Goal: Task Accomplishment & Management: Manage account settings

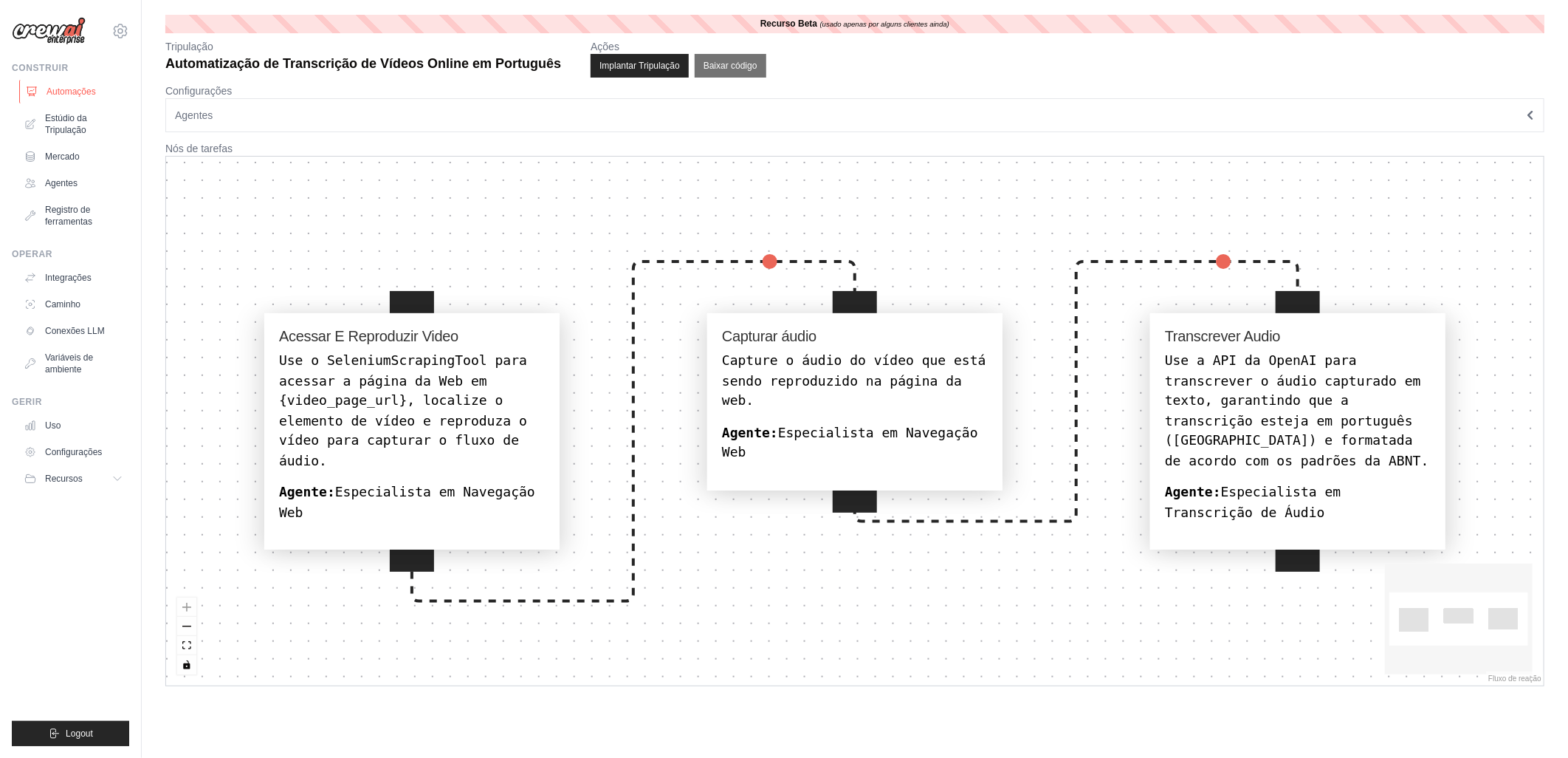
click at [56, 91] on font "Automações" at bounding box center [71, 92] width 50 height 12
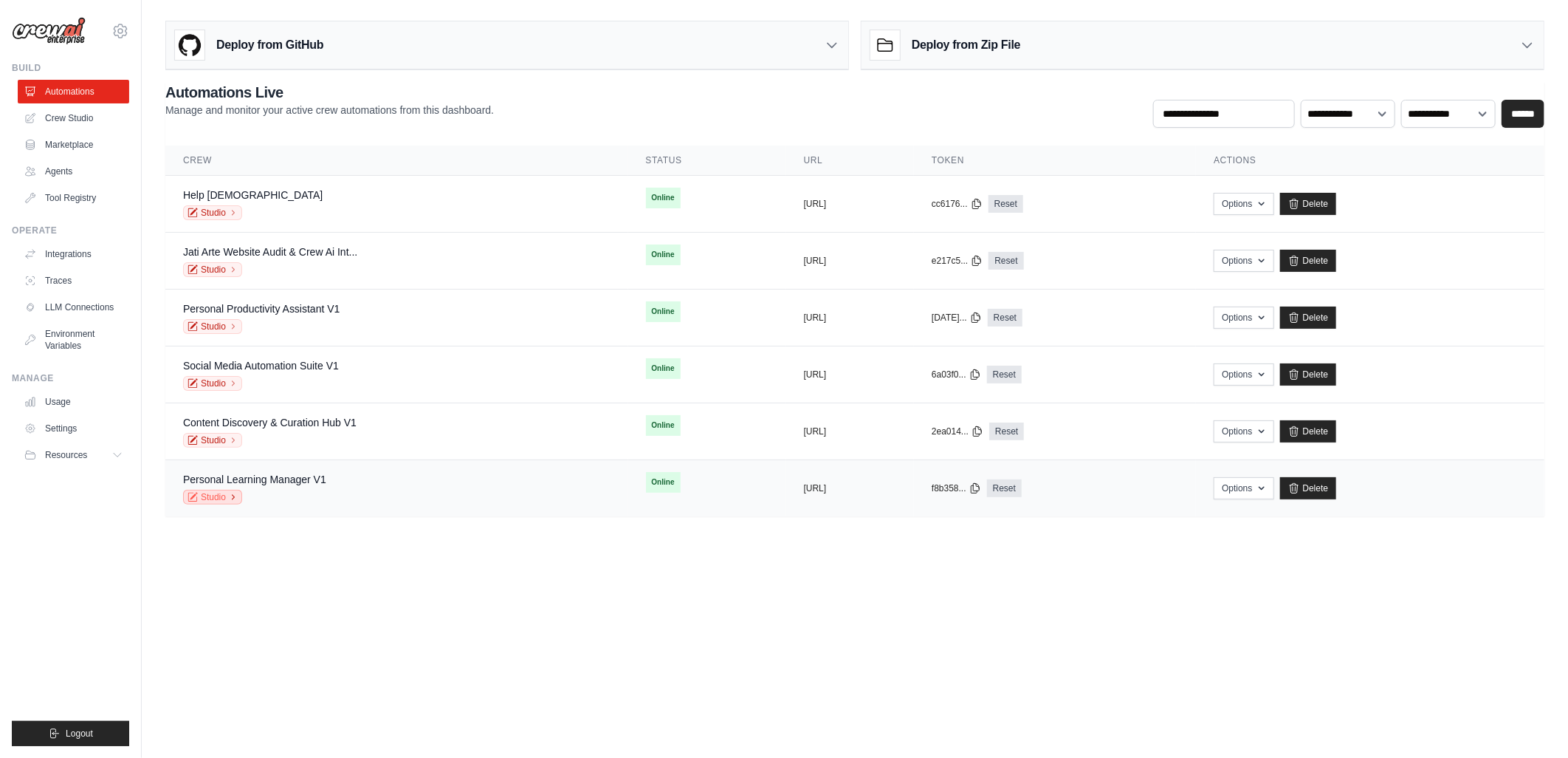
click at [219, 492] on link "Studio" at bounding box center [213, 497] width 59 height 15
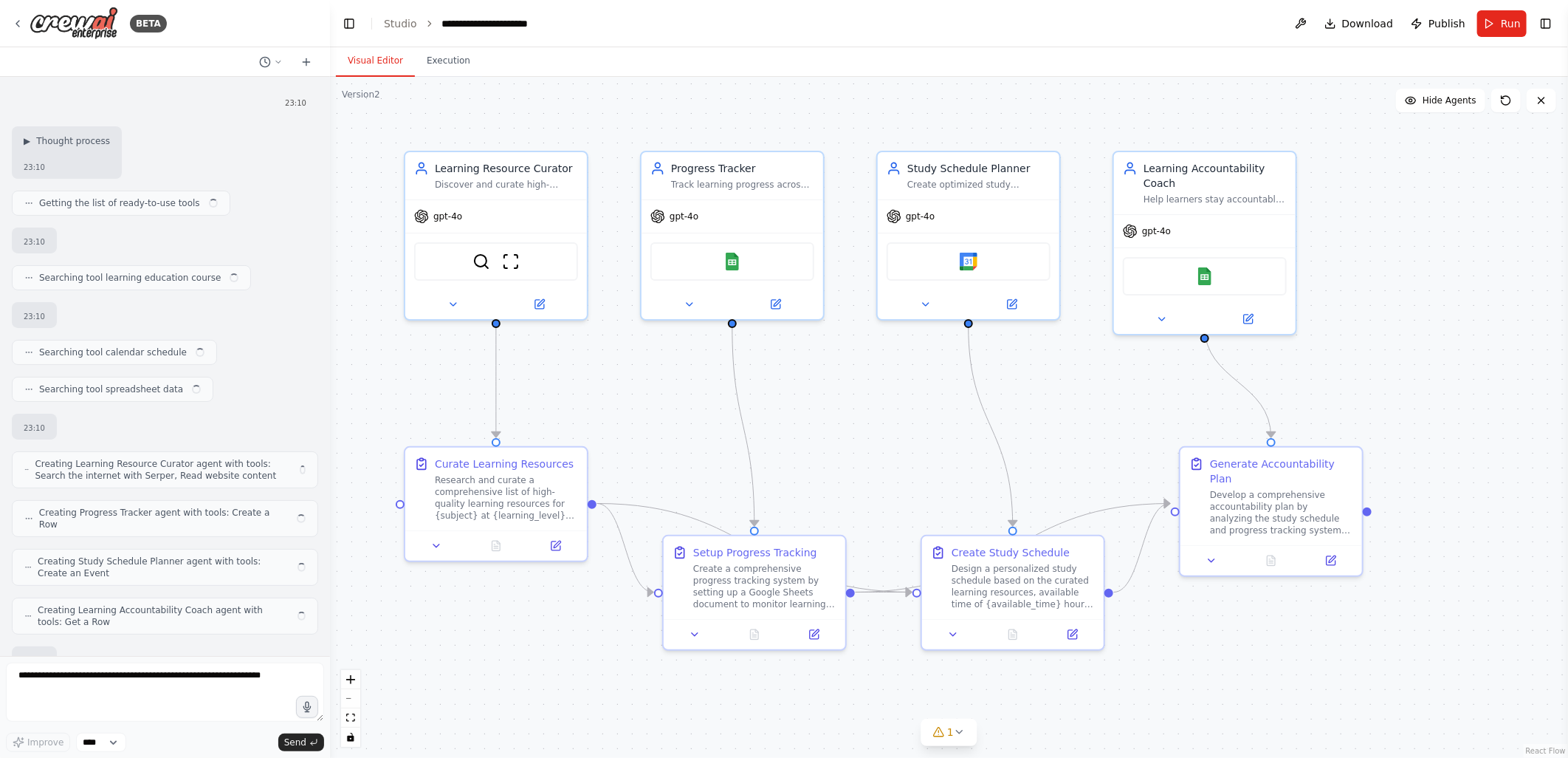
scroll to position [1197, 0]
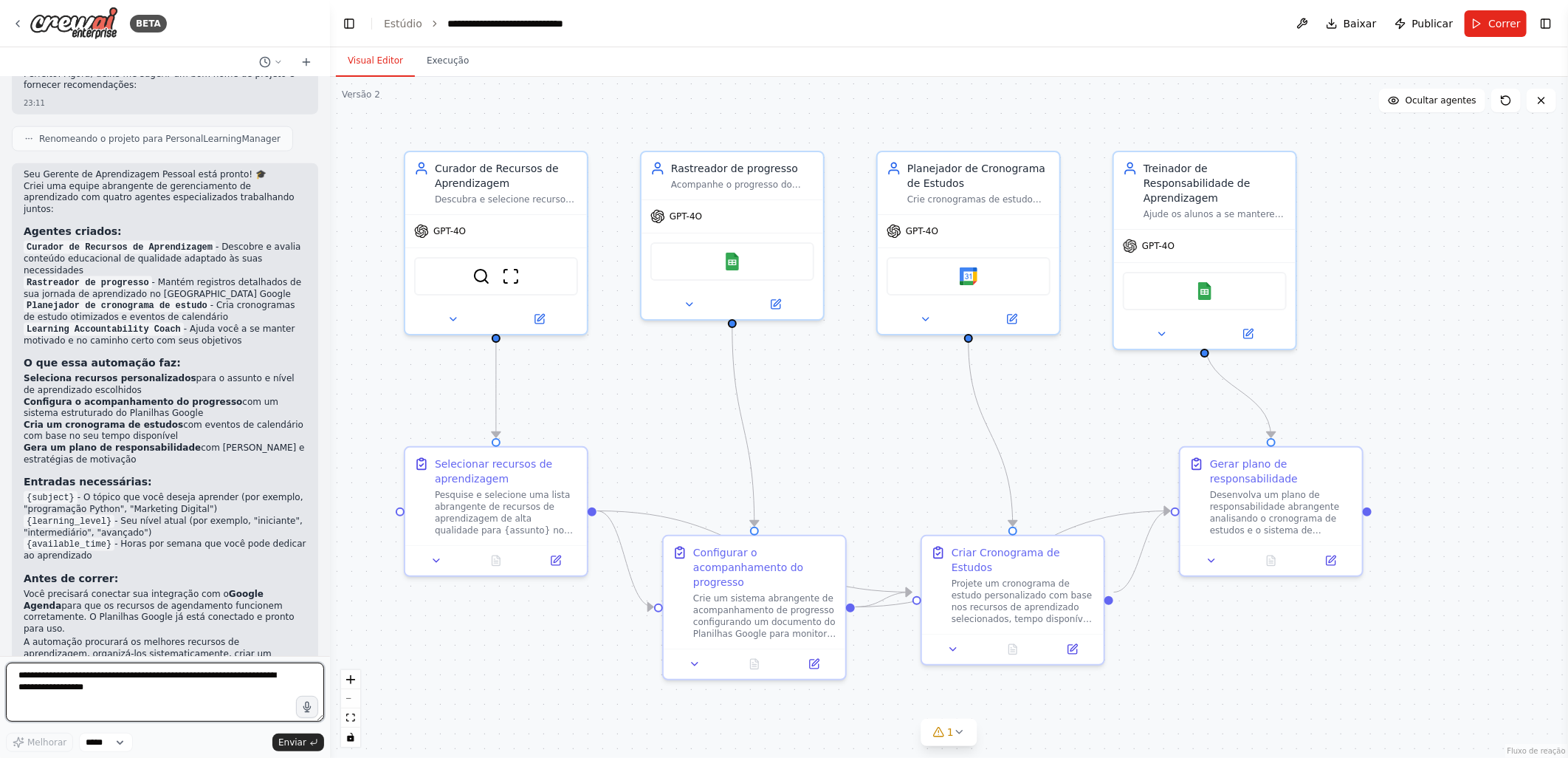
click at [85, 678] on textarea at bounding box center [165, 692] width 318 height 59
type textarea "**********"
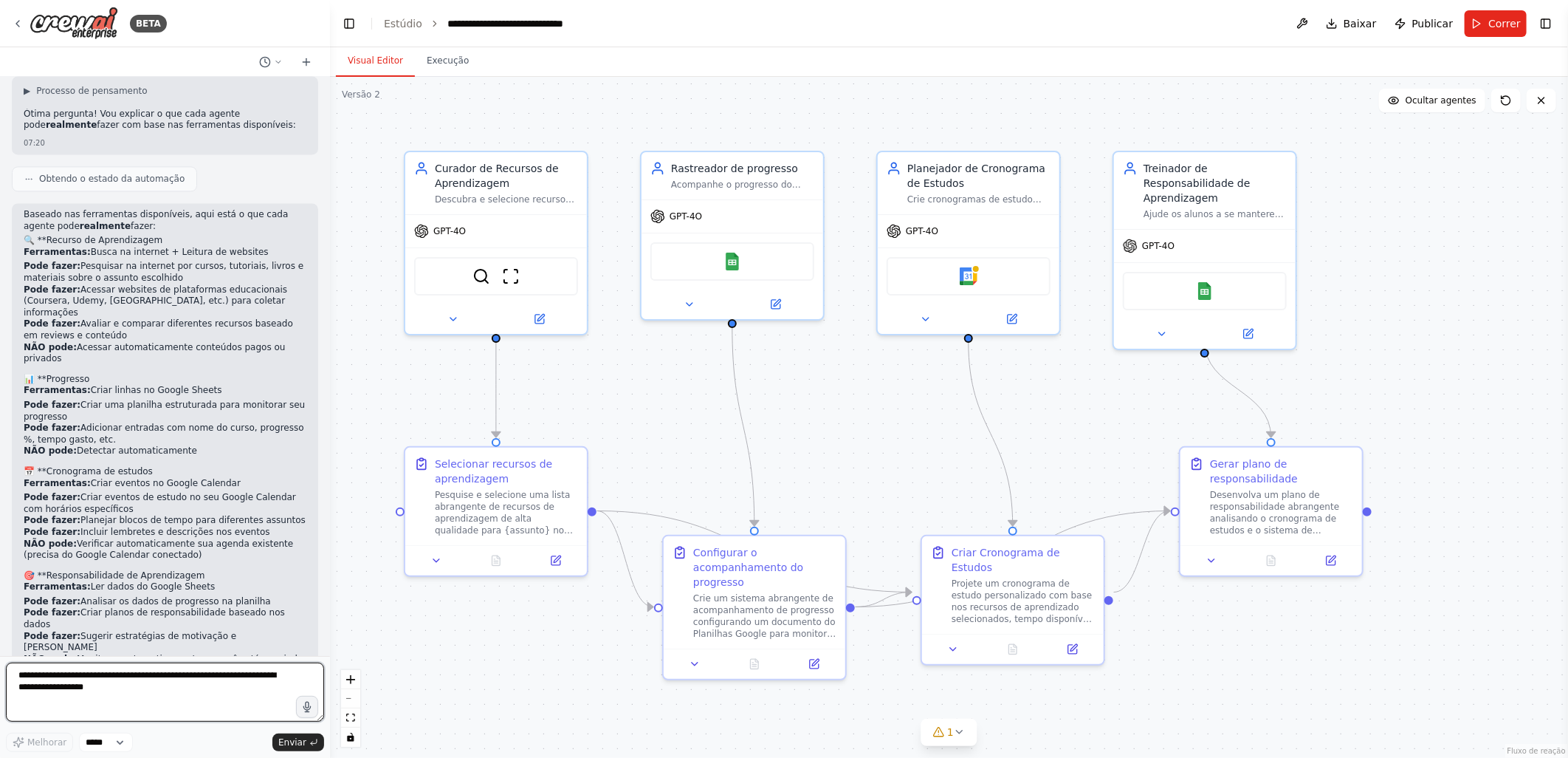
scroll to position [1985, 0]
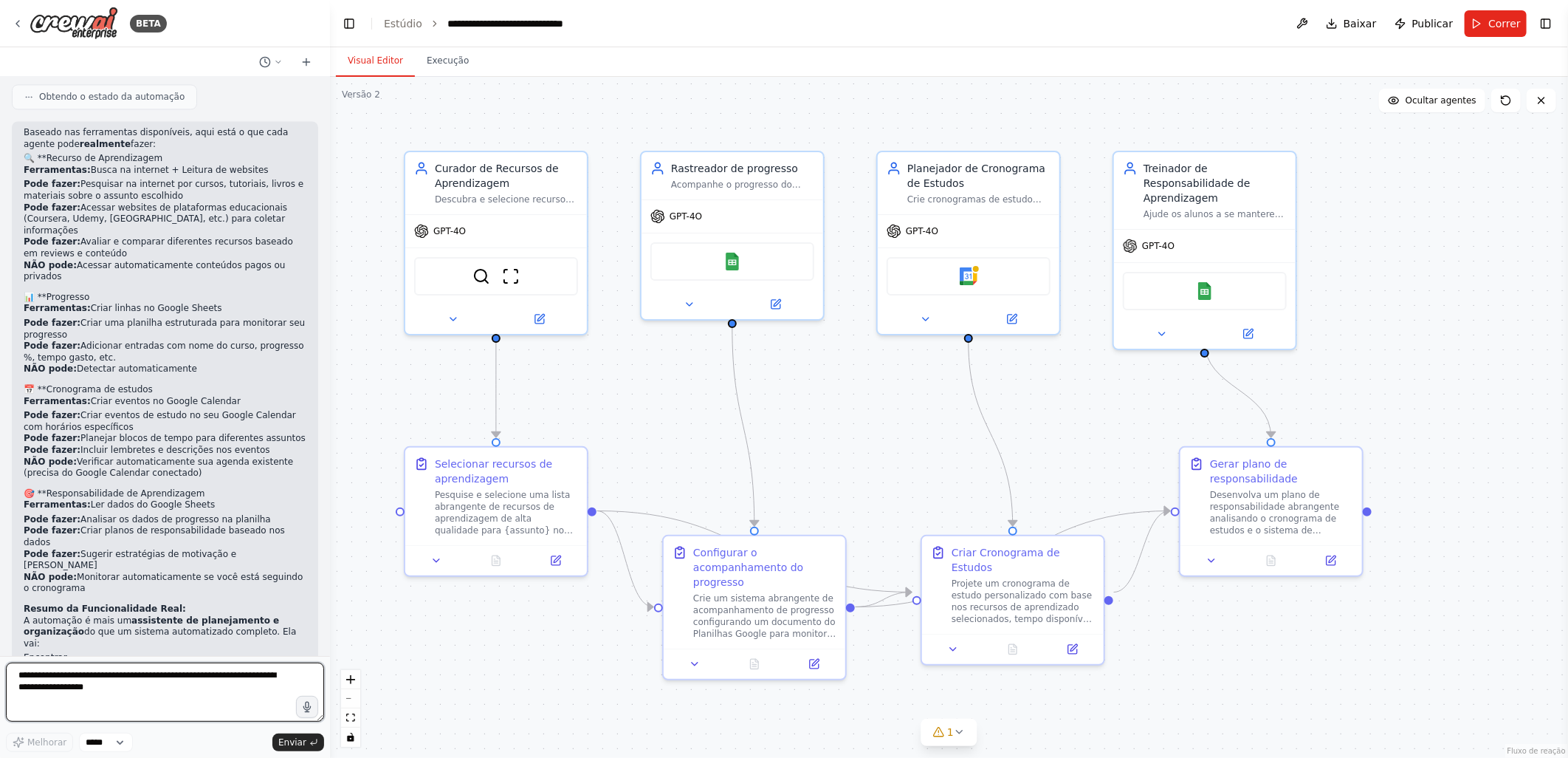
click at [19, 676] on textarea at bounding box center [165, 692] width 318 height 59
click at [189, 673] on textarea "**********" at bounding box center [165, 692] width 318 height 59
drag, startPoint x: 89, startPoint y: 676, endPoint x: 128, endPoint y: 669, distance: 39.6
click at [128, 669] on textarea "**********" at bounding box center [165, 692] width 318 height 59
click at [219, 680] on textarea "**********" at bounding box center [165, 692] width 318 height 59
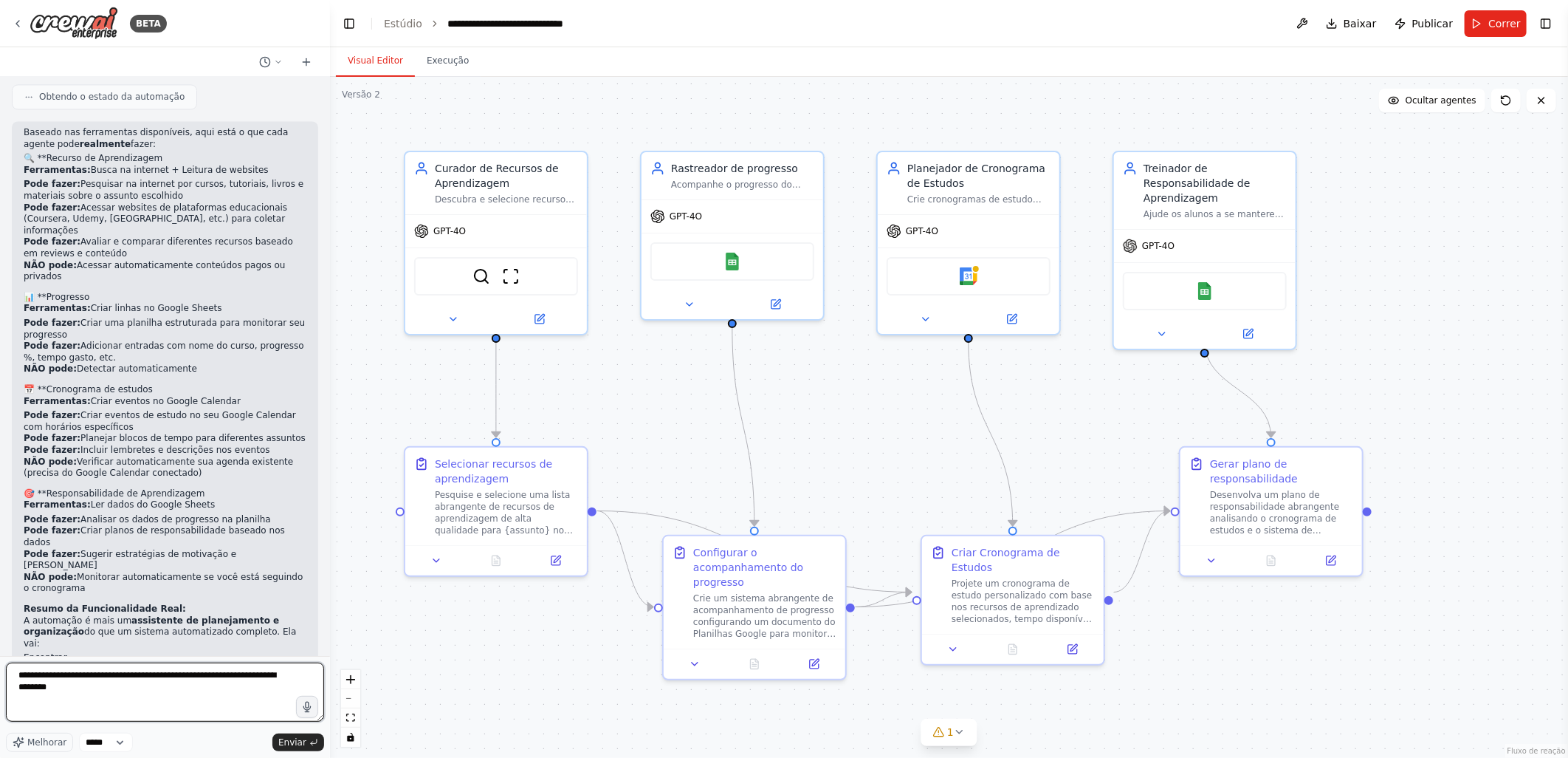
type textarea "**********"
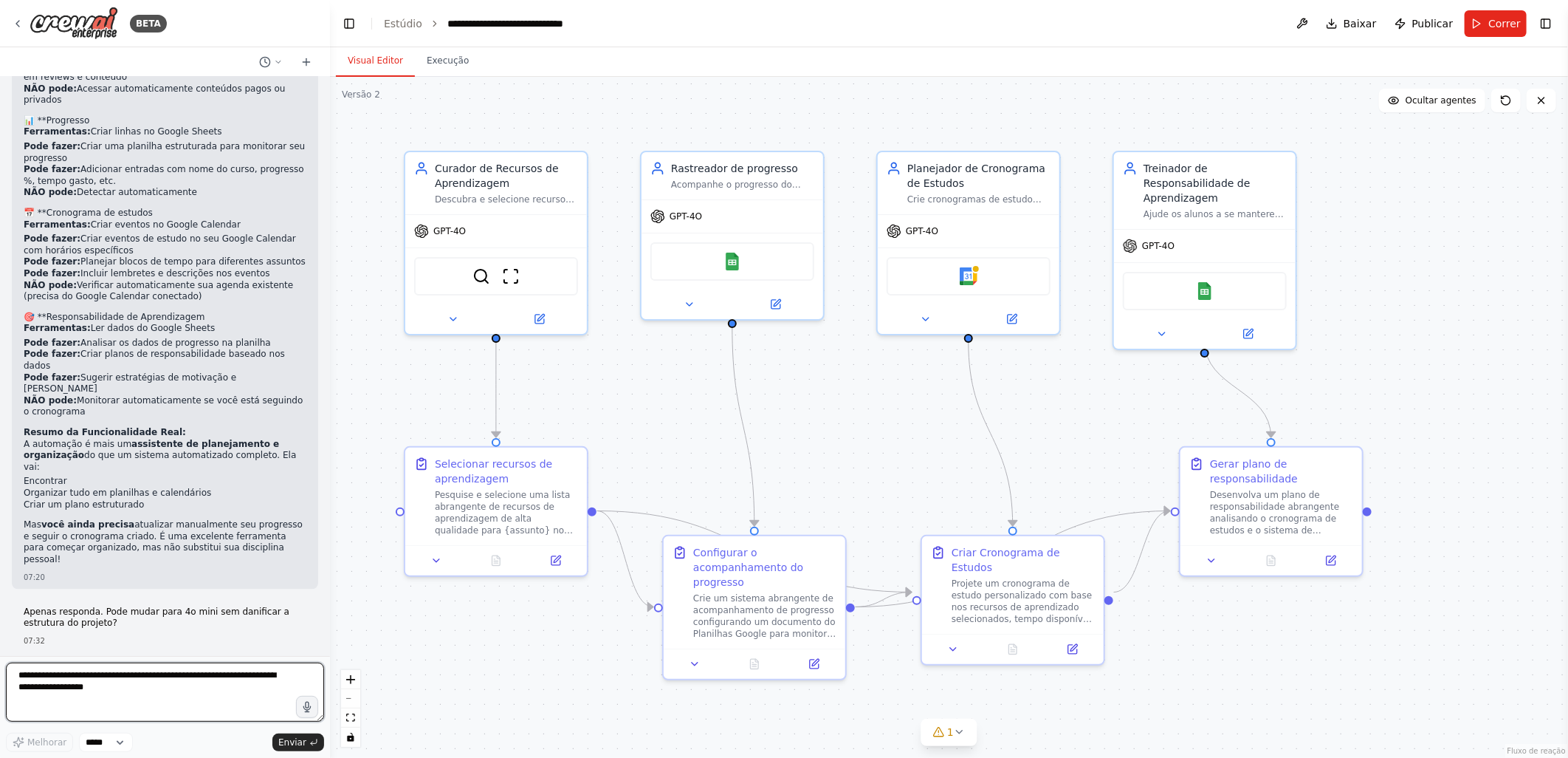
scroll to position [2173, 0]
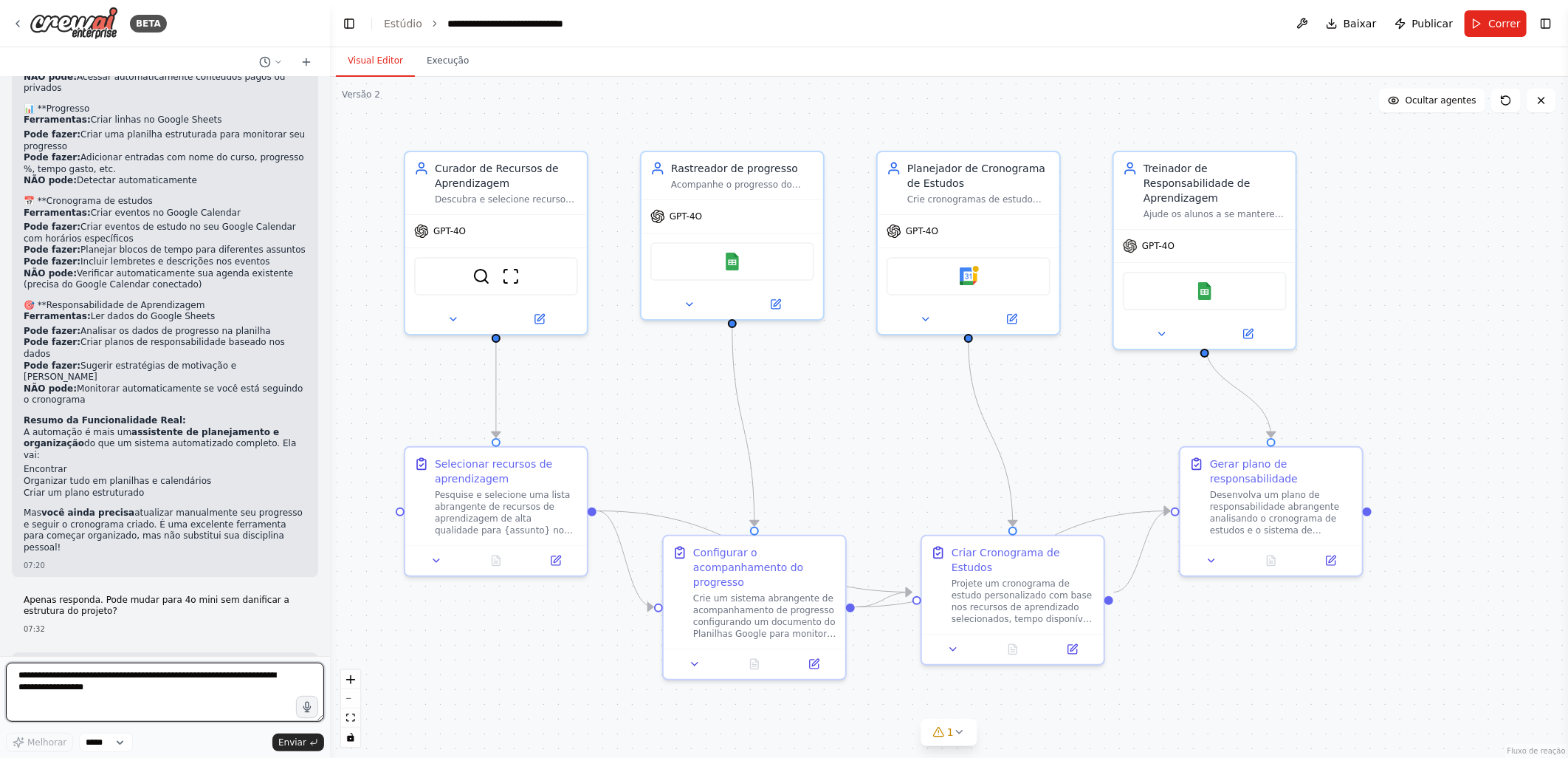
click at [114, 674] on textarea at bounding box center [165, 692] width 318 height 59
type textarea "**********"
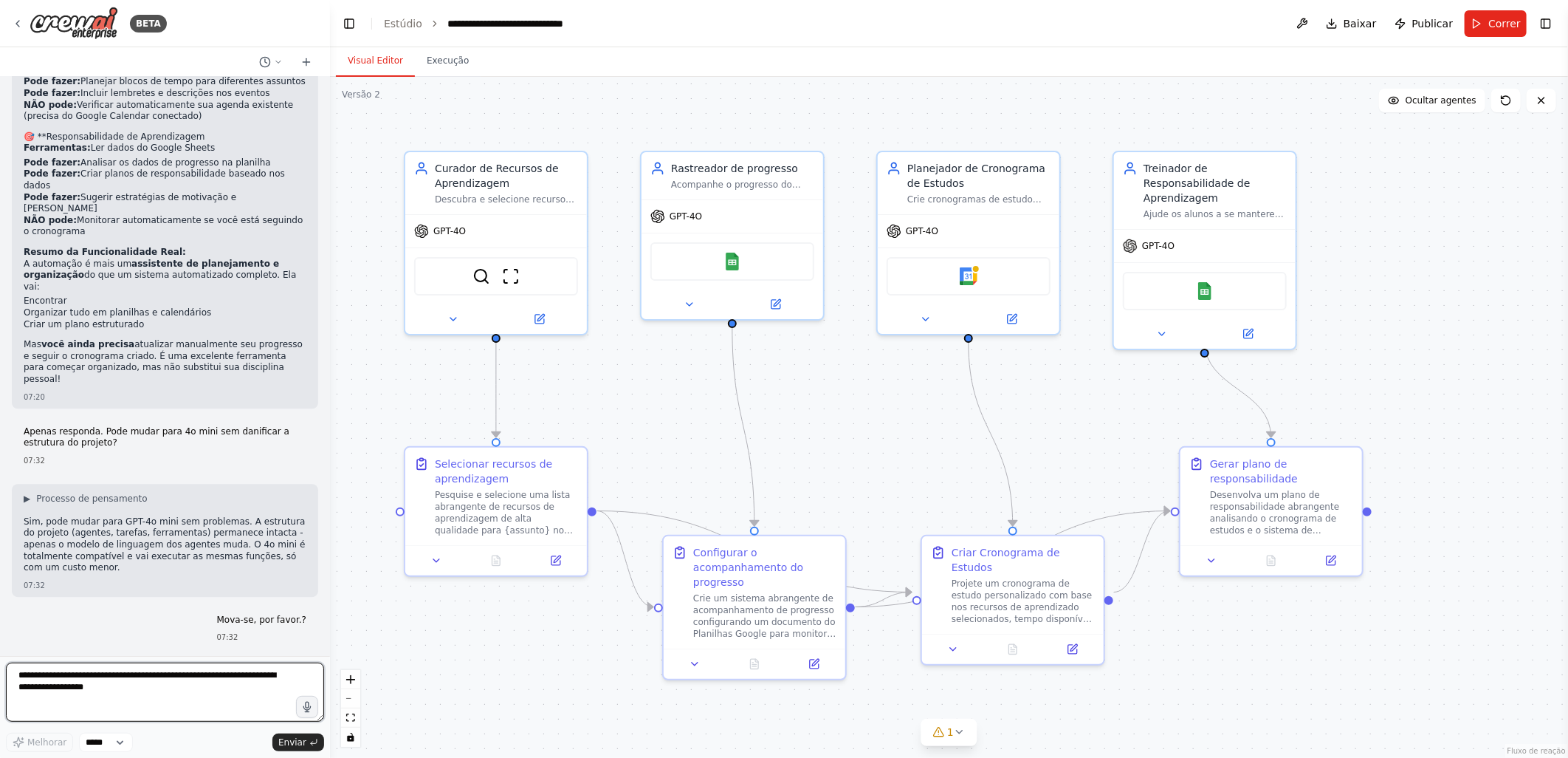
scroll to position [2353, 0]
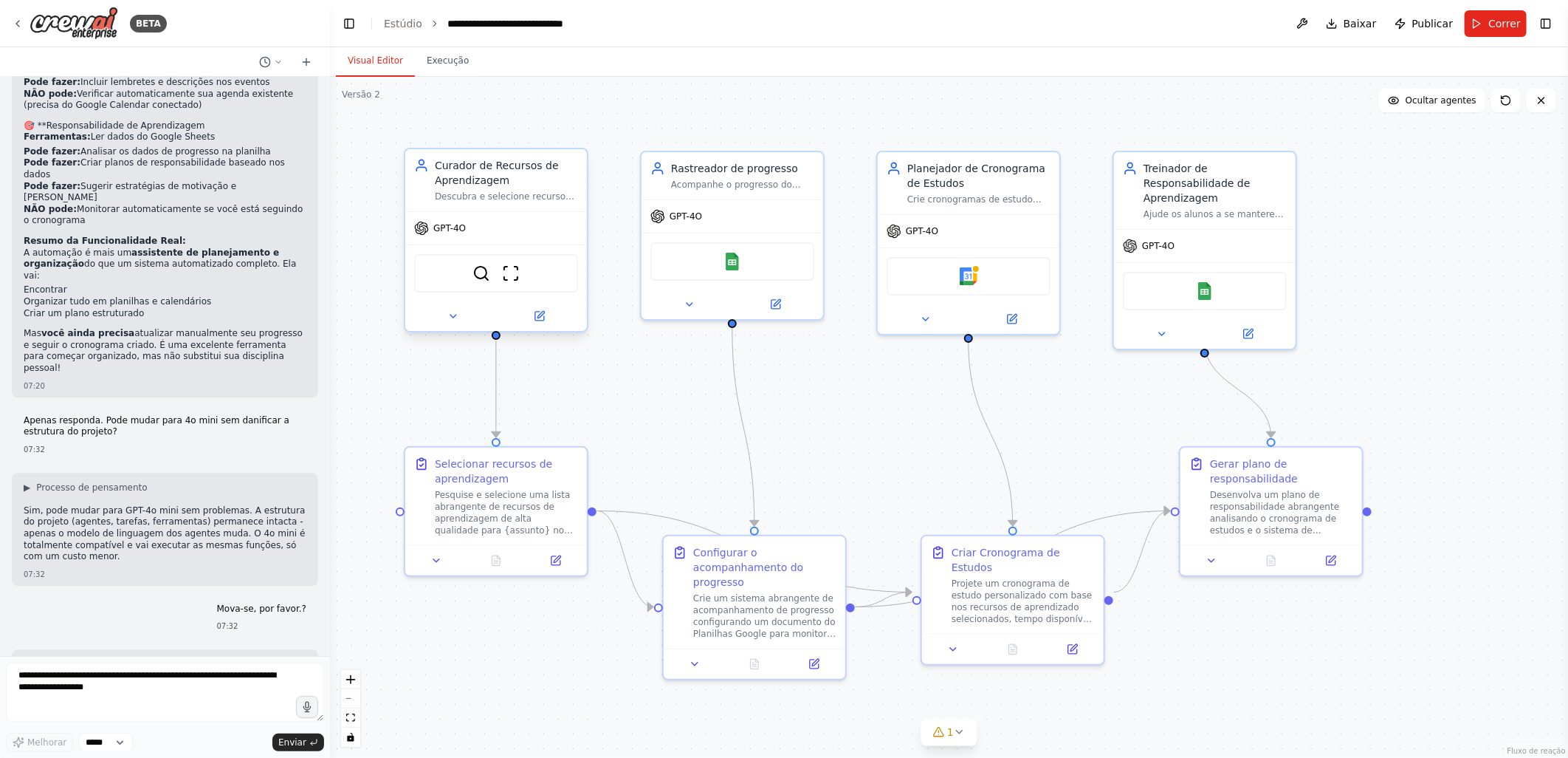
click at [457, 231] on span "GPT-4O" at bounding box center [449, 228] width 33 height 12
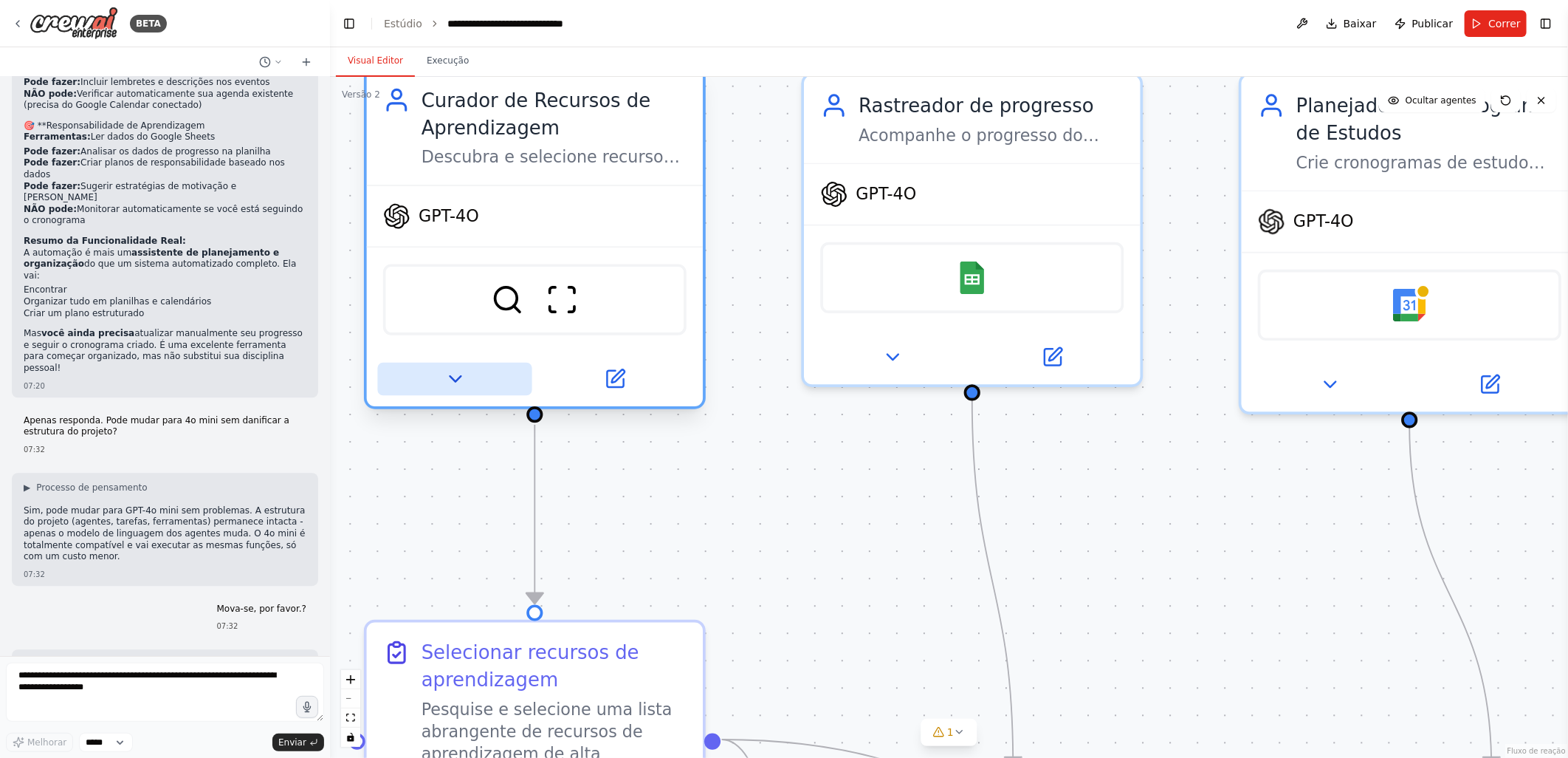
click at [451, 371] on icon at bounding box center [454, 379] width 22 height 22
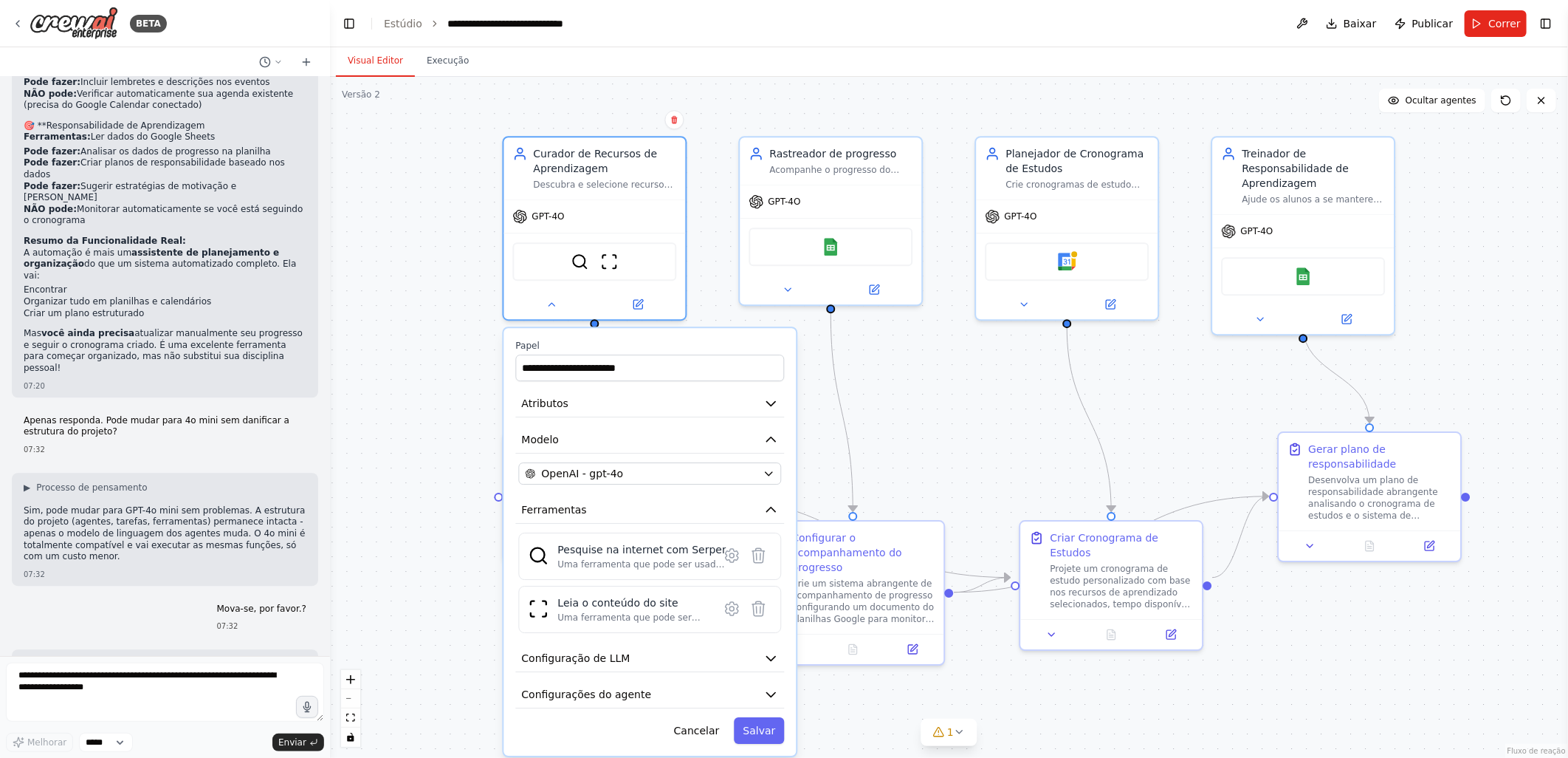
drag, startPoint x: 857, startPoint y: 563, endPoint x: 970, endPoint y: 357, distance: 235.0
click at [970, 357] on div ".deletable-edge-delete-btn { width: 20px; height: 20px; border: 0px solid #ffff…" at bounding box center [949, 418] width 1238 height 681
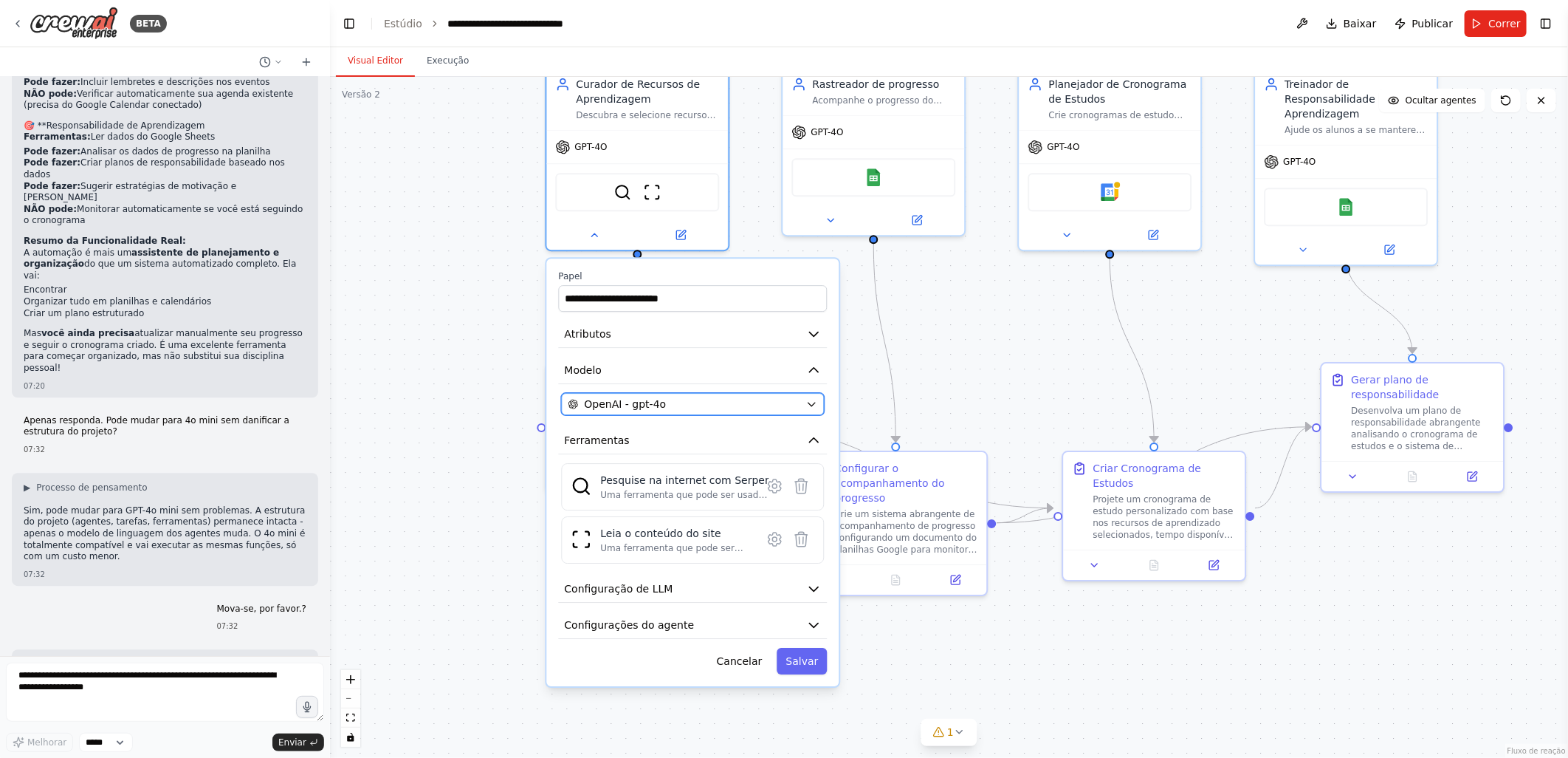
click at [668, 403] on div "OpenAI - gpt-4o" at bounding box center [684, 404] width 232 height 15
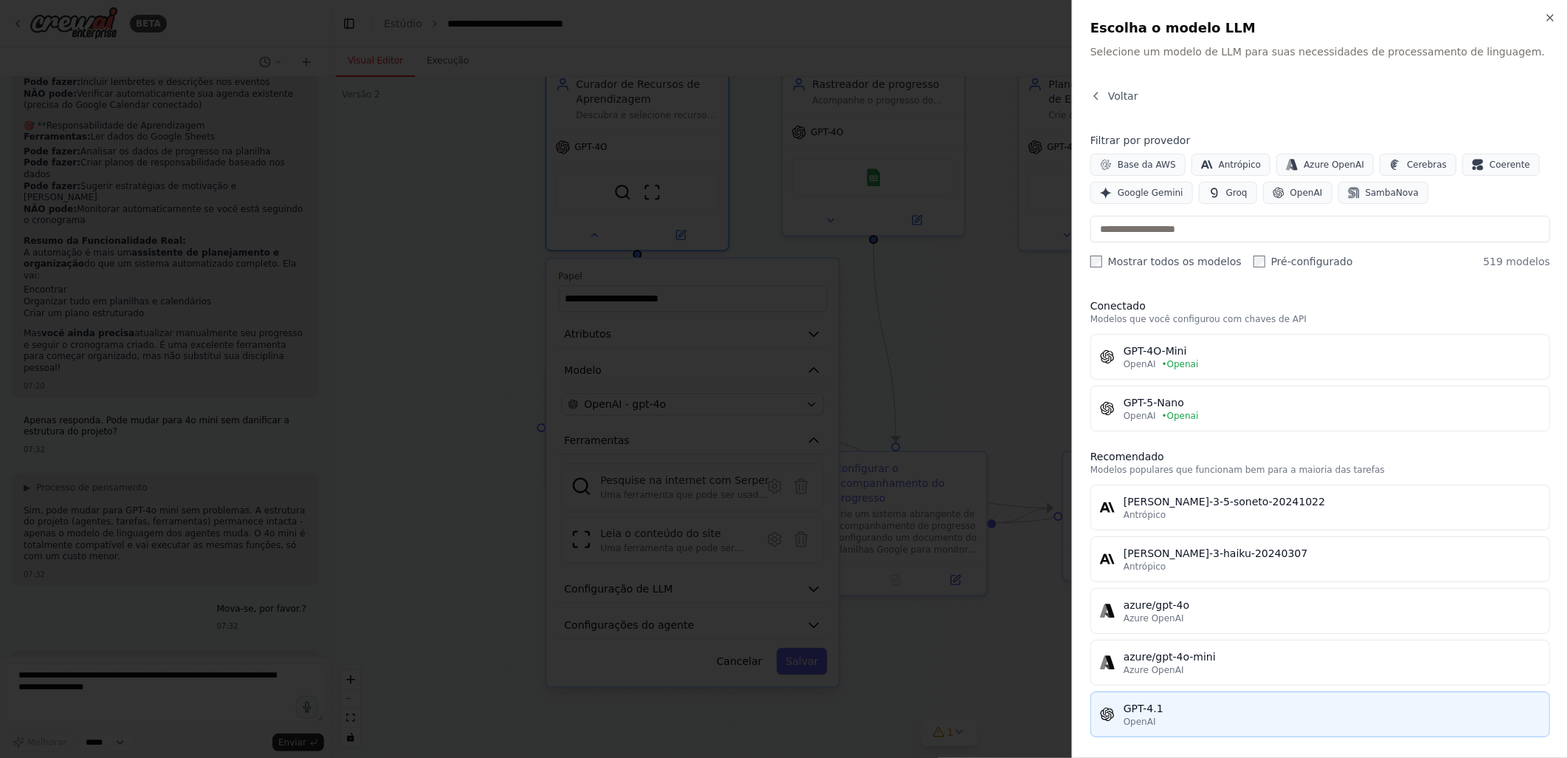
click at [1156, 717] on div "OpenAI" at bounding box center [1332, 722] width 417 height 12
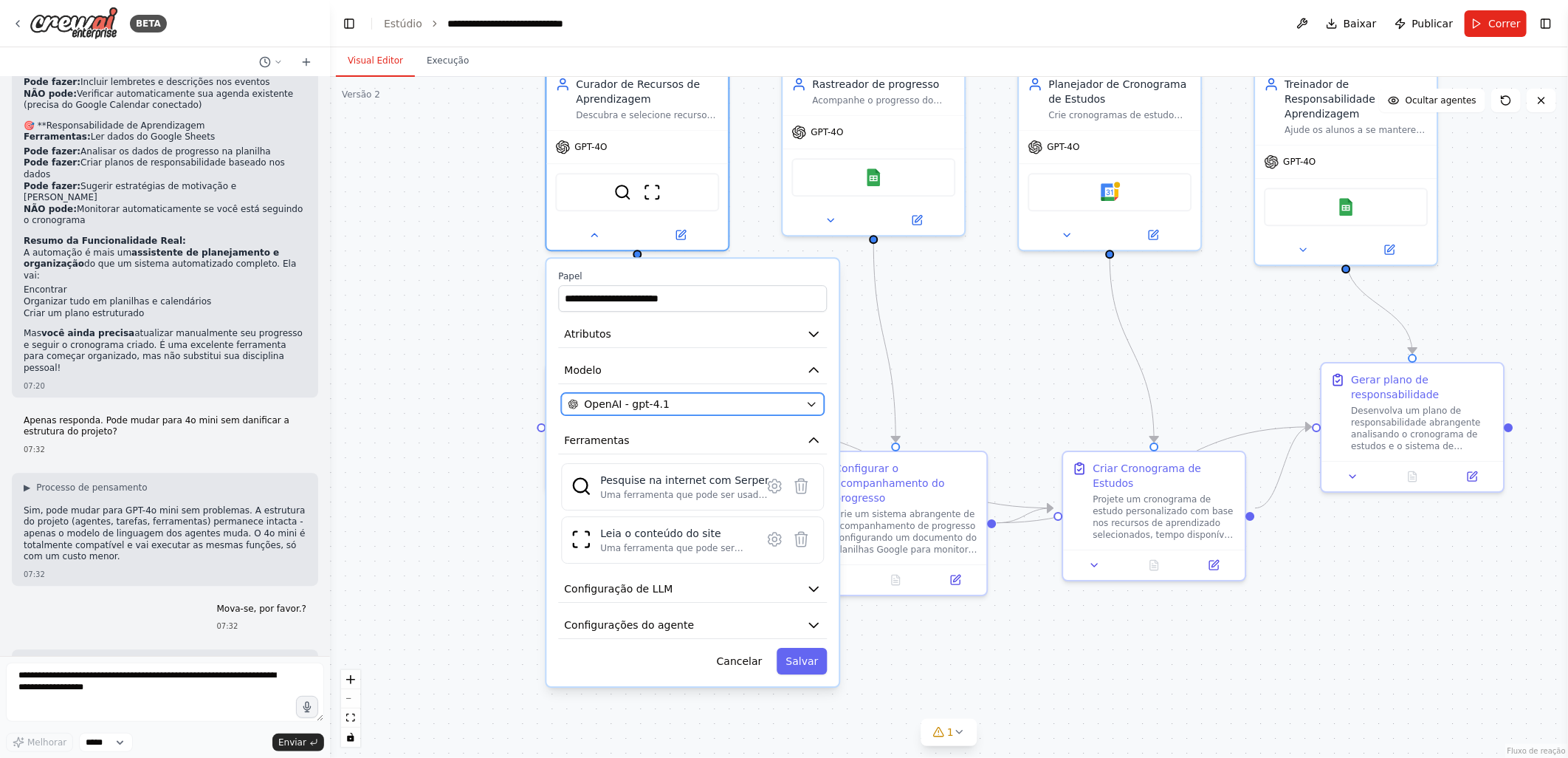
click at [599, 401] on span "OpenAI - gpt-4.1" at bounding box center [627, 404] width 86 height 15
click at [680, 397] on div "OpenAI - gpt-4.1" at bounding box center [684, 404] width 232 height 15
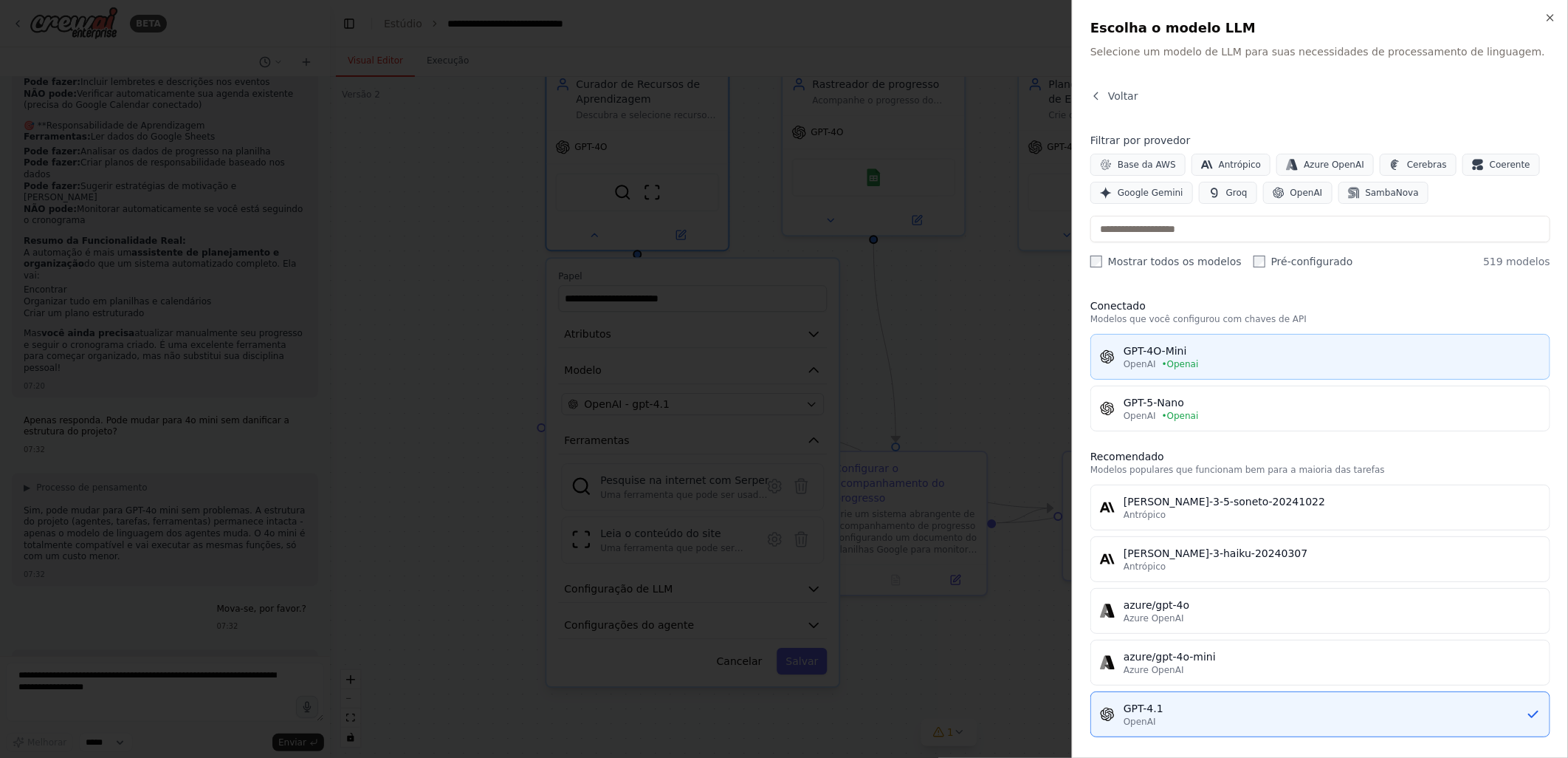
click at [1189, 358] on span "• Openai" at bounding box center [1180, 364] width 37 height 12
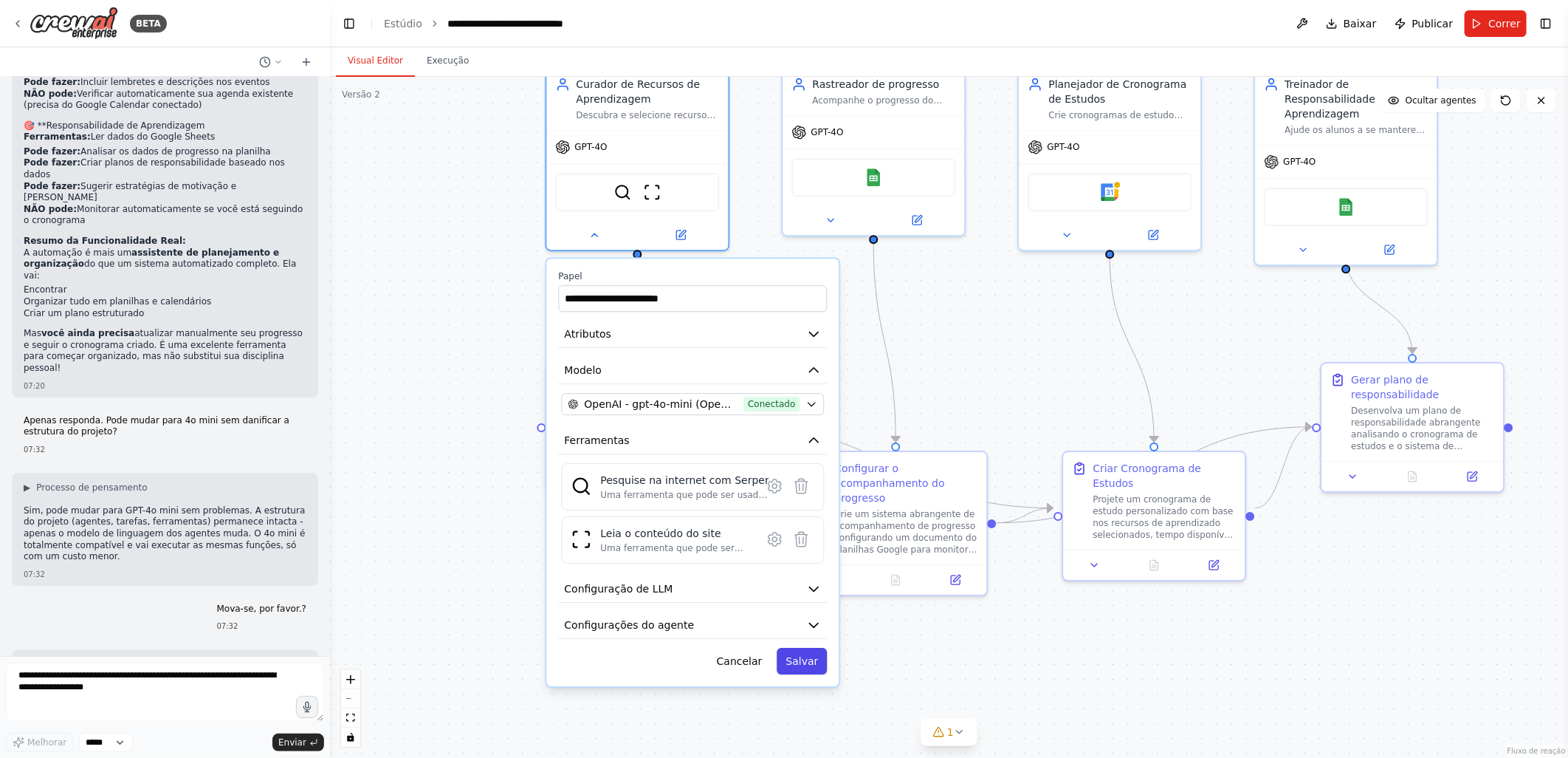
click at [813, 657] on button "Salvar" at bounding box center [801, 661] width 50 height 27
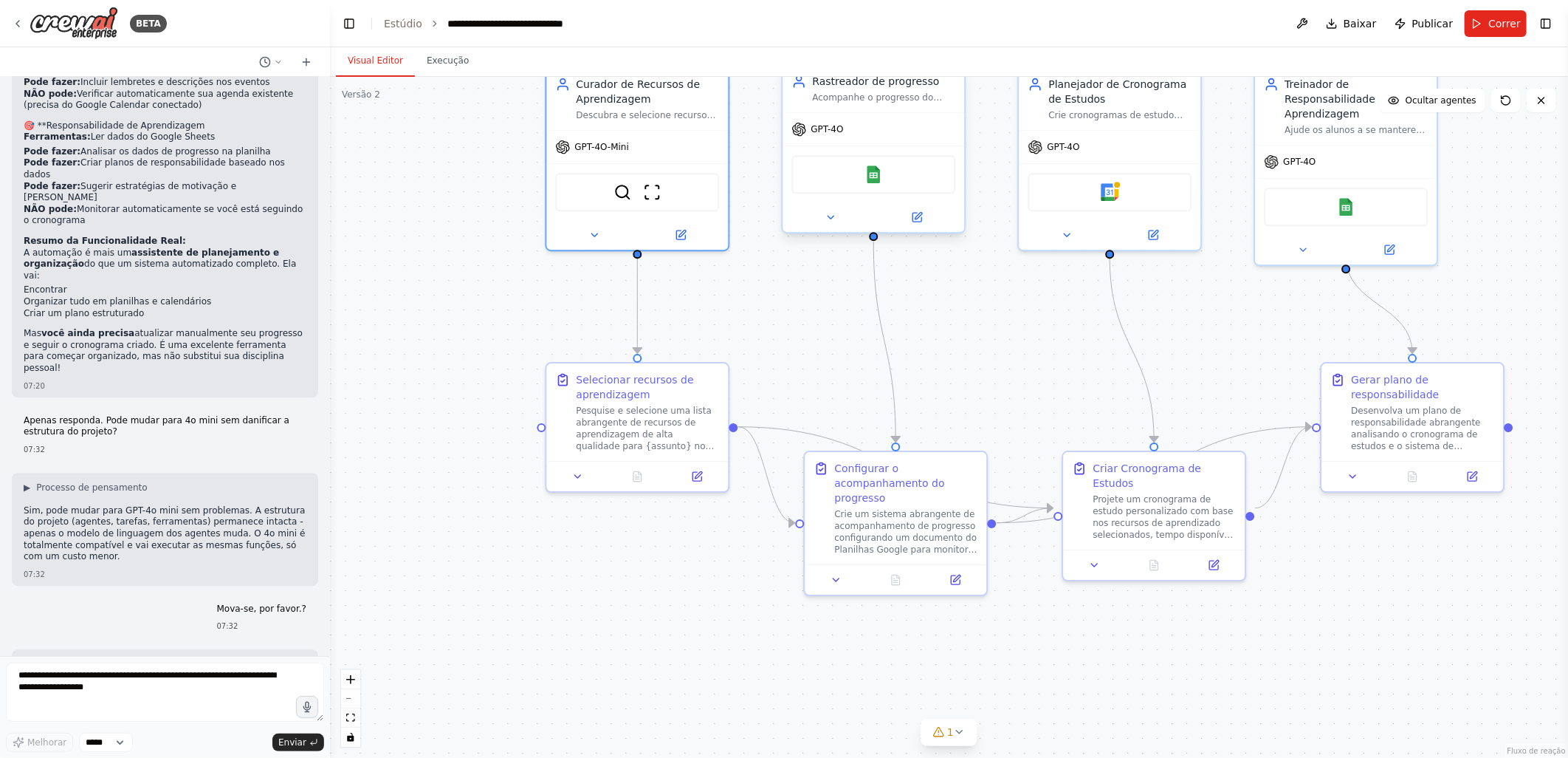
click at [847, 133] on div "GPT-4O" at bounding box center [873, 129] width 182 height 33
click at [828, 125] on span "GPT-4O" at bounding box center [827, 129] width 33 height 12
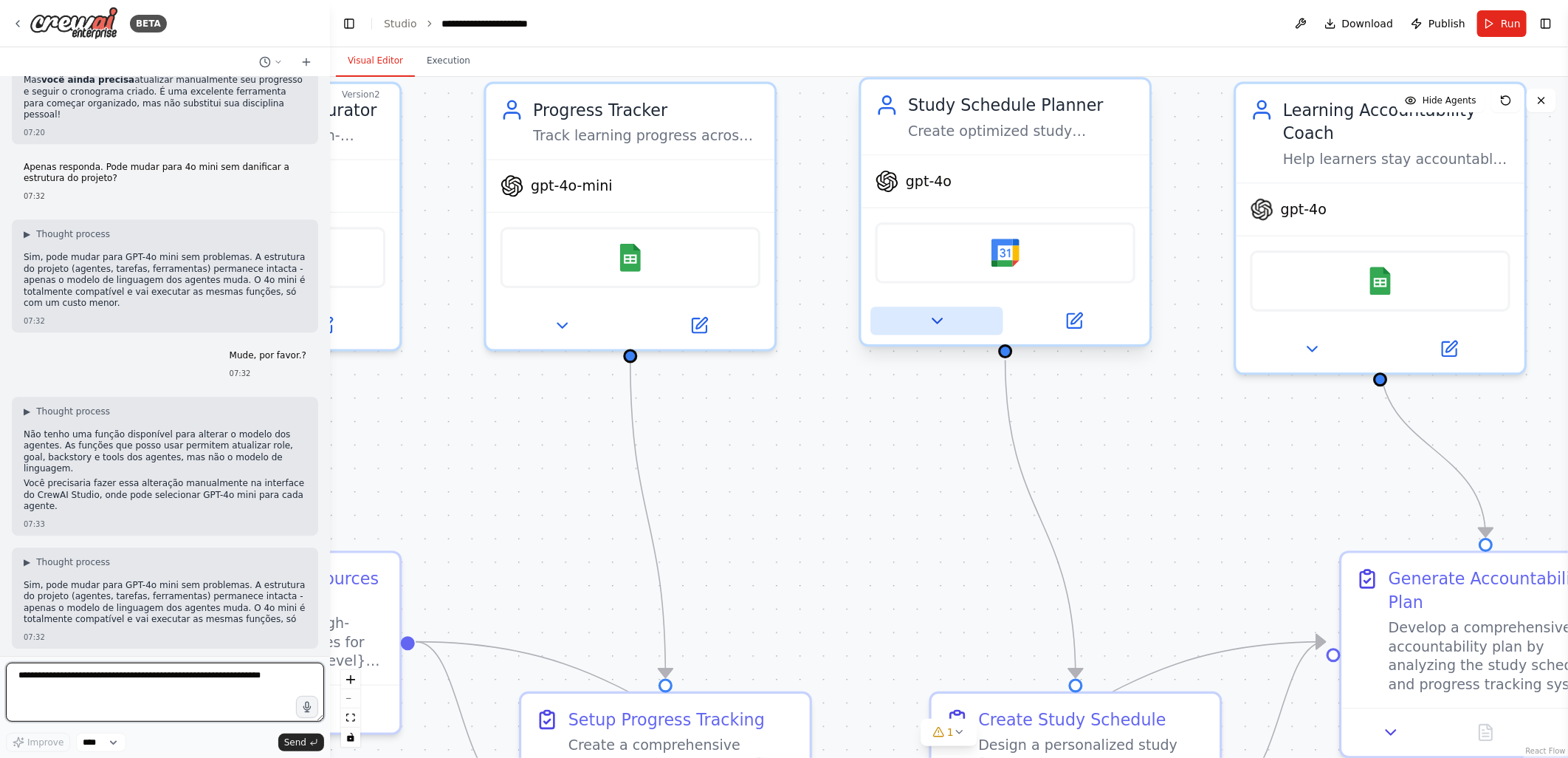
scroll to position [2594, 0]
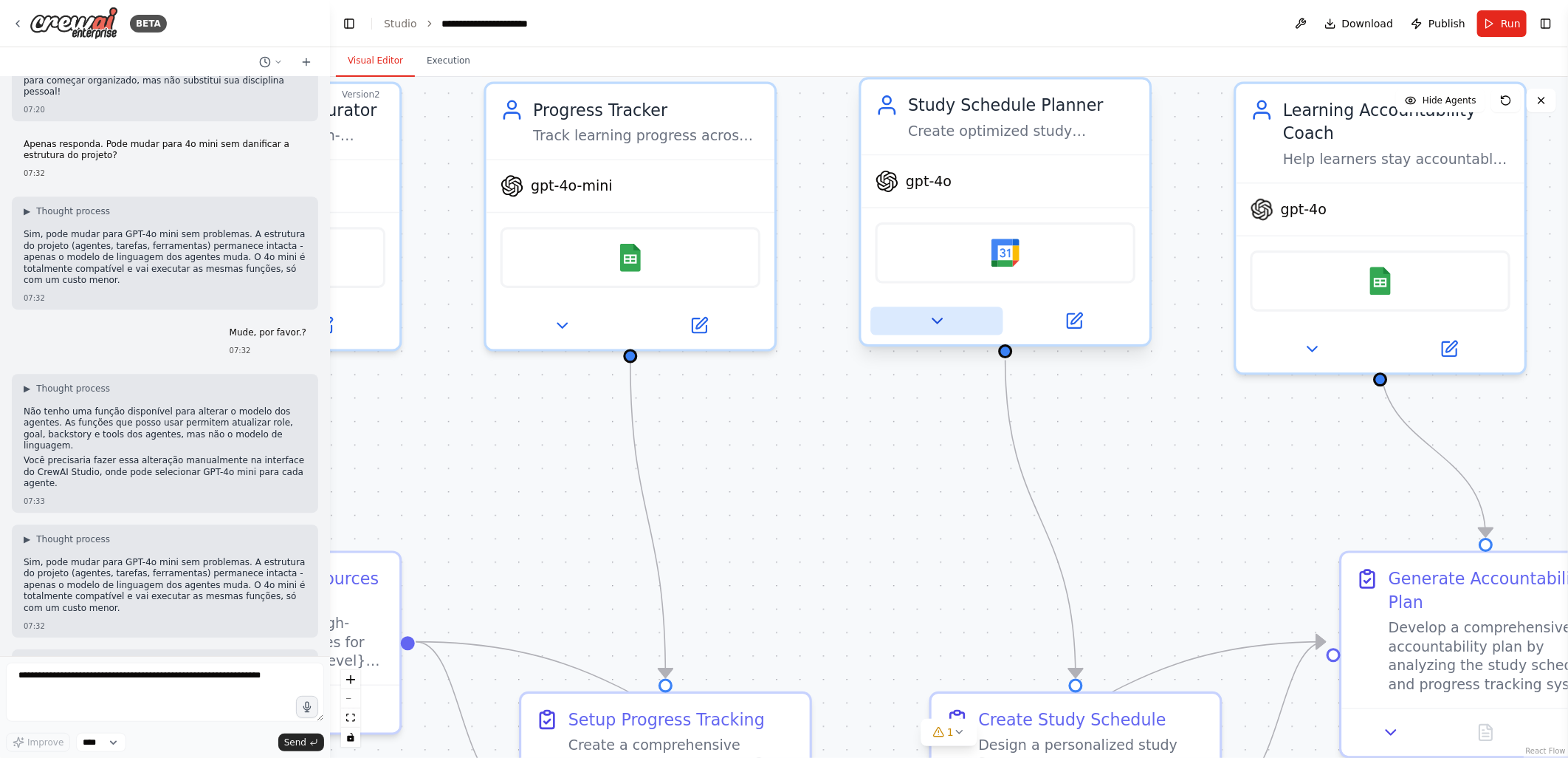
click at [936, 322] on icon at bounding box center [936, 320] width 19 height 19
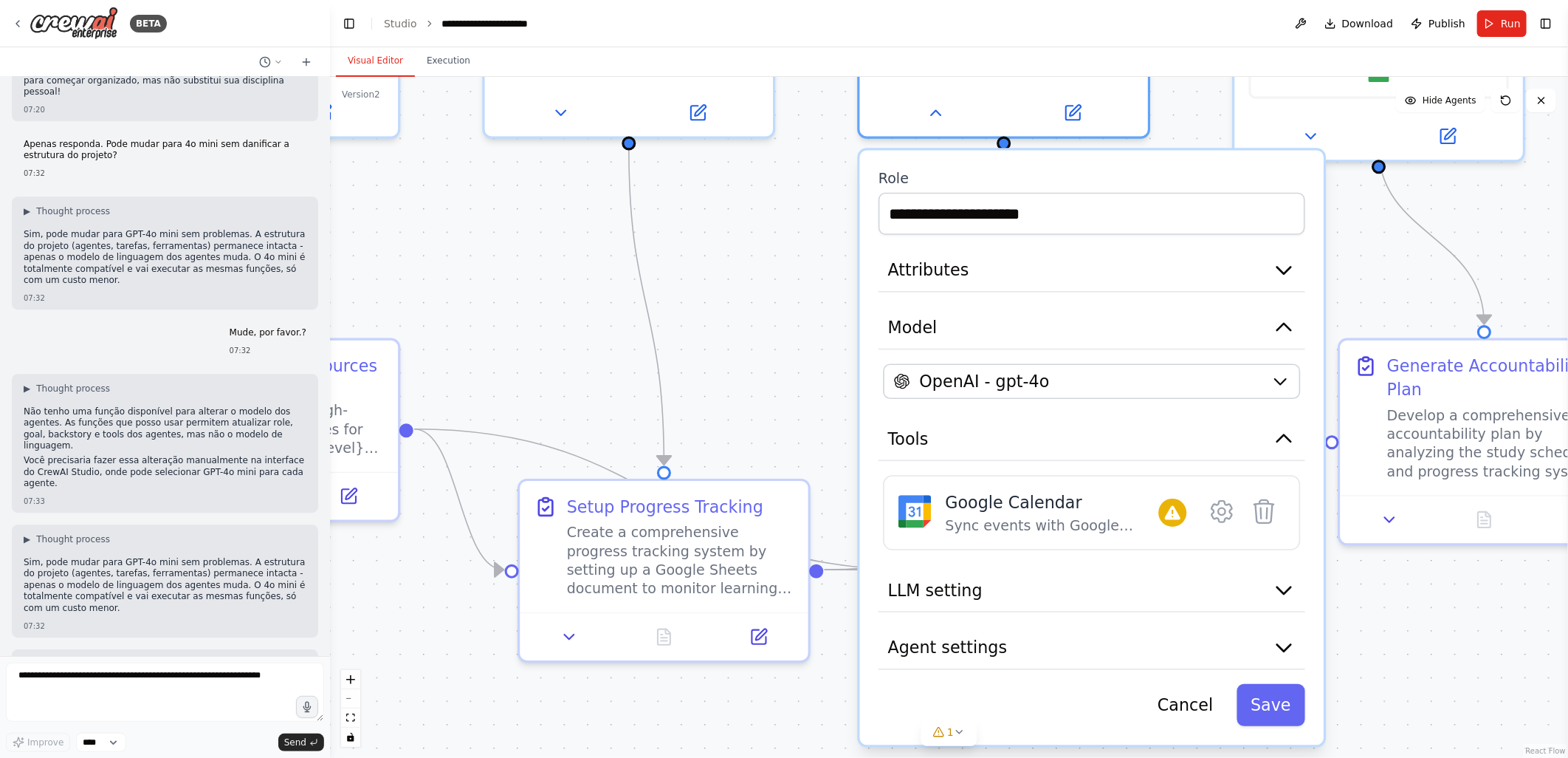
drag, startPoint x: 816, startPoint y: 586, endPoint x: 815, endPoint y: 372, distance: 214.0
click at [815, 372] on div ".deletable-edge-delete-btn { width: 20px; height: 20px; border: 0px solid #ffff…" at bounding box center [949, 418] width 1238 height 681
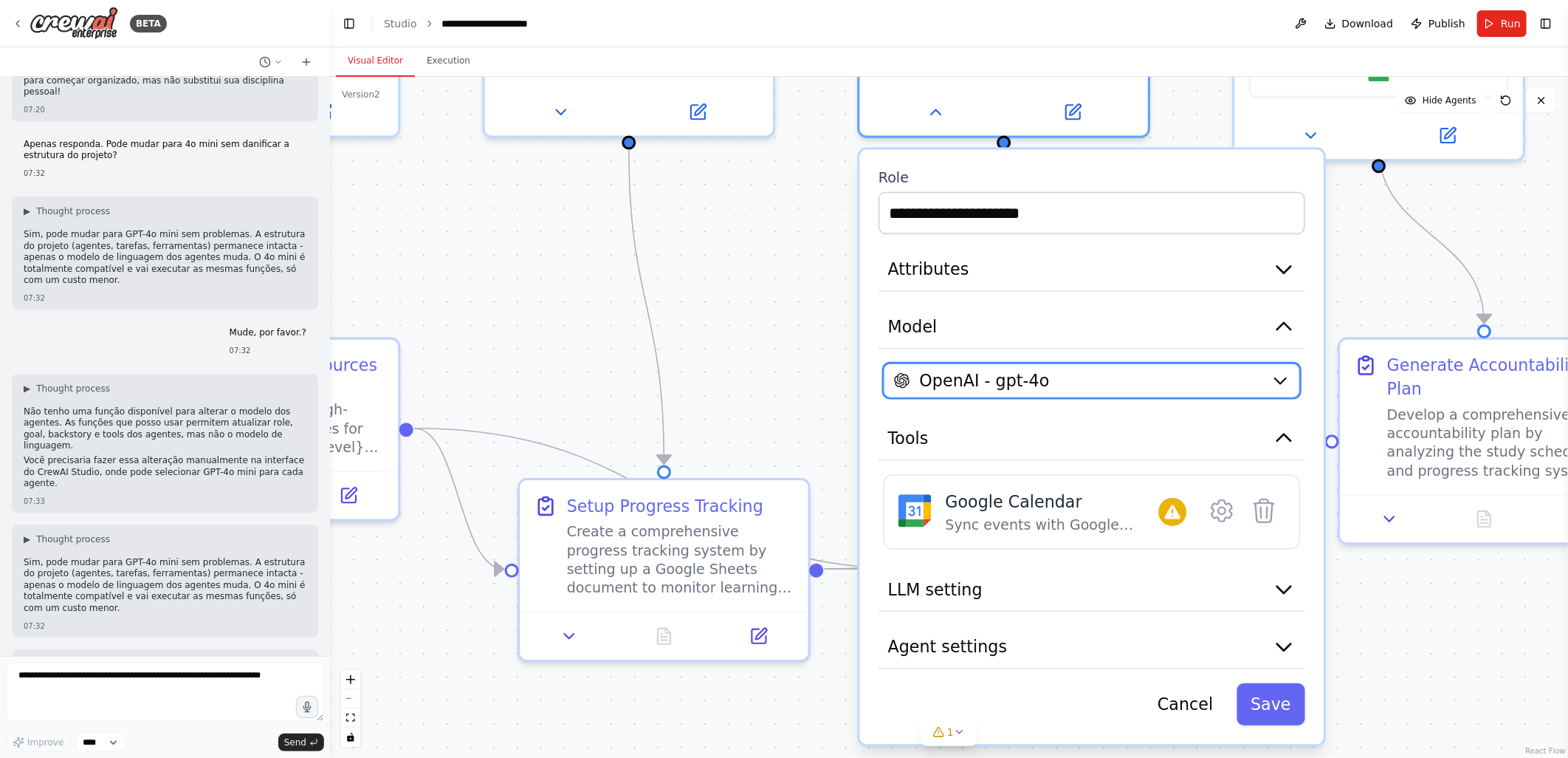
click at [985, 372] on span "OpenAI - gpt-4o" at bounding box center [985, 380] width 130 height 24
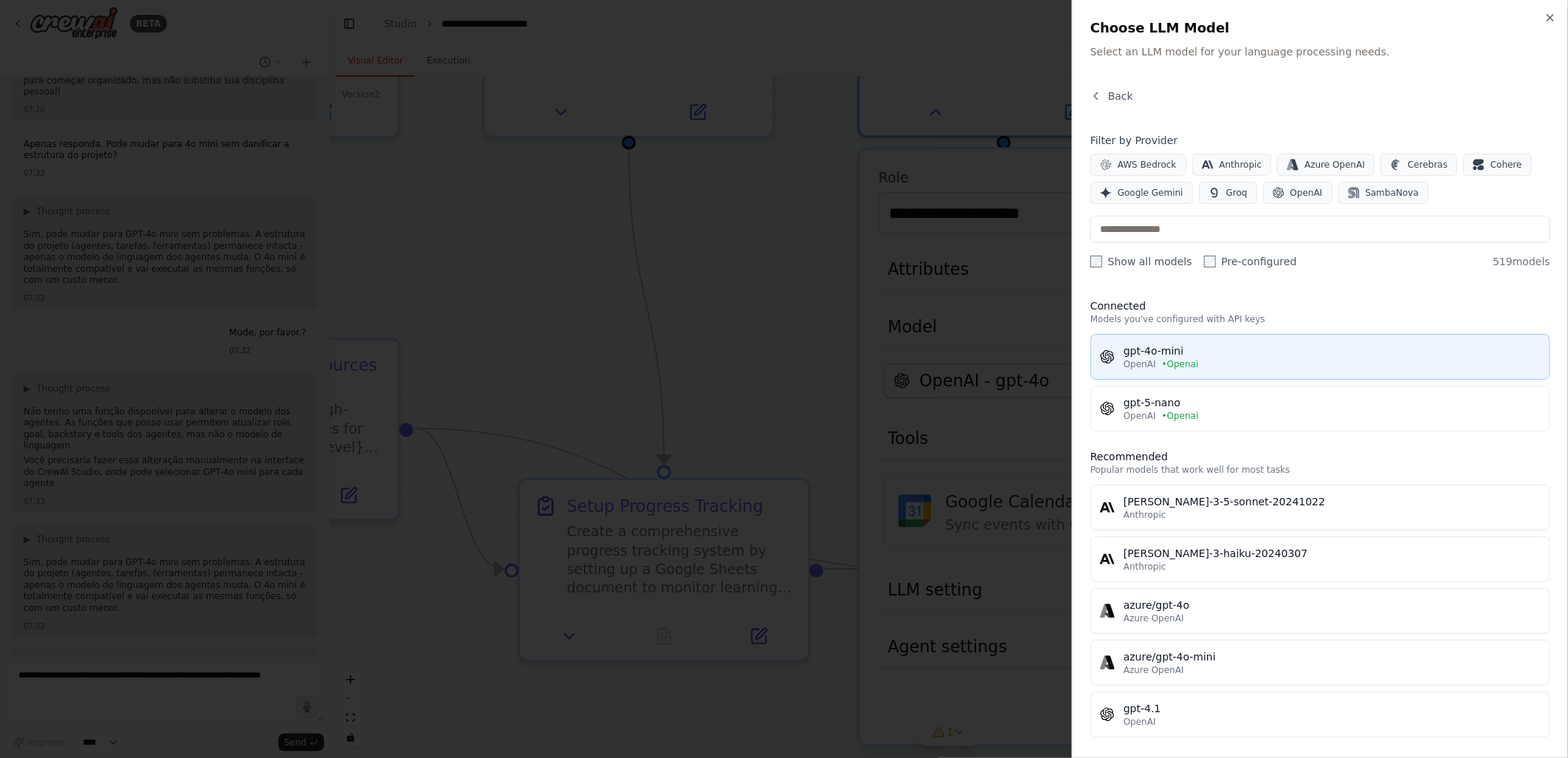
click at [1162, 344] on div "gpt-4o-mini" at bounding box center [1332, 351] width 417 height 15
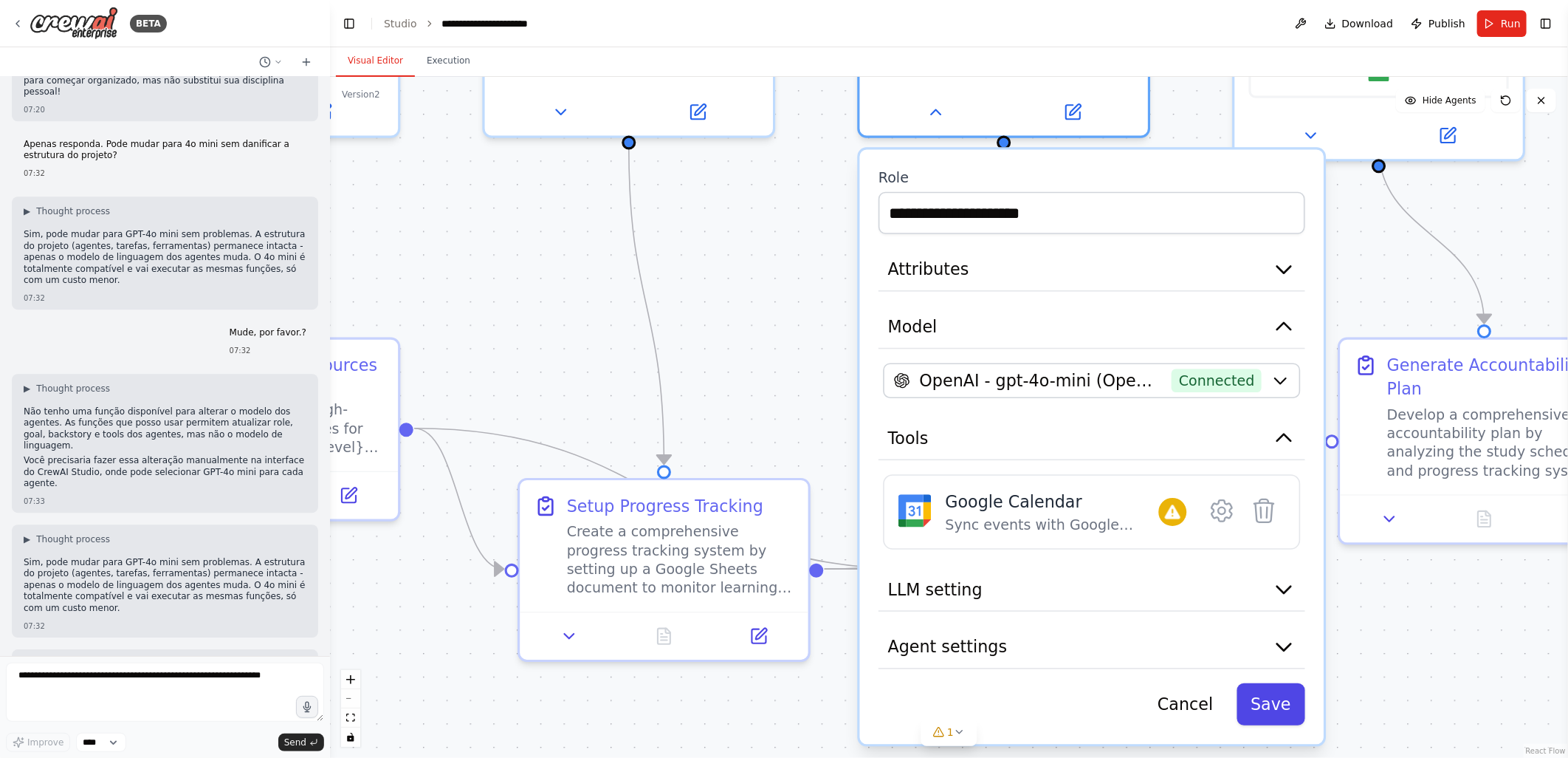
click at [1267, 721] on div "**********" at bounding box center [1092, 447] width 464 height 595
click at [1270, 699] on button "Save" at bounding box center [1271, 704] width 69 height 42
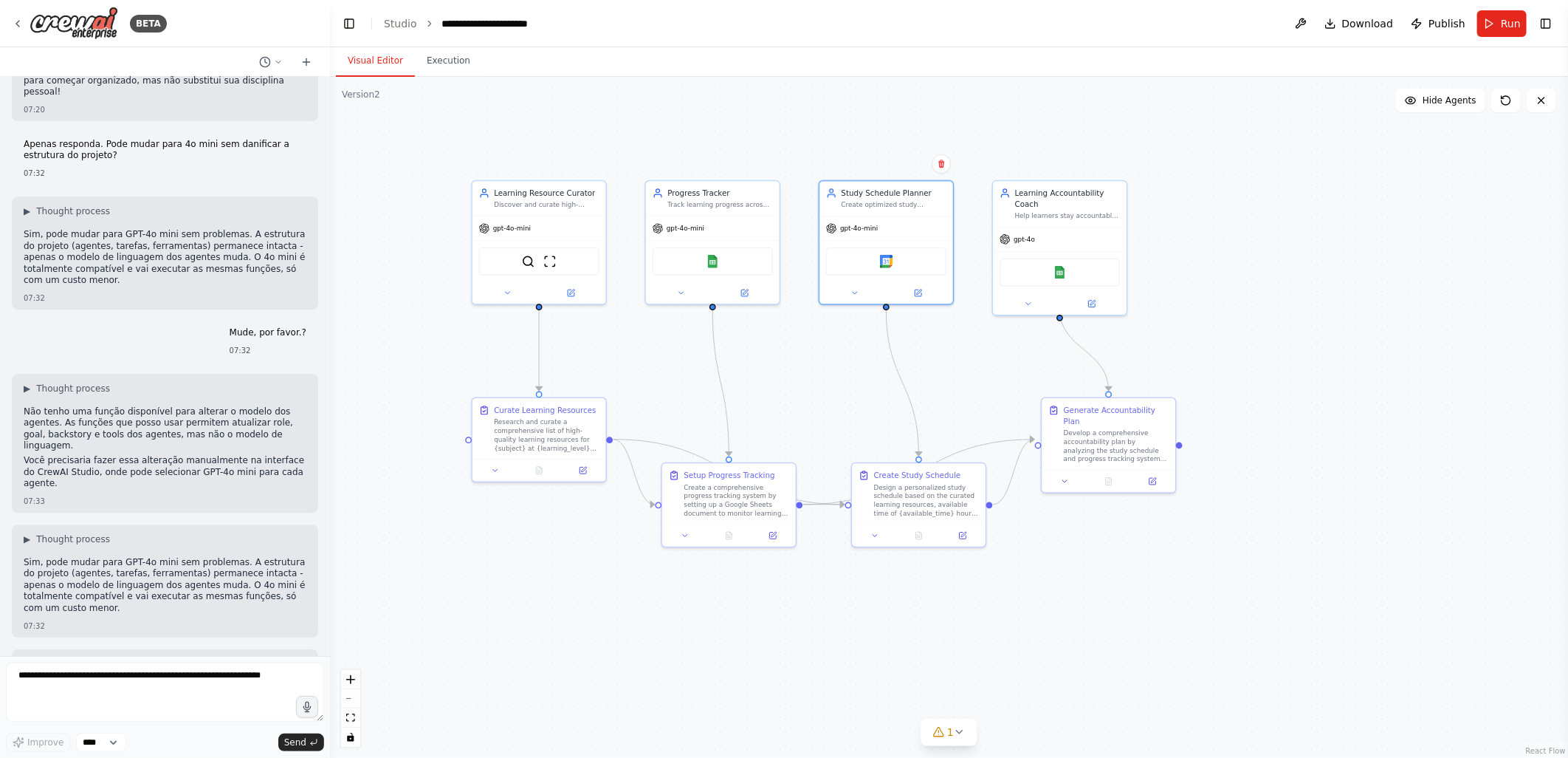
drag, startPoint x: 1027, startPoint y: 323, endPoint x: 930, endPoint y: 355, distance: 102.1
click at [930, 355] on div ".deletable-edge-delete-btn { width: 20px; height: 20px; border: 0px solid #ffff…" at bounding box center [949, 418] width 1238 height 681
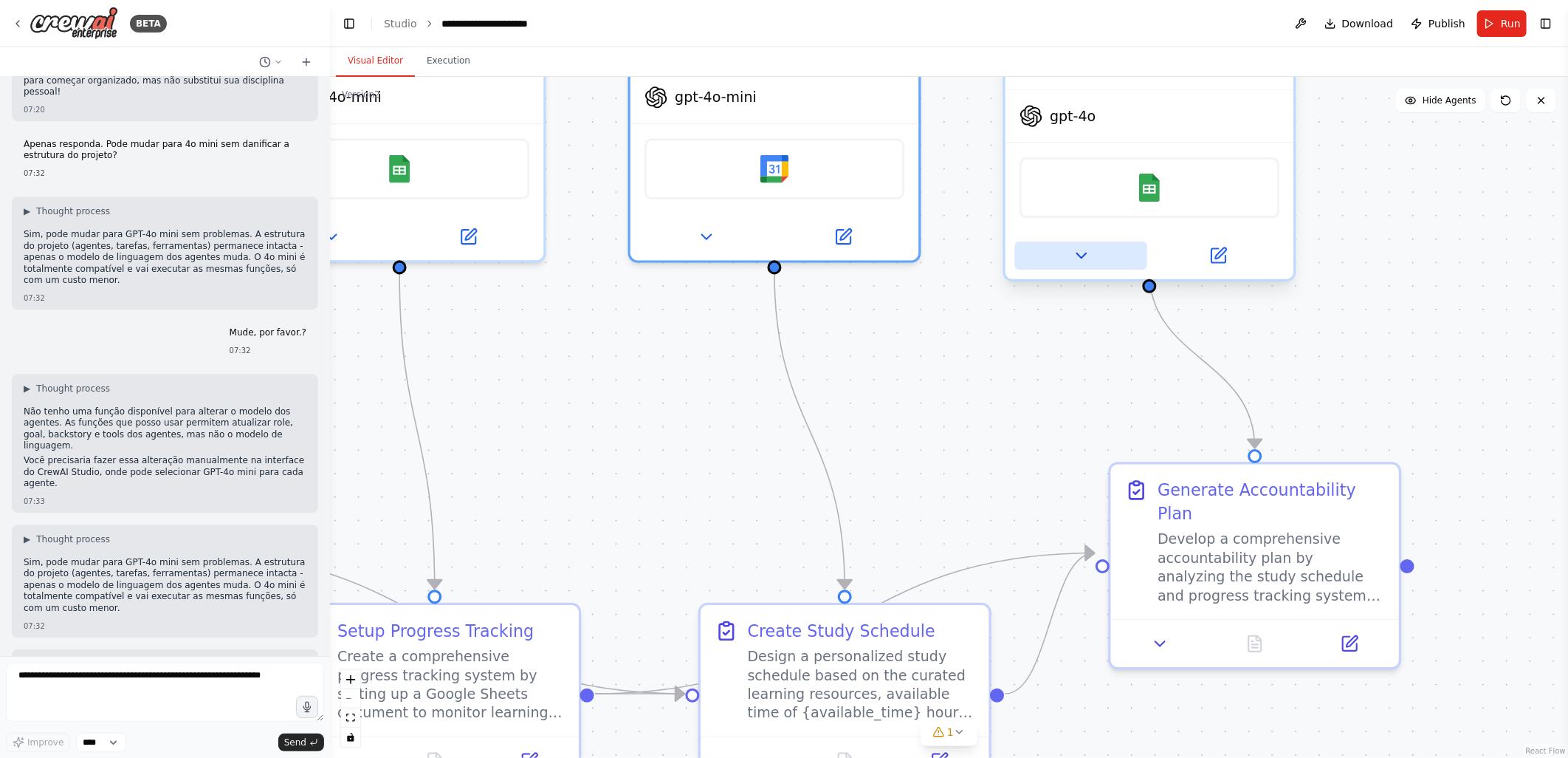
click at [1072, 246] on icon at bounding box center [1081, 255] width 19 height 19
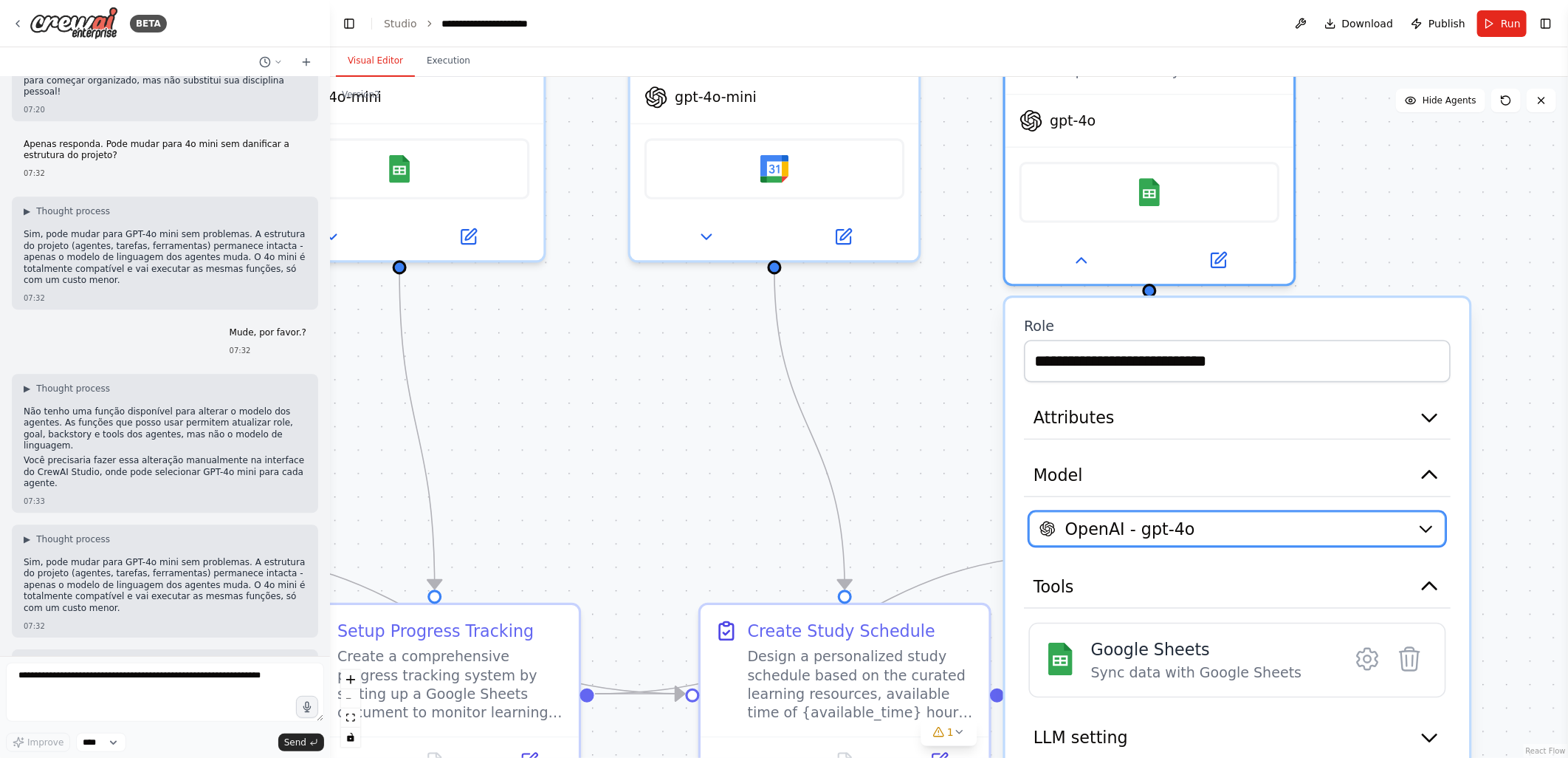
click at [1123, 517] on span "OpenAI - gpt-4o" at bounding box center [1130, 529] width 130 height 24
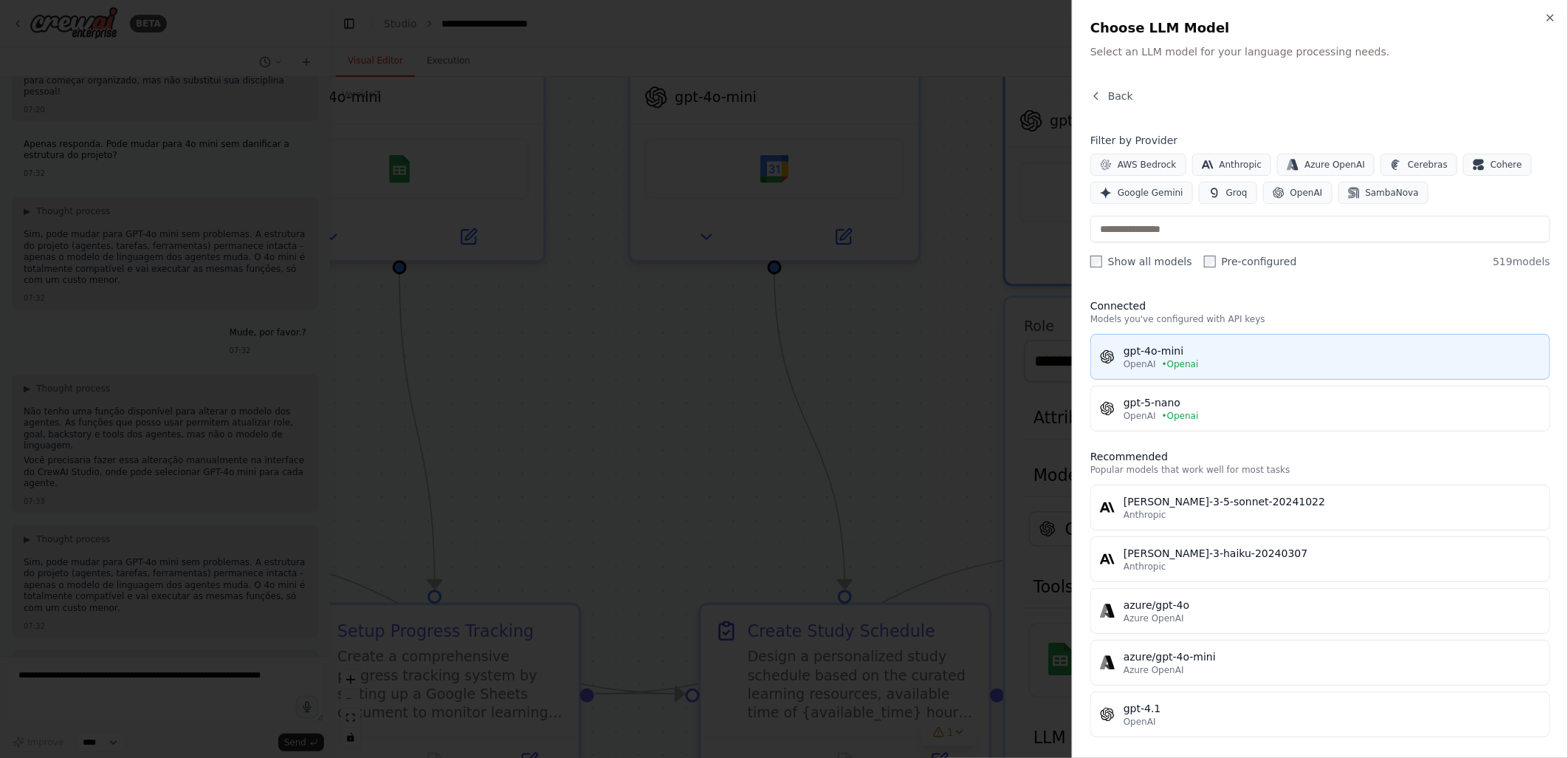
click at [1141, 355] on div "gpt-4o-mini" at bounding box center [1332, 351] width 417 height 15
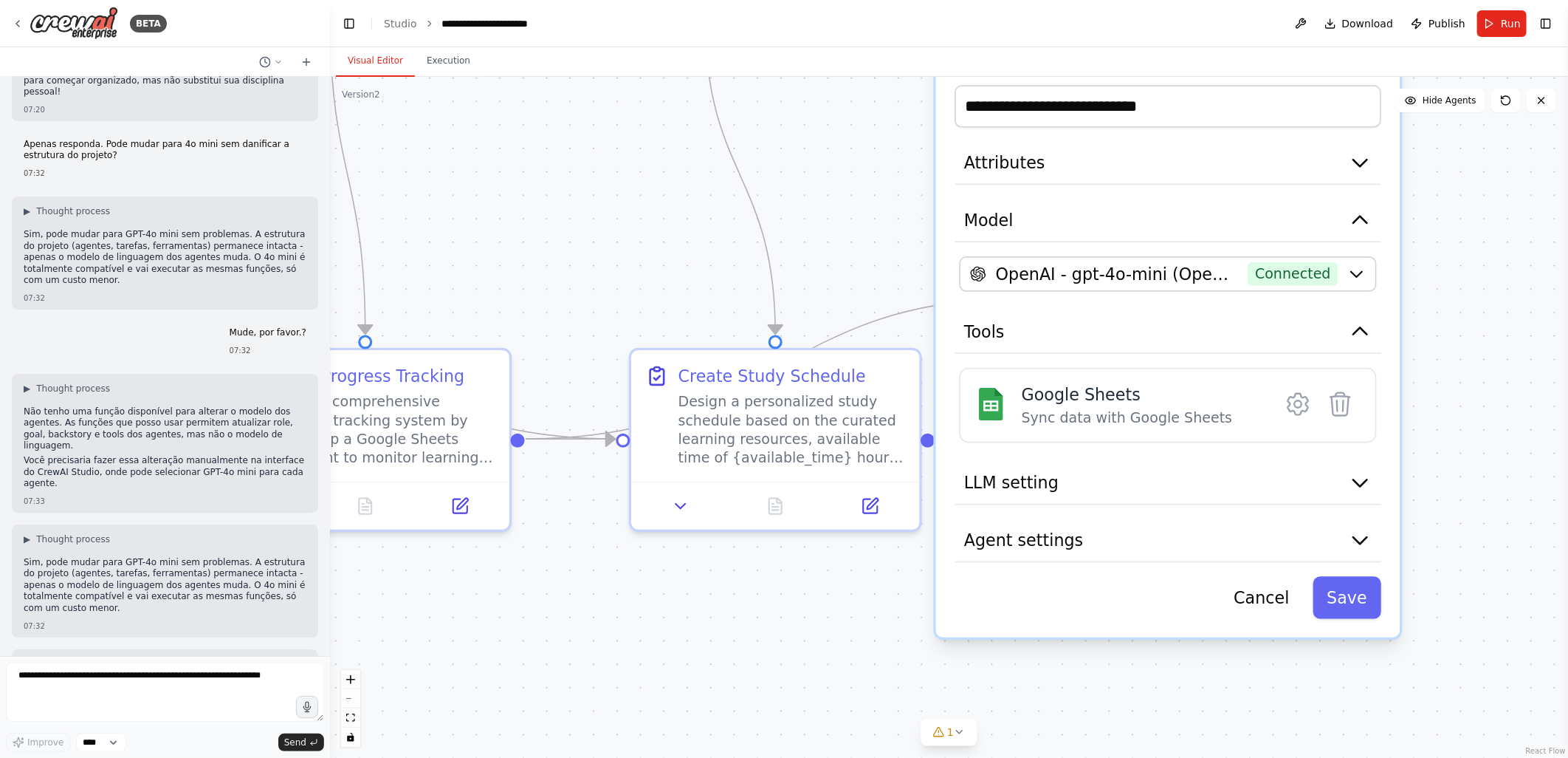
drag, startPoint x: 958, startPoint y: 484, endPoint x: 889, endPoint y: 230, distance: 263.2
click at [889, 230] on div ".deletable-edge-delete-btn { width: 20px; height: 20px; border: 0px solid #ffff…" at bounding box center [949, 418] width 1238 height 681
click at [1354, 579] on button "Save" at bounding box center [1346, 598] width 69 height 42
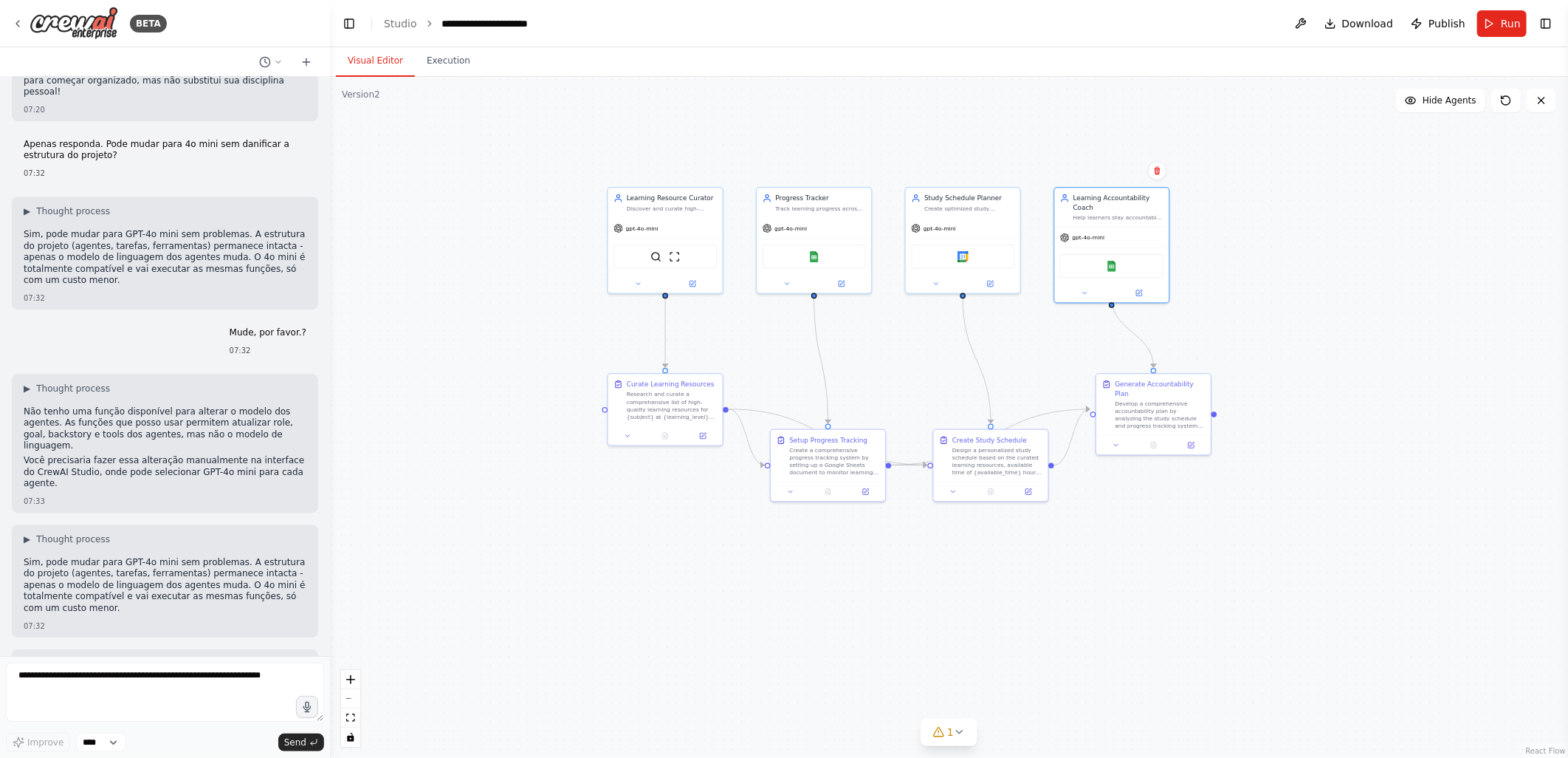
drag, startPoint x: 1013, startPoint y: 277, endPoint x: 1072, endPoint y: 356, distance: 98.6
click at [1072, 356] on div ".deletable-edge-delete-btn { width: 20px; height: 20px; border: 0px solid #ffff…" at bounding box center [949, 418] width 1238 height 681
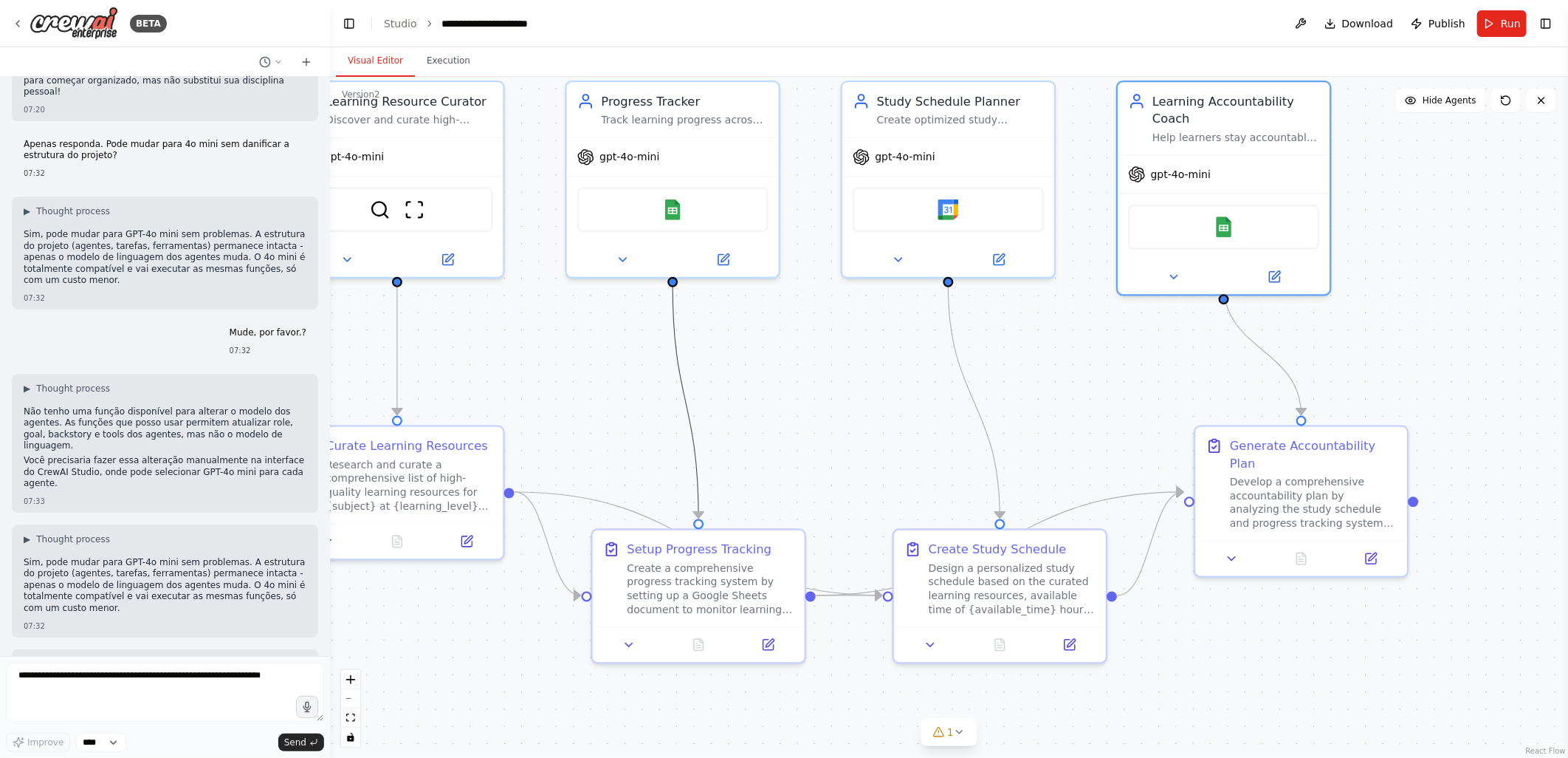
drag, startPoint x: 678, startPoint y: 326, endPoint x: 824, endPoint y: 359, distance: 149.7
click at [824, 359] on div ".deletable-edge-delete-btn { width: 20px; height: 20px; border: 0px solid #ffff…" at bounding box center [949, 418] width 1238 height 681
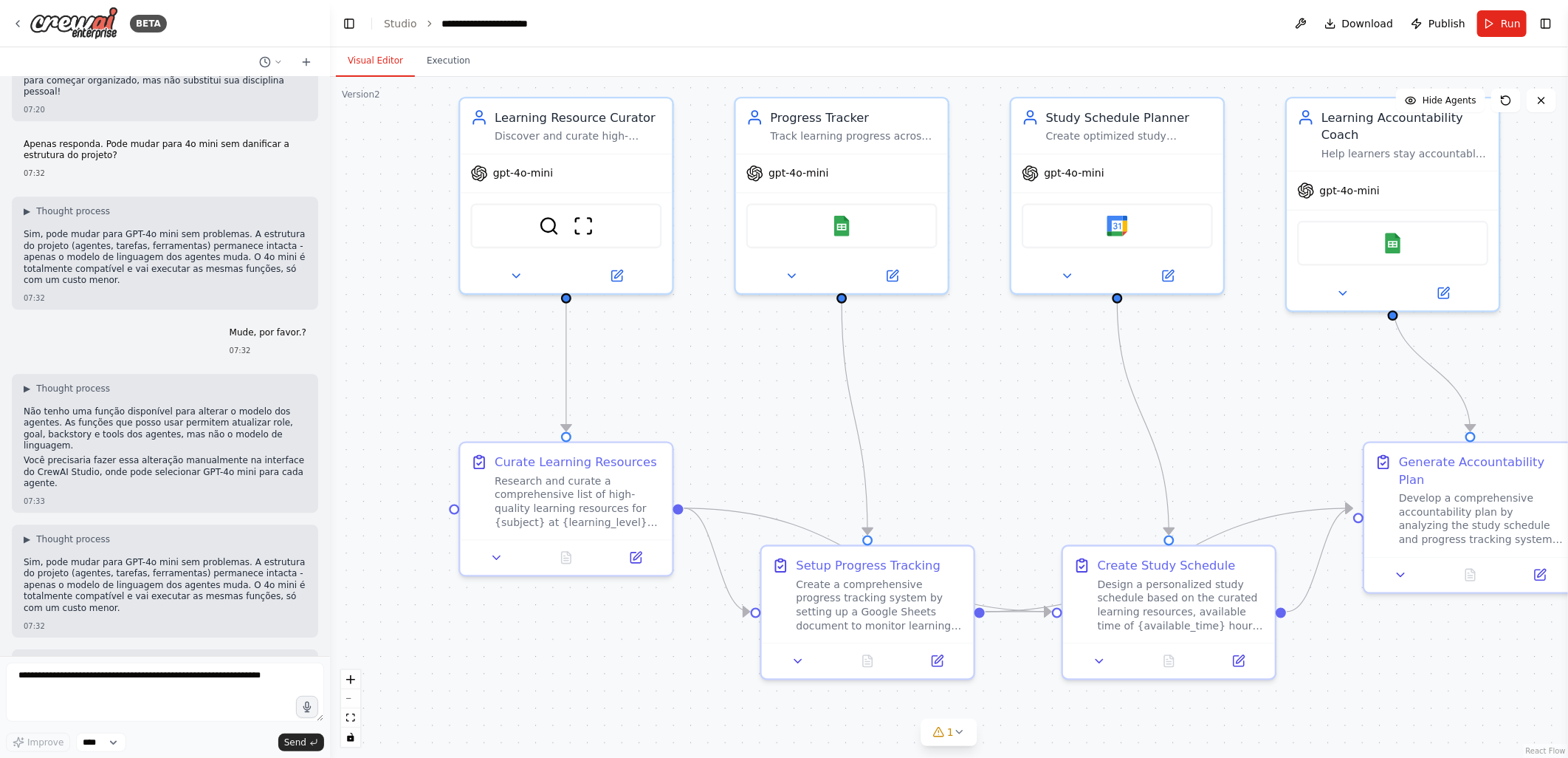
drag, startPoint x: 818, startPoint y: 342, endPoint x: 987, endPoint y: 358, distance: 169.8
click at [987, 358] on div ".deletable-edge-delete-btn { width: 20px; height: 20px; border: 0px solid #ffff…" at bounding box center [949, 418] width 1238 height 681
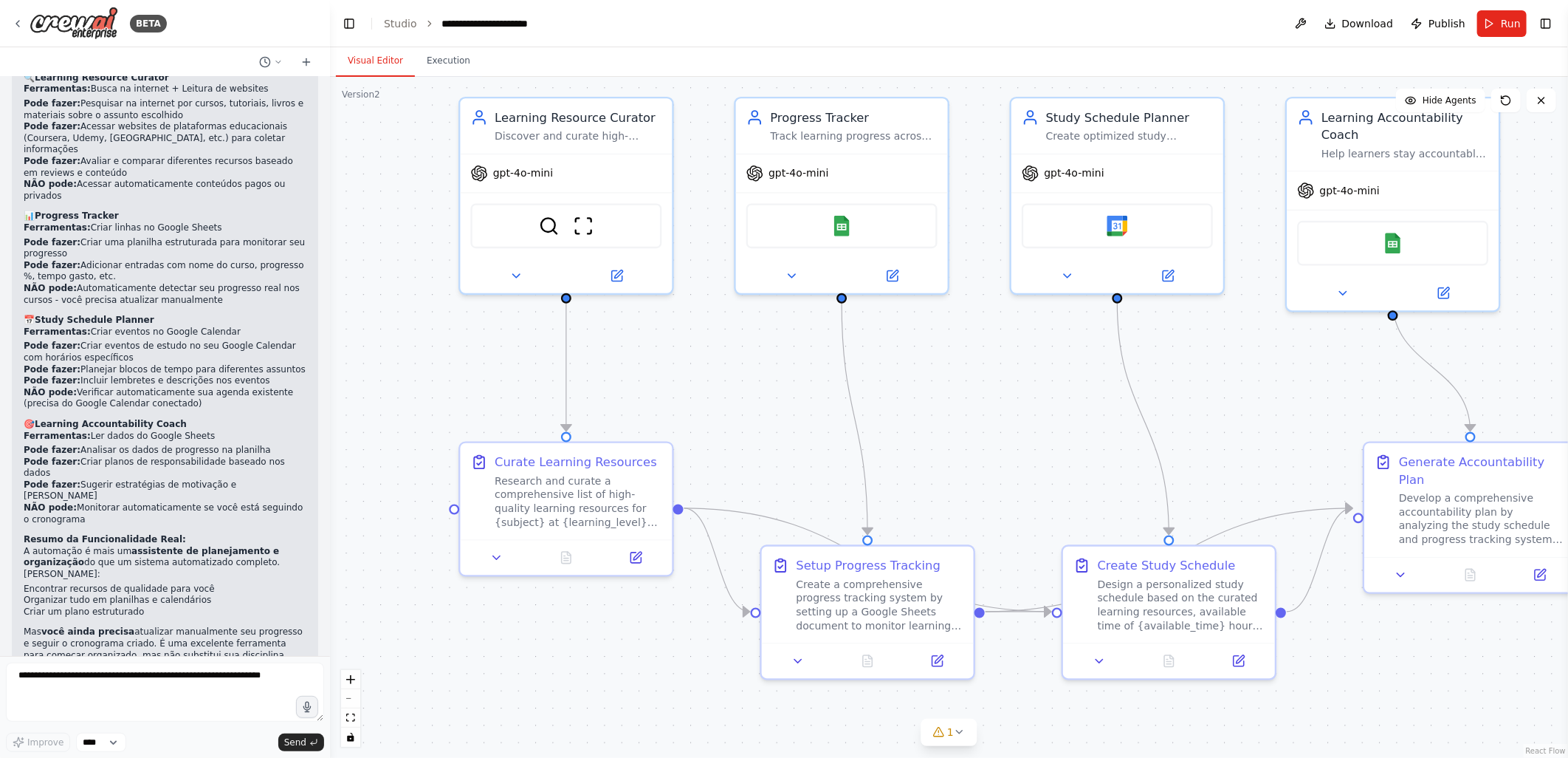
scroll to position [1774, 0]
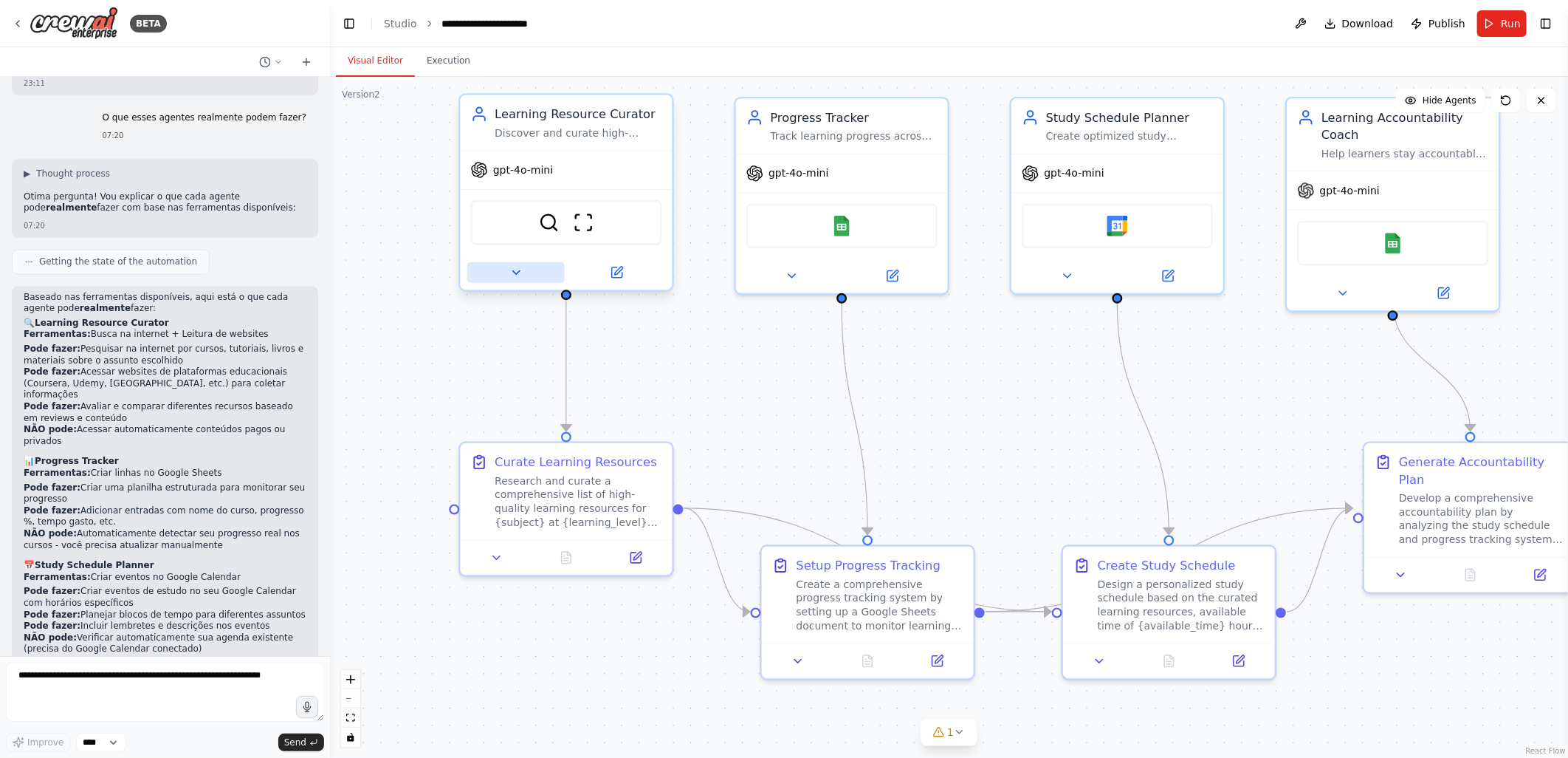
click at [519, 269] on icon at bounding box center [515, 272] width 14 height 14
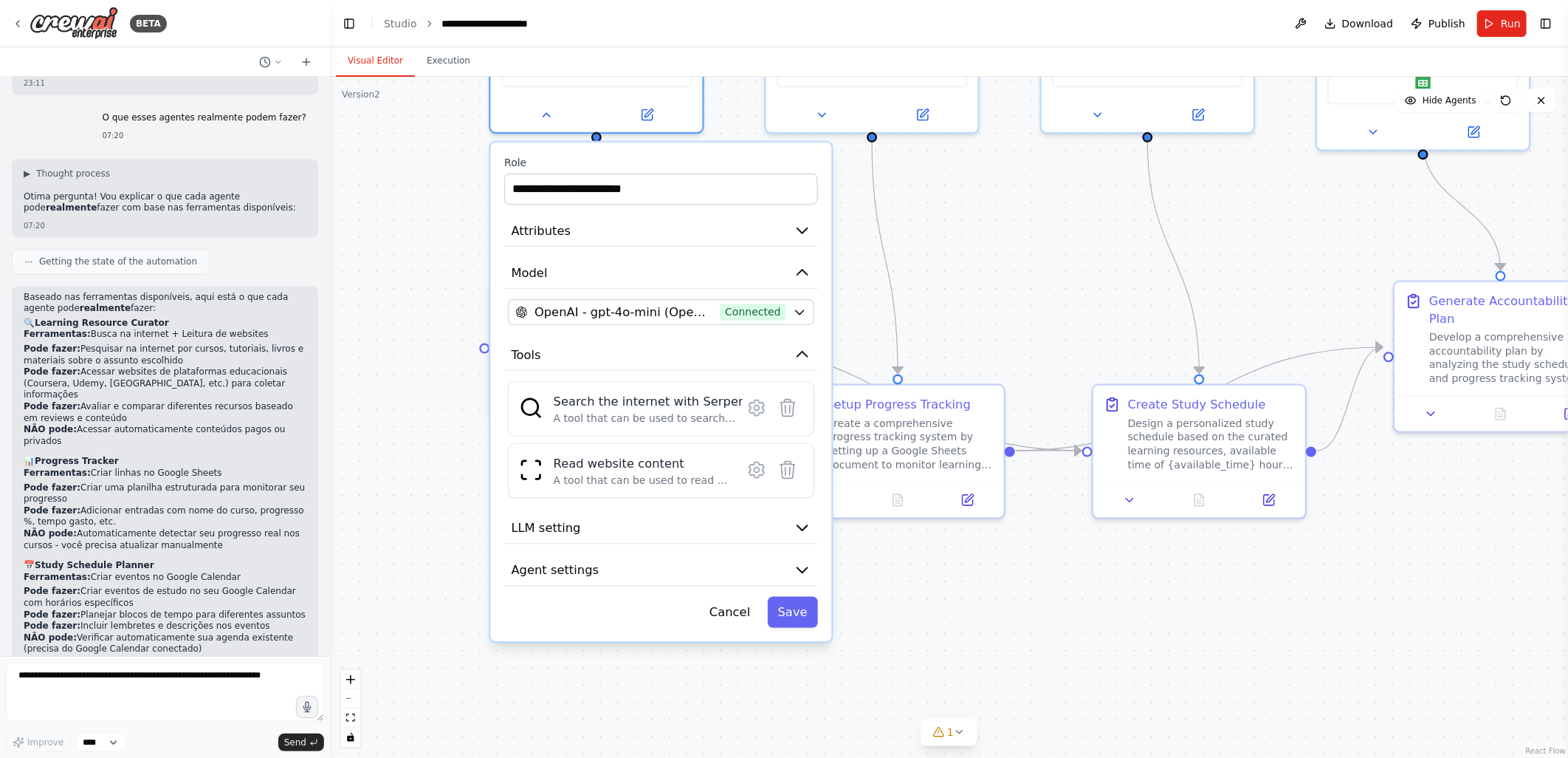
drag, startPoint x: 425, startPoint y: 478, endPoint x: 454, endPoint y: 317, distance: 163.6
click at [454, 317] on div ".deletable-edge-delete-btn { width: 20px; height: 20px; border: 0px solid #ffff…" at bounding box center [949, 418] width 1238 height 681
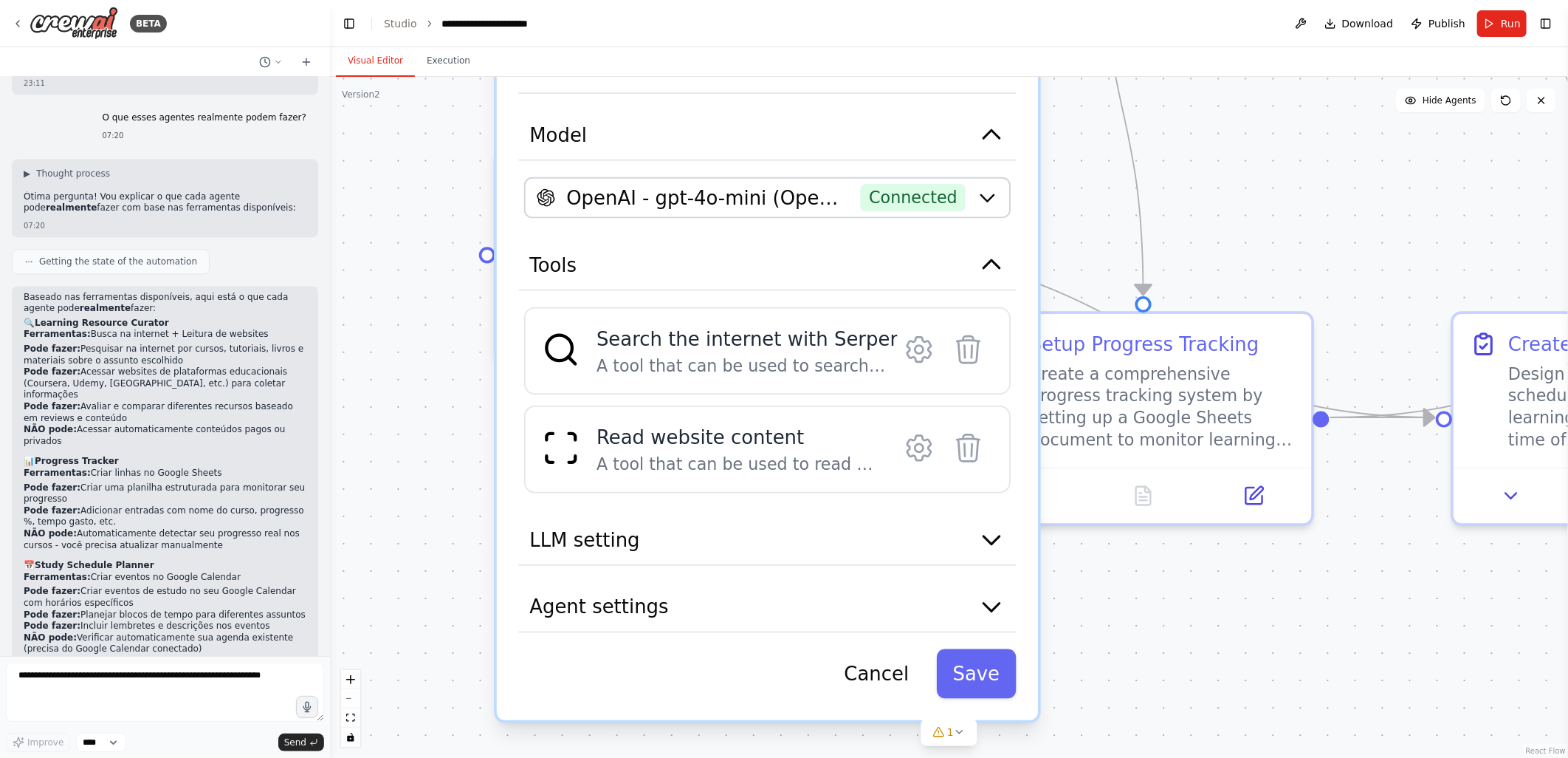
drag, startPoint x: 429, startPoint y: 411, endPoint x: 429, endPoint y: 297, distance: 114.0
click at [429, 297] on div ".deletable-edge-delete-btn { width: 20px; height: 20px; border: 0px solid #ffff…" at bounding box center [949, 418] width 1238 height 681
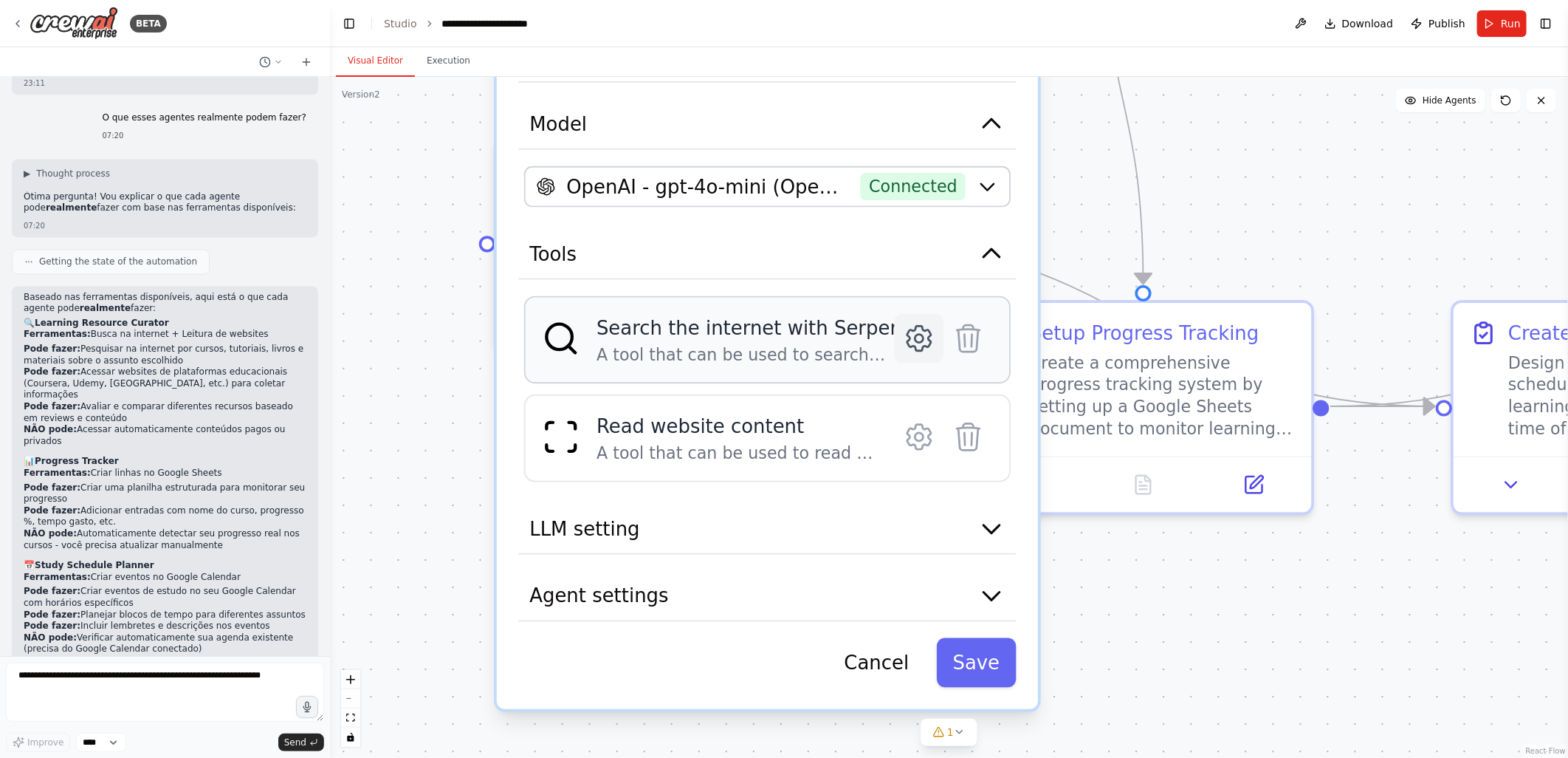
click at [921, 338] on icon at bounding box center [919, 338] width 24 height 24
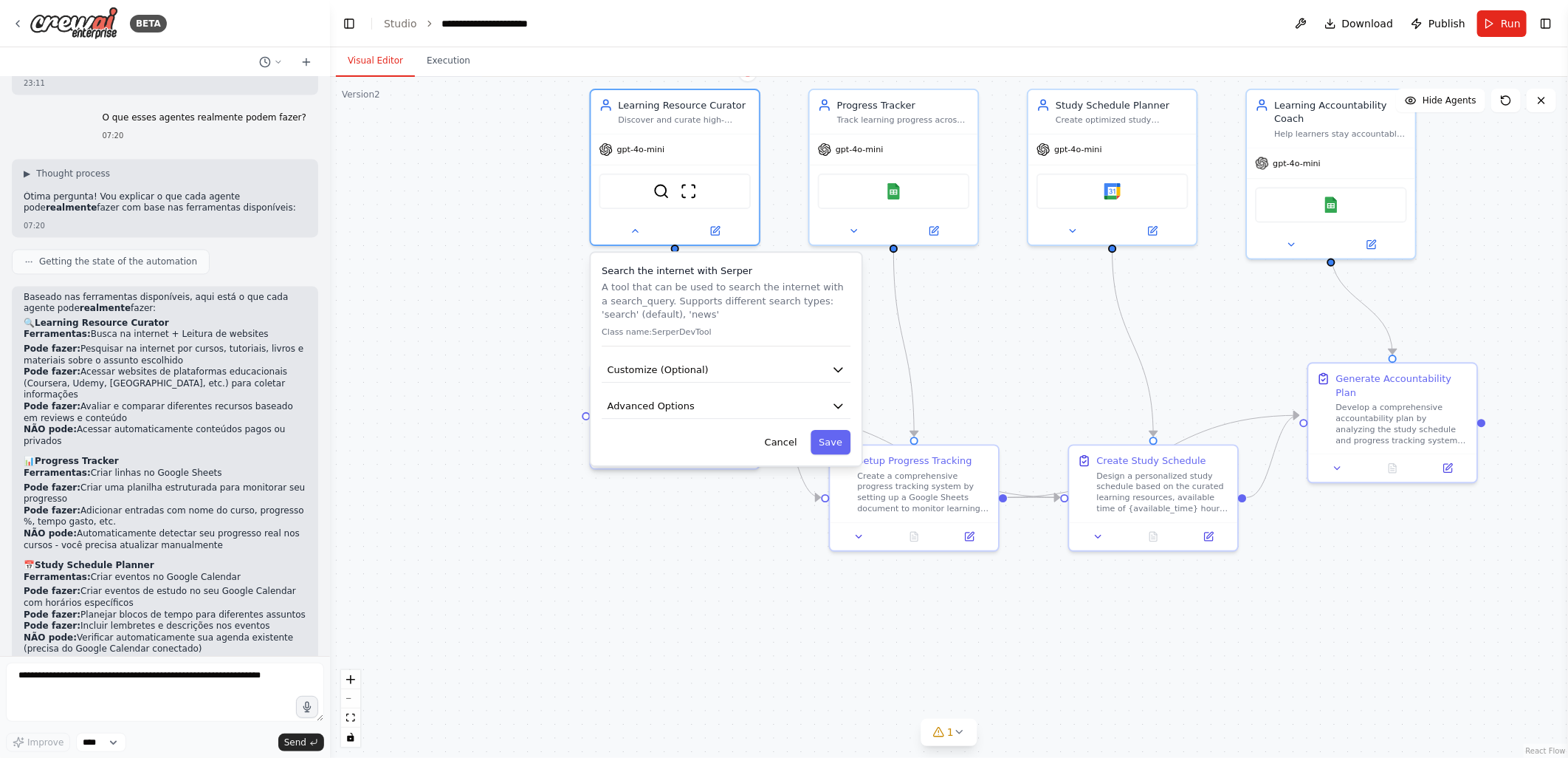
drag, startPoint x: 633, startPoint y: 261, endPoint x: 518, endPoint y: 392, distance: 174.3
click at [518, 392] on div ".deletable-edge-delete-btn { width: 20px; height: 20px; border: 0px solid #ffff…" at bounding box center [949, 418] width 1238 height 681
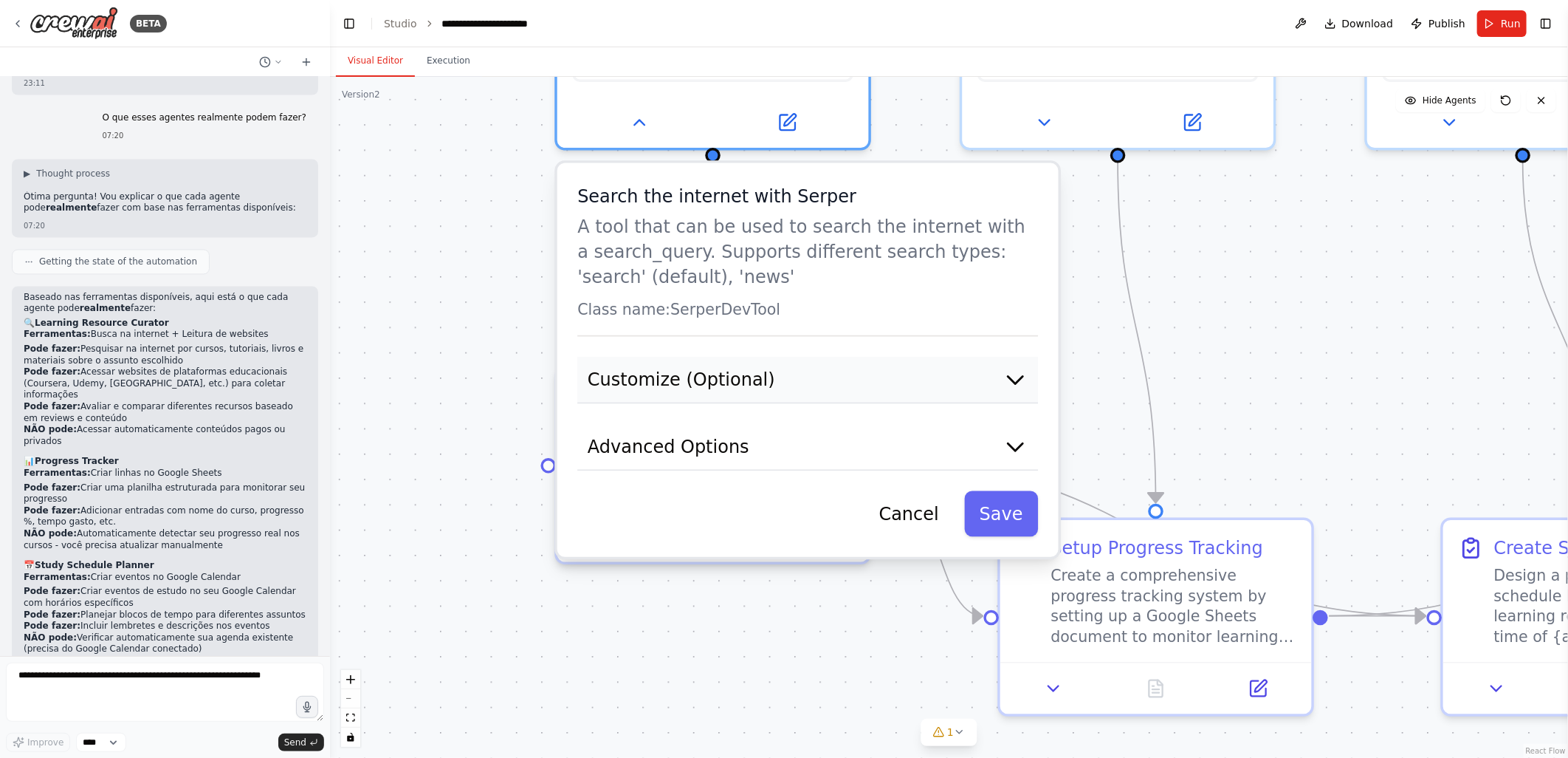
click at [689, 374] on span "Customize (Optional)" at bounding box center [681, 380] width 188 height 25
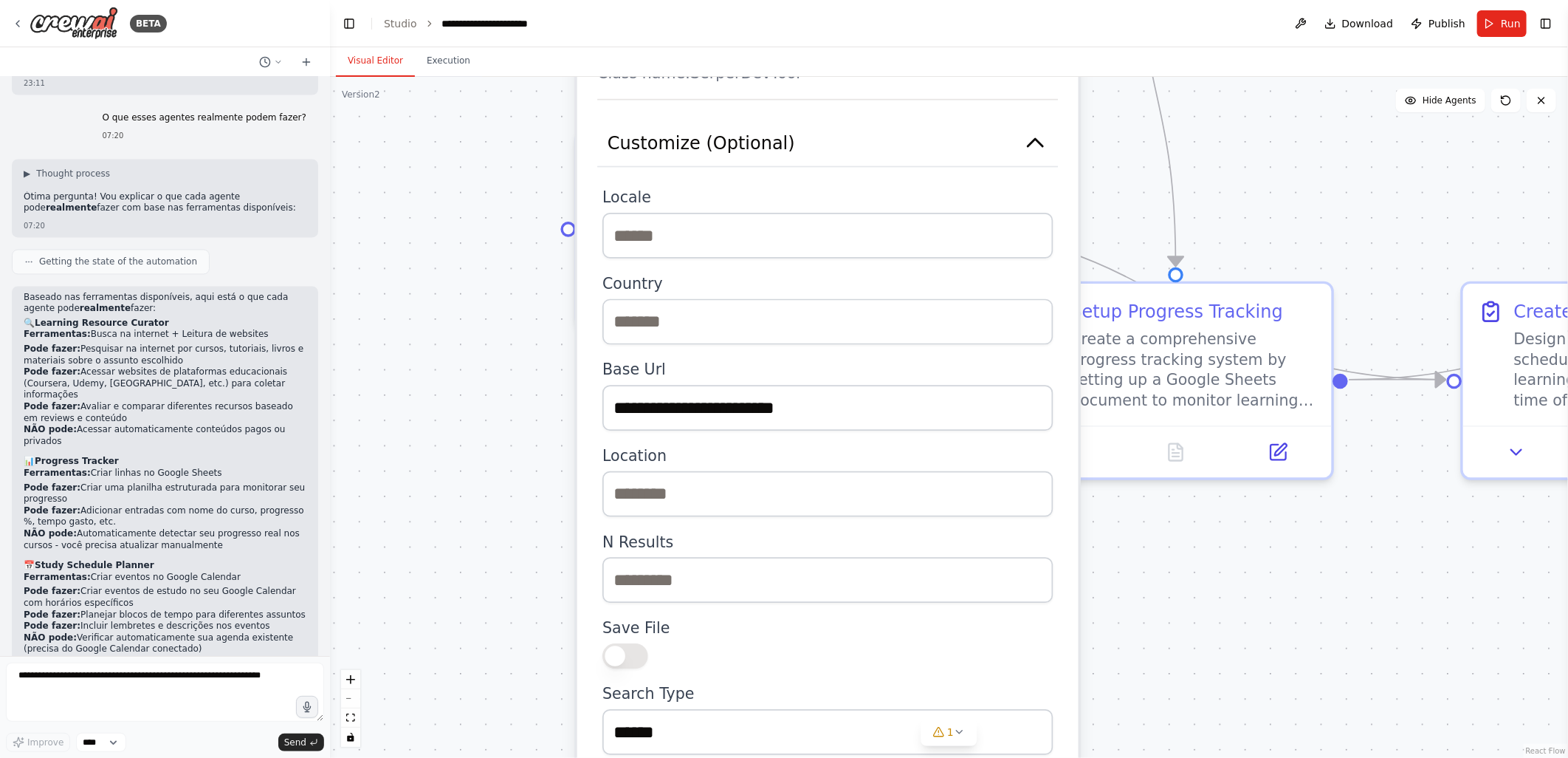
drag, startPoint x: 509, startPoint y: 485, endPoint x: 529, endPoint y: 249, distance: 236.8
click at [529, 249] on div ".deletable-edge-delete-btn { width: 20px; height: 20px; border: 0px solid #ffff…" at bounding box center [949, 418] width 1238 height 681
click at [831, 139] on button "Customize (Optional)" at bounding box center [827, 143] width 460 height 47
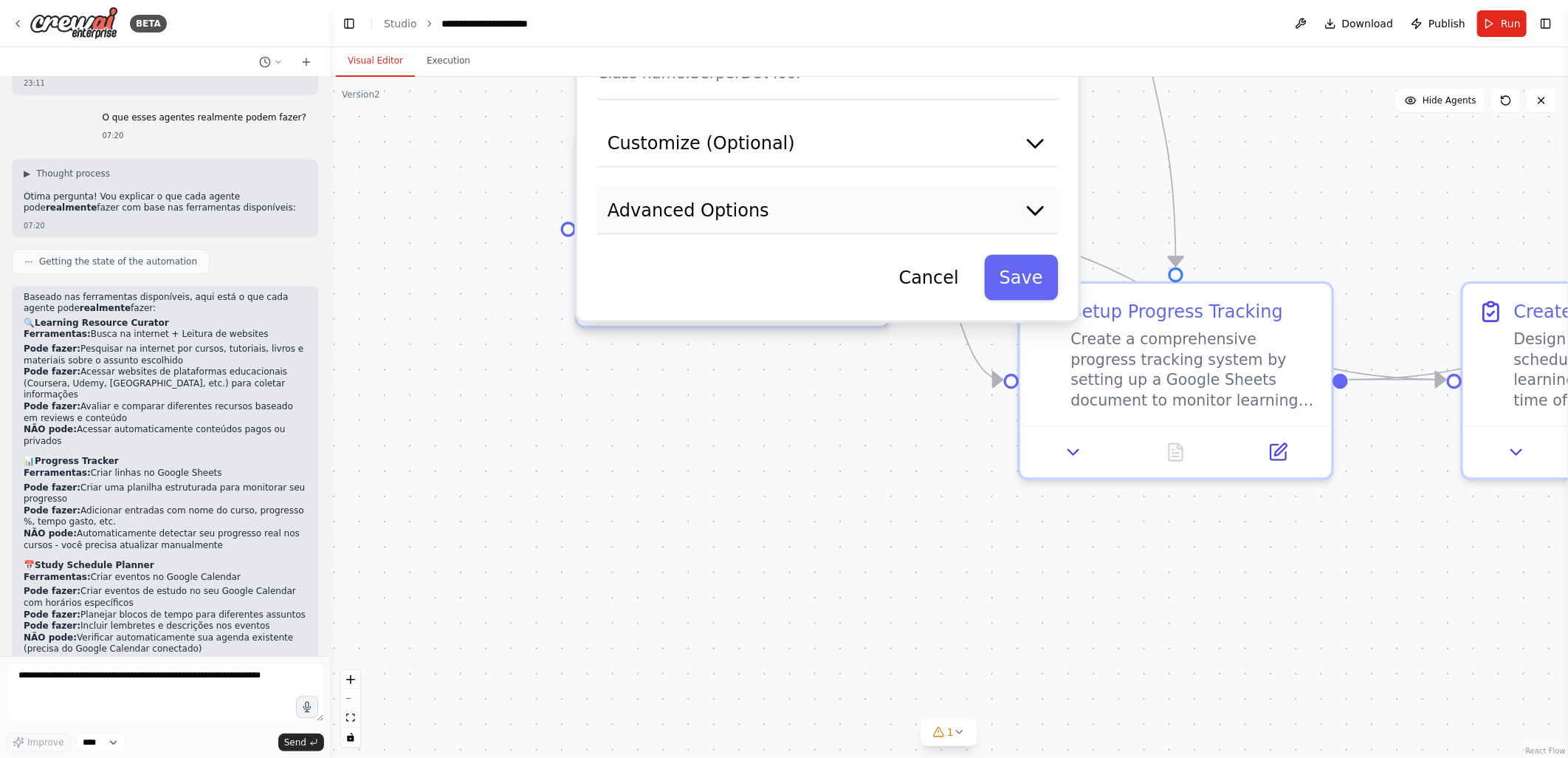
click at [773, 213] on button "Advanced Options" at bounding box center [827, 211] width 460 height 47
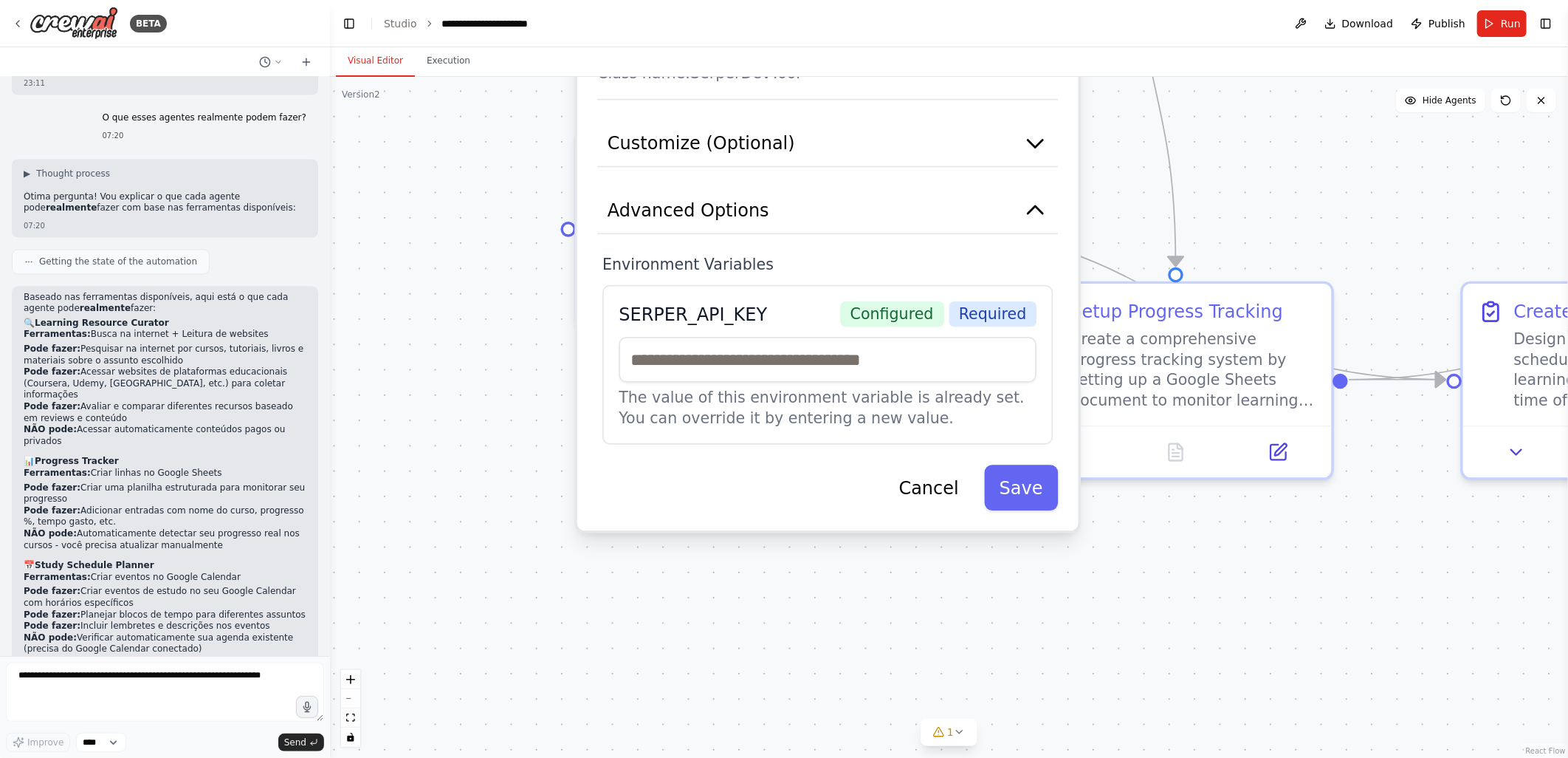
click at [454, 366] on div ".deletable-edge-delete-btn { width: 20px; height: 20px; border: 0px solid #ffff…" at bounding box center [949, 418] width 1238 height 681
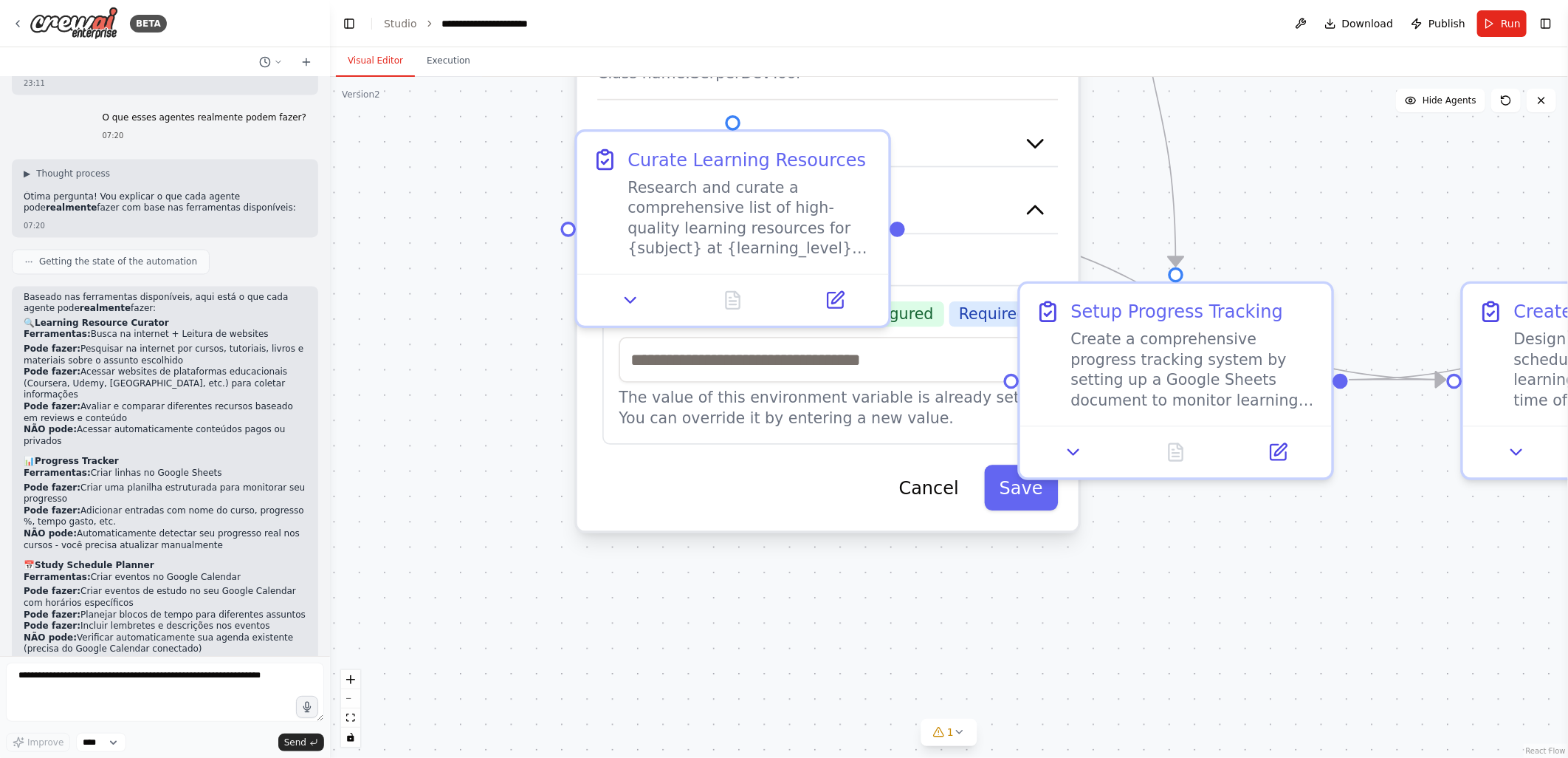
click at [455, 378] on div ".deletable-edge-delete-btn { width: 20px; height: 20px; border: 0px solid #ffff…" at bounding box center [949, 418] width 1238 height 681
click at [896, 603] on div ".deletable-edge-delete-btn { width: 20px; height: 20px; border: 0px solid #ffff…" at bounding box center [949, 418] width 1238 height 681
click at [1256, 619] on div ".deletable-edge-delete-btn { width: 20px; height: 20px; border: 0px solid #ffff…" at bounding box center [949, 418] width 1238 height 681
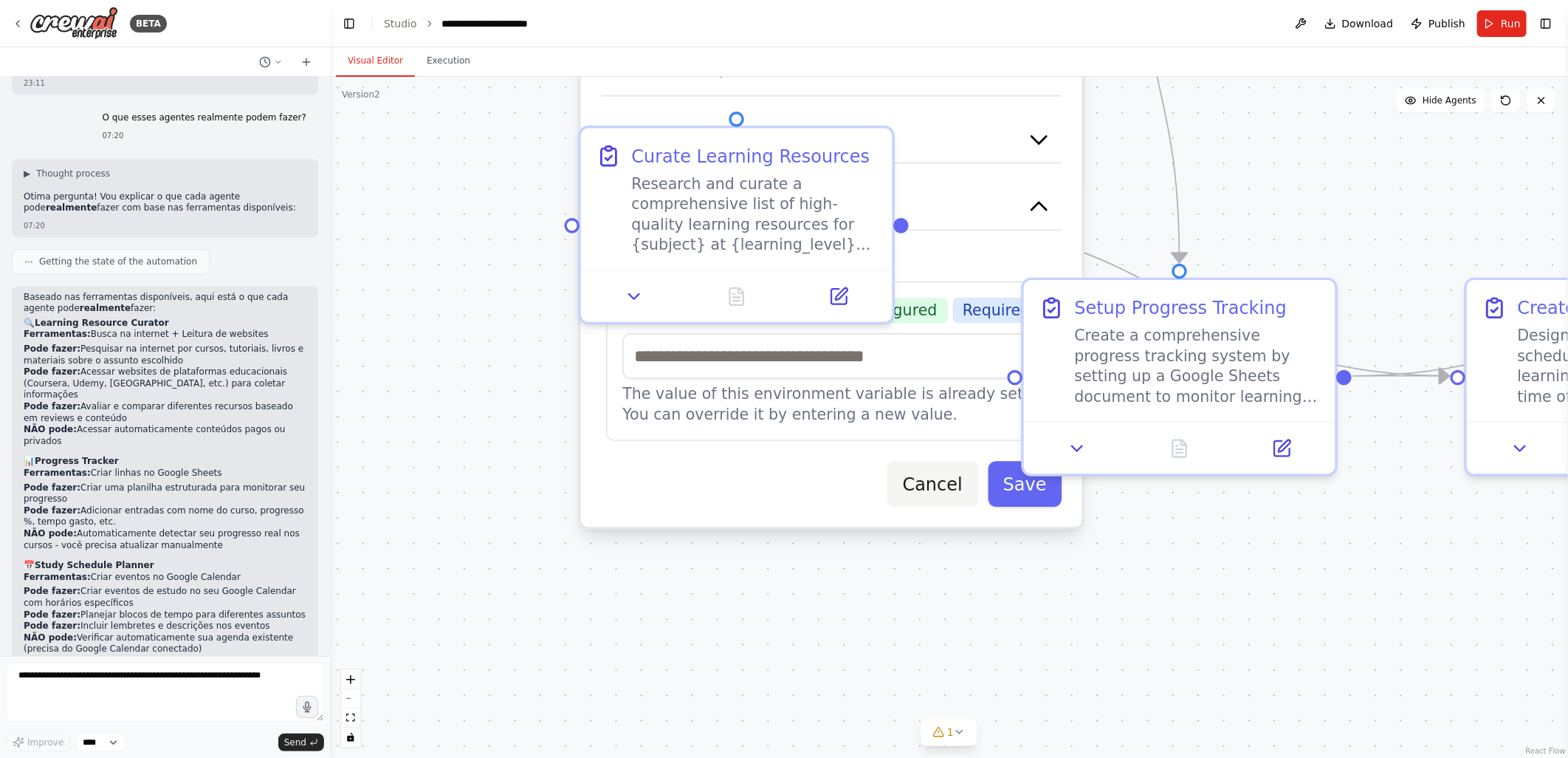
click at [936, 481] on button "Cancel" at bounding box center [932, 484] width 90 height 46
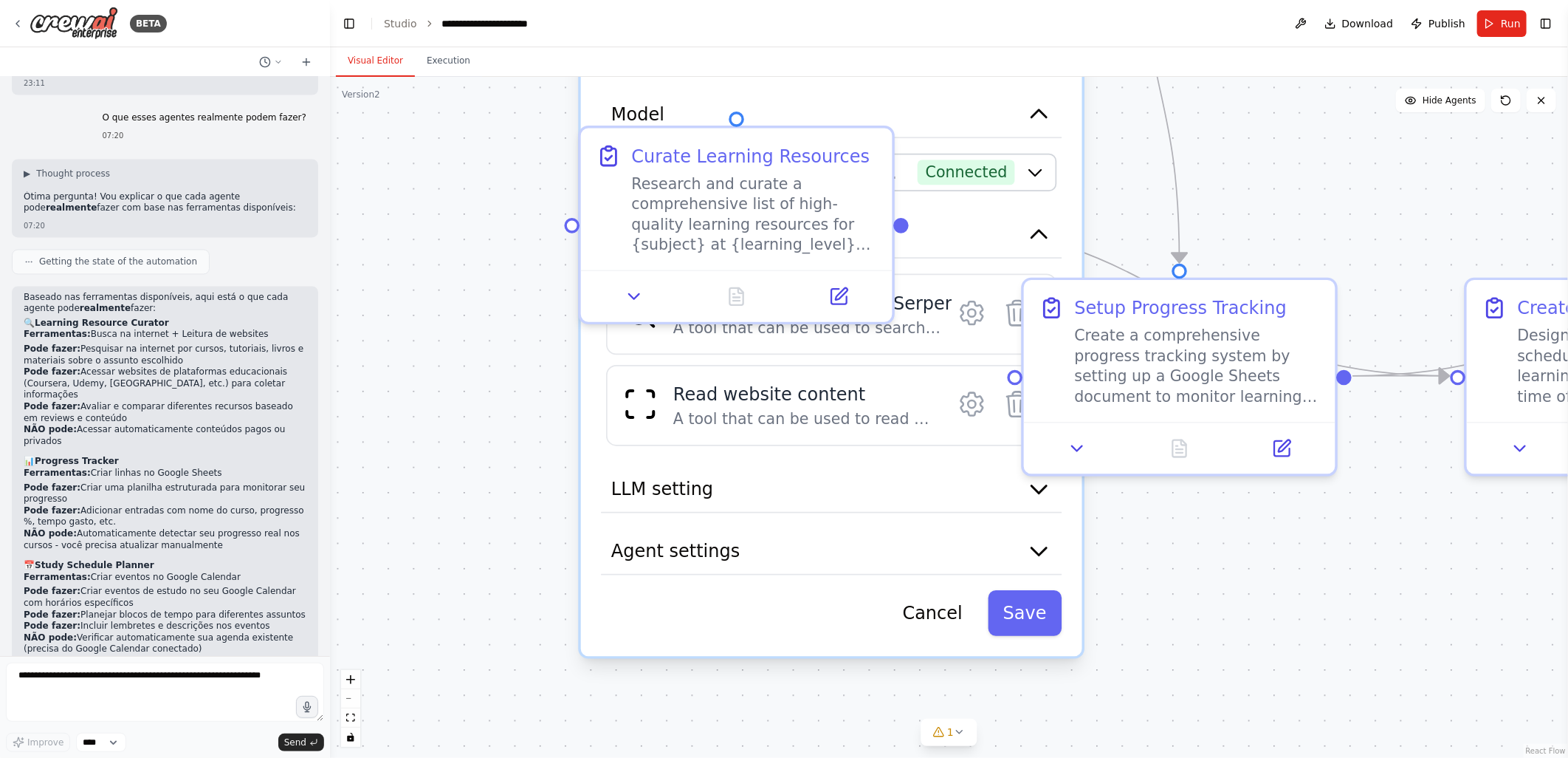
click at [517, 513] on div ".deletable-edge-delete-btn { width: 20px; height: 20px; border: 0px solid #ffff…" at bounding box center [949, 418] width 1238 height 681
click at [740, 409] on div "A tool that can be used to read a website content." at bounding box center [803, 419] width 260 height 20
click at [967, 396] on icon at bounding box center [971, 404] width 21 height 23
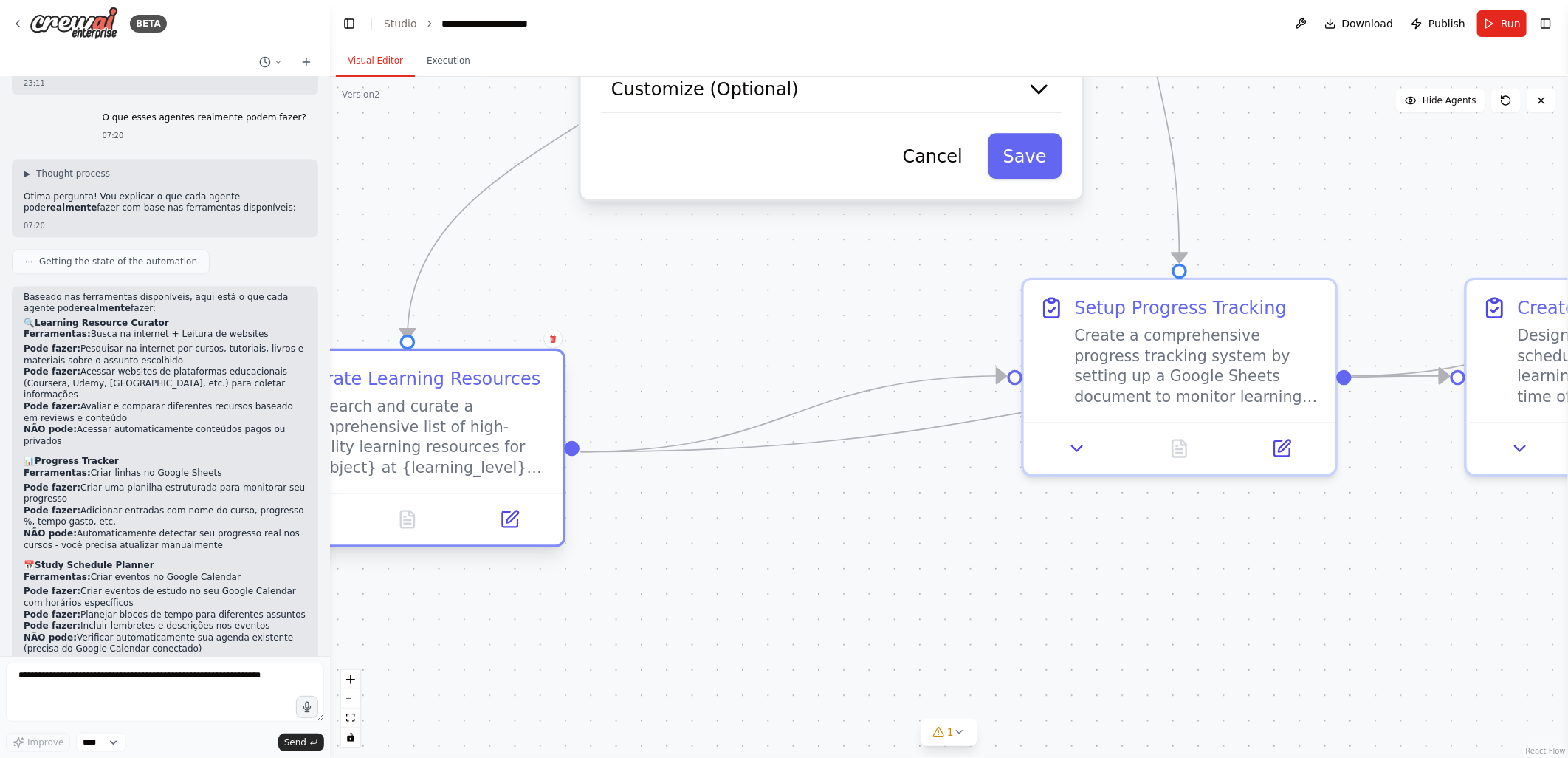
drag, startPoint x: 736, startPoint y: 142, endPoint x: 400, endPoint y: 375, distance: 408.9
click at [400, 375] on div "Curate Learning Resources" at bounding box center [422, 379] width 239 height 25
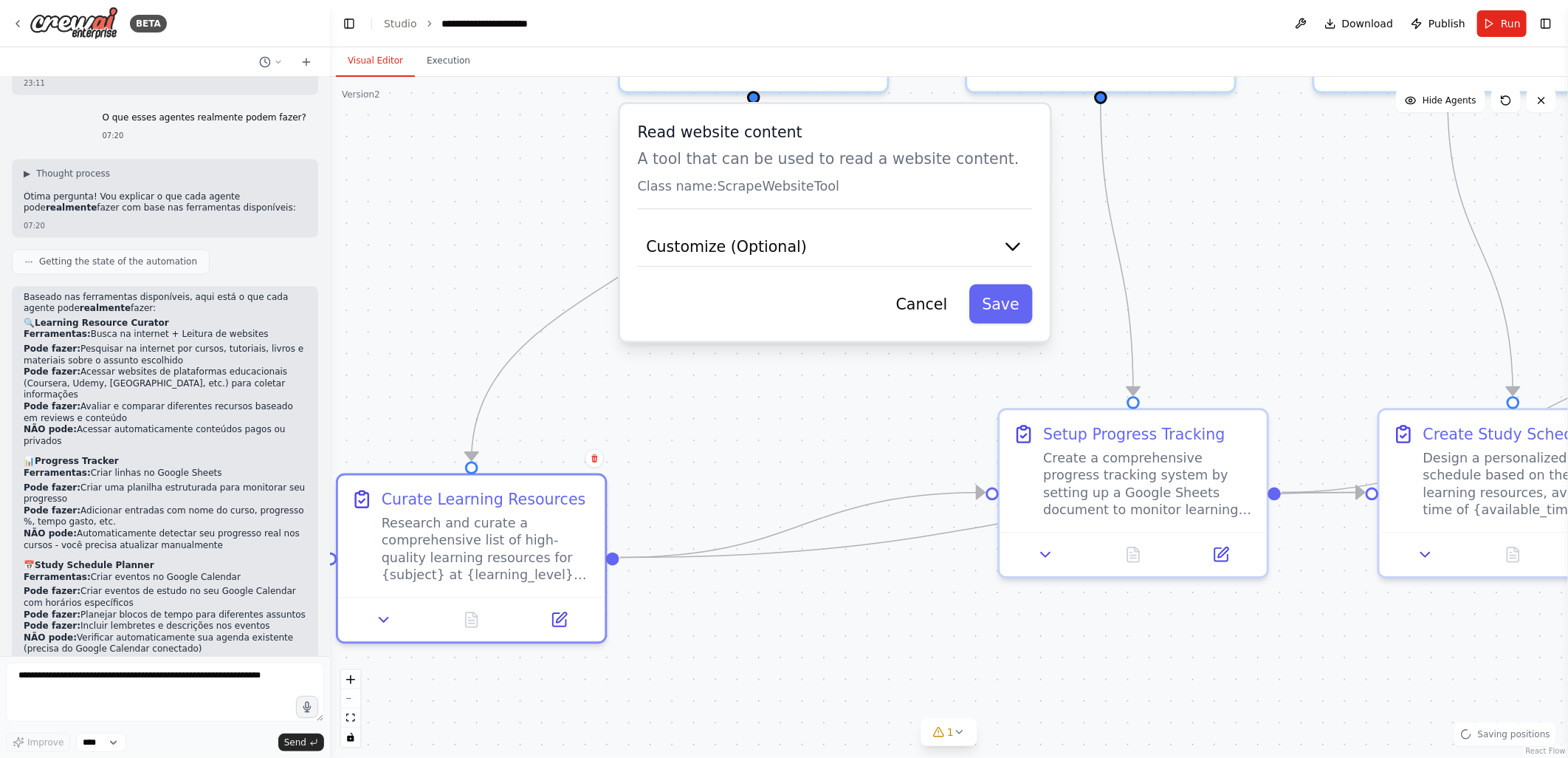
drag, startPoint x: 764, startPoint y: 374, endPoint x: 767, endPoint y: 402, distance: 28.2
click at [767, 402] on div ".deletable-edge-delete-btn { width: 20px; height: 20px; border: 0px solid #ffff…" at bounding box center [949, 418] width 1238 height 681
click at [798, 248] on button "Customize (Optional)" at bounding box center [835, 248] width 395 height 40
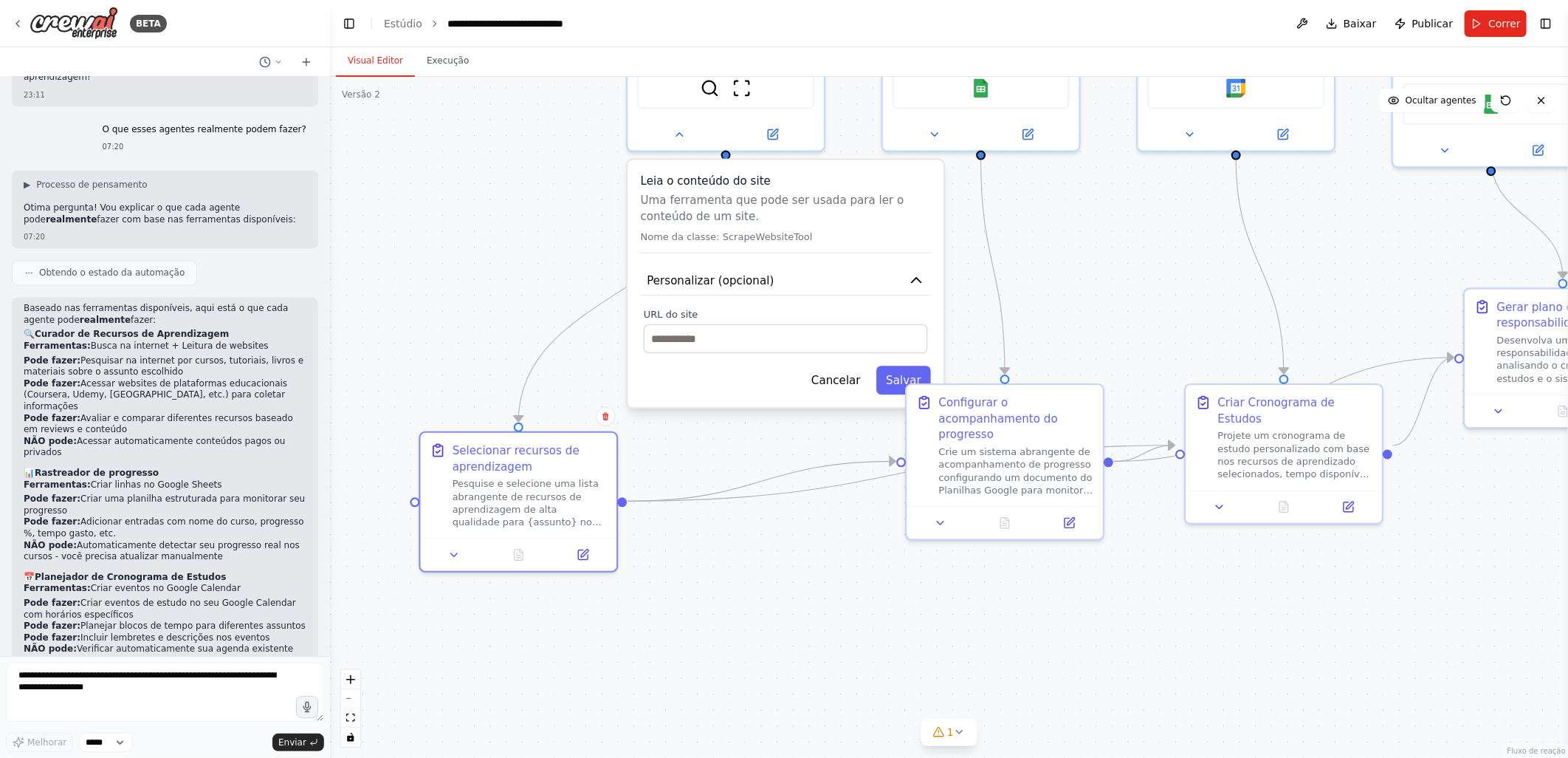
drag, startPoint x: 555, startPoint y: 234, endPoint x: 581, endPoint y: 245, distance: 28.2
click at [581, 245] on div ".deletable-edge-delete-btn { width: 20px; height: 20px; border: 0px solid #ffff…" at bounding box center [949, 418] width 1238 height 681
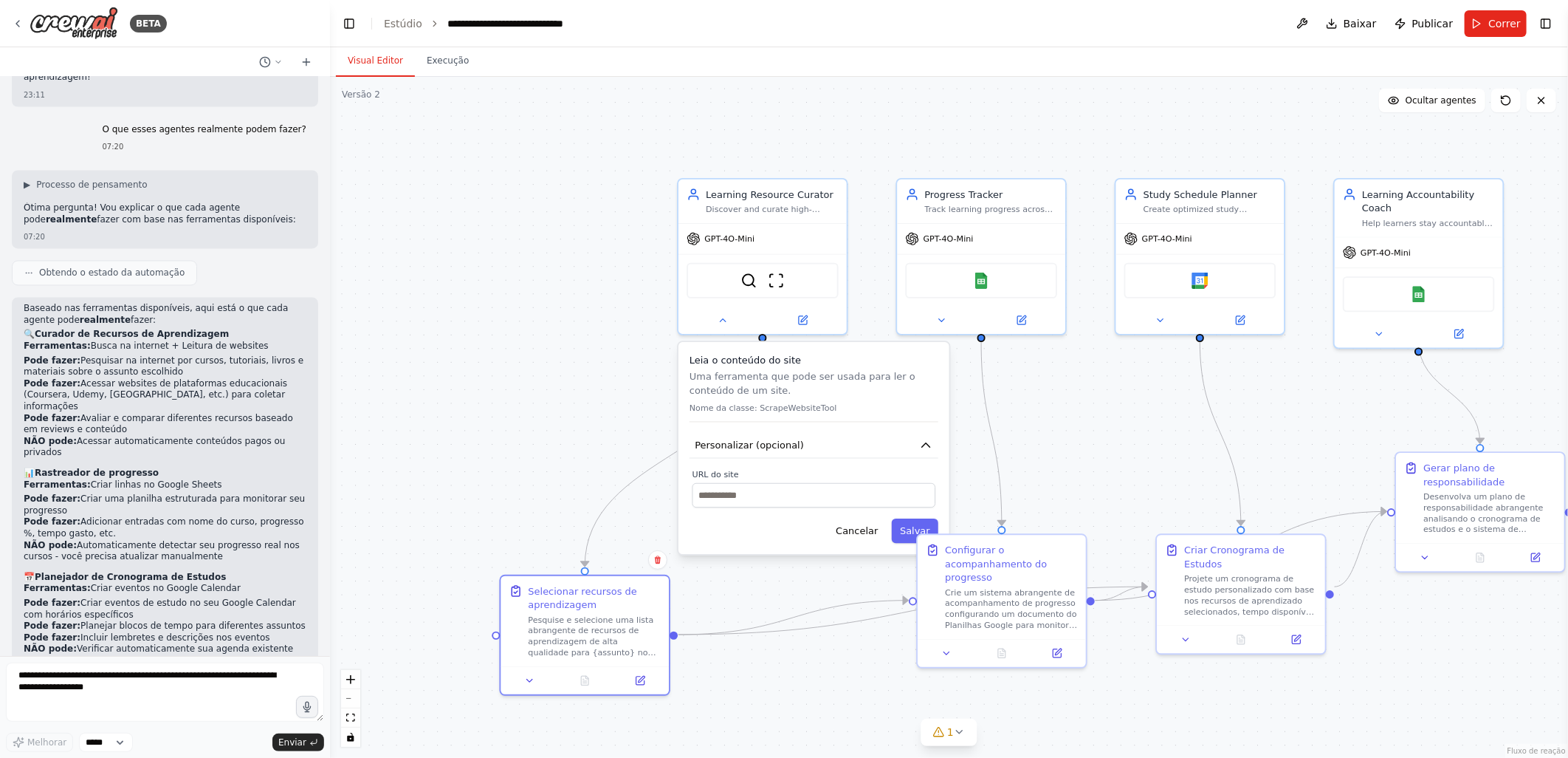
drag, startPoint x: 562, startPoint y: 186, endPoint x: 618, endPoint y: 401, distance: 222.2
click at [618, 401] on div ".deletable-edge-delete-btn { width: 20px; height: 20px; border: 0px solid #ffff…" at bounding box center [949, 418] width 1238 height 681
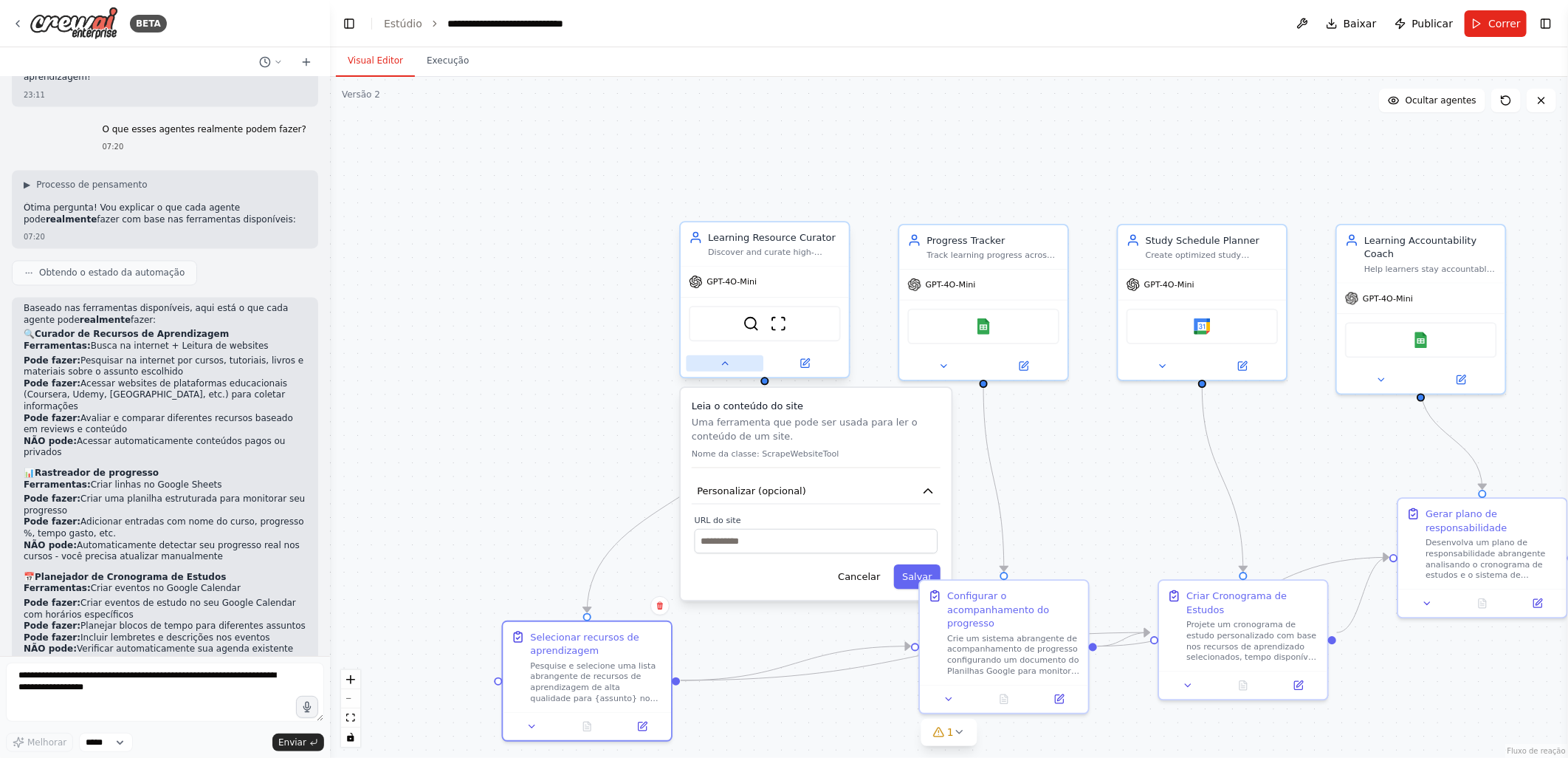
click at [719, 363] on icon at bounding box center [724, 363] width 11 height 11
click at [712, 375] on div at bounding box center [764, 363] width 168 height 27
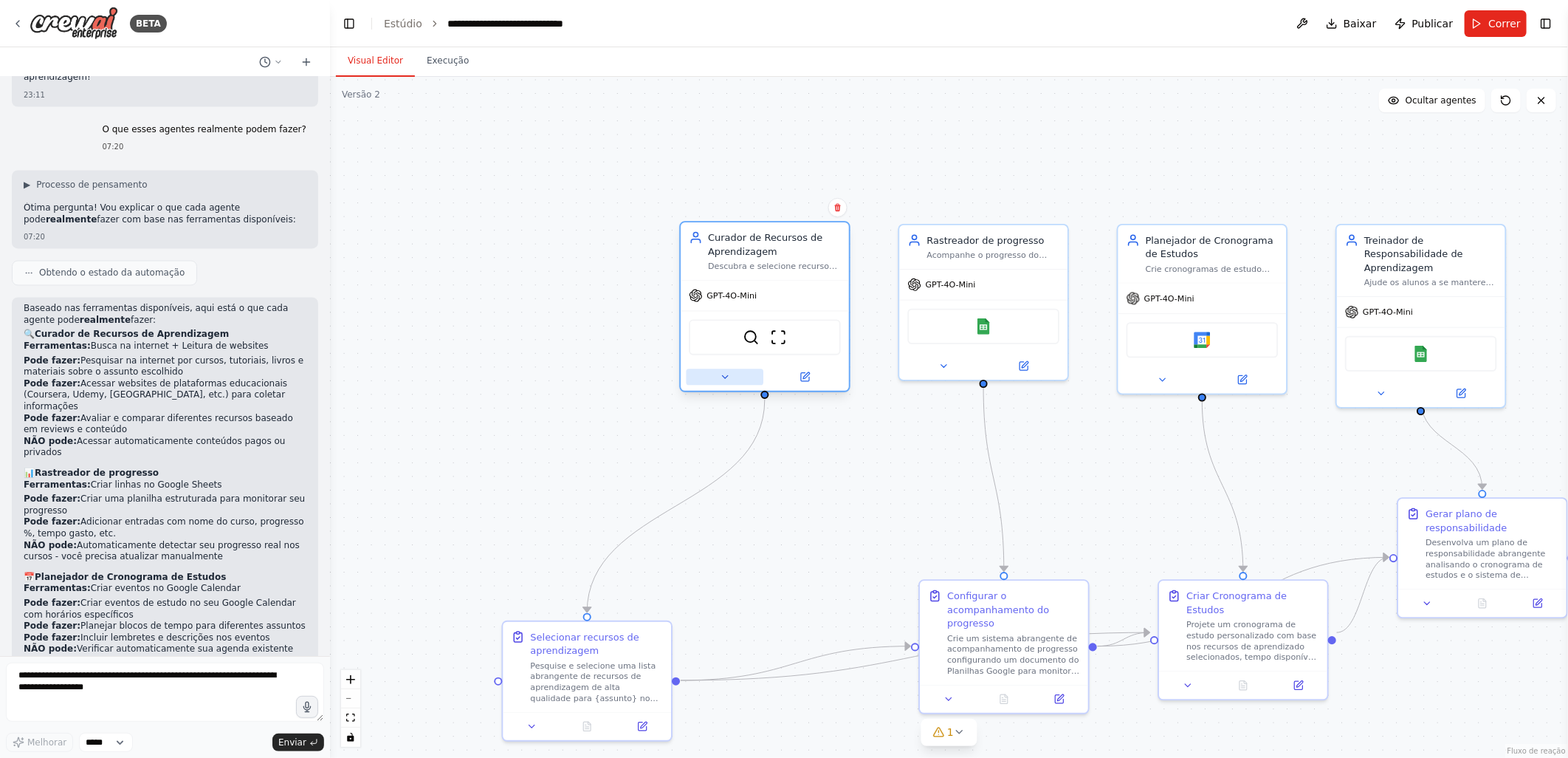
click at [733, 378] on button at bounding box center [725, 377] width 78 height 16
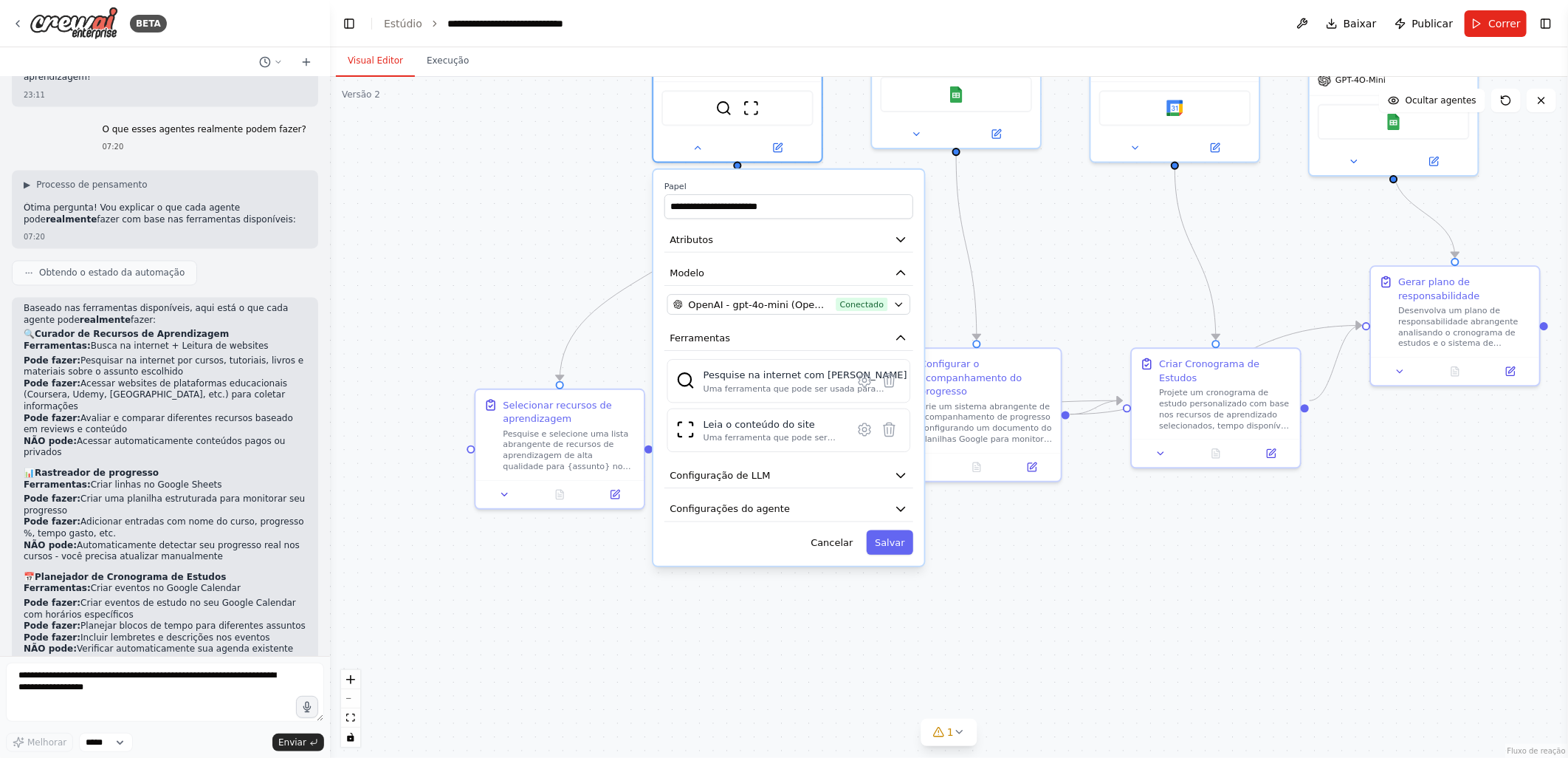
drag, startPoint x: 644, startPoint y: 464, endPoint x: 618, endPoint y: 159, distance: 306.1
click at [618, 159] on div ".deletable-edge-delete-btn { width: 20px; height: 20px; border: 0px solid #ffff…" at bounding box center [949, 418] width 1238 height 681
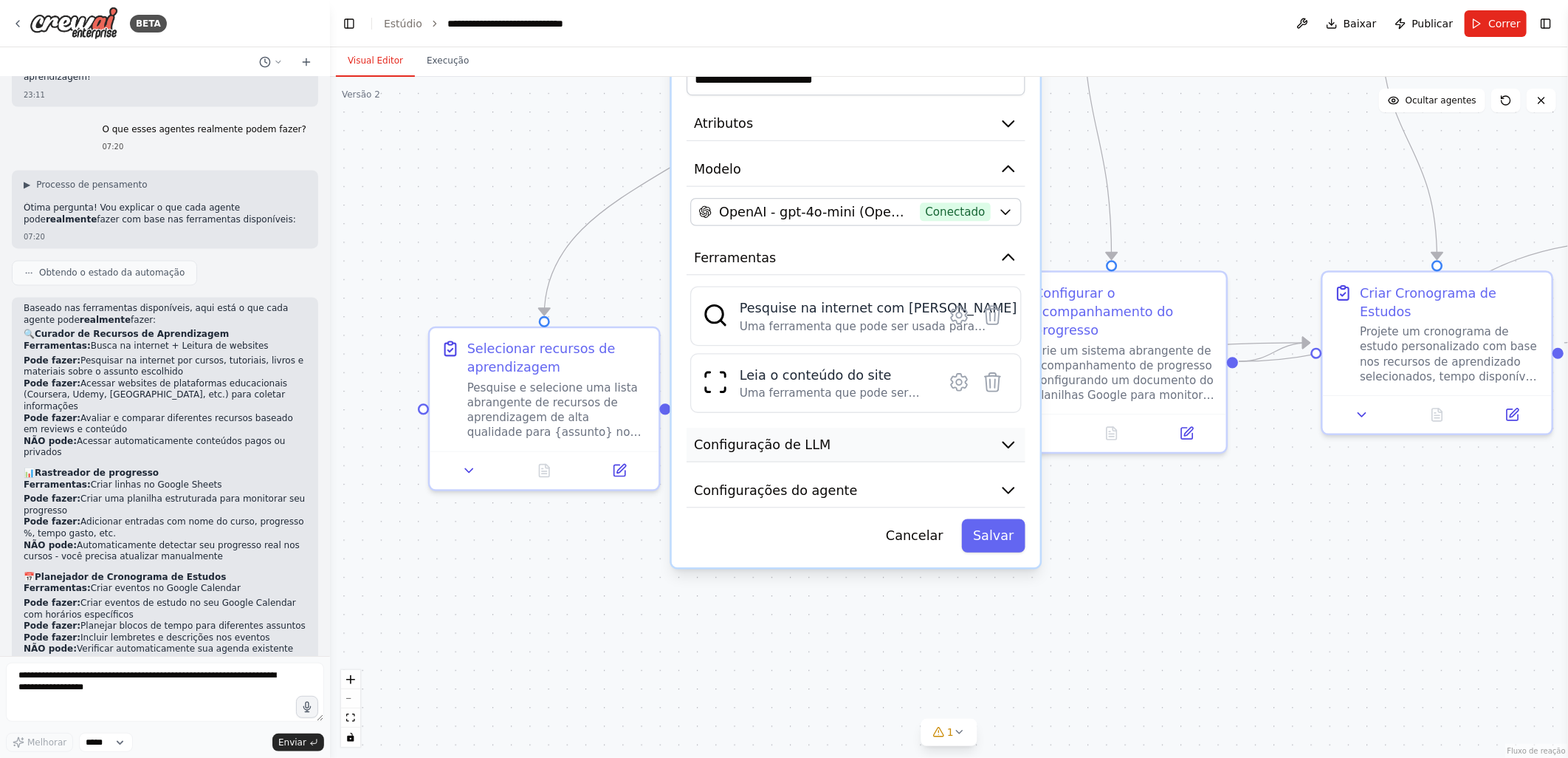
click at [764, 443] on span "Configuração de LLM" at bounding box center [762, 444] width 136 height 19
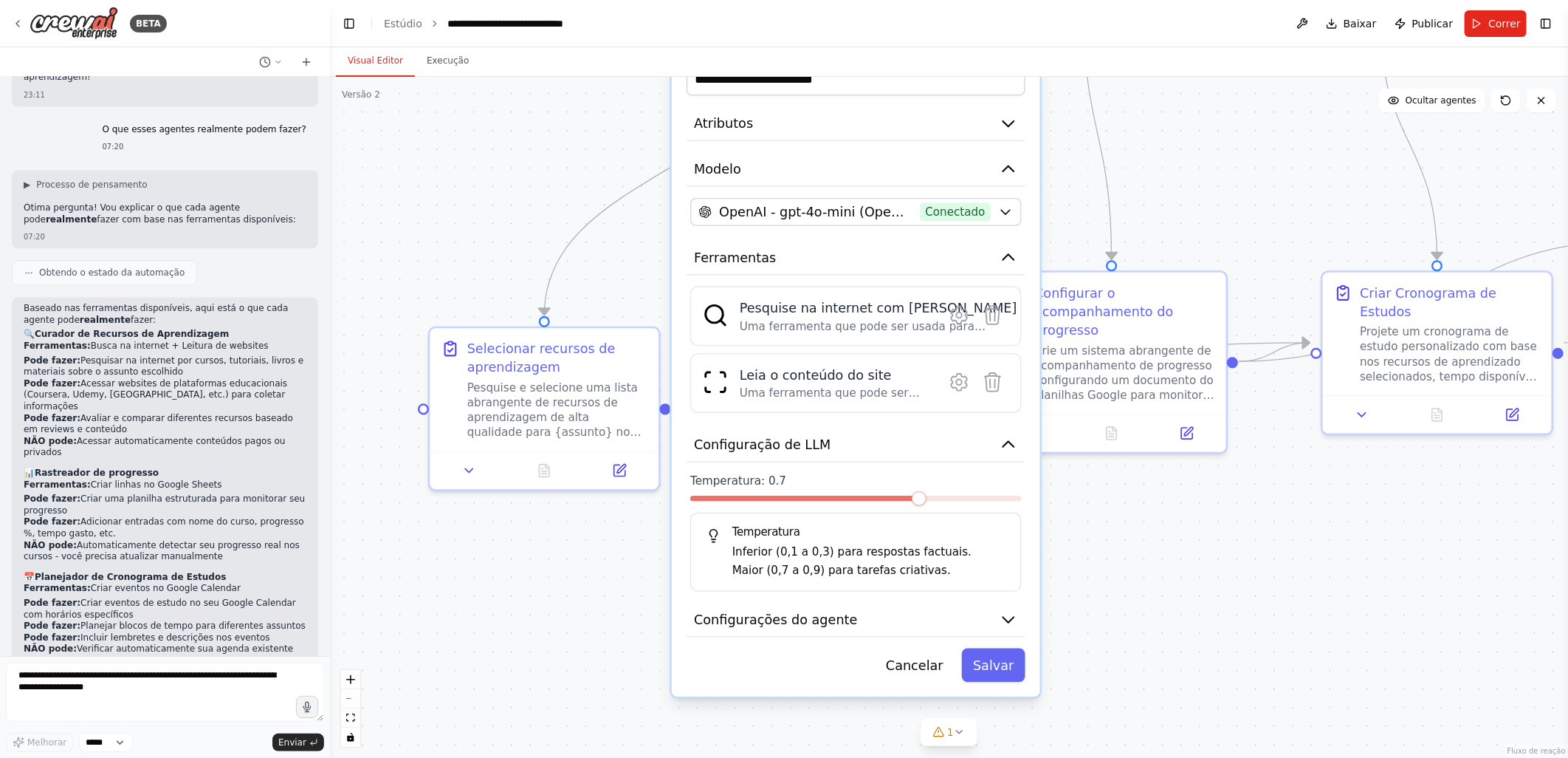
click at [523, 165] on div ".deletable-edge-delete-btn { width: 20px; height: 20px; border: 0px solid #ffff…" at bounding box center [949, 418] width 1238 height 681
click at [1109, 533] on div ".deletable-edge-delete-btn { width: 20px; height: 20px; border: 0px solid #ffff…" at bounding box center [949, 418] width 1238 height 681
click at [924, 665] on button "Cancelar" at bounding box center [915, 665] width 80 height 33
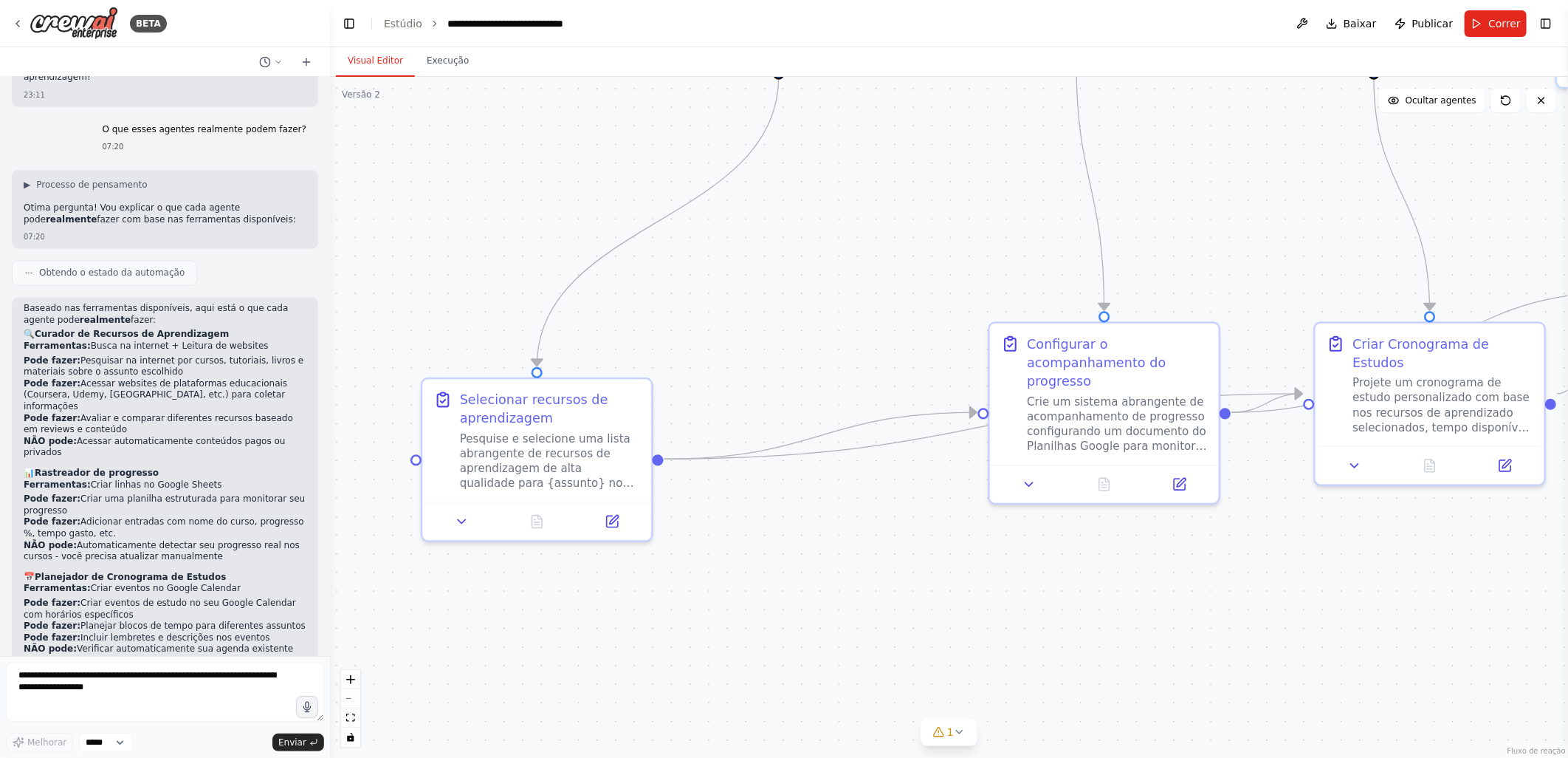
drag, startPoint x: 756, startPoint y: 276, endPoint x: 726, endPoint y: 517, distance: 242.9
click at [726, 517] on div ".deletable-edge-delete-btn { width: 20px; height: 20px; border: 0px solid #ffff…" at bounding box center [949, 418] width 1238 height 681
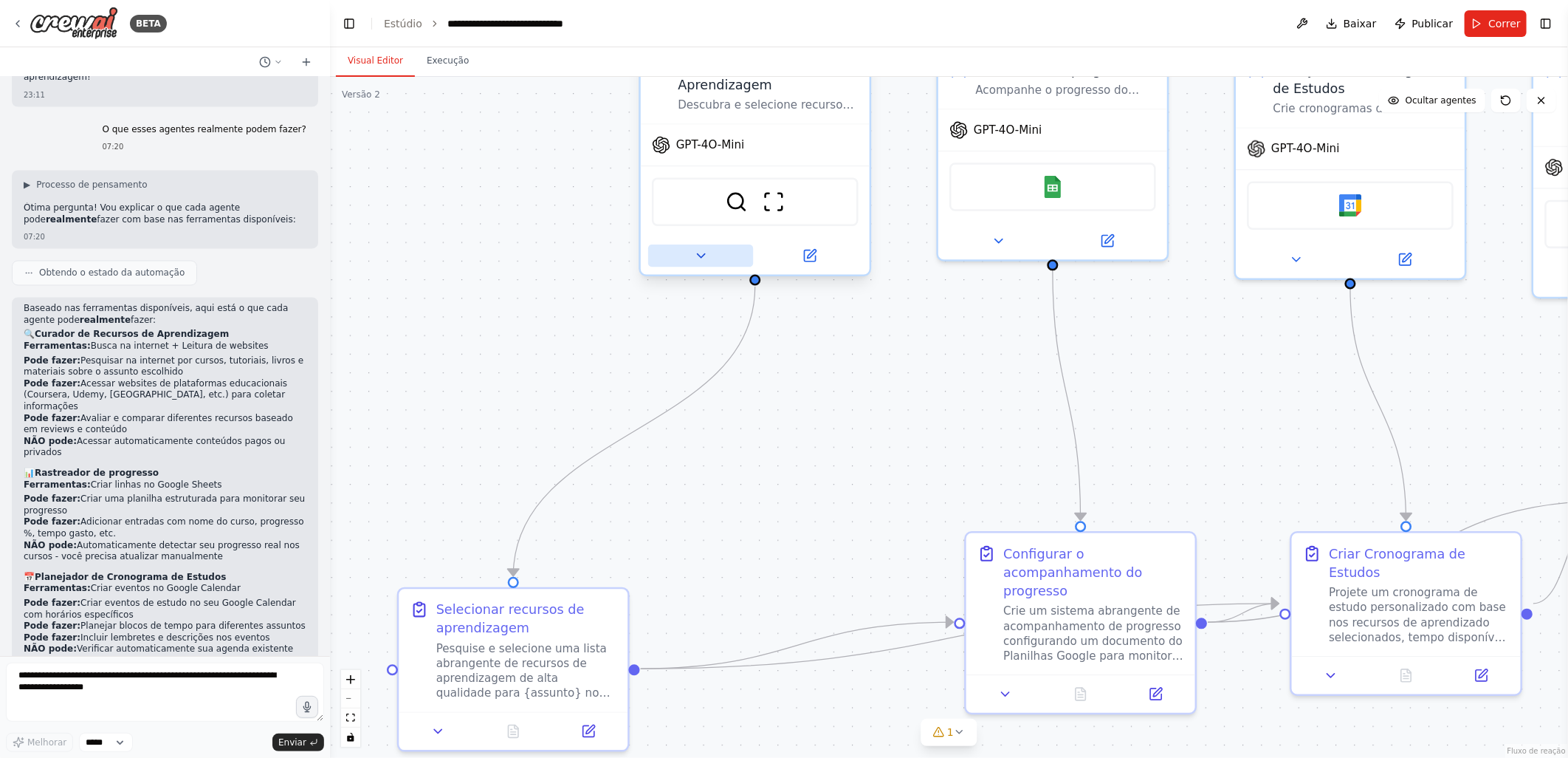
click at [711, 257] on button at bounding box center [700, 256] width 105 height 22
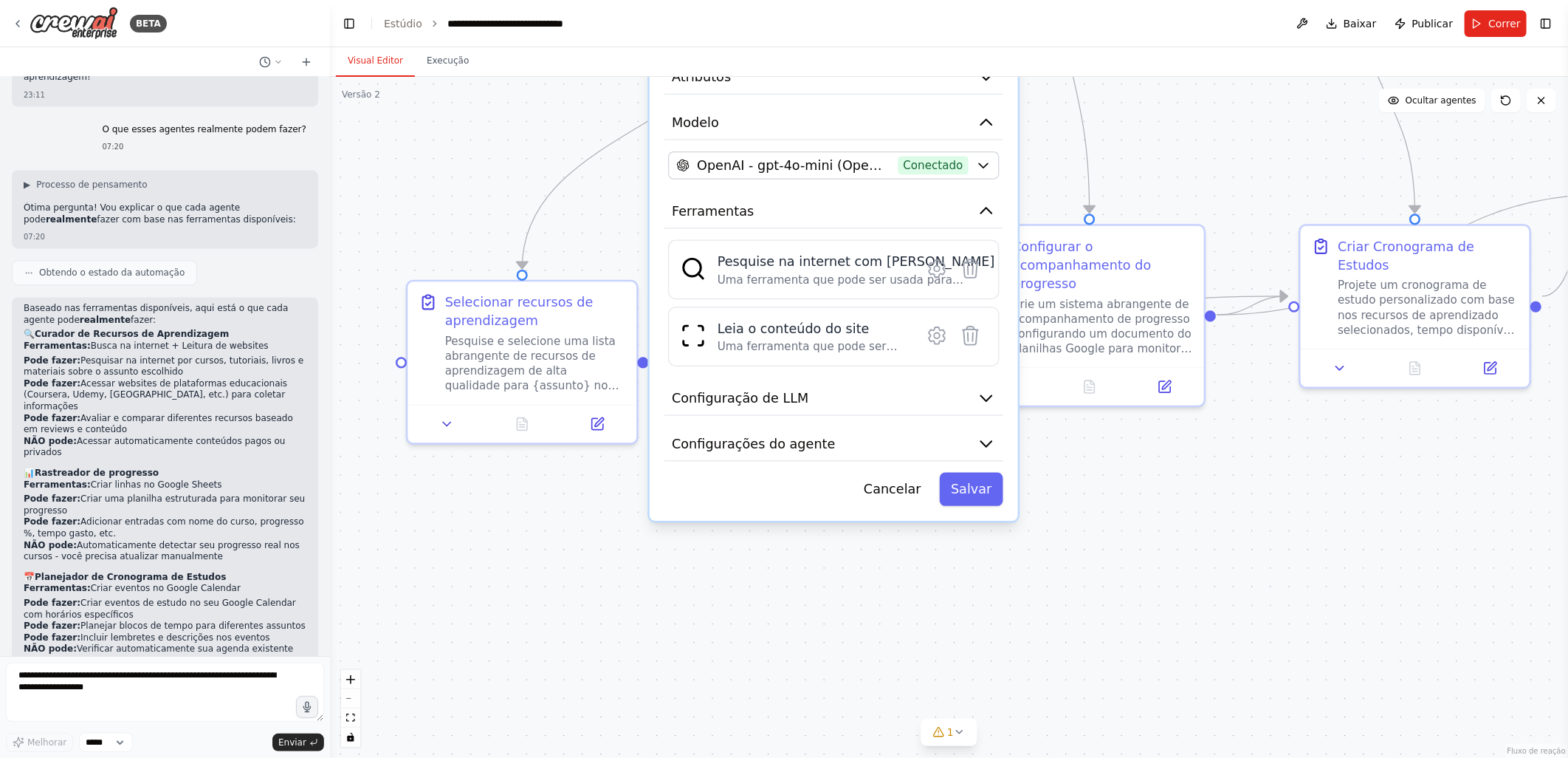
drag, startPoint x: 554, startPoint y: 523, endPoint x: 563, endPoint y: 223, distance: 300.1
click at [563, 223] on div ".deletable-edge-delete-btn { width: 20px; height: 20px; border: 0px solid #ffff…" at bounding box center [949, 418] width 1238 height 681
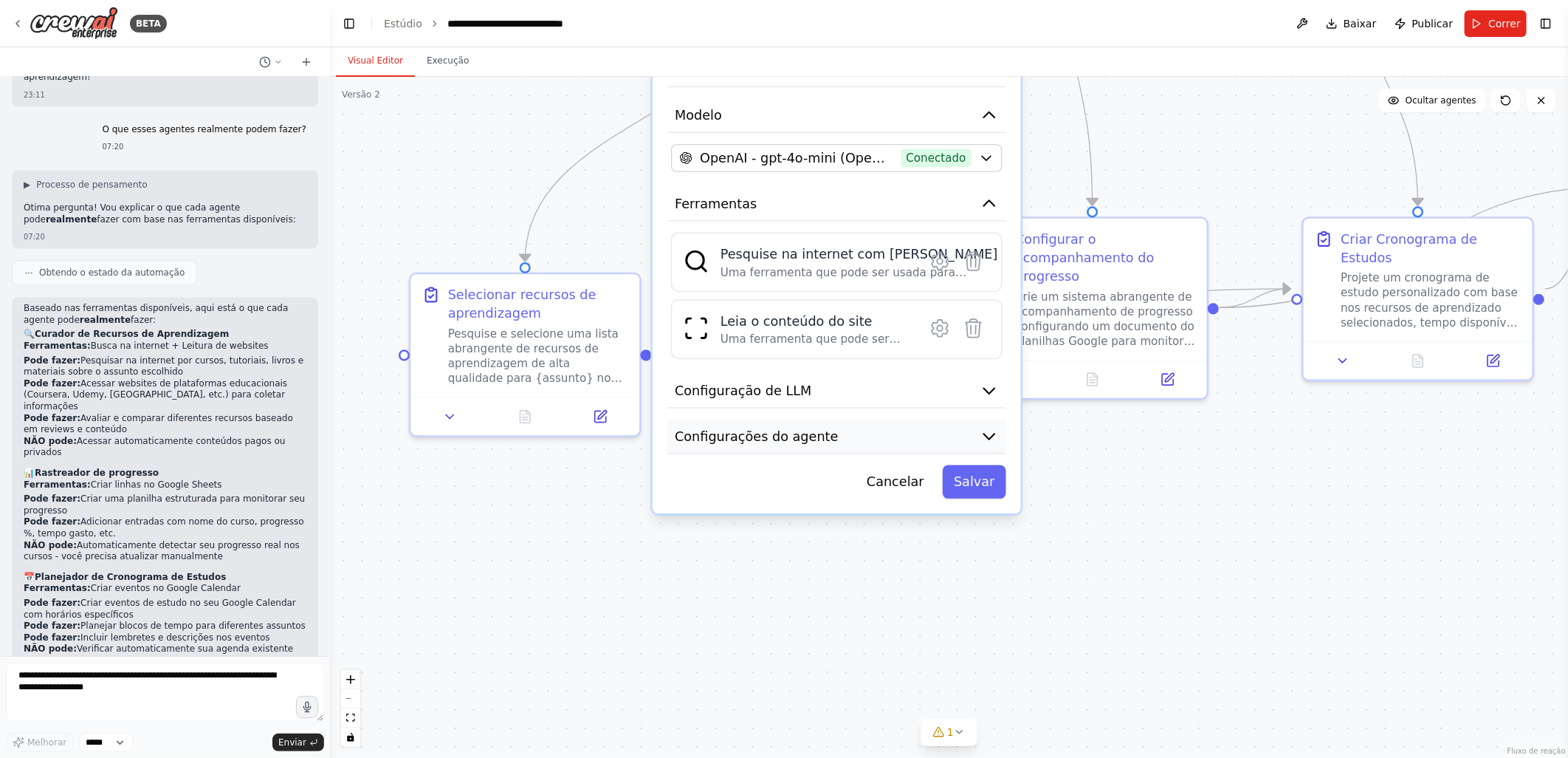
click at [737, 437] on span "Configurações do agente" at bounding box center [756, 436] width 163 height 19
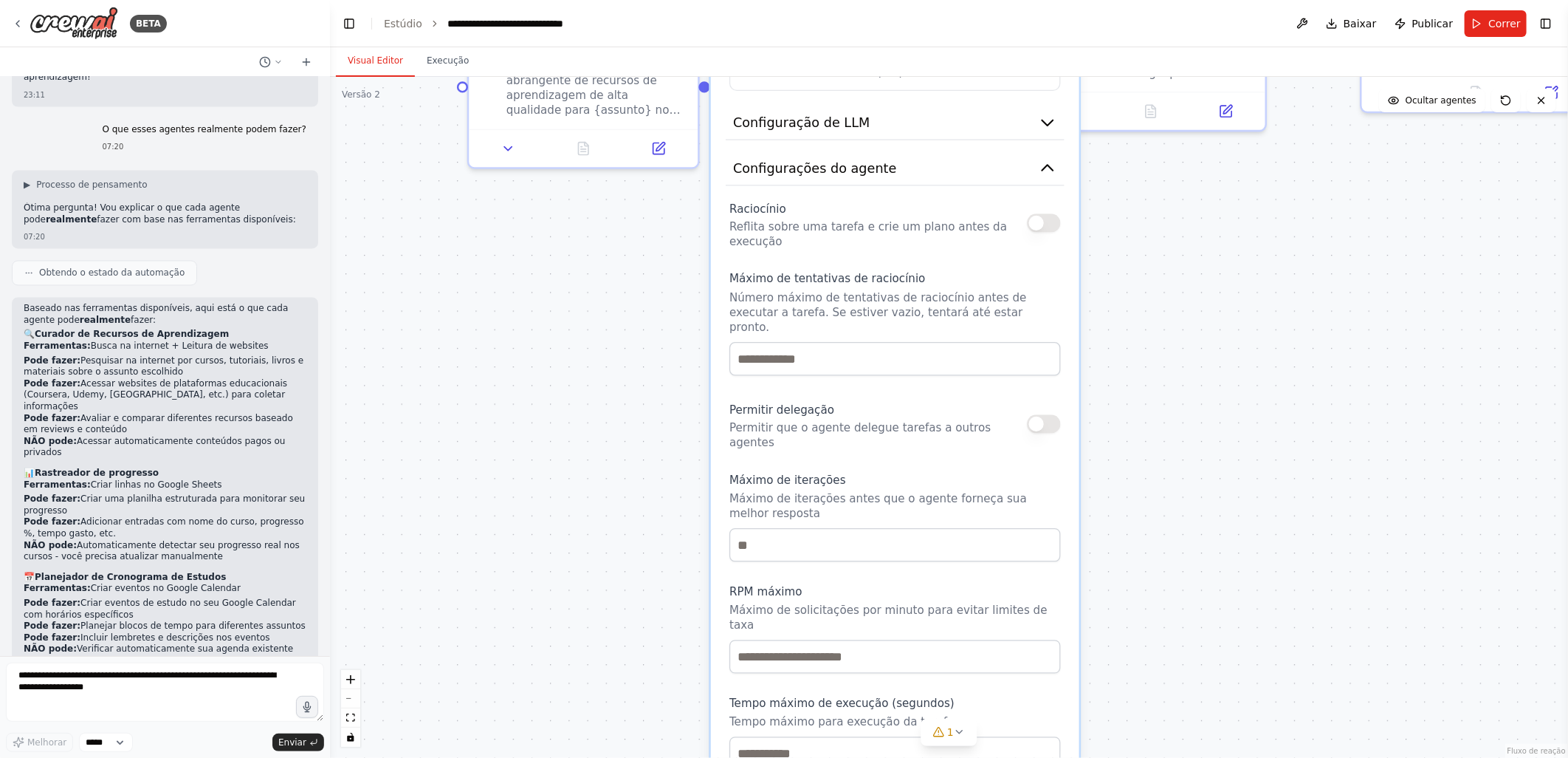
drag, startPoint x: 570, startPoint y: 615, endPoint x: 628, endPoint y: 347, distance: 274.2
click at [628, 347] on div ".deletable-edge-delete-btn { width: 20px; height: 20px; border: 0px solid #ffff…" at bounding box center [949, 418] width 1238 height 681
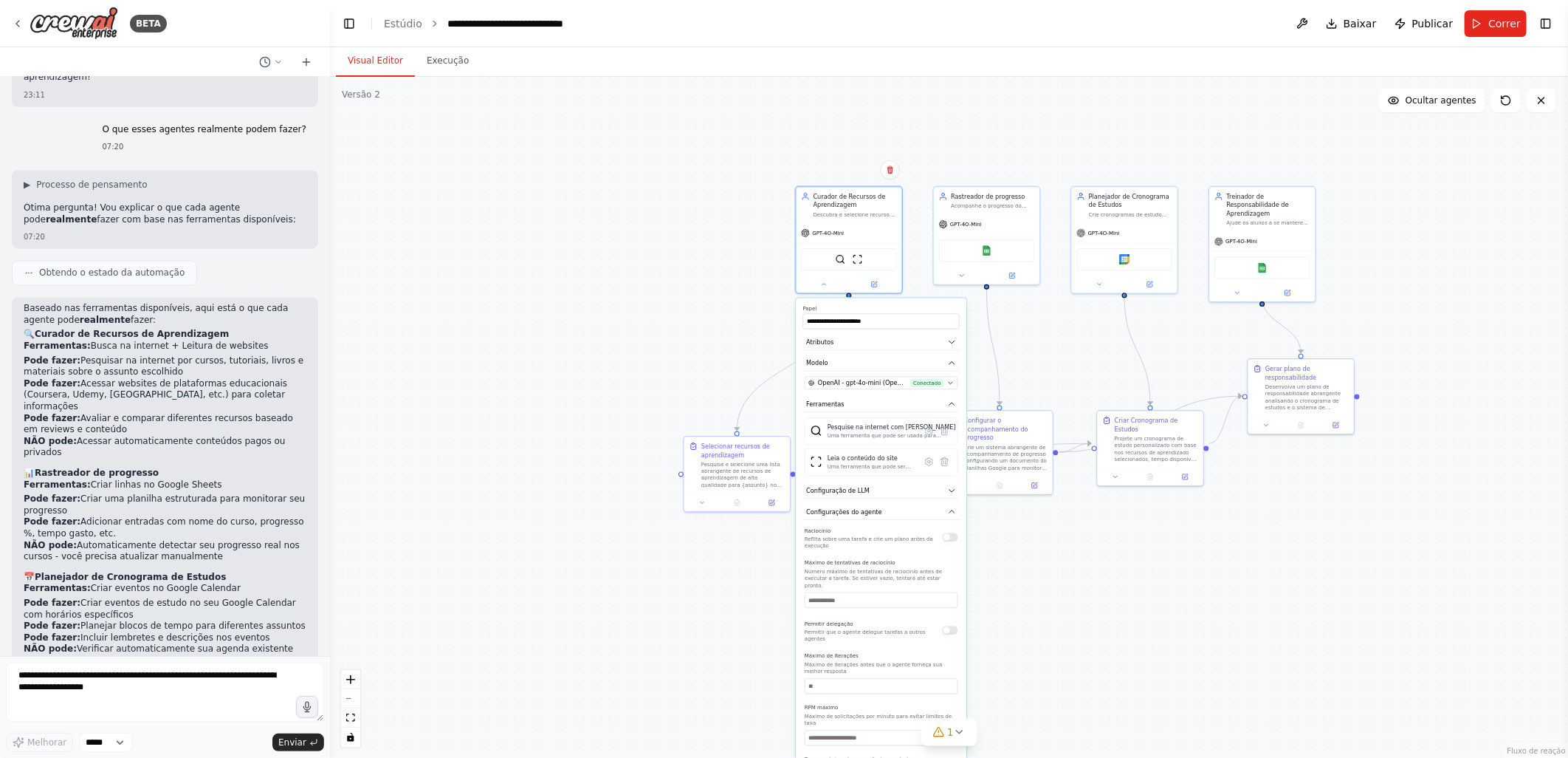
drag, startPoint x: 513, startPoint y: 136, endPoint x: 621, endPoint y: 363, distance: 251.4
click at [621, 363] on div ".deletable-edge-delete-btn { width: 20px; height: 20px; border: 0px solid #ffff…" at bounding box center [949, 418] width 1238 height 681
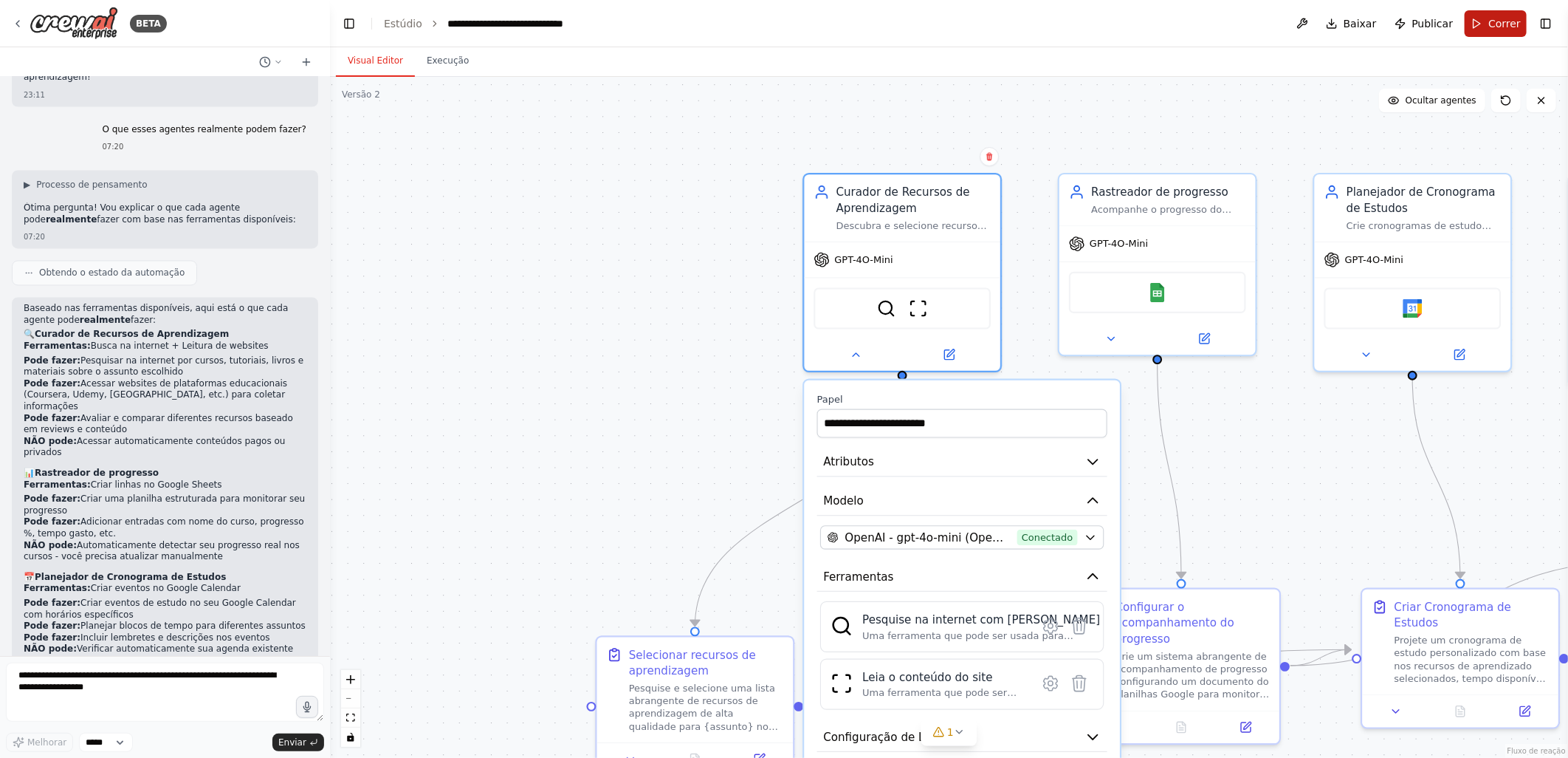
click at [1506, 19] on span "Correr" at bounding box center [1504, 24] width 33 height 15
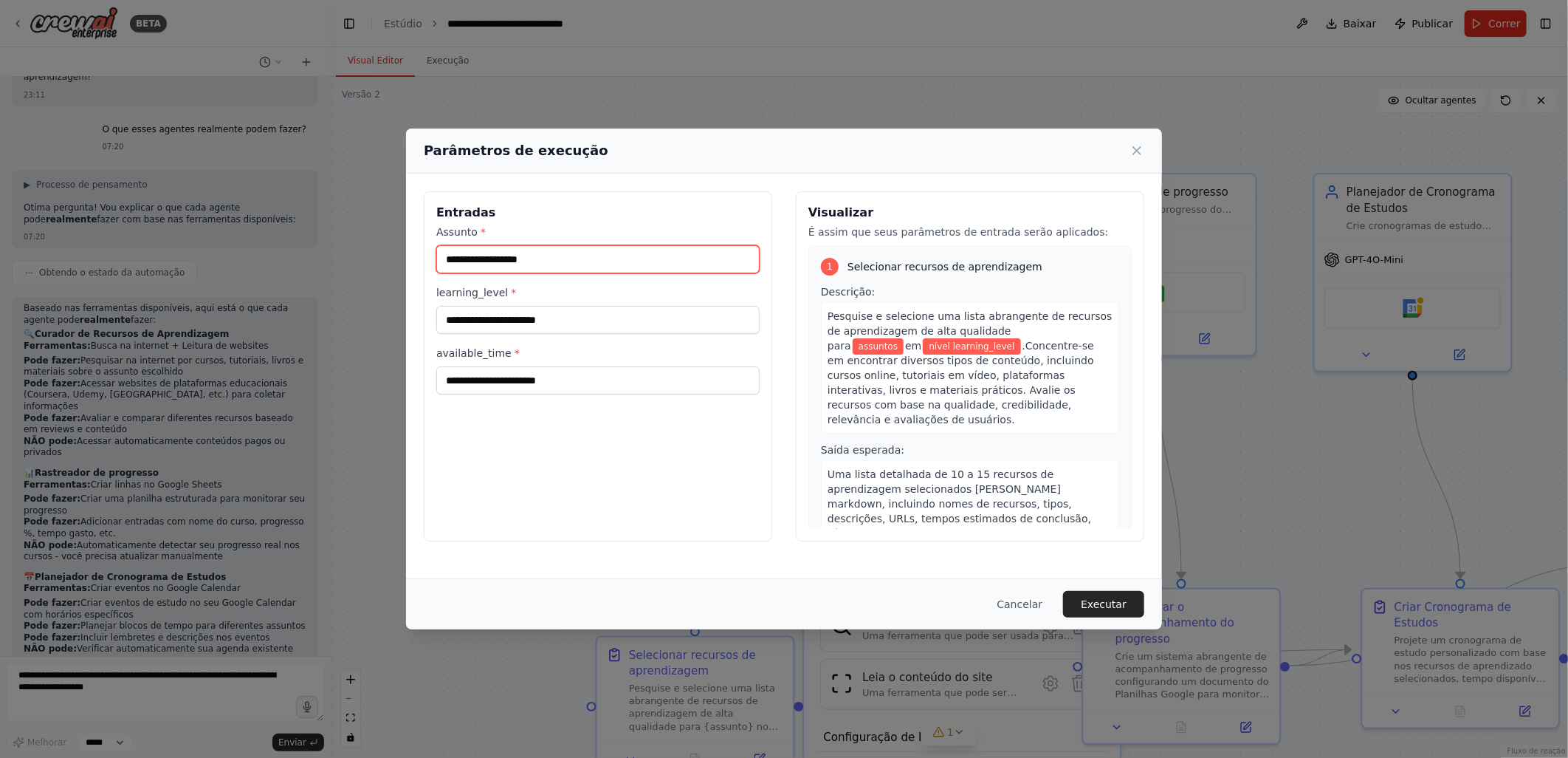
click at [541, 257] on input "Assunto *" at bounding box center [598, 260] width 323 height 28
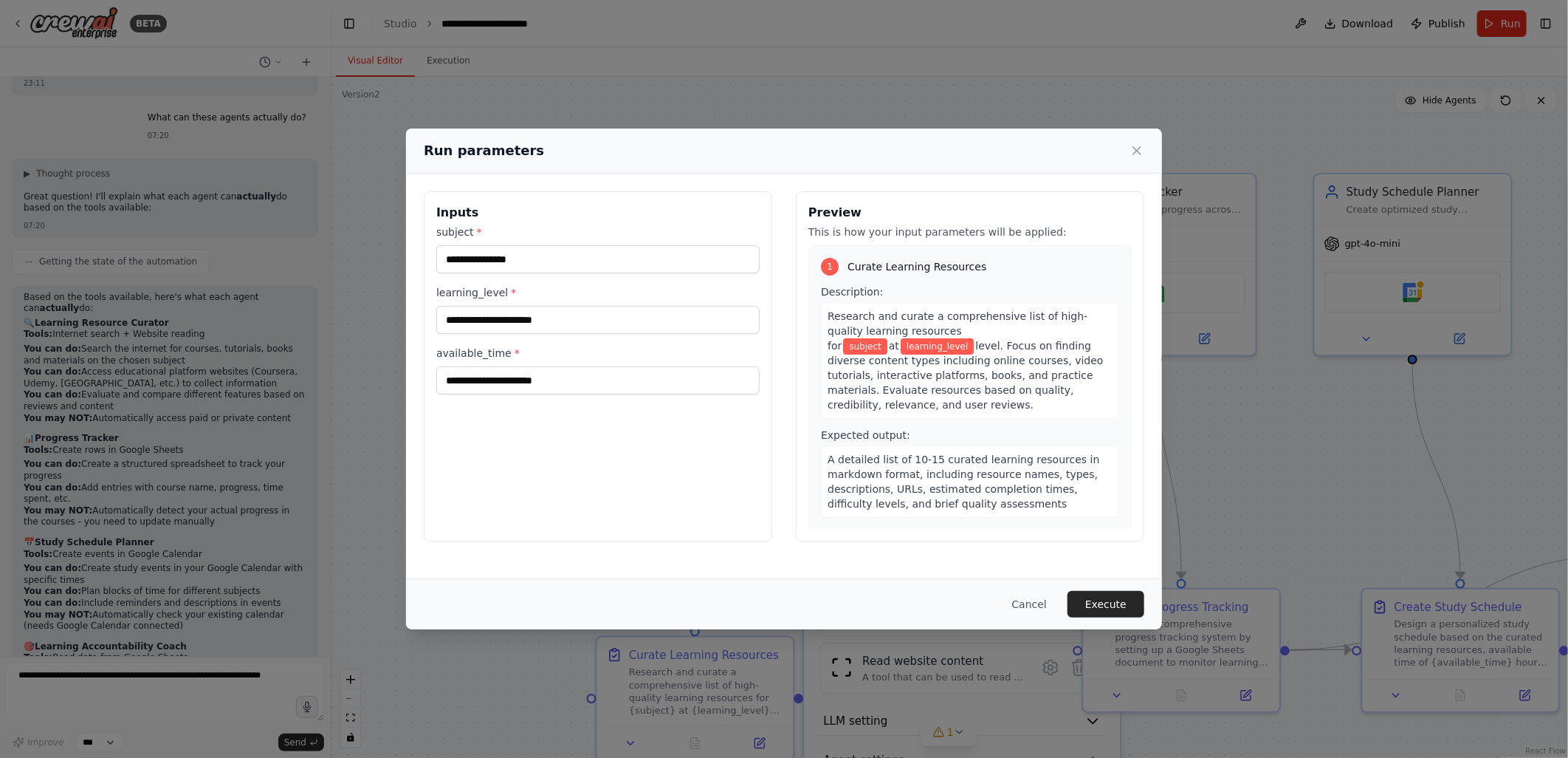
drag, startPoint x: 1444, startPoint y: 427, endPoint x: 1457, endPoint y: 392, distance: 37.3
click at [1446, 427] on div "Run parameters Inputs subject * learning_level * available_time * Preview This …" at bounding box center [784, 379] width 1568 height 758
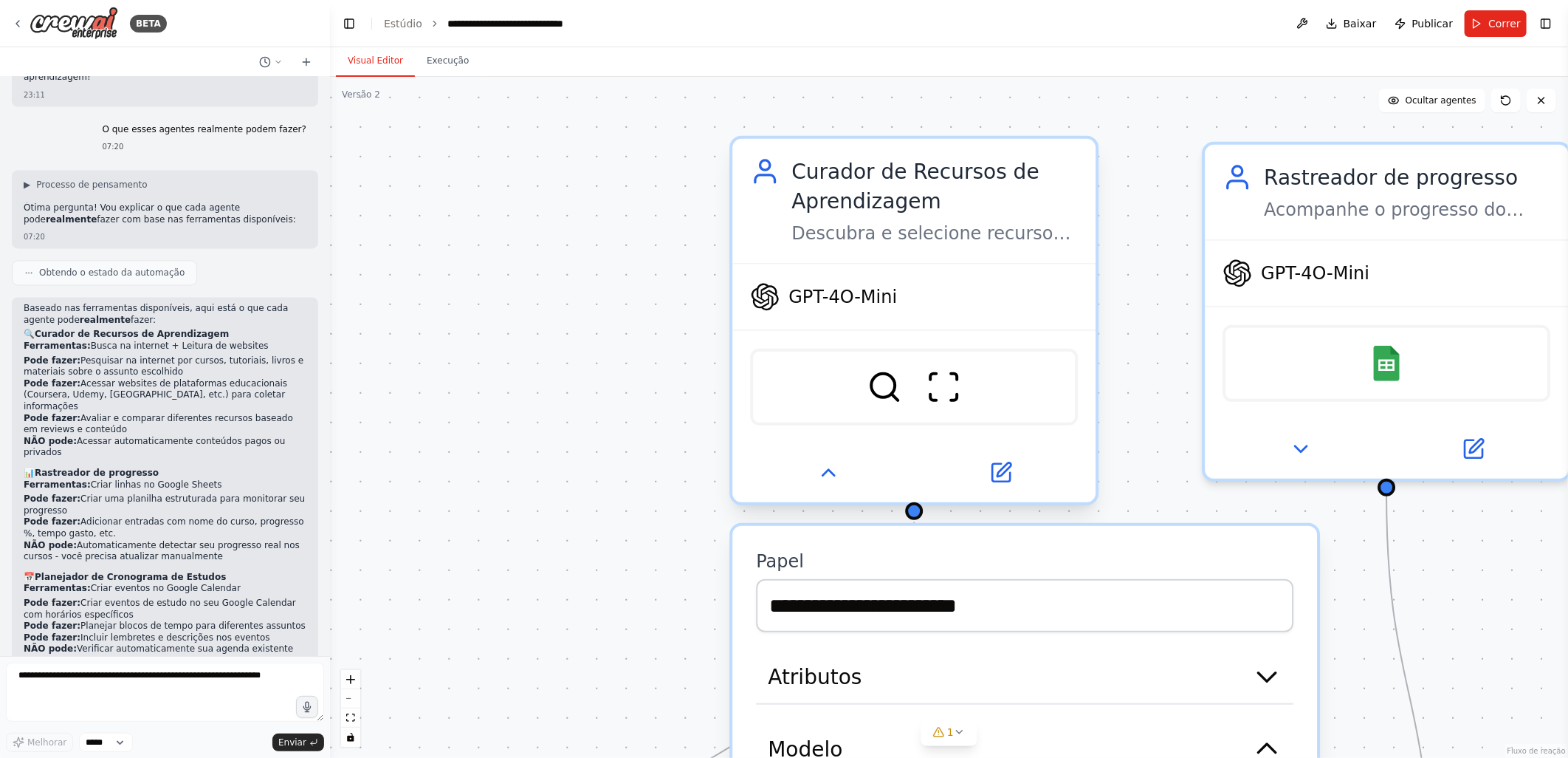
click at [805, 202] on div "Curador de Recursos de Aprendizagem" at bounding box center [934, 186] width 286 height 59
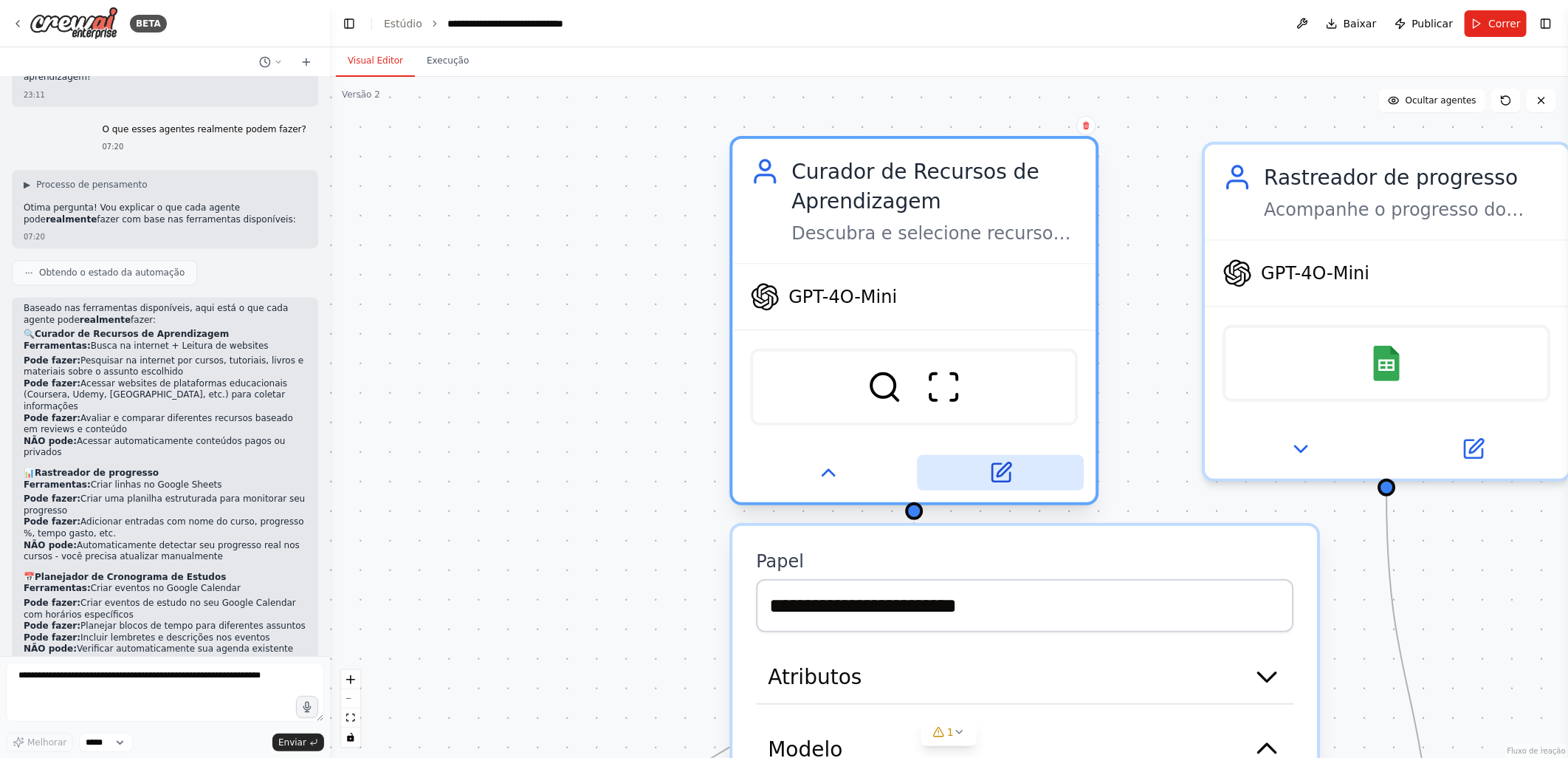
click at [1001, 468] on icon at bounding box center [1003, 469] width 14 height 14
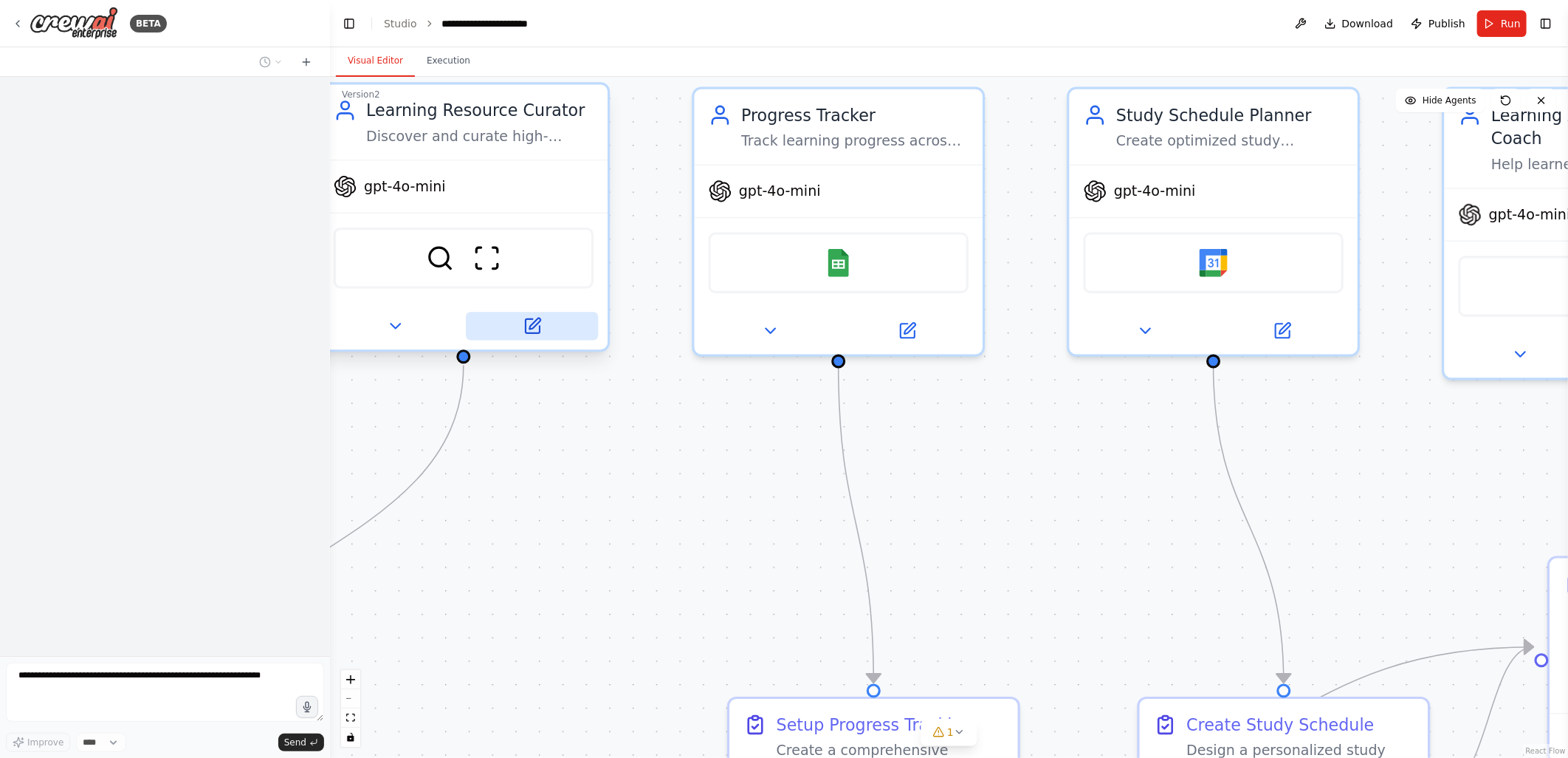
scroll to position [2341, 0]
click at [530, 323] on icon at bounding box center [535, 323] width 11 height 11
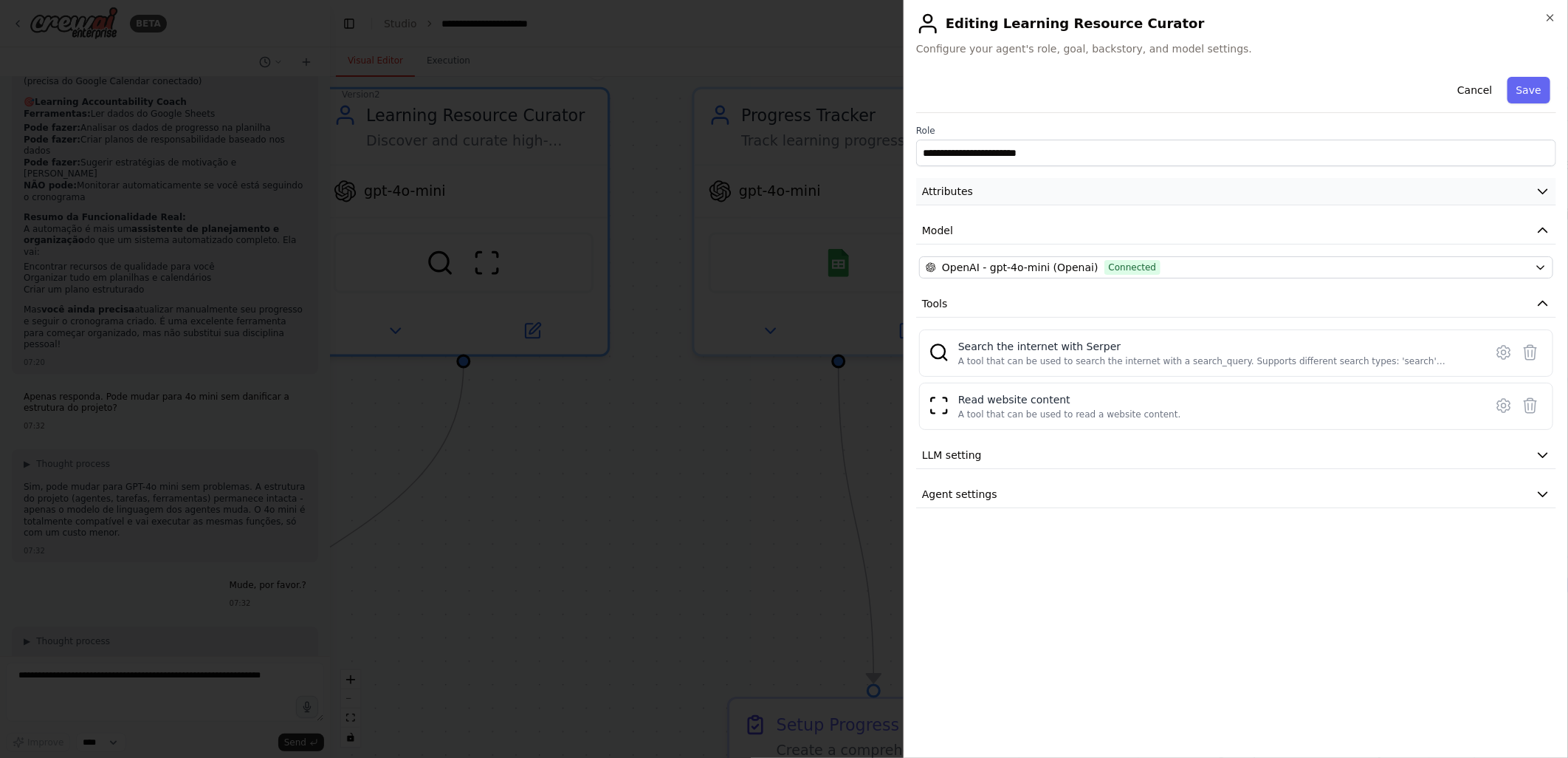
click at [1037, 188] on button "Attributes" at bounding box center [1236, 191] width 640 height 27
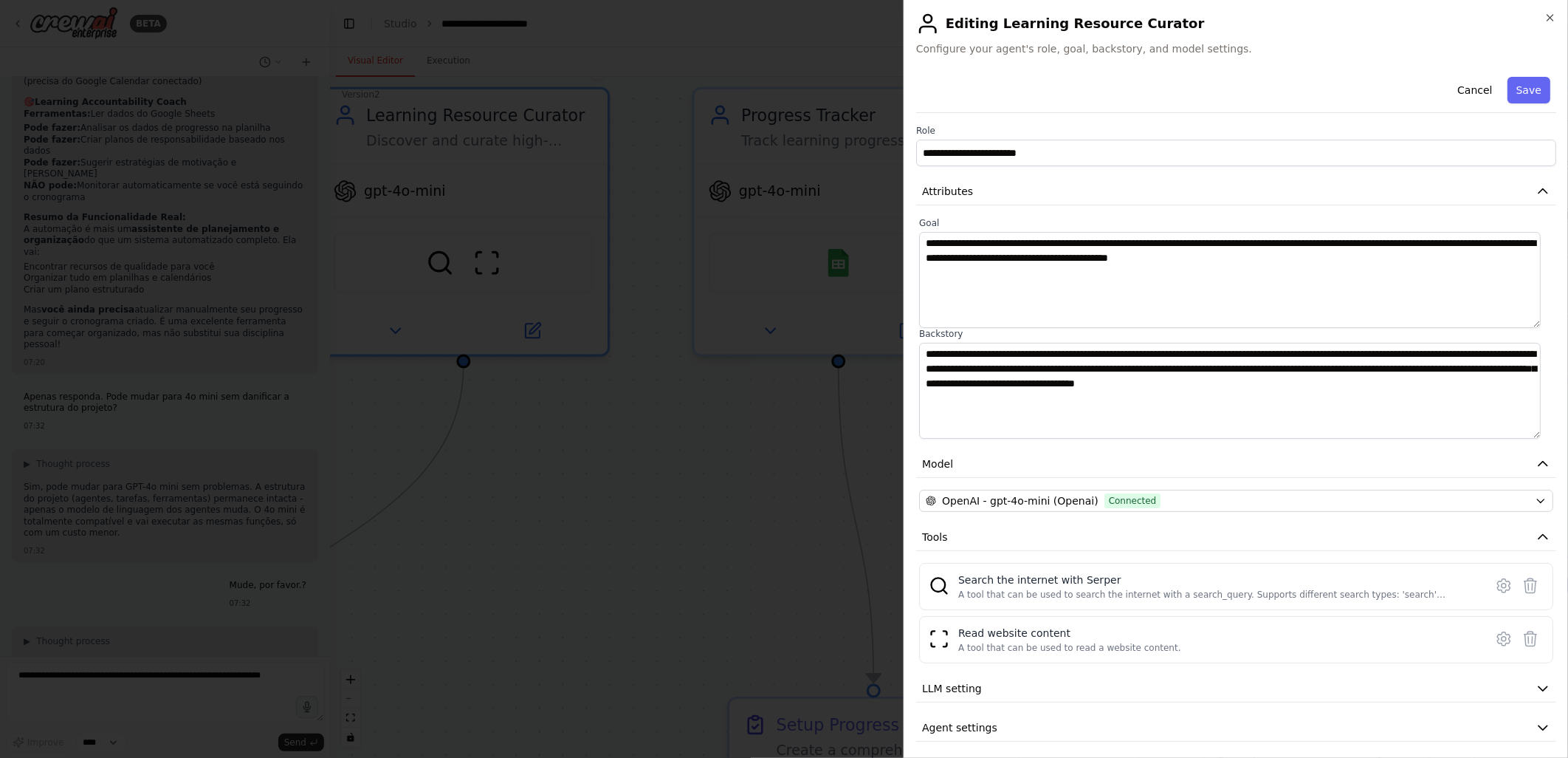
drag, startPoint x: 1100, startPoint y: 270, endPoint x: 1219, endPoint y: 71, distance: 231.9
click at [1219, 71] on div "Cancel Save" at bounding box center [1236, 92] width 640 height 42
click at [1551, 12] on icon "button" at bounding box center [1550, 18] width 12 height 12
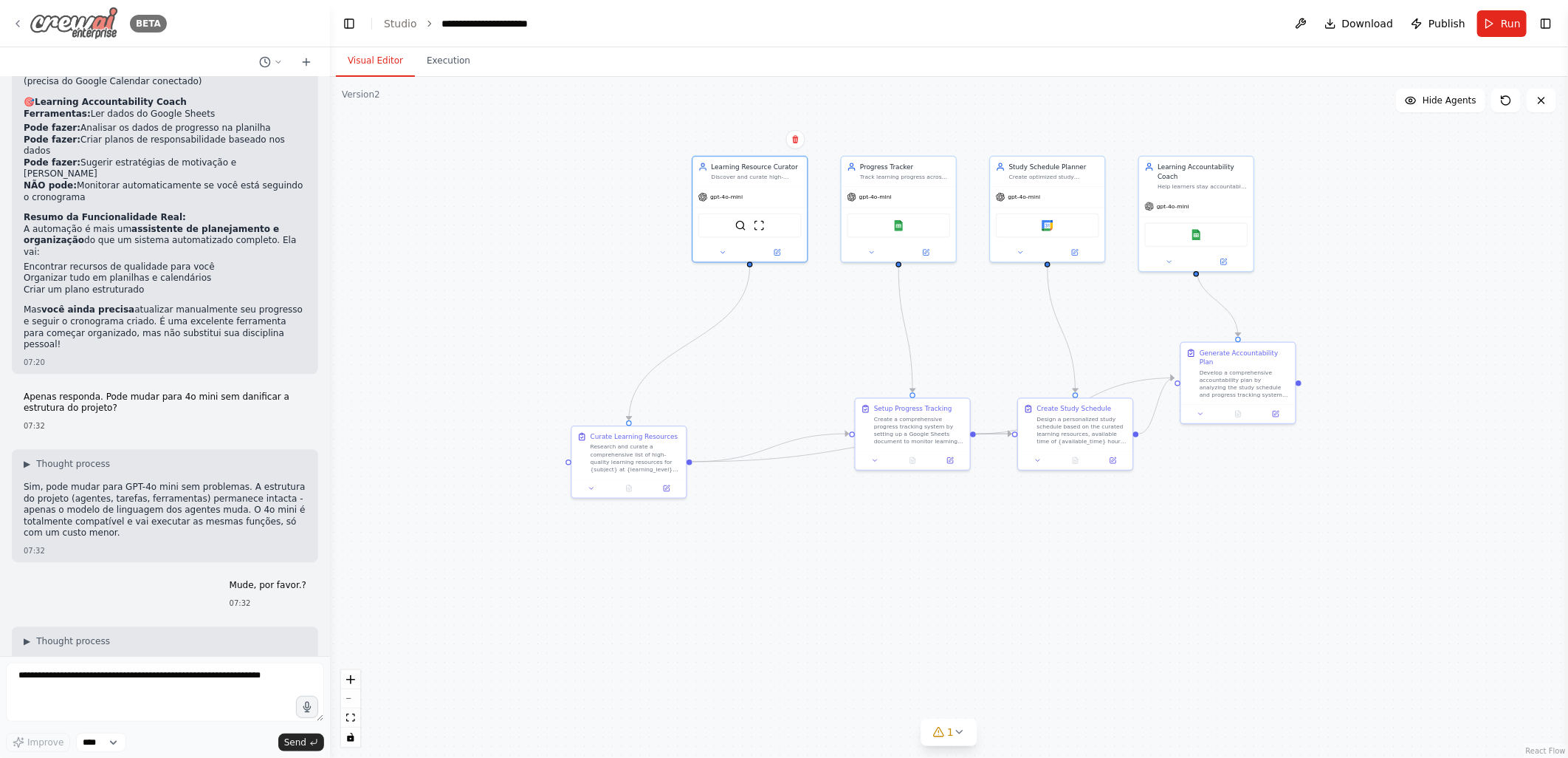
click at [15, 24] on icon at bounding box center [18, 24] width 12 height 12
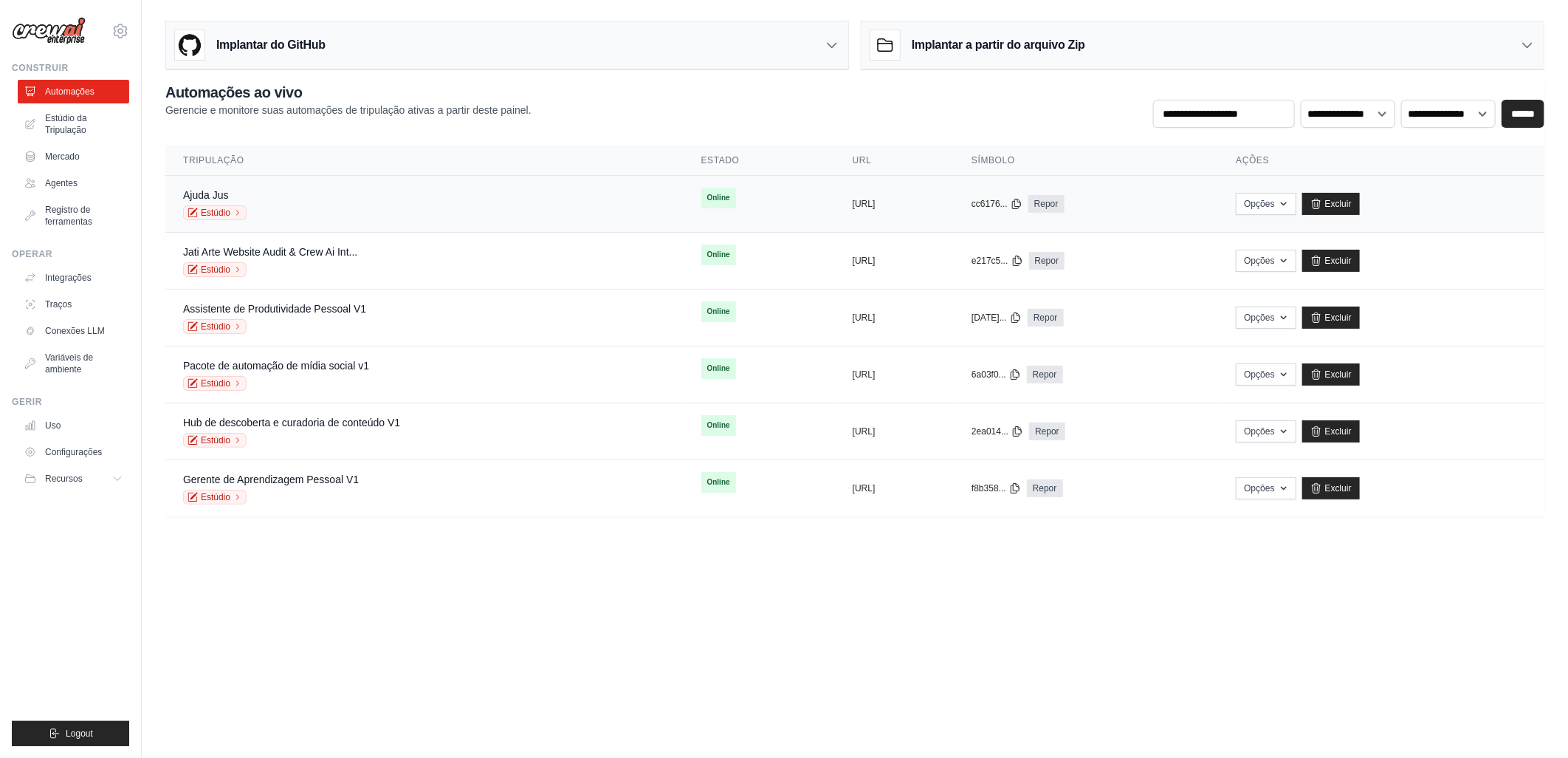
click at [701, 194] on span "Online" at bounding box center [718, 198] width 35 height 21
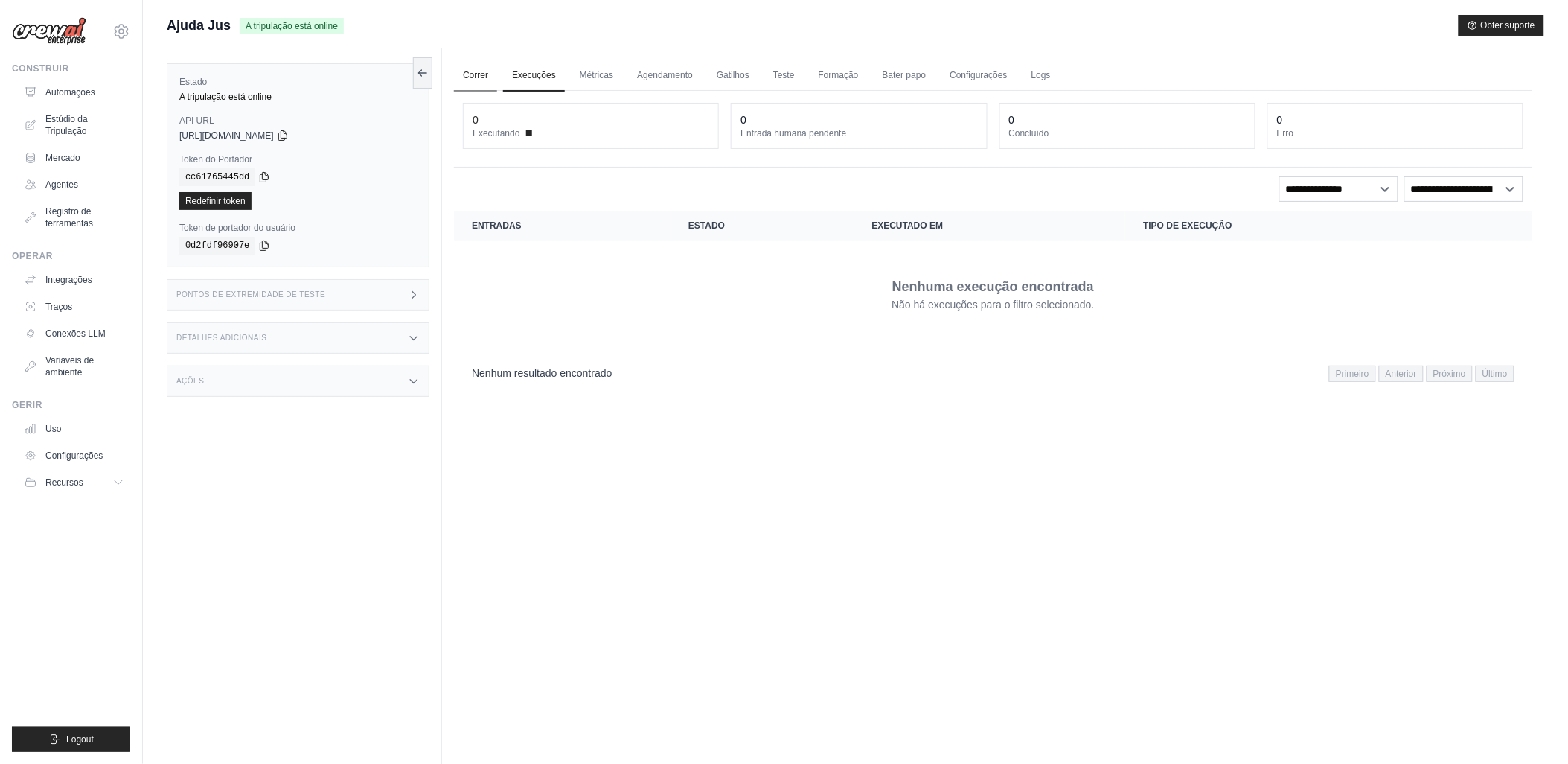
click at [477, 71] on link "Correr" at bounding box center [475, 76] width 43 height 31
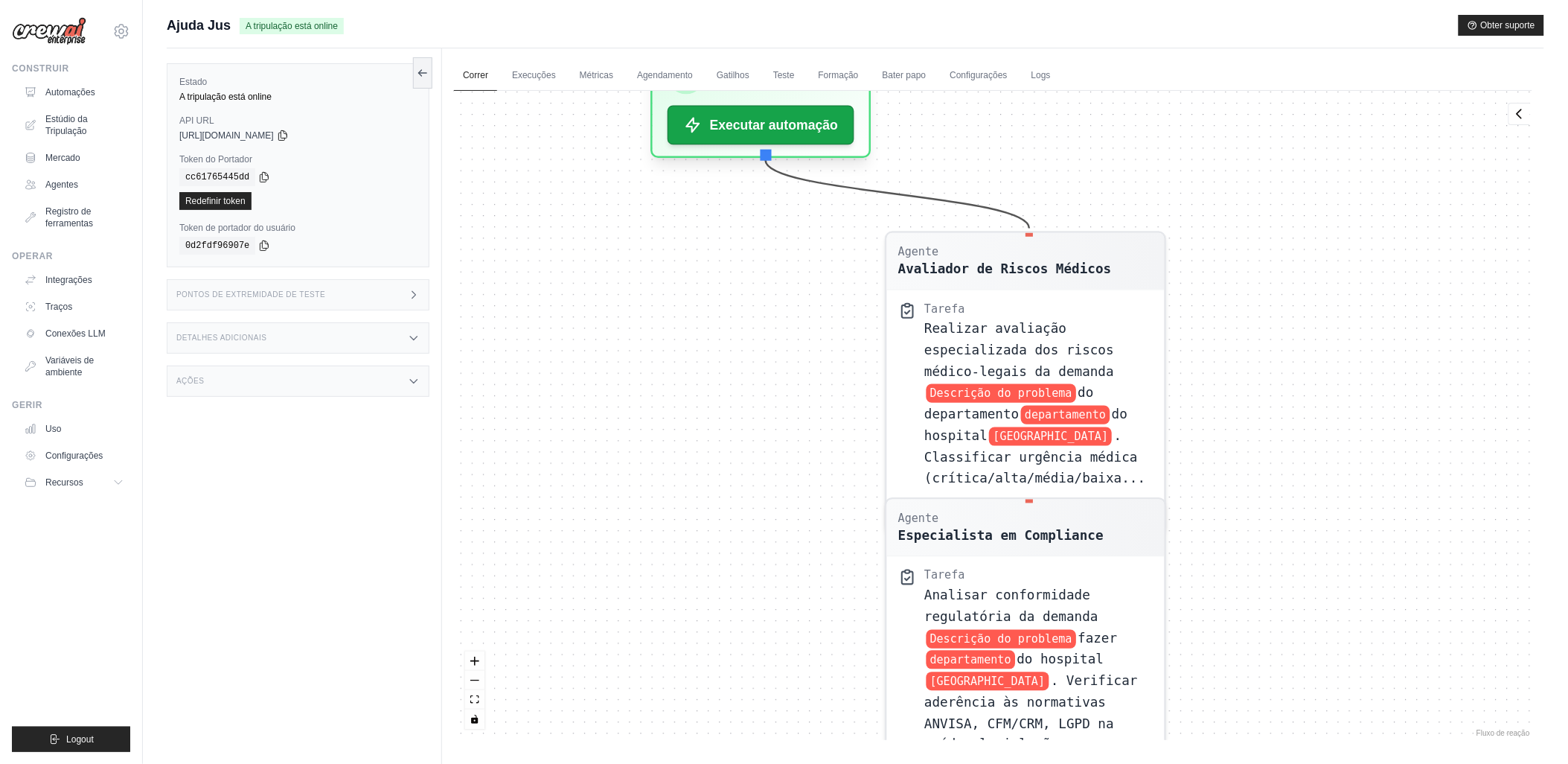
drag, startPoint x: 809, startPoint y: 220, endPoint x: 816, endPoint y: 548, distance: 328.1
click at [816, 548] on div "Agente Avaliador de Riscos Médicos Tarefa Realizar avaliação especializada dos …" at bounding box center [993, 415] width 1078 height 649
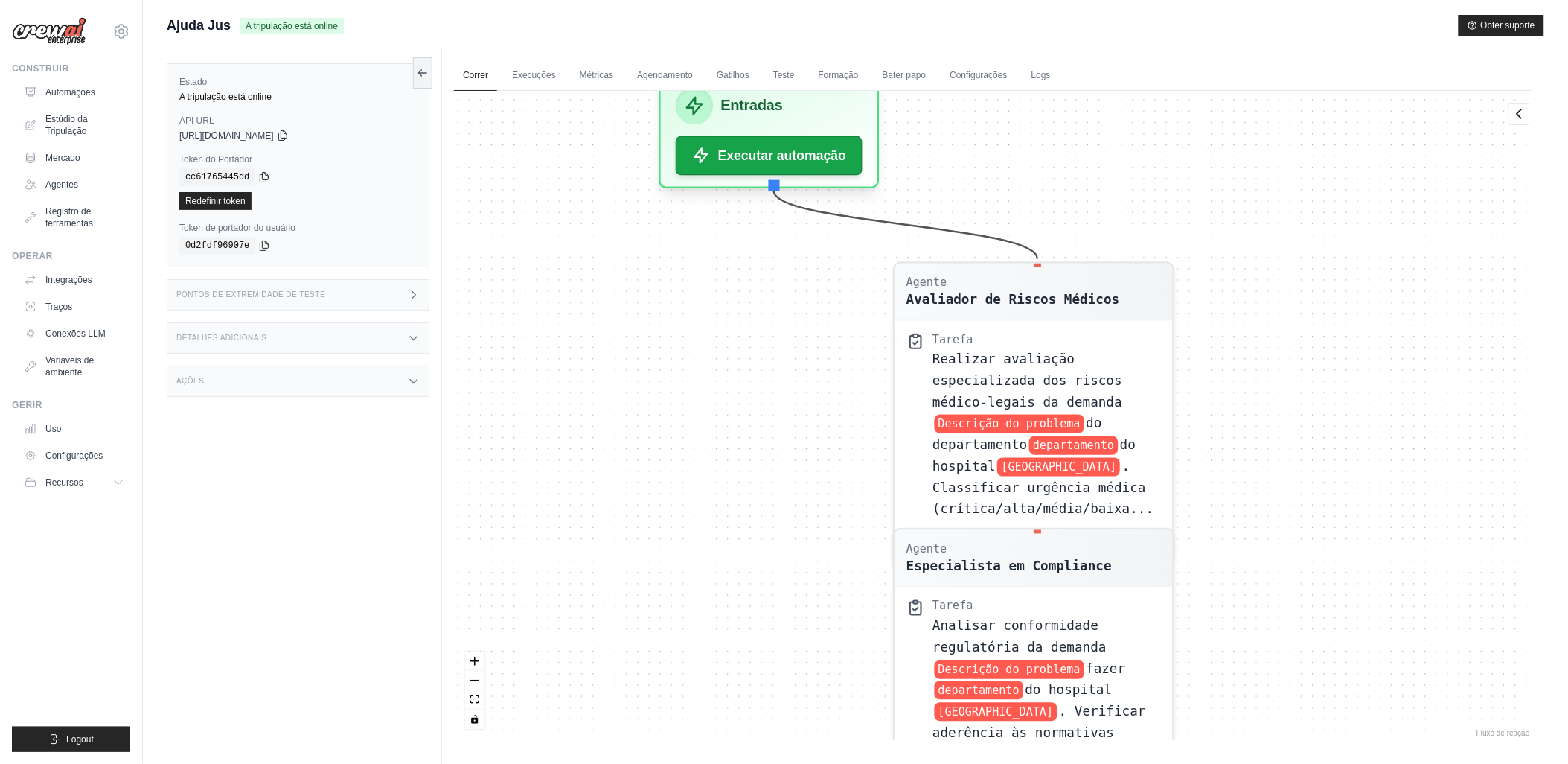
drag, startPoint x: 763, startPoint y: 345, endPoint x: 802, endPoint y: 429, distance: 92.6
click at [802, 429] on div "Agente Avaliador de Riscos Médicos Tarefa Realizar avaliação especializada dos …" at bounding box center [993, 415] width 1078 height 649
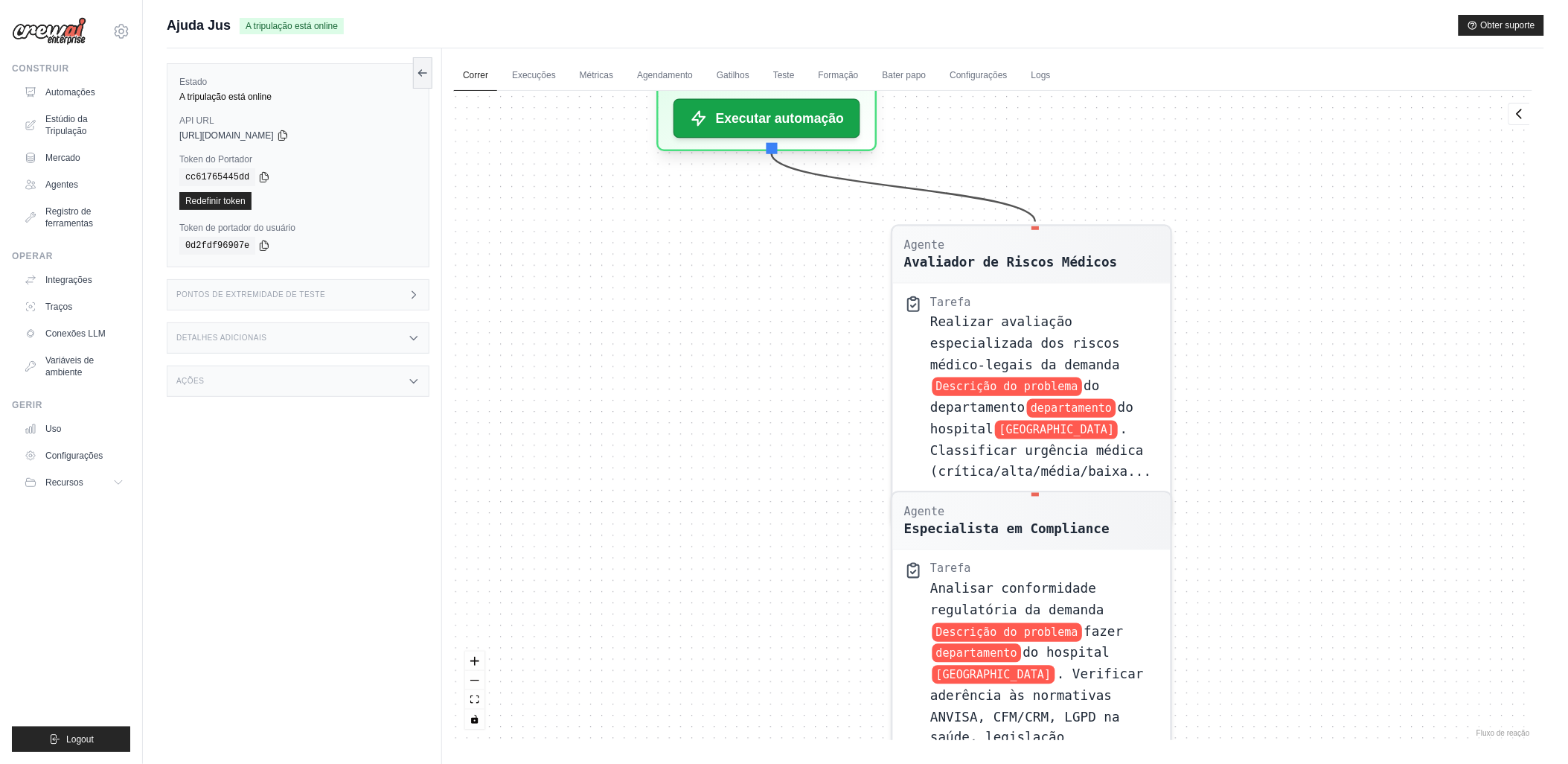
drag, startPoint x: 906, startPoint y: 470, endPoint x: 872, endPoint y: 376, distance: 100.0
click at [872, 376] on div "Agente Avaliador de Riscos Médicos Tarefa Realizar avaliação especializada dos …" at bounding box center [993, 415] width 1078 height 649
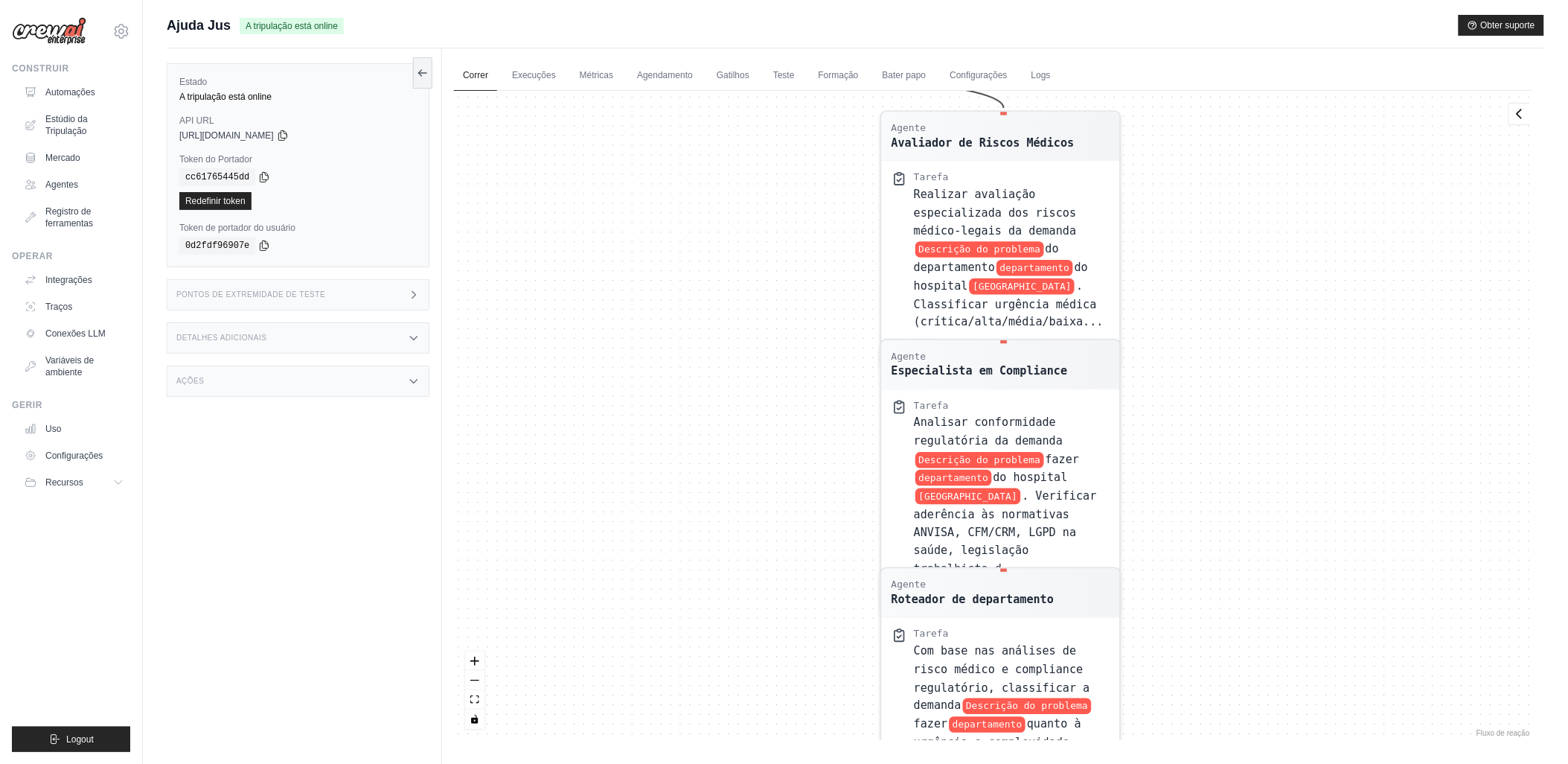
drag, startPoint x: 880, startPoint y: 458, endPoint x: 862, endPoint y: 300, distance: 159.0
click at [862, 300] on div "Agente Avaliador de Riscos Médicos Tarefa Realizar avaliação especializada dos …" at bounding box center [993, 415] width 1078 height 649
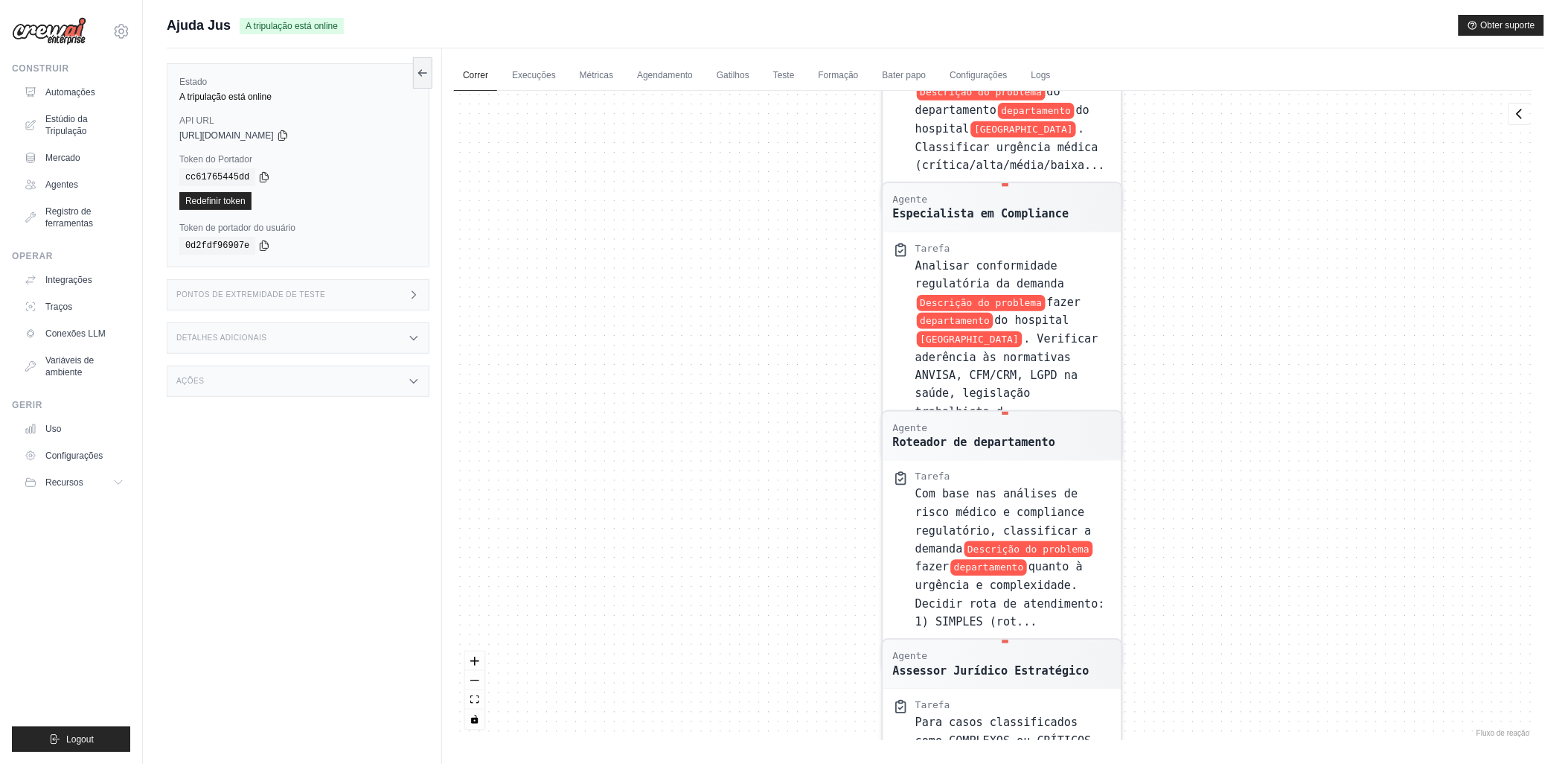
drag, startPoint x: 791, startPoint y: 478, endPoint x: 798, endPoint y: 378, distance: 100.2
click at [798, 380] on div "Agente Avaliador de Riscos Médicos Tarefa Realizar avaliação especializada dos …" at bounding box center [993, 415] width 1078 height 649
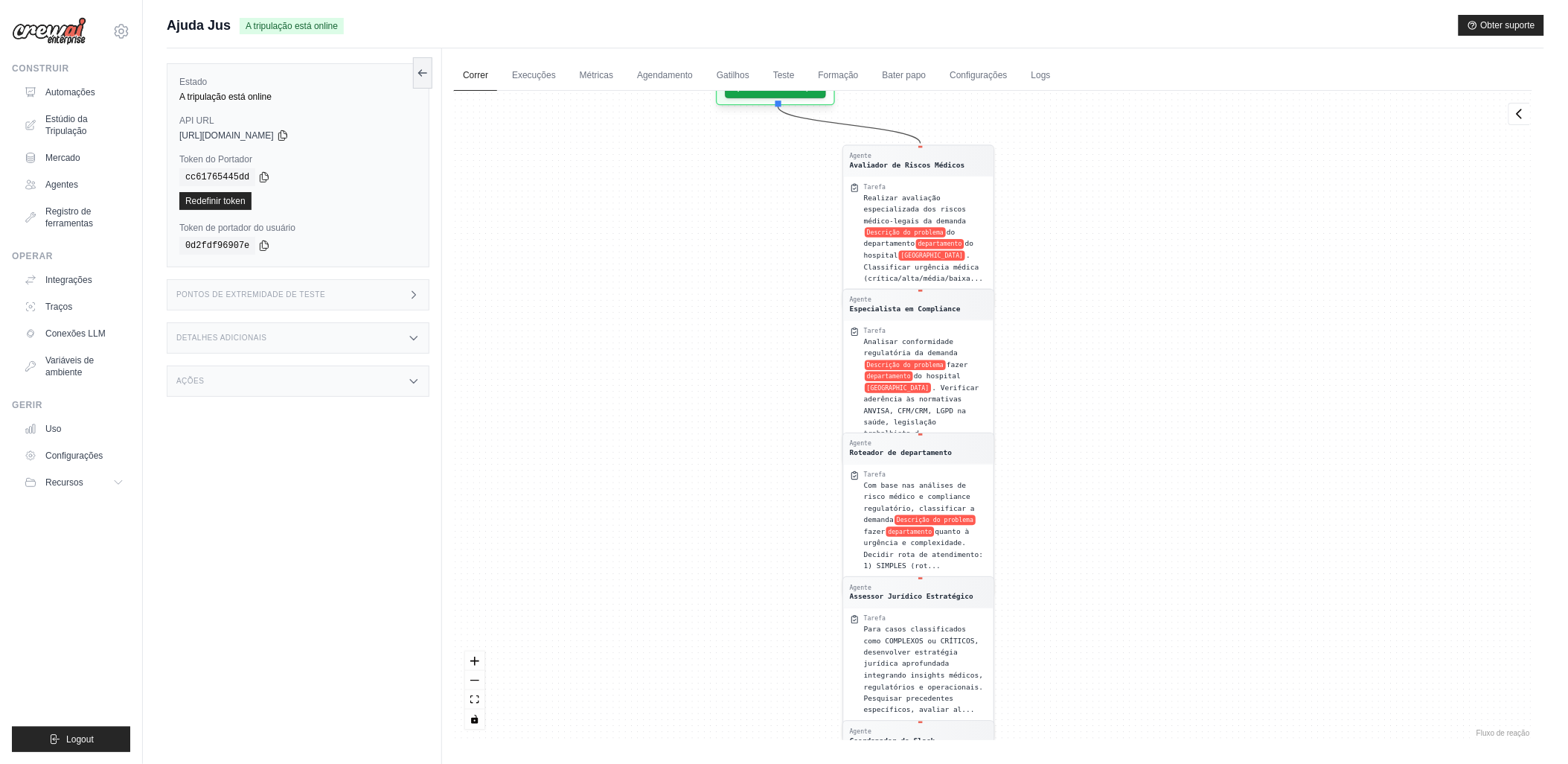
drag, startPoint x: 783, startPoint y: 162, endPoint x: 738, endPoint y: 492, distance: 333.1
click at [738, 492] on div "Agente Avaliador de Riscos Médicos Tarefa Realizar avaliação especializada dos …" at bounding box center [993, 415] width 1078 height 649
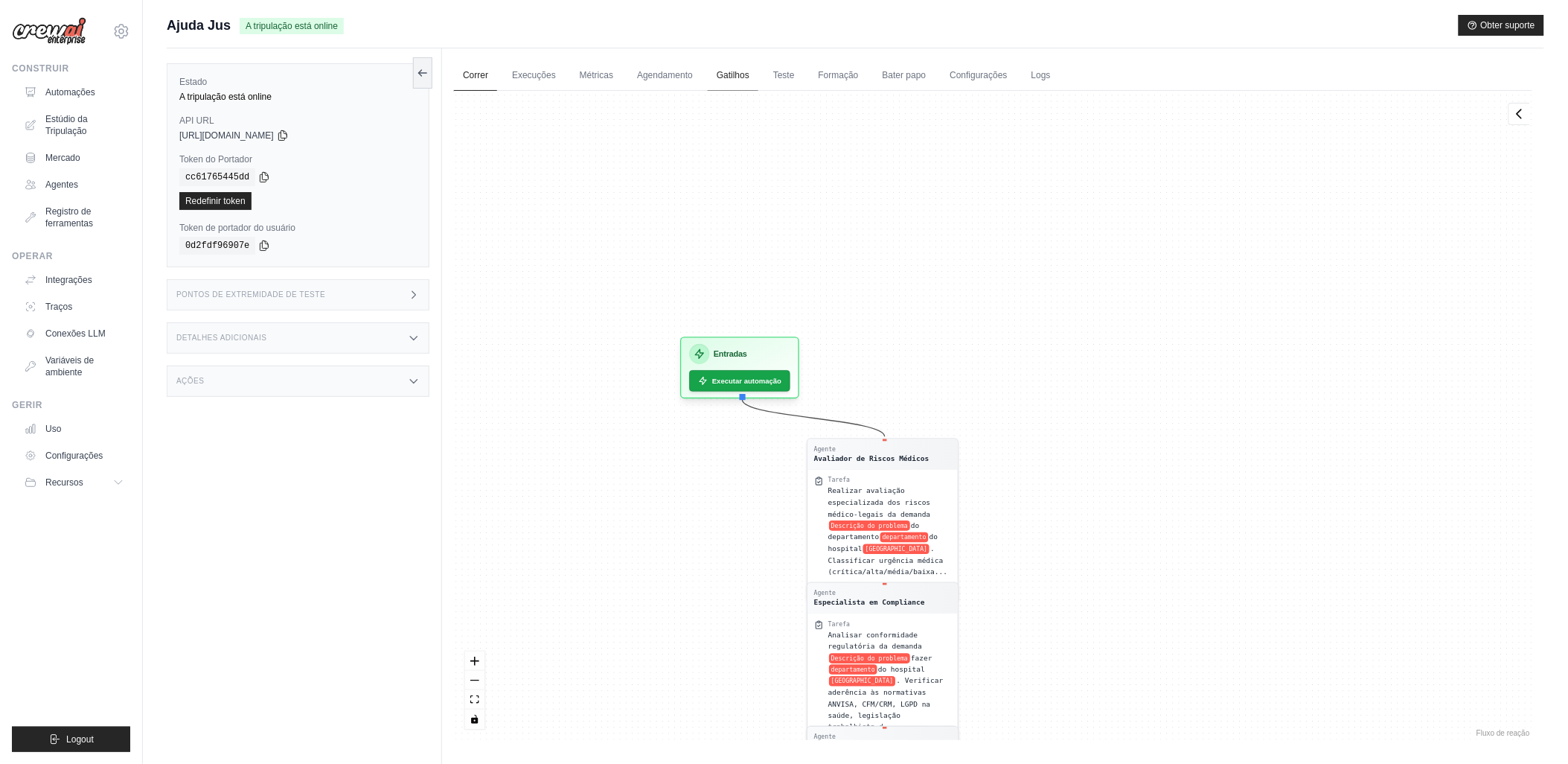
click at [725, 76] on link "Gatilhos" at bounding box center [733, 76] width 51 height 31
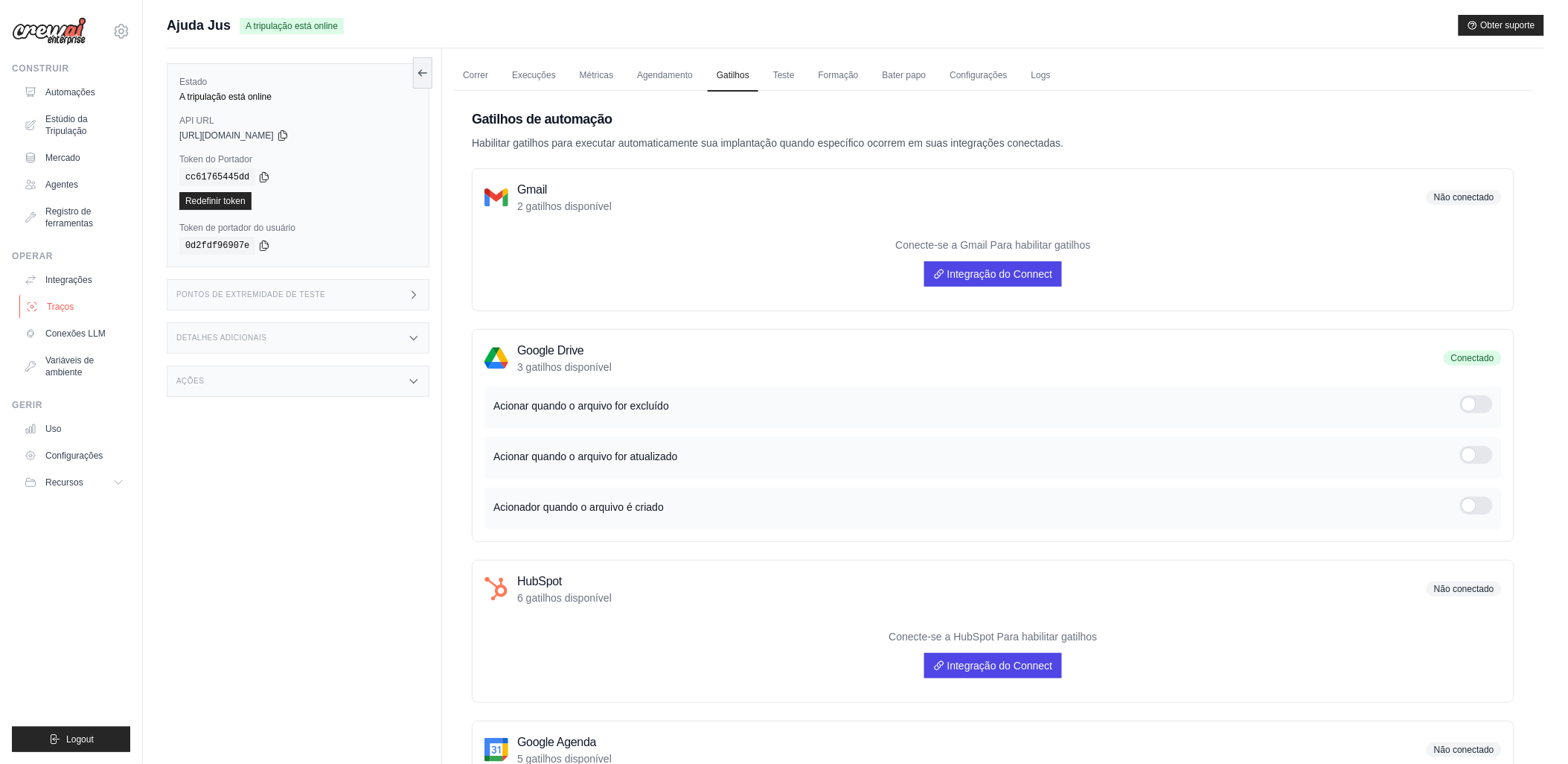
click at [61, 305] on font "Traços" at bounding box center [61, 306] width 27 height 12
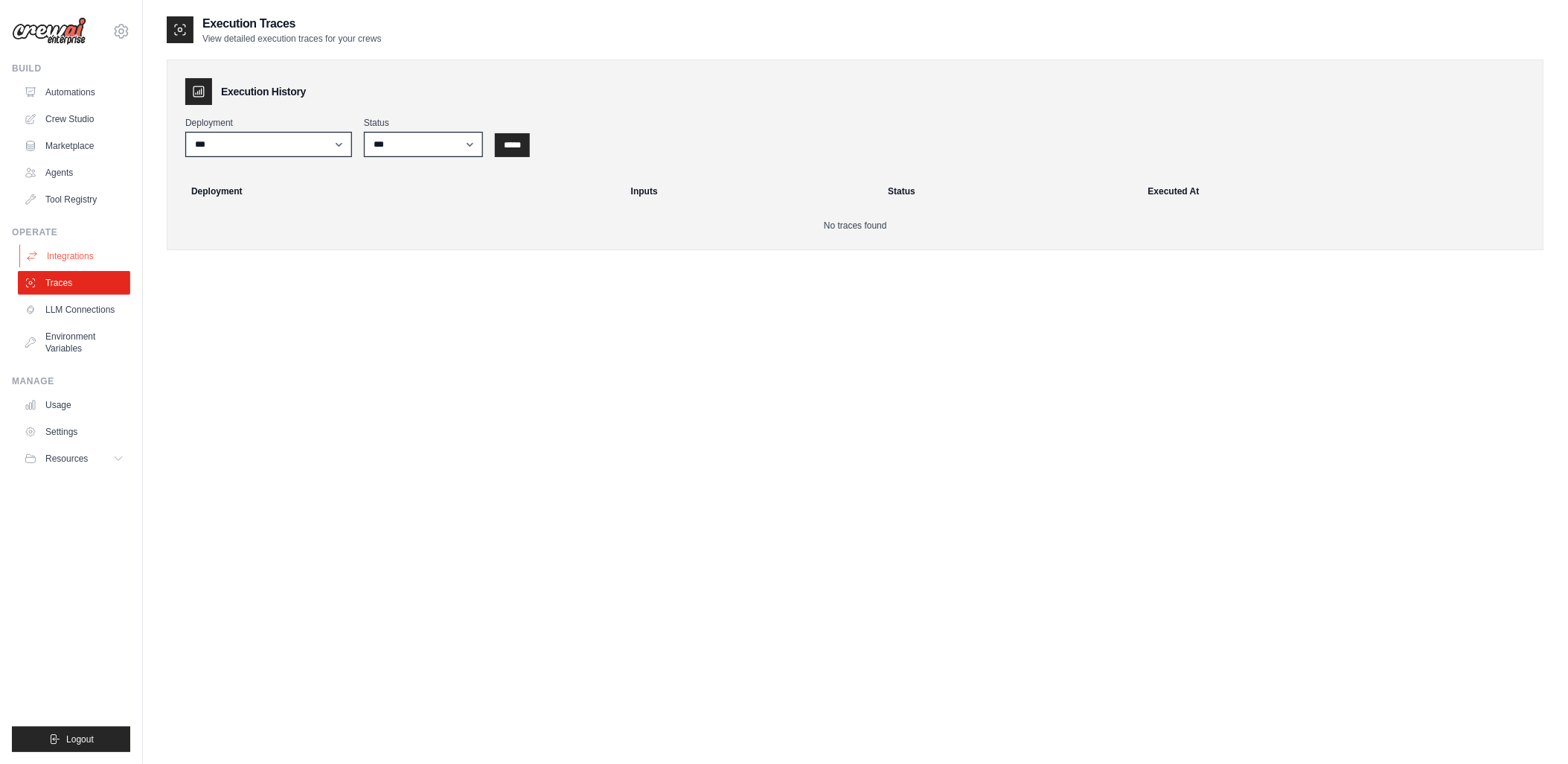
click at [86, 256] on link "Integrations" at bounding box center [75, 256] width 112 height 24
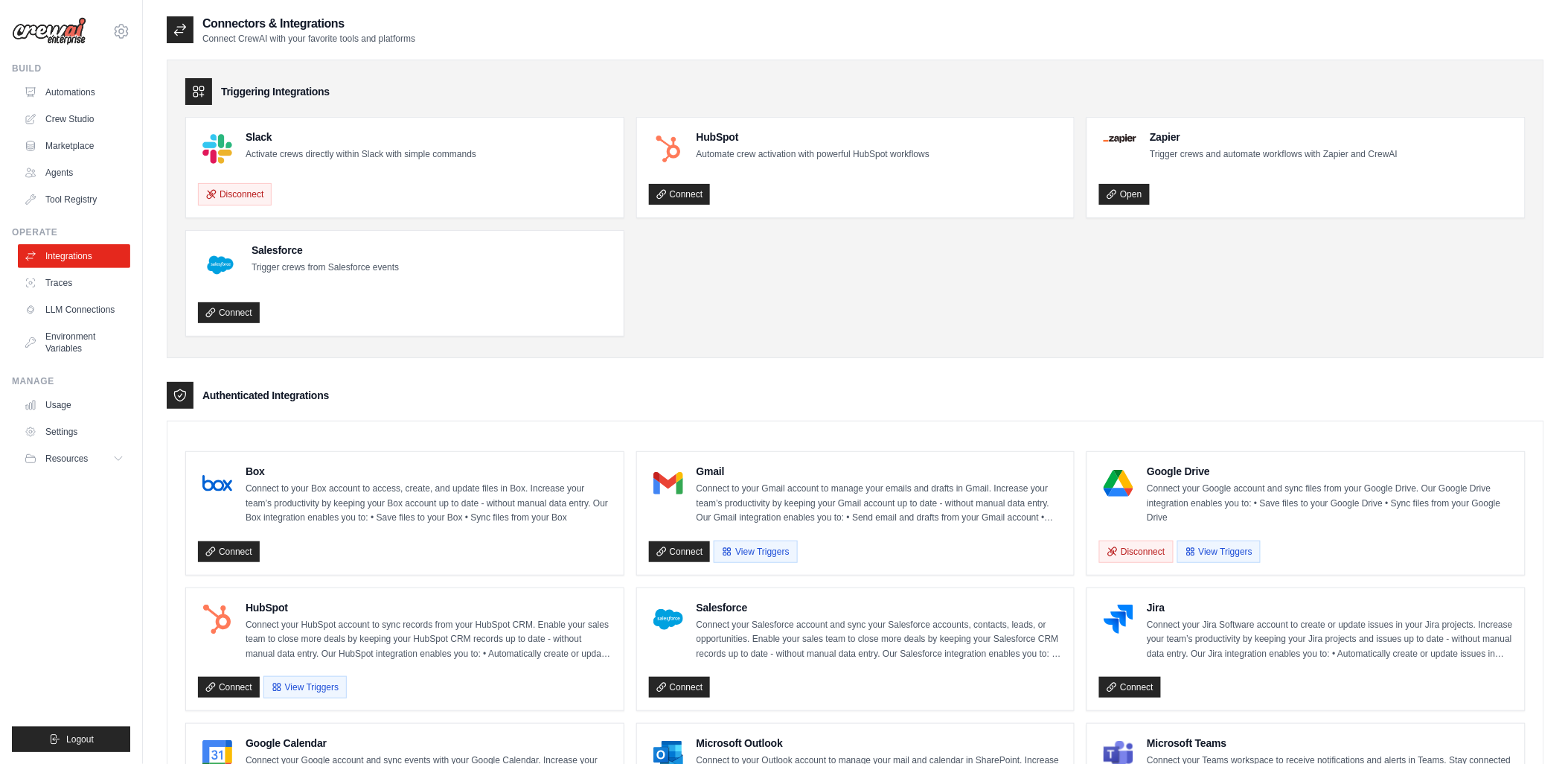
click at [377, 158] on p "Activate crews directly within Slack with simple commands" at bounding box center [361, 155] width 231 height 15
click at [207, 149] on img at bounding box center [217, 149] width 30 height 30
click at [76, 93] on link "Automations" at bounding box center [75, 93] width 112 height 24
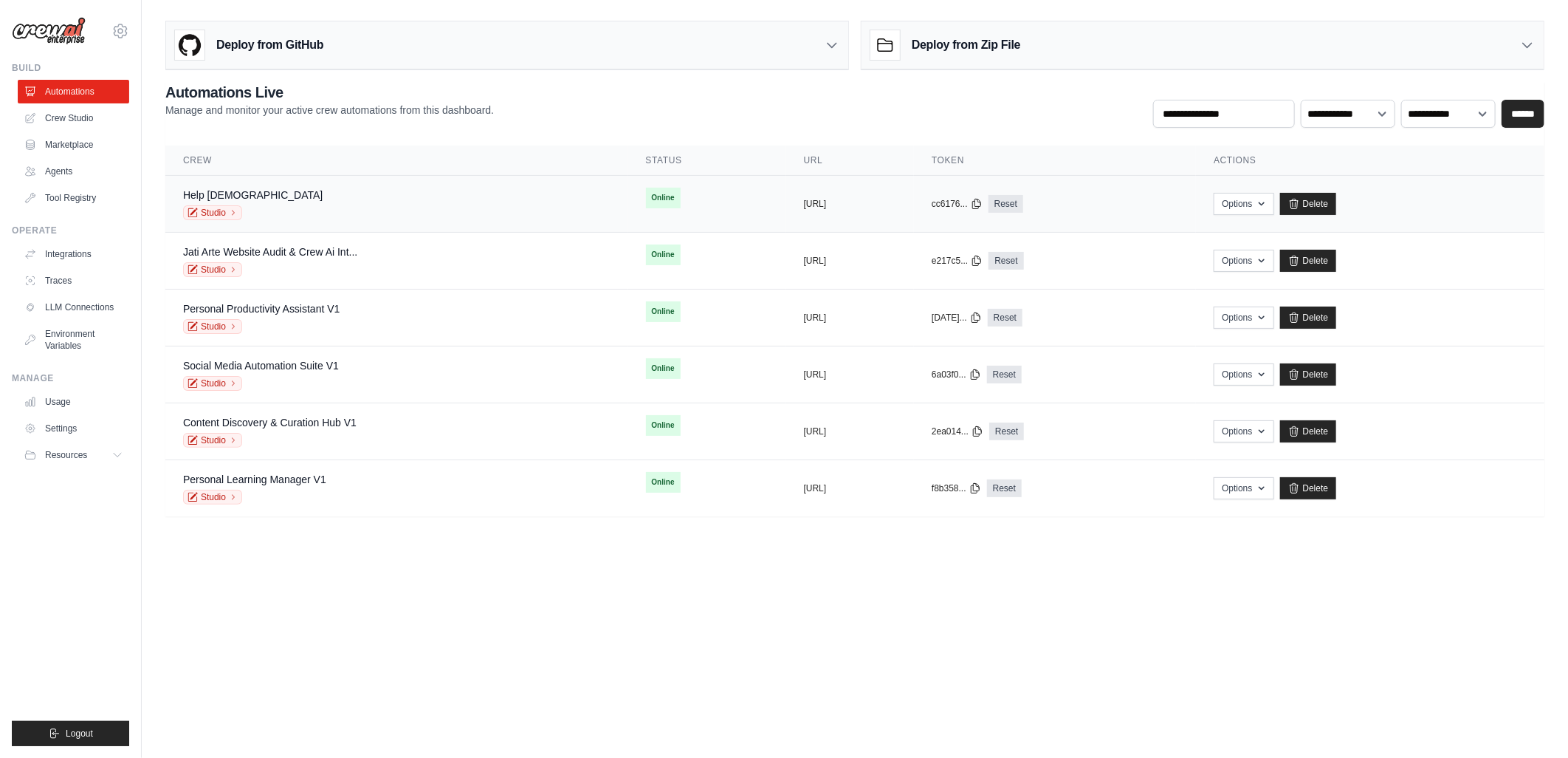
click at [646, 192] on span "Online" at bounding box center [663, 198] width 35 height 21
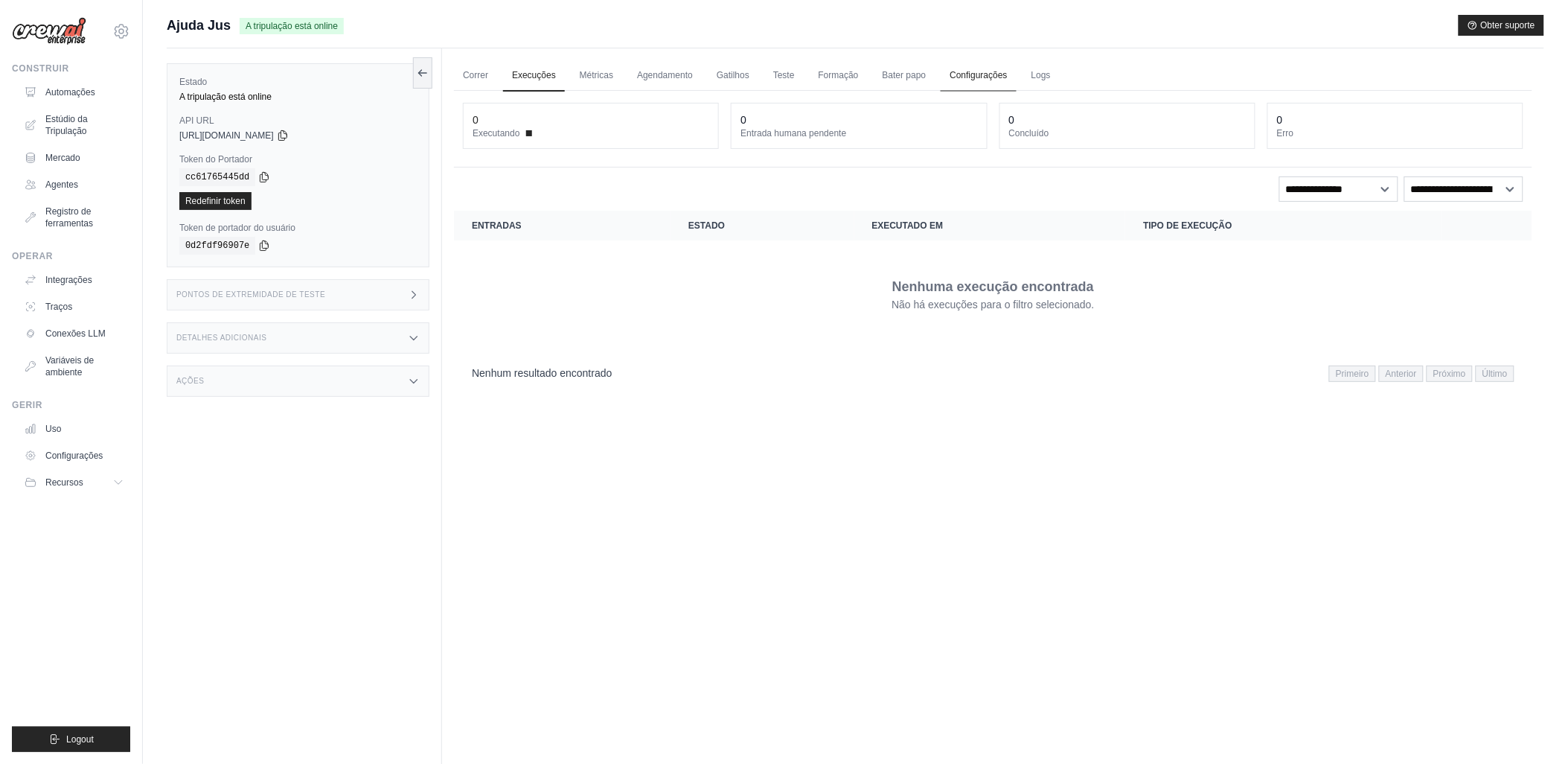
click at [978, 78] on link "Configurações" at bounding box center [978, 76] width 75 height 31
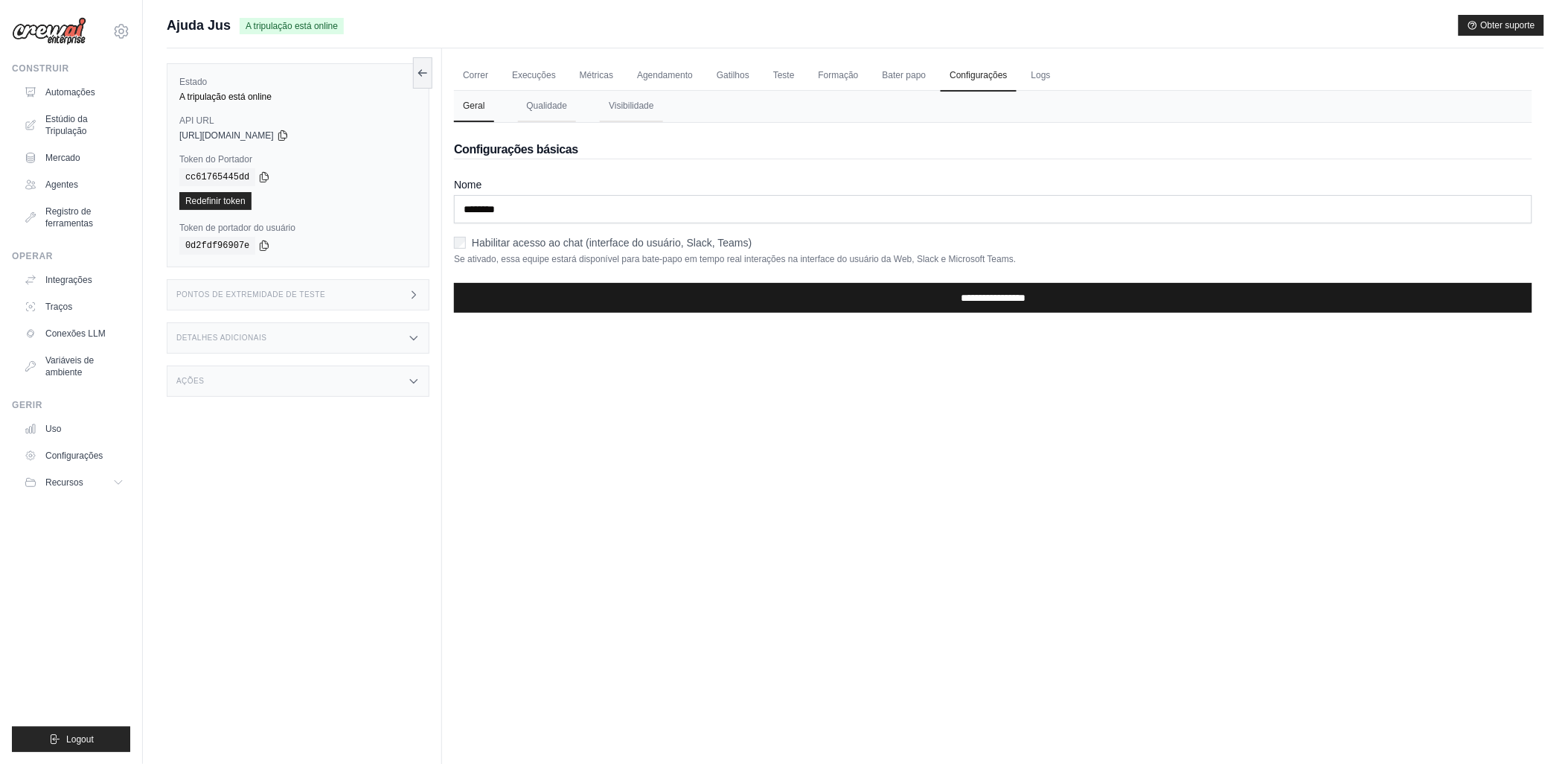
click at [968, 296] on input "**********" at bounding box center [993, 298] width 1078 height 30
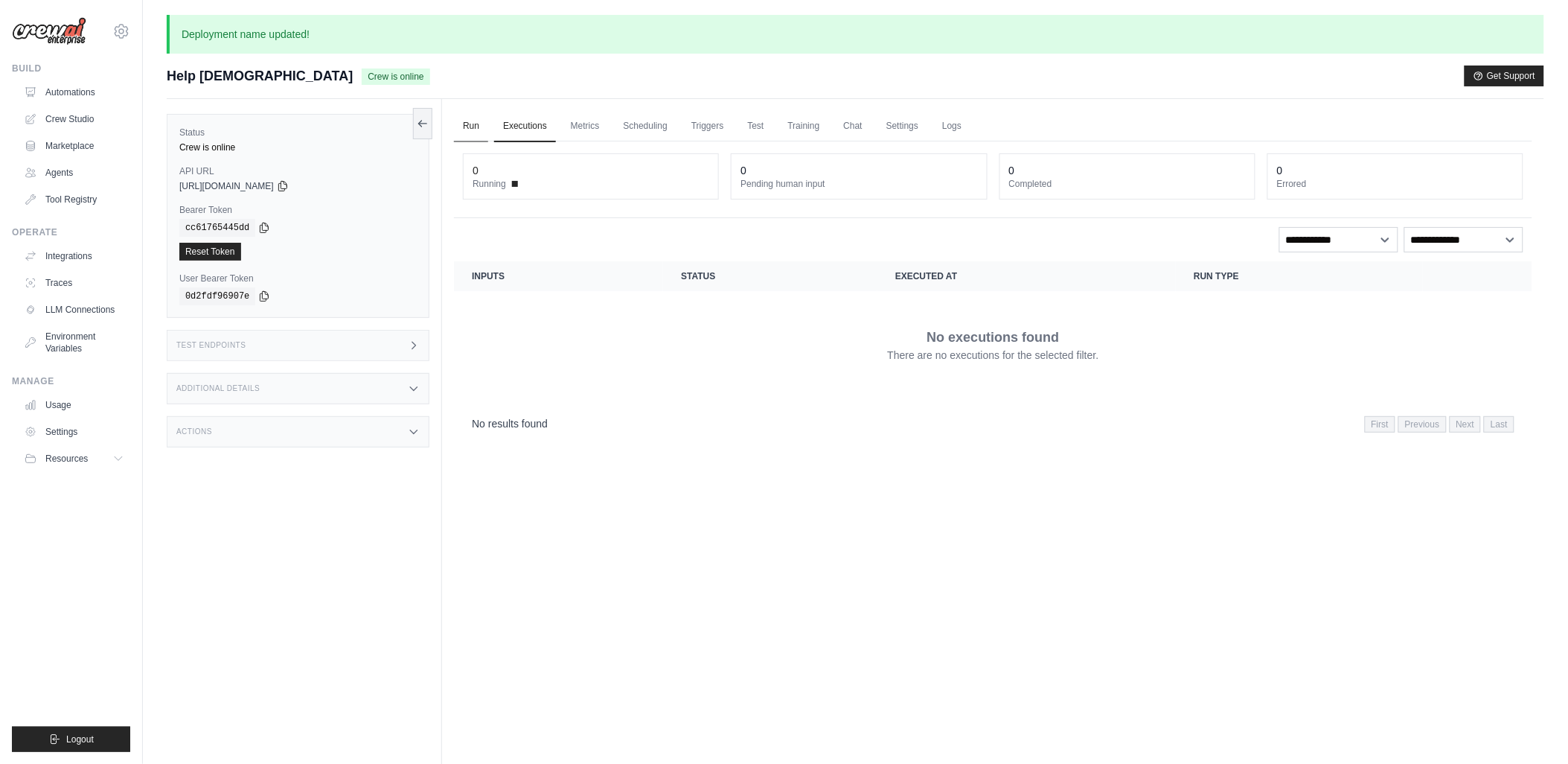
click at [478, 120] on link "Run" at bounding box center [471, 126] width 34 height 31
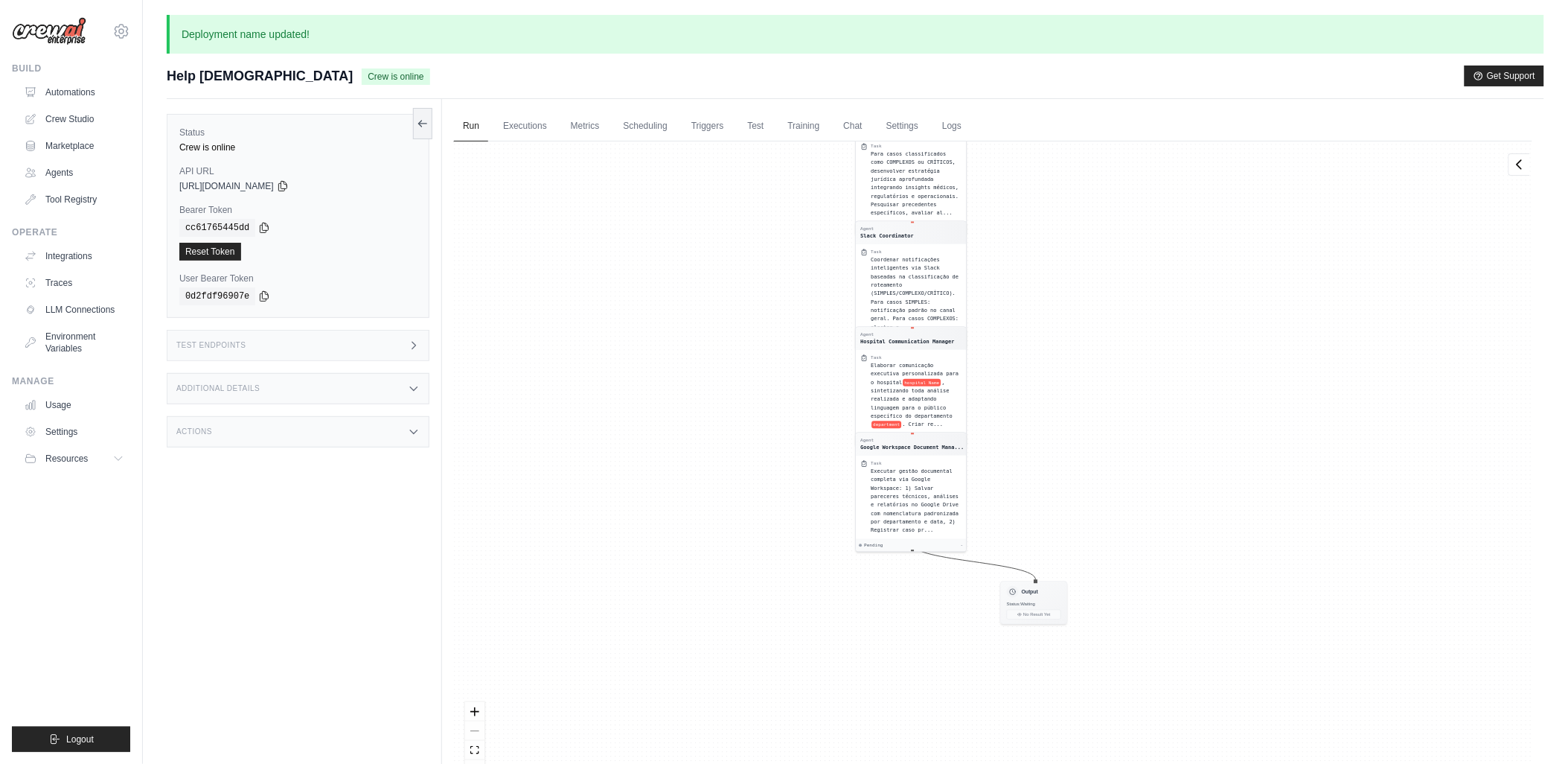
drag, startPoint x: 833, startPoint y: 465, endPoint x: 758, endPoint y: 197, distance: 278.3
click at [755, 171] on div "Agent Medical Risk Assessor Task Realizar avaliação especializada dos riscos mé…" at bounding box center [993, 466] width 1078 height 649
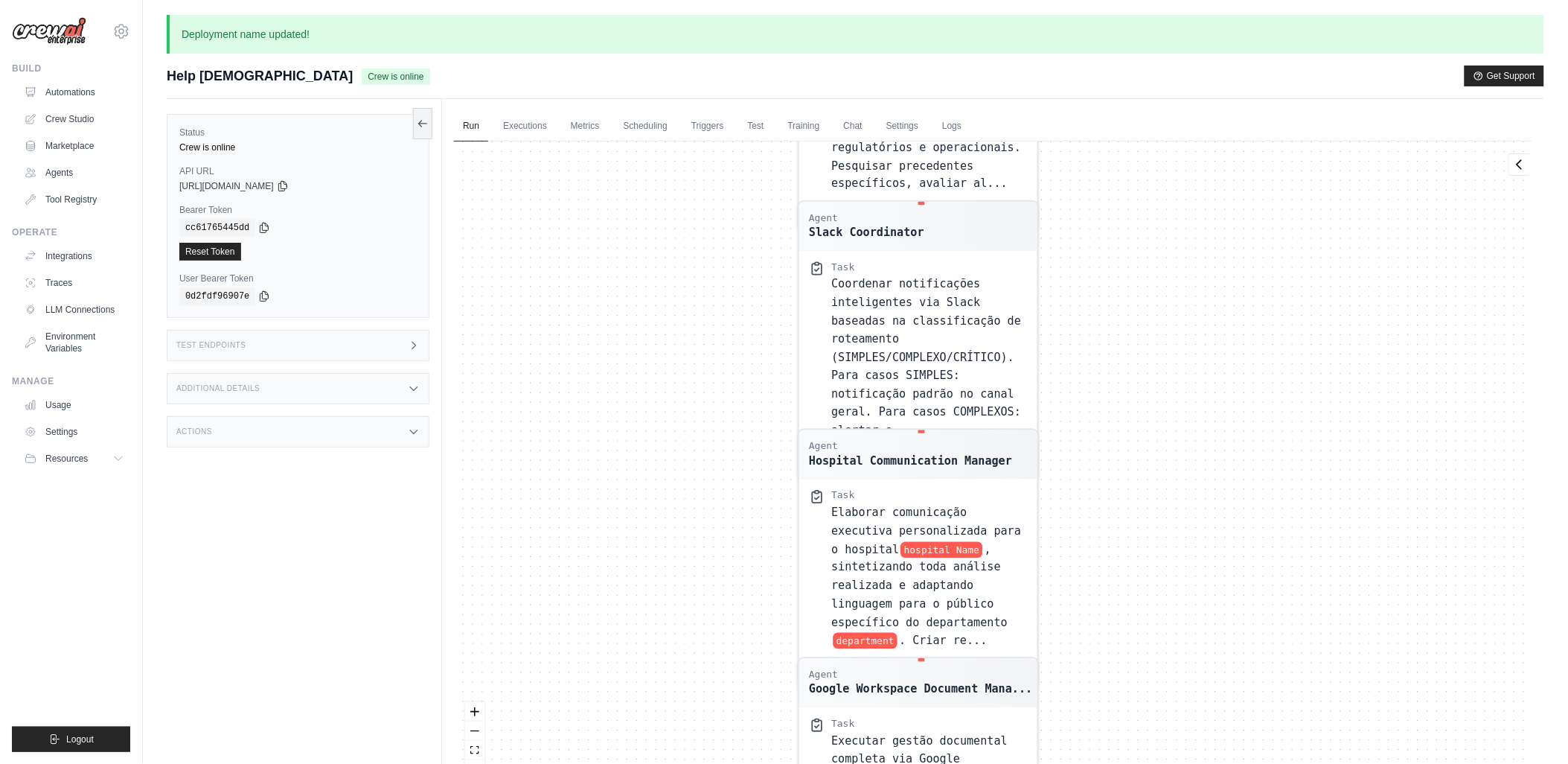
drag, startPoint x: 729, startPoint y: 225, endPoint x: 714, endPoint y: 623, distance: 398.3
click at [714, 629] on div "Agent Medical Risk Assessor Task Realizar avaliação especializada dos riscos mé…" at bounding box center [993, 466] width 1078 height 649
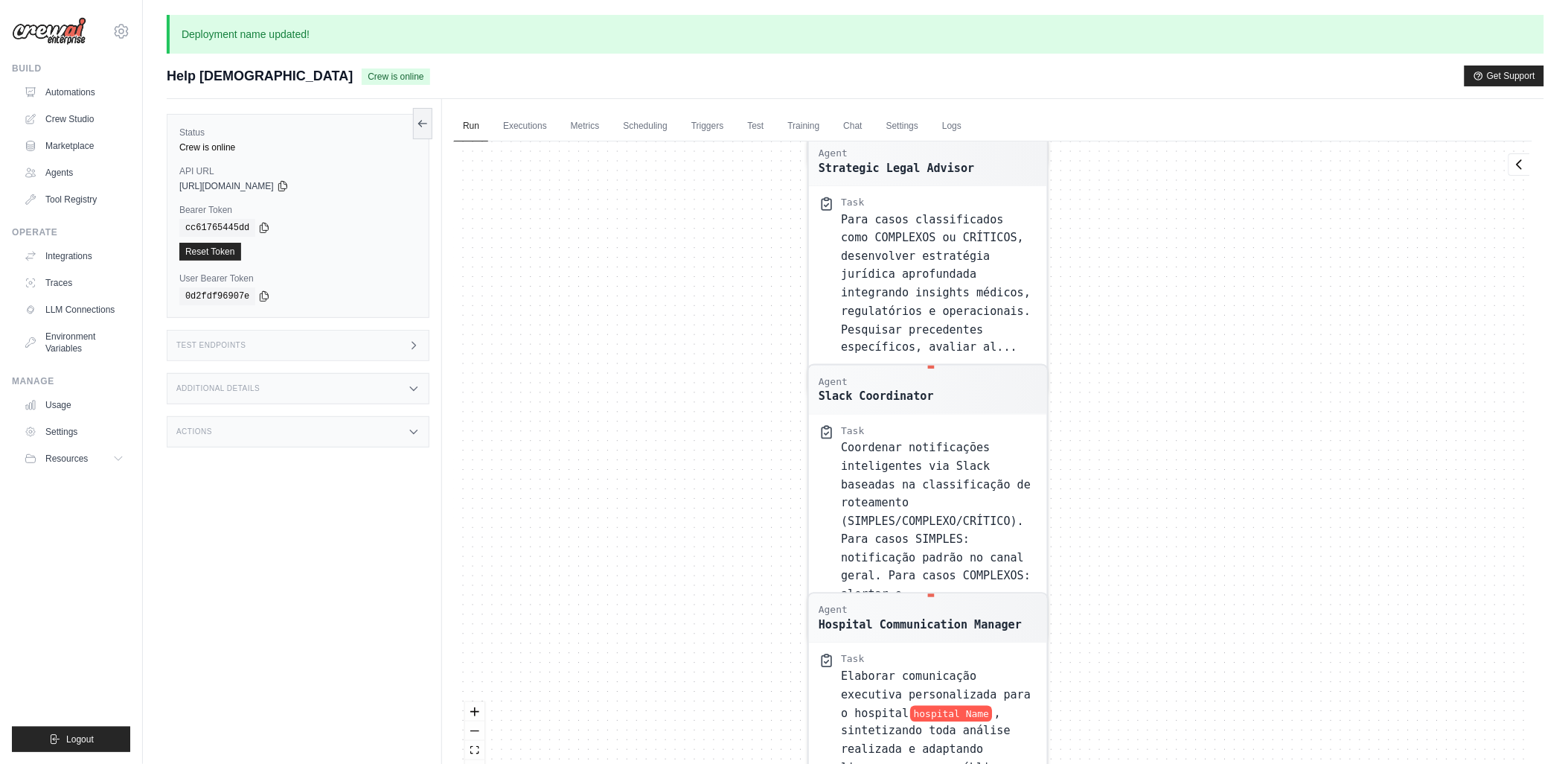
drag, startPoint x: 734, startPoint y: 252, endPoint x: 724, endPoint y: 606, distance: 354.1
click at [724, 606] on div "Agent Medical Risk Assessor Task Realizar avaliação especializada dos riscos mé…" at bounding box center [993, 466] width 1078 height 649
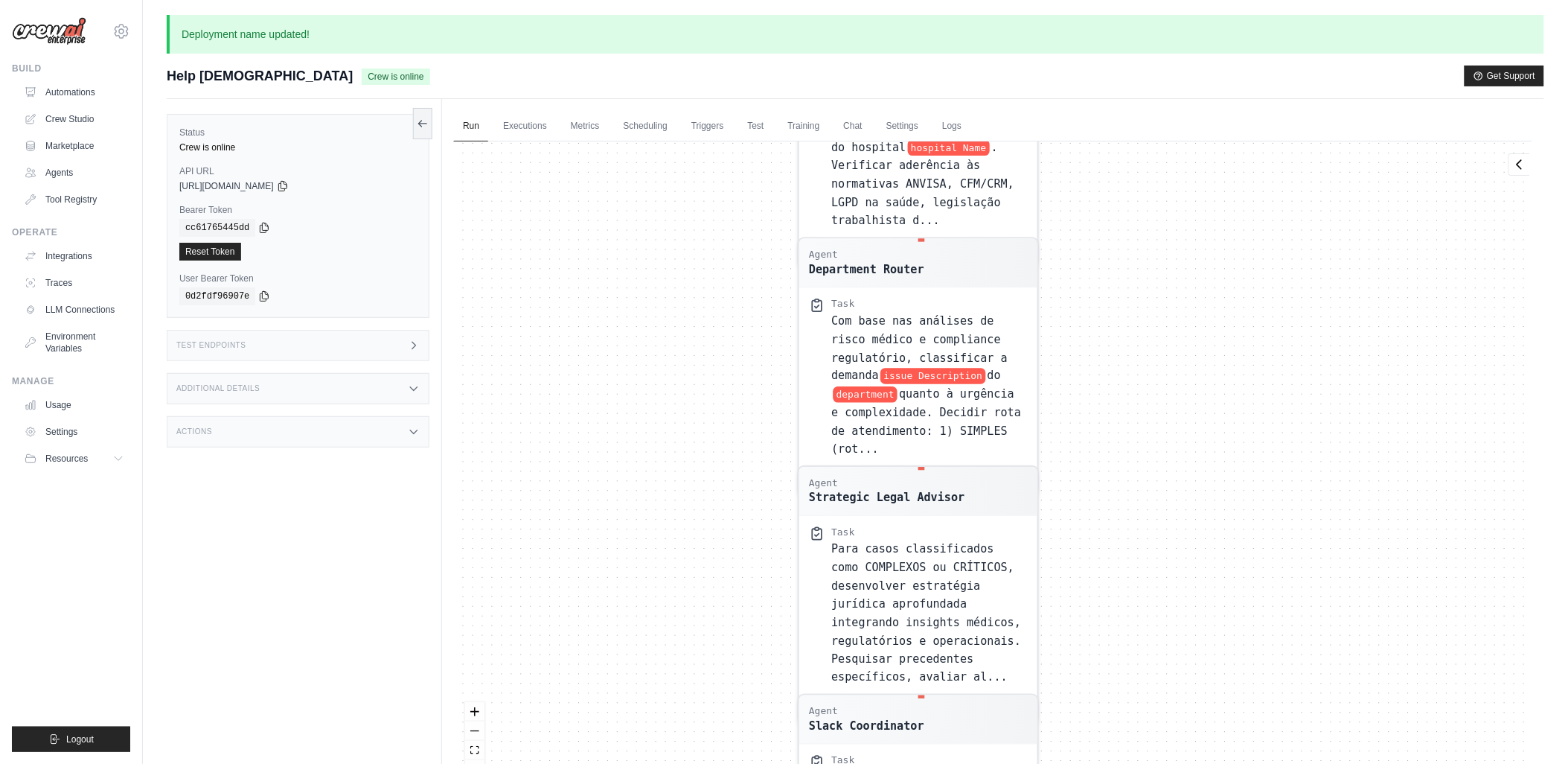
drag, startPoint x: 753, startPoint y: 309, endPoint x: 738, endPoint y: 596, distance: 287.4
click at [738, 596] on div "Agent Medical Risk Assessor Task Realizar avaliação especializada dos riscos mé…" at bounding box center [993, 466] width 1078 height 649
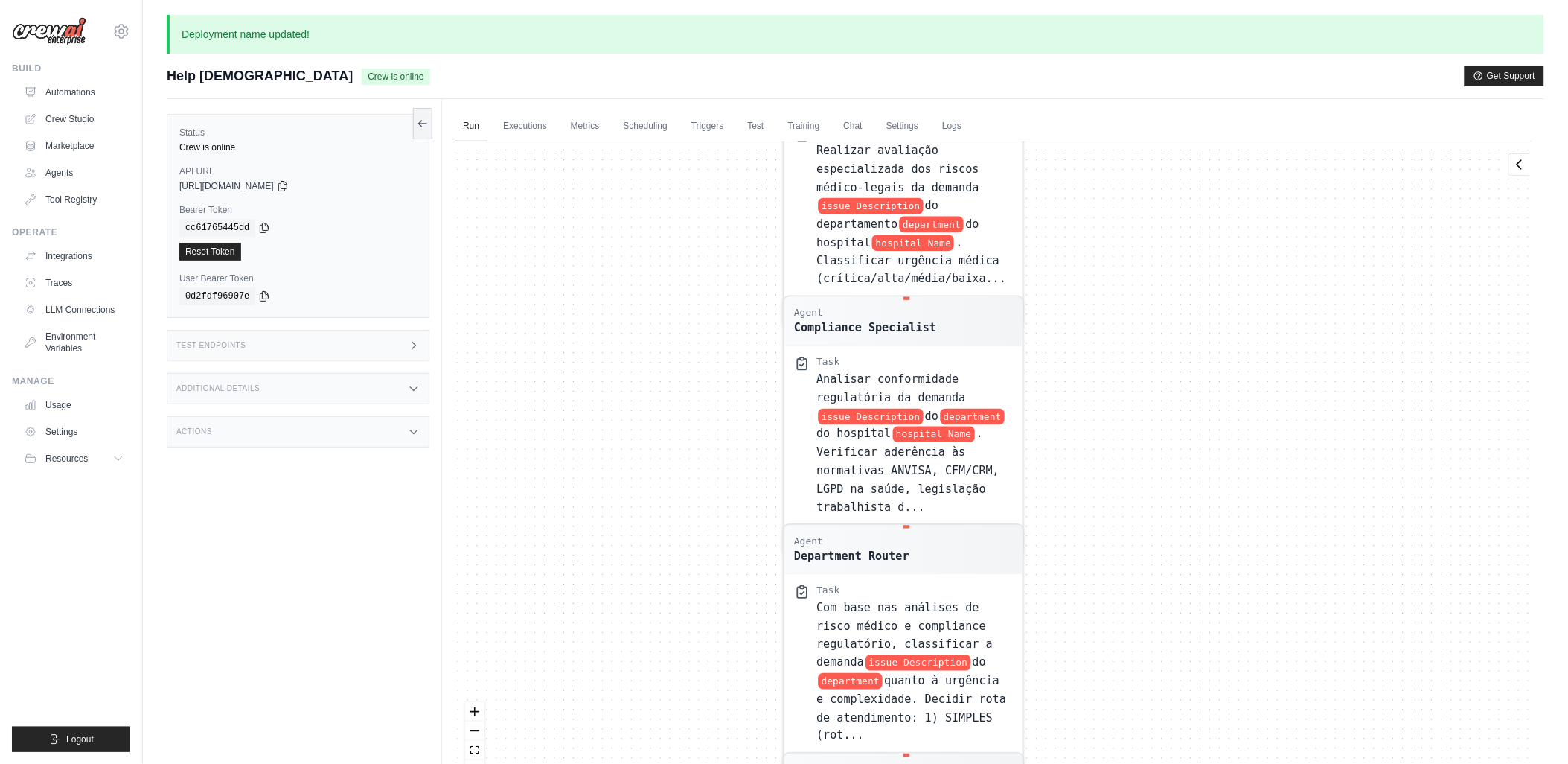
drag, startPoint x: 737, startPoint y: 324, endPoint x: 729, endPoint y: 555, distance: 231.1
click at [729, 555] on div "Agent Medical Risk Assessor Task Realizar avaliação especializada dos riscos mé…" at bounding box center [993, 466] width 1078 height 649
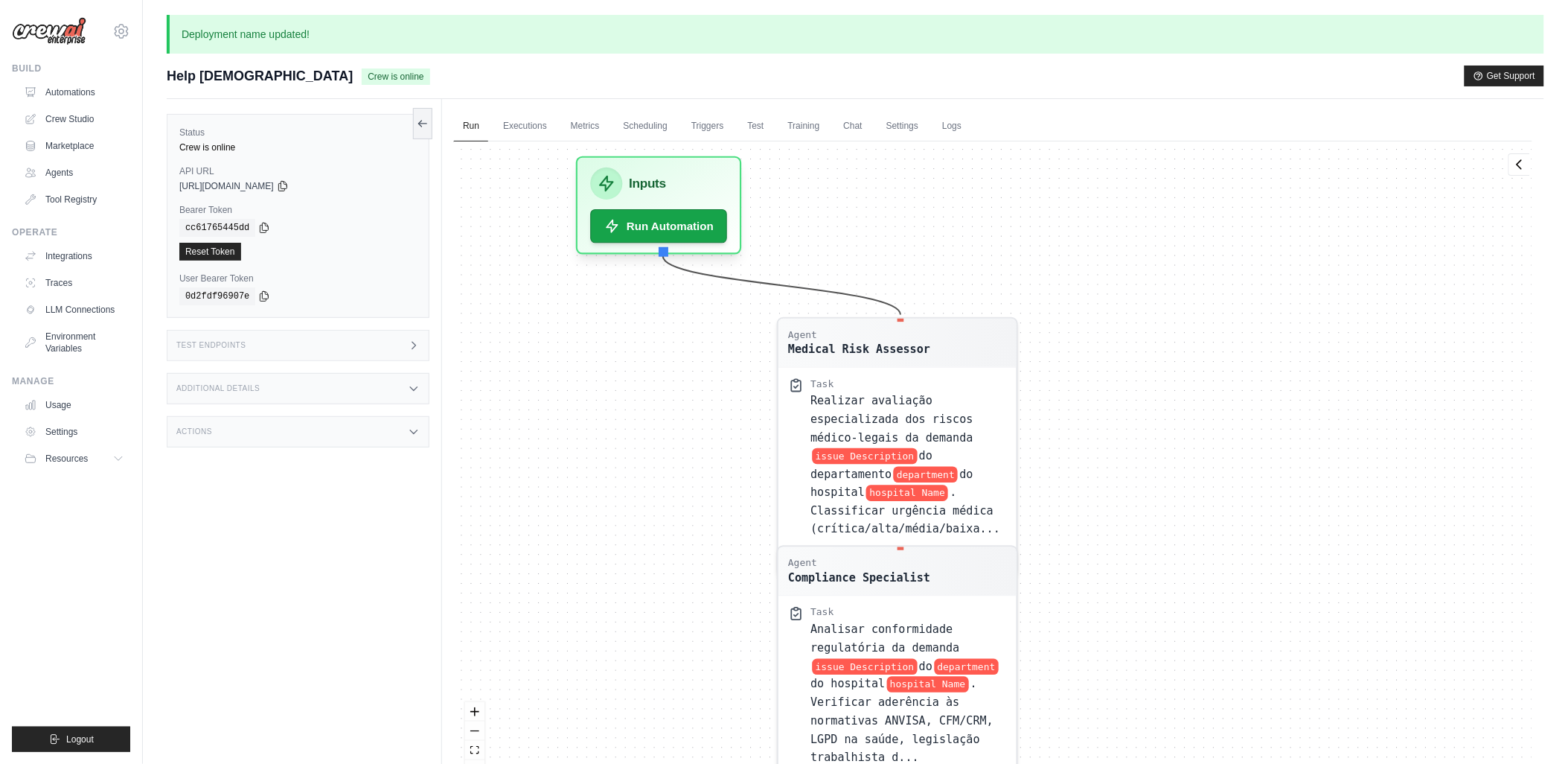
drag, startPoint x: 738, startPoint y: 391, endPoint x: 739, endPoint y: 411, distance: 20.0
click at [739, 411] on div "Agent Medical Risk Assessor Task Realizar avaliação especializada dos riscos mé…" at bounding box center [993, 466] width 1078 height 649
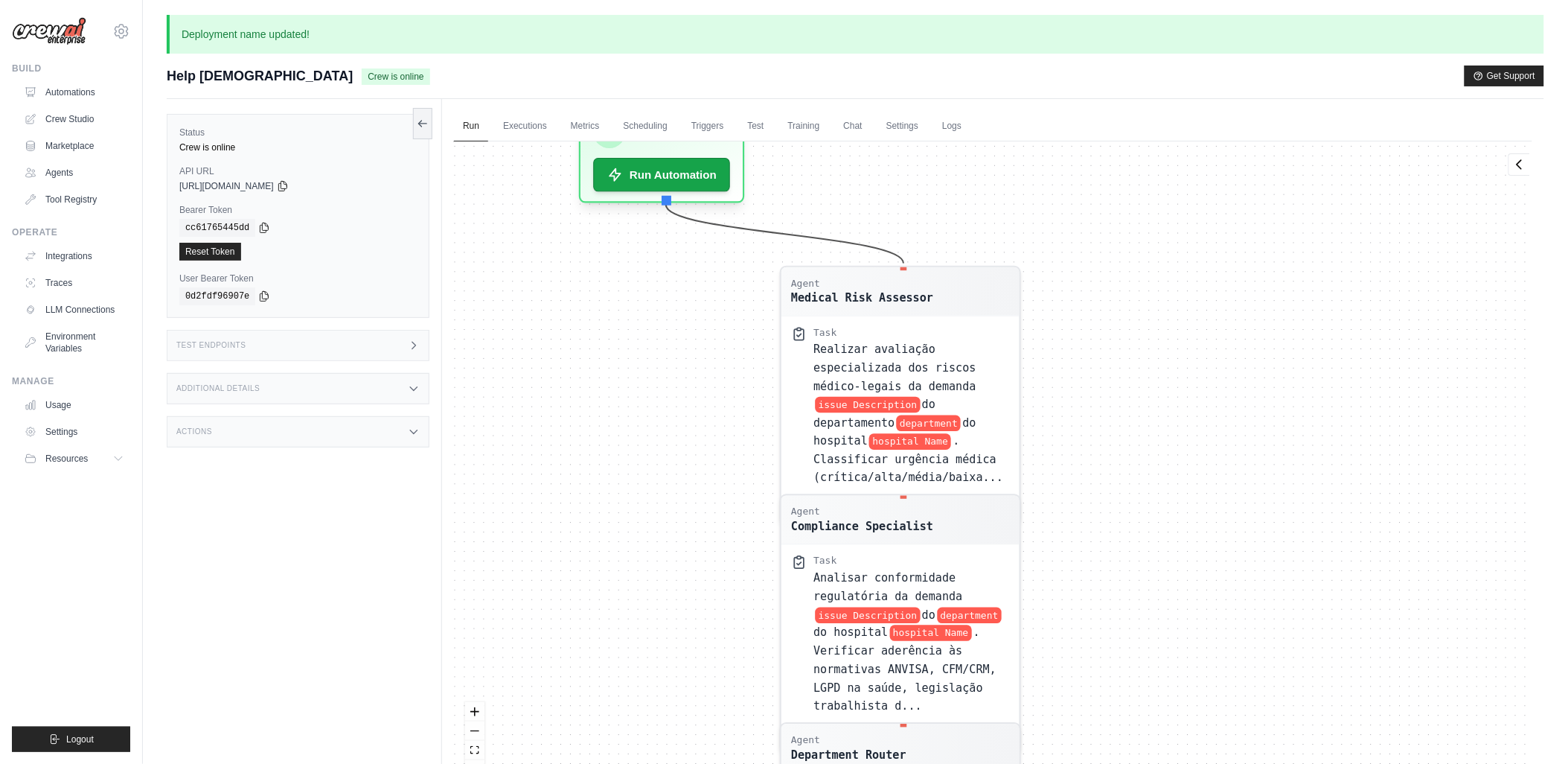
drag, startPoint x: 740, startPoint y: 413, endPoint x: 743, endPoint y: 362, distance: 51.1
click at [743, 362] on div "Agent Medical Risk Assessor Task Realizar avaliação especializada dos riscos mé…" at bounding box center [993, 466] width 1078 height 649
click at [688, 299] on div "Agent Medical Risk Assessor Task Realizar avaliação especializada dos riscos mé…" at bounding box center [993, 466] width 1078 height 649
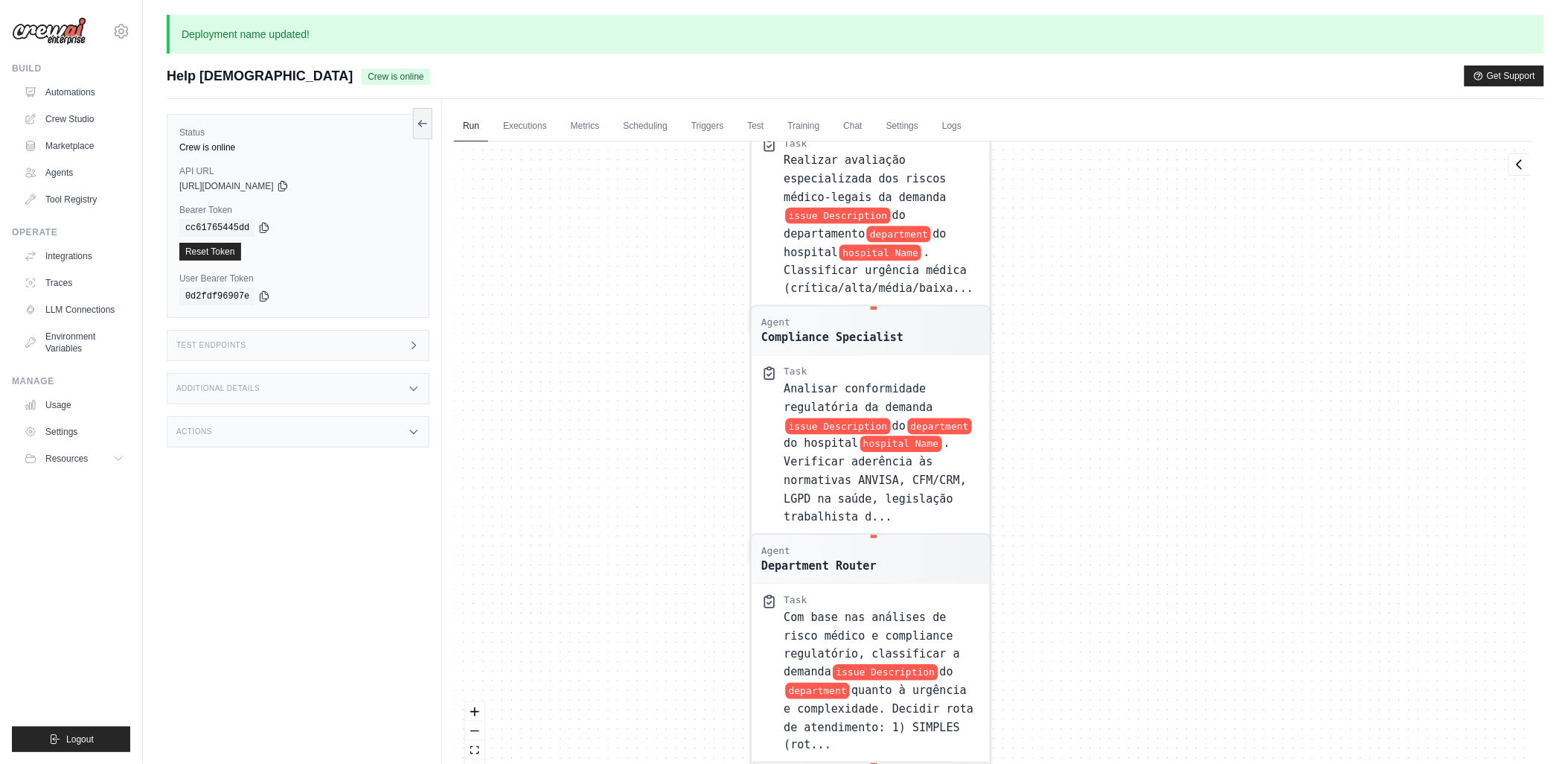
drag, startPoint x: 697, startPoint y: 440, endPoint x: 665, endPoint y: 222, distance: 220.3
click at [665, 222] on div "Agent Medical Risk Assessor Task Realizar avaliação especializada dos riscos mé…" at bounding box center [993, 466] width 1078 height 649
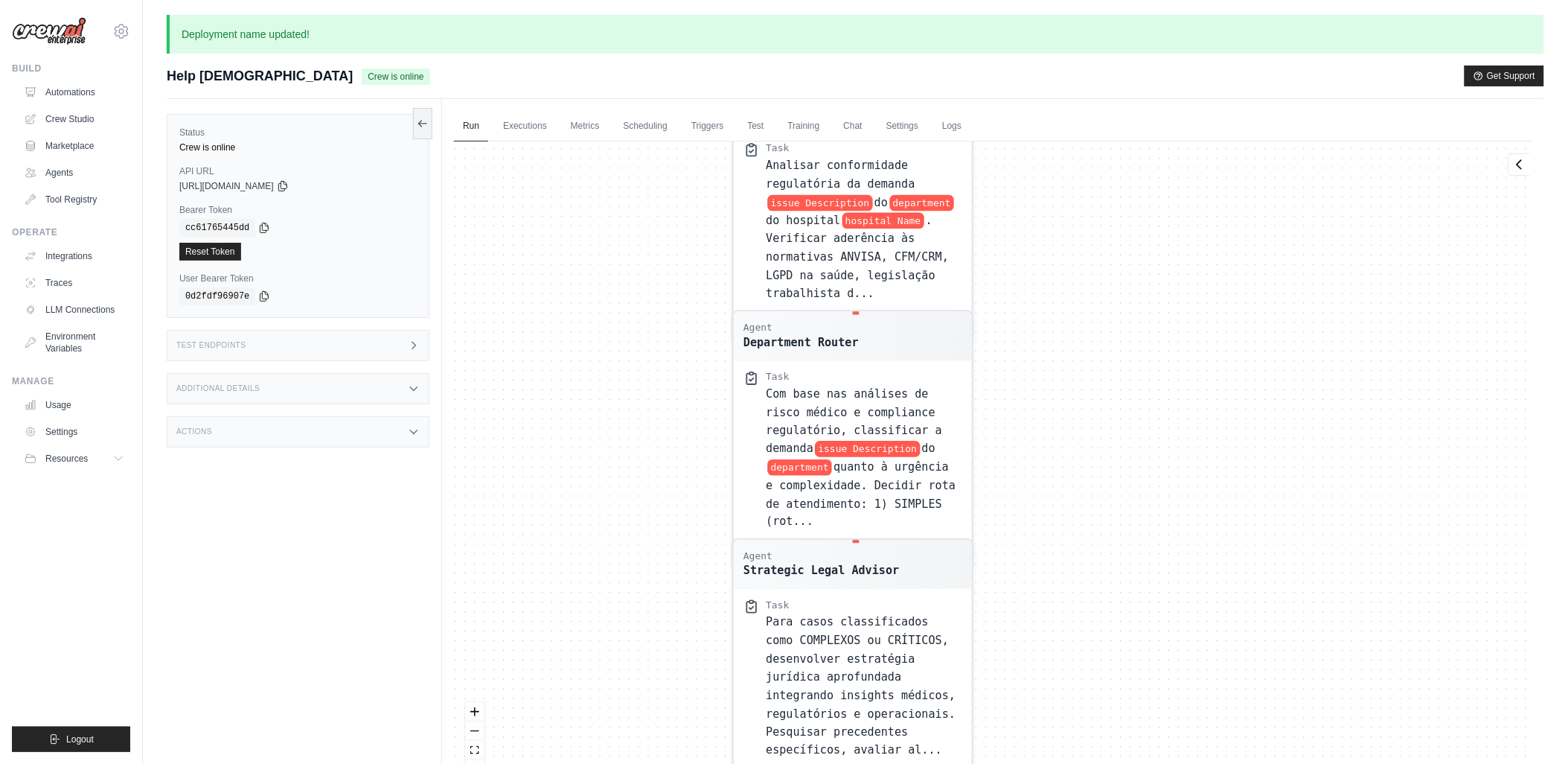
drag, startPoint x: 679, startPoint y: 385, endPoint x: 664, endPoint y: 191, distance: 194.6
click at [664, 191] on div "Agent Medical Risk Assessor Task Realizar avaliação especializada dos riscos mé…" at bounding box center [993, 466] width 1078 height 649
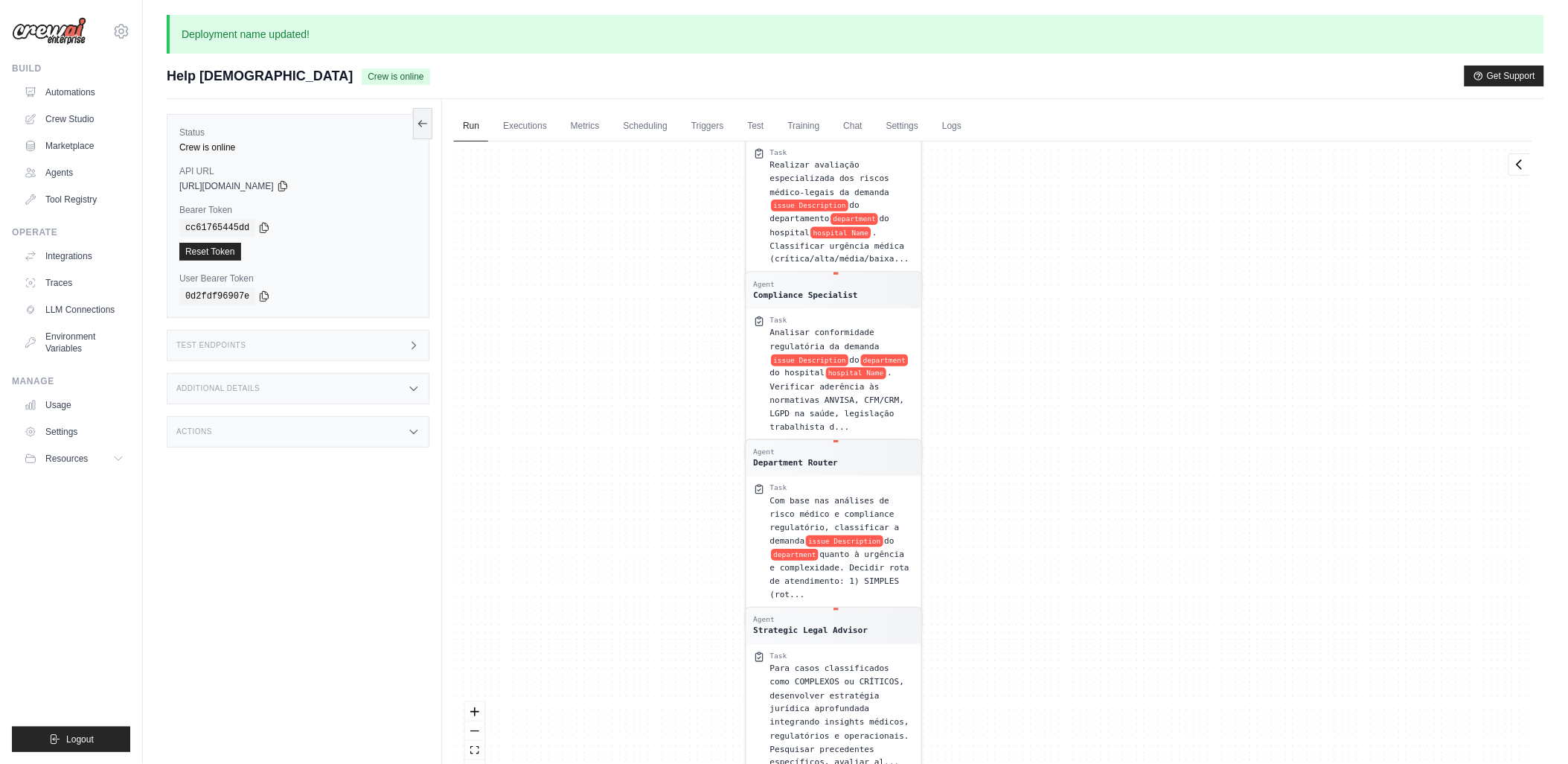
drag, startPoint x: 683, startPoint y: 352, endPoint x: 704, endPoint y: 458, distance: 108.1
click at [704, 458] on div "Agent Medical Risk Assessor Task Realizar avaliação especializada dos riscos mé…" at bounding box center [993, 466] width 1078 height 649
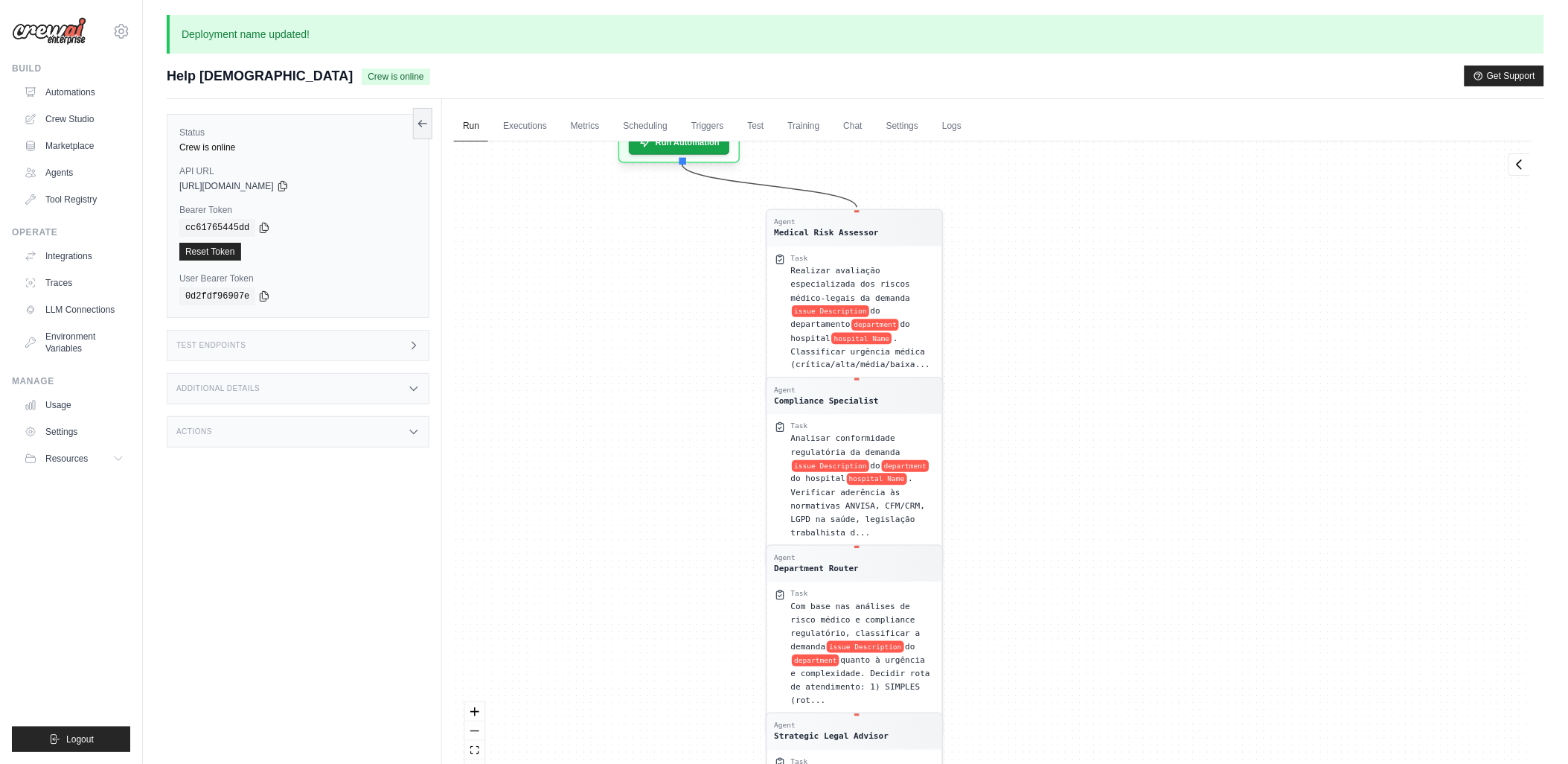
drag, startPoint x: 692, startPoint y: 269, endPoint x: 692, endPoint y: 447, distance: 178.0
click at [692, 447] on div "Agent Medical Risk Assessor Task Realizar avaliação especializada dos riscos mé…" at bounding box center [993, 466] width 1078 height 649
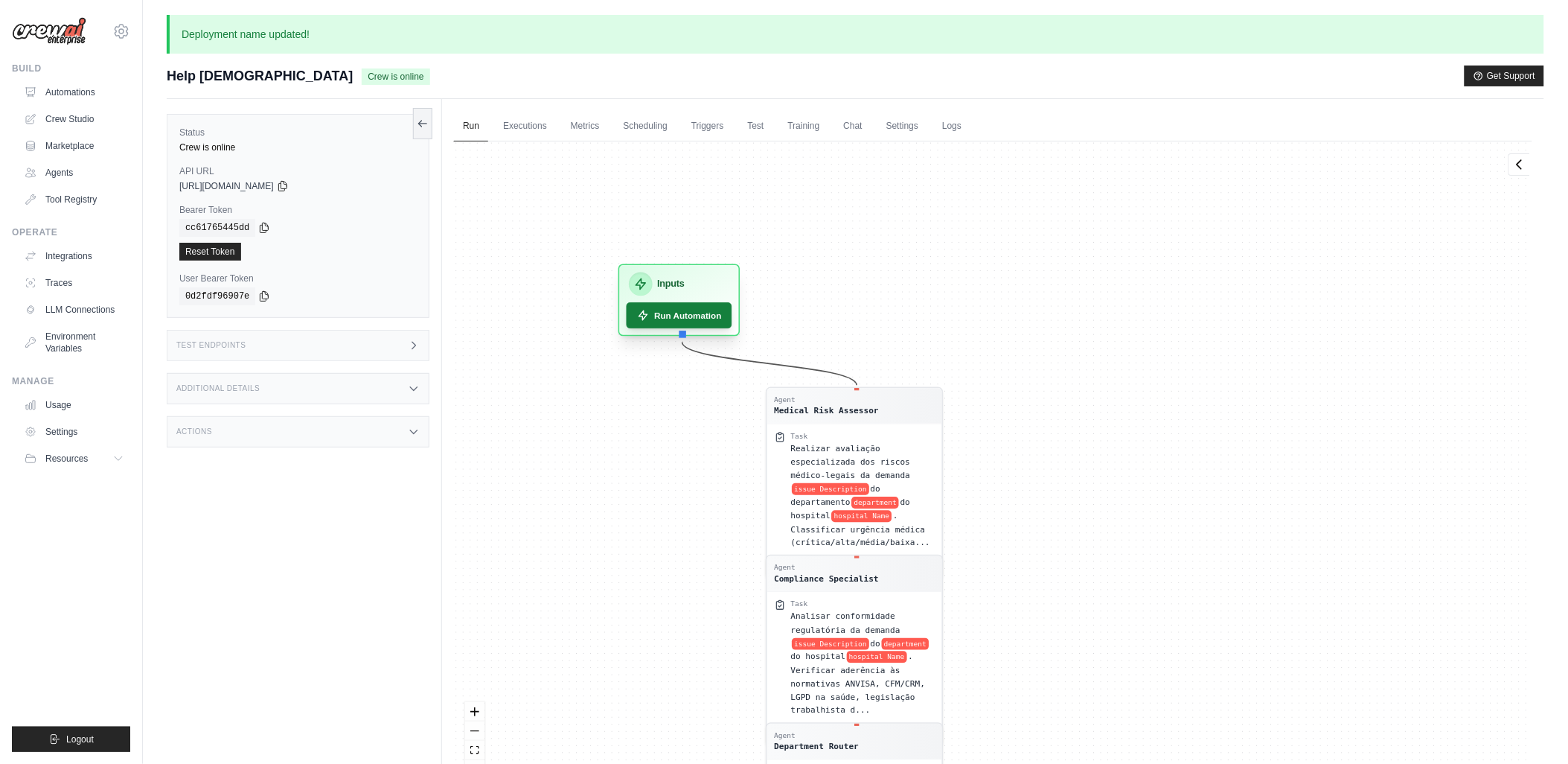
click at [682, 307] on button "Run Automation" at bounding box center [679, 315] width 105 height 26
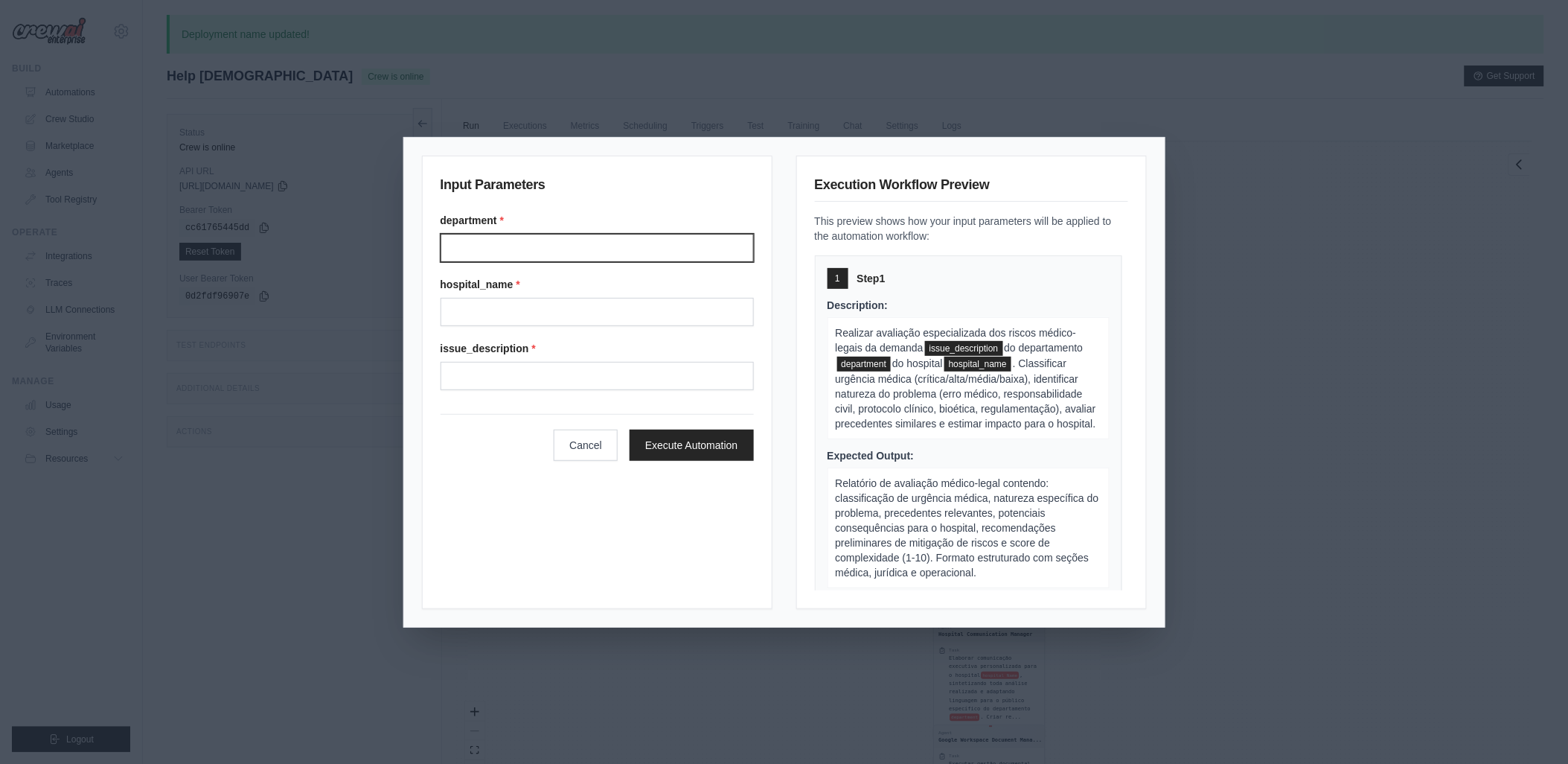
click at [540, 240] on input "Department" at bounding box center [596, 248] width 313 height 28
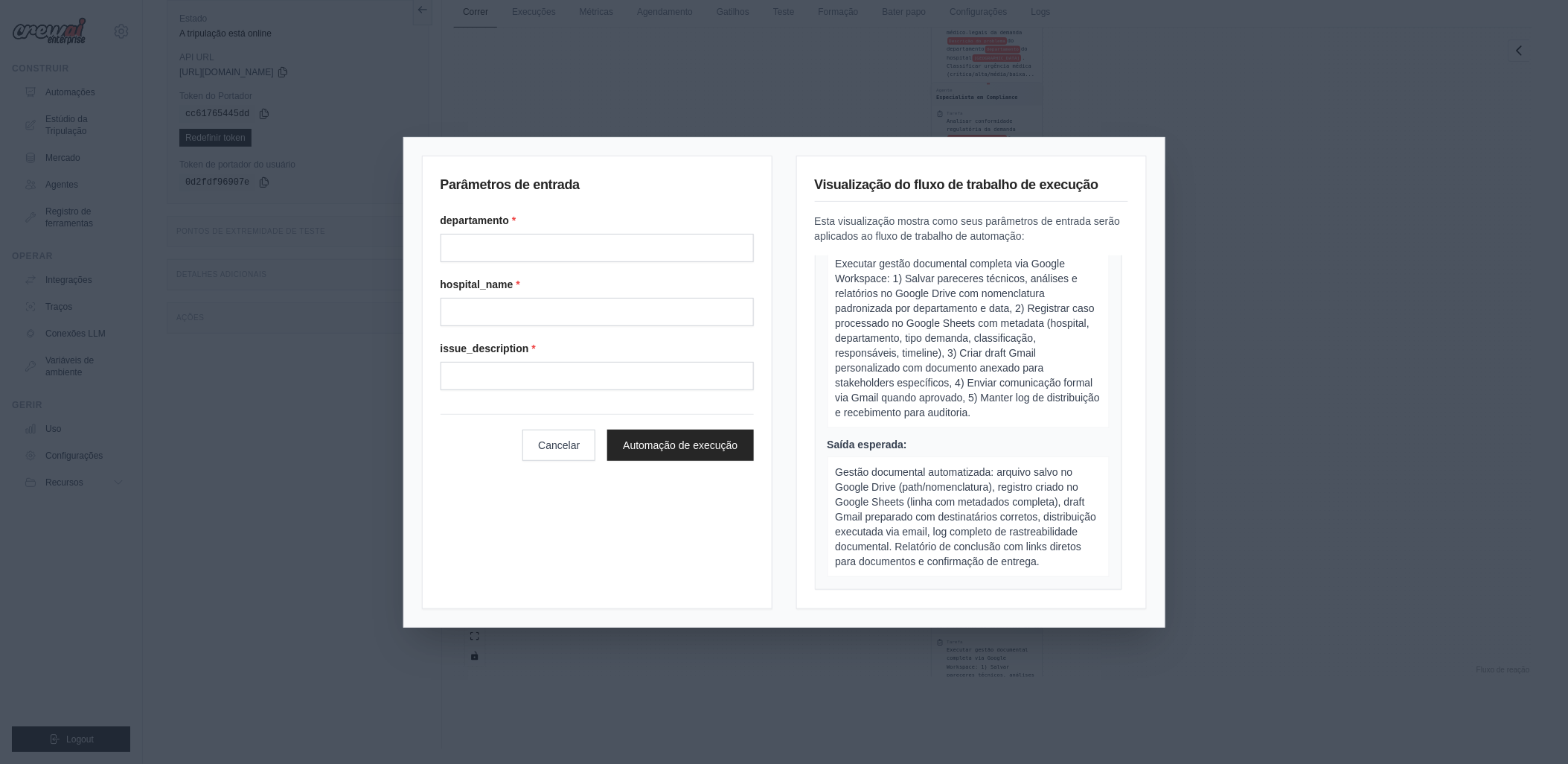
scroll to position [2332, 0]
click at [271, 562] on div "Parâmetros de entrada departamento * hospital_name * issue_description * Cancel…" at bounding box center [784, 382] width 1568 height 764
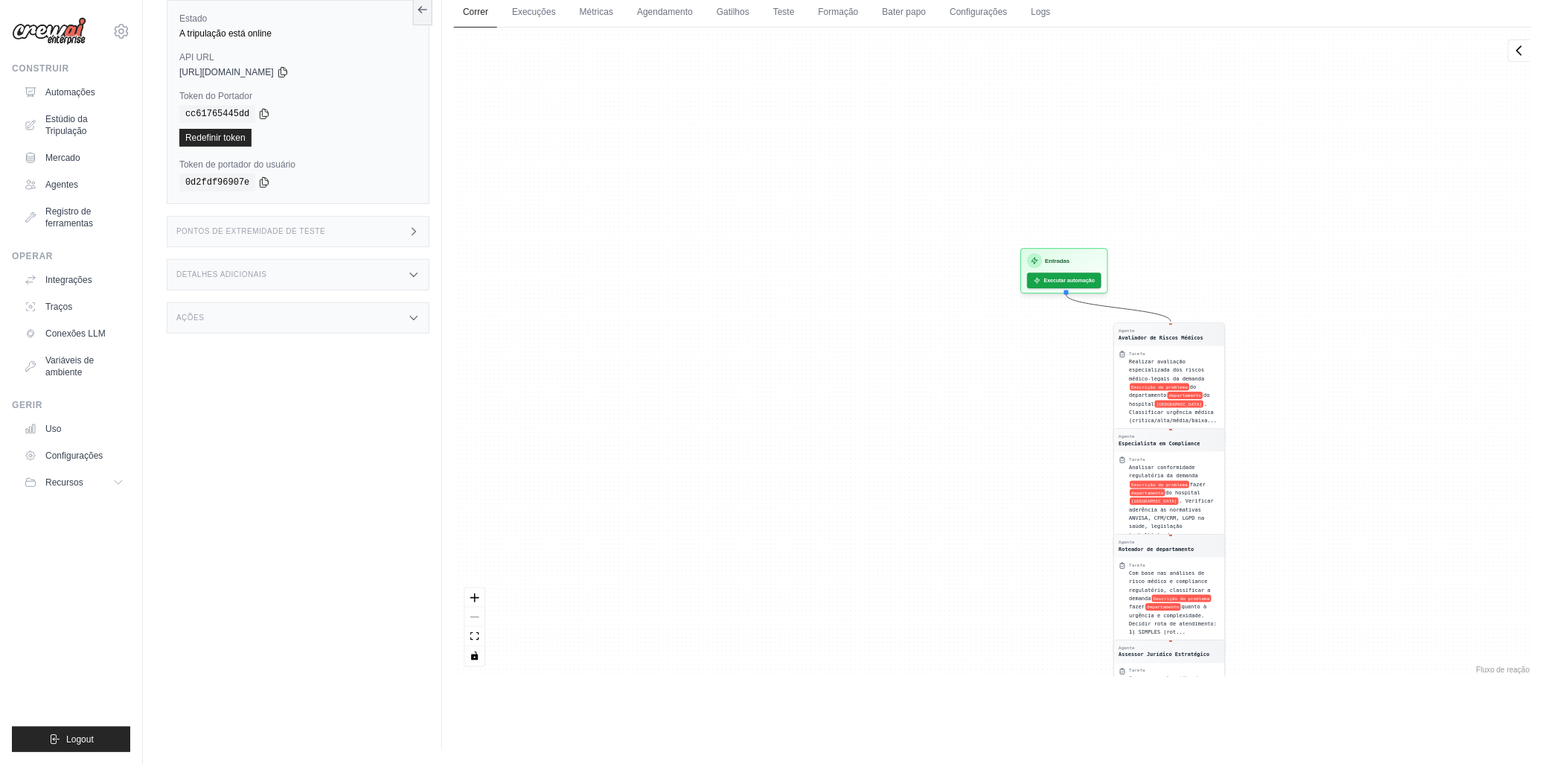
drag, startPoint x: 738, startPoint y: 213, endPoint x: 922, endPoint y: 556, distance: 389.2
click at [922, 556] on div "Agente Avaliador de Riscos Médicos Tarefa Realizar avaliação especializada dos …" at bounding box center [993, 352] width 1078 height 649
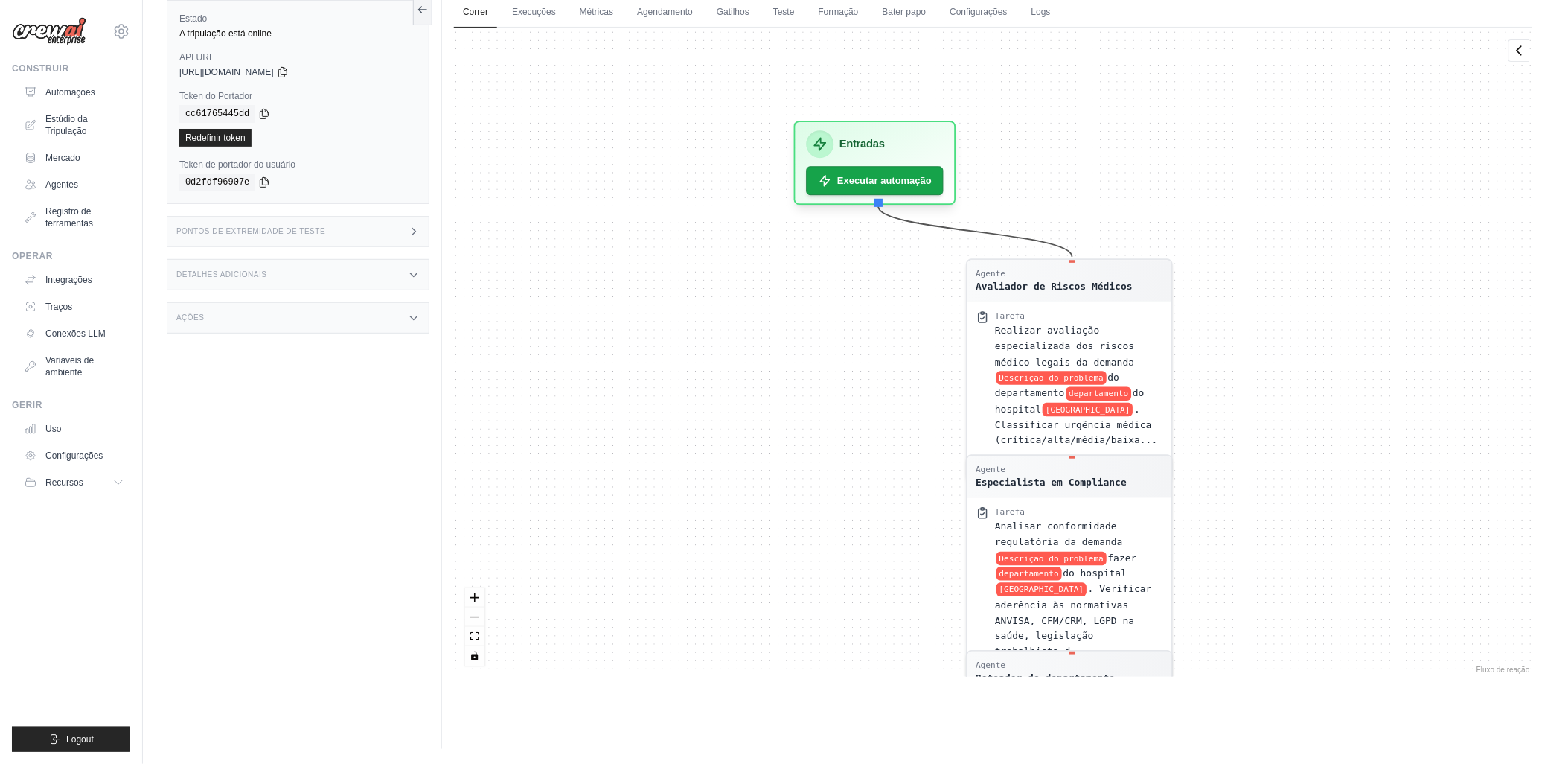
drag, startPoint x: 1038, startPoint y: 380, endPoint x: 697, endPoint y: 343, distance: 343.0
click at [697, 343] on div "Agente Avaliador de Riscos Médicos Tarefa Realizar avaliação especializada dos …" at bounding box center [993, 352] width 1078 height 649
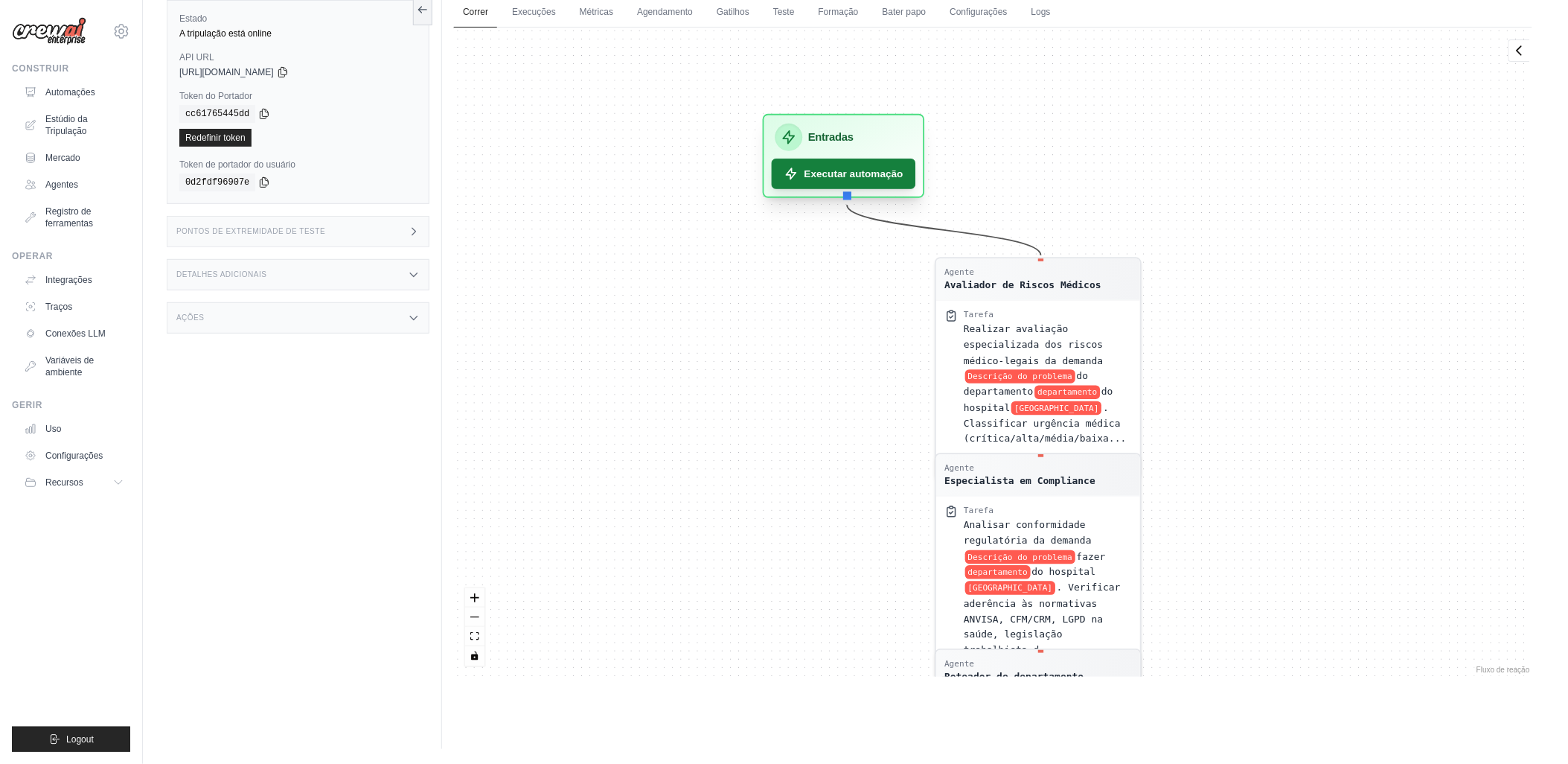
click at [838, 169] on font "Executar automação" at bounding box center [854, 173] width 99 height 14
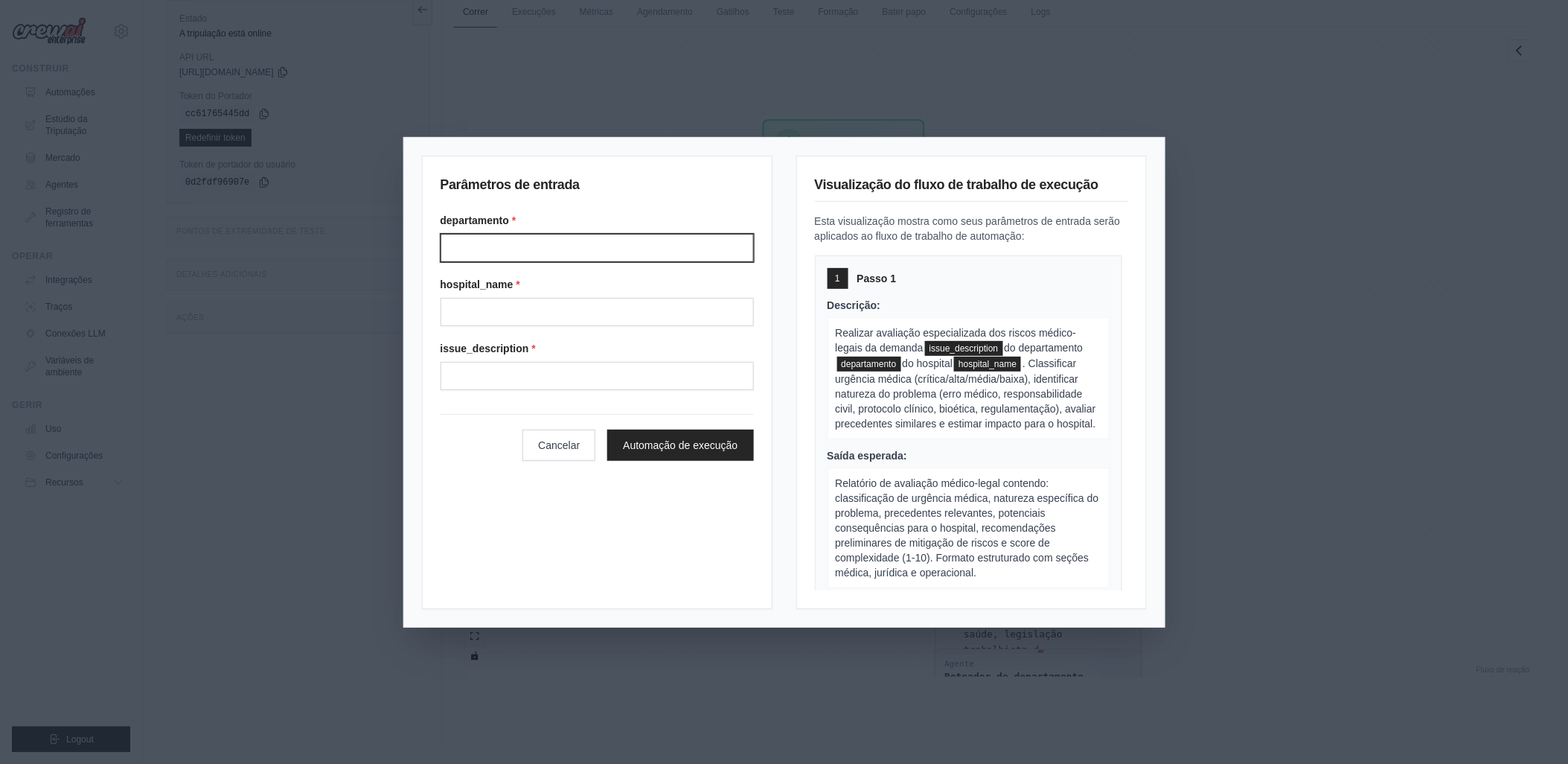
click at [484, 255] on input "Department" at bounding box center [596, 248] width 313 height 28
click at [541, 443] on button "Cancelar" at bounding box center [559, 446] width 73 height 31
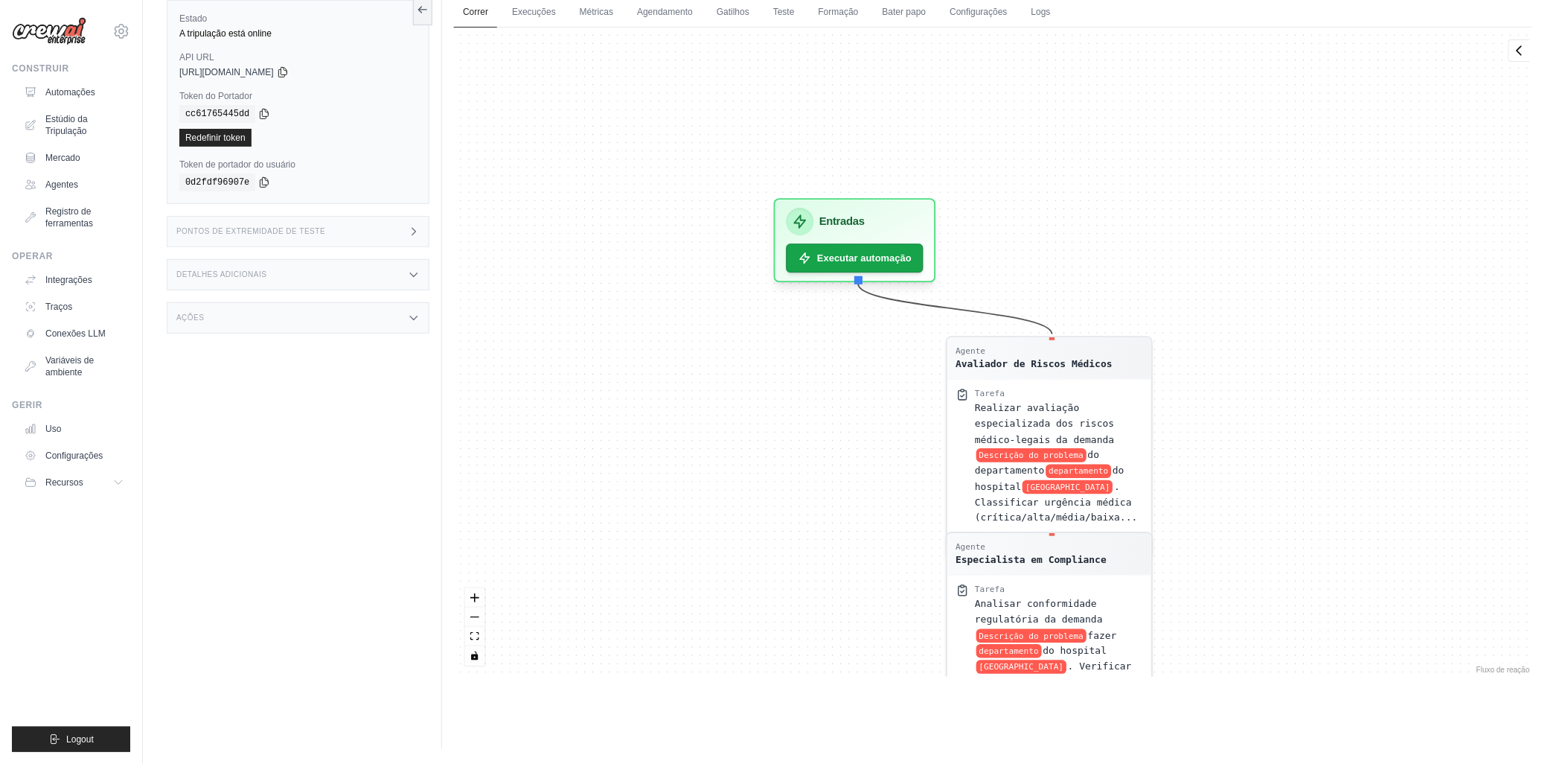
drag, startPoint x: 709, startPoint y: 295, endPoint x: 723, endPoint y: 401, distance: 106.9
click at [723, 401] on div "Agente Avaliador de Riscos Médicos Tarefa Realizar avaliação especializada dos …" at bounding box center [993, 352] width 1078 height 649
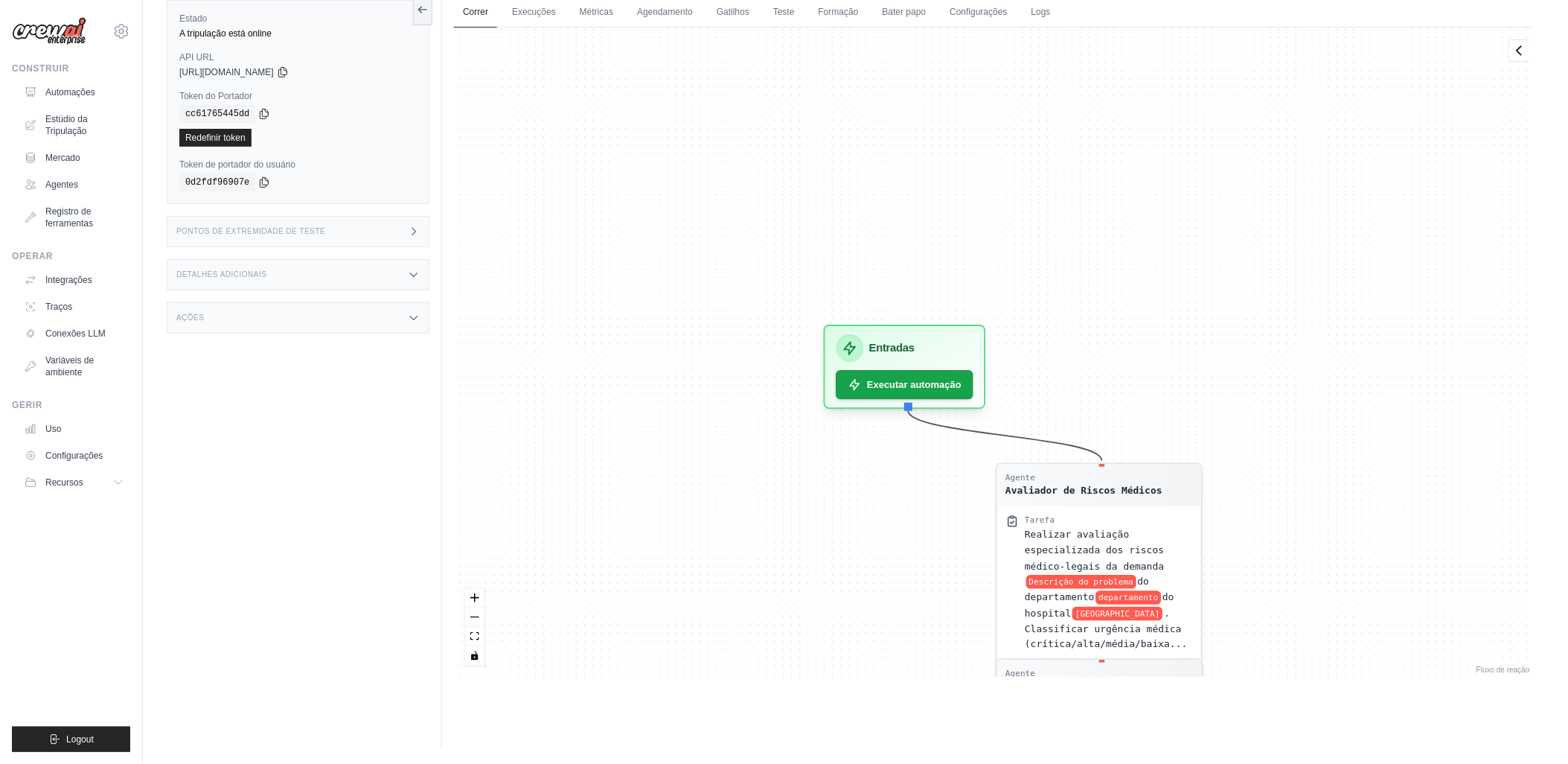
drag, startPoint x: 732, startPoint y: 351, endPoint x: 686, endPoint y: 292, distance: 74.8
click at [709, 326] on div "Agente Avaliador de Riscos Médicos Tarefa Realizar avaliação especializada dos …" at bounding box center [993, 352] width 1078 height 649
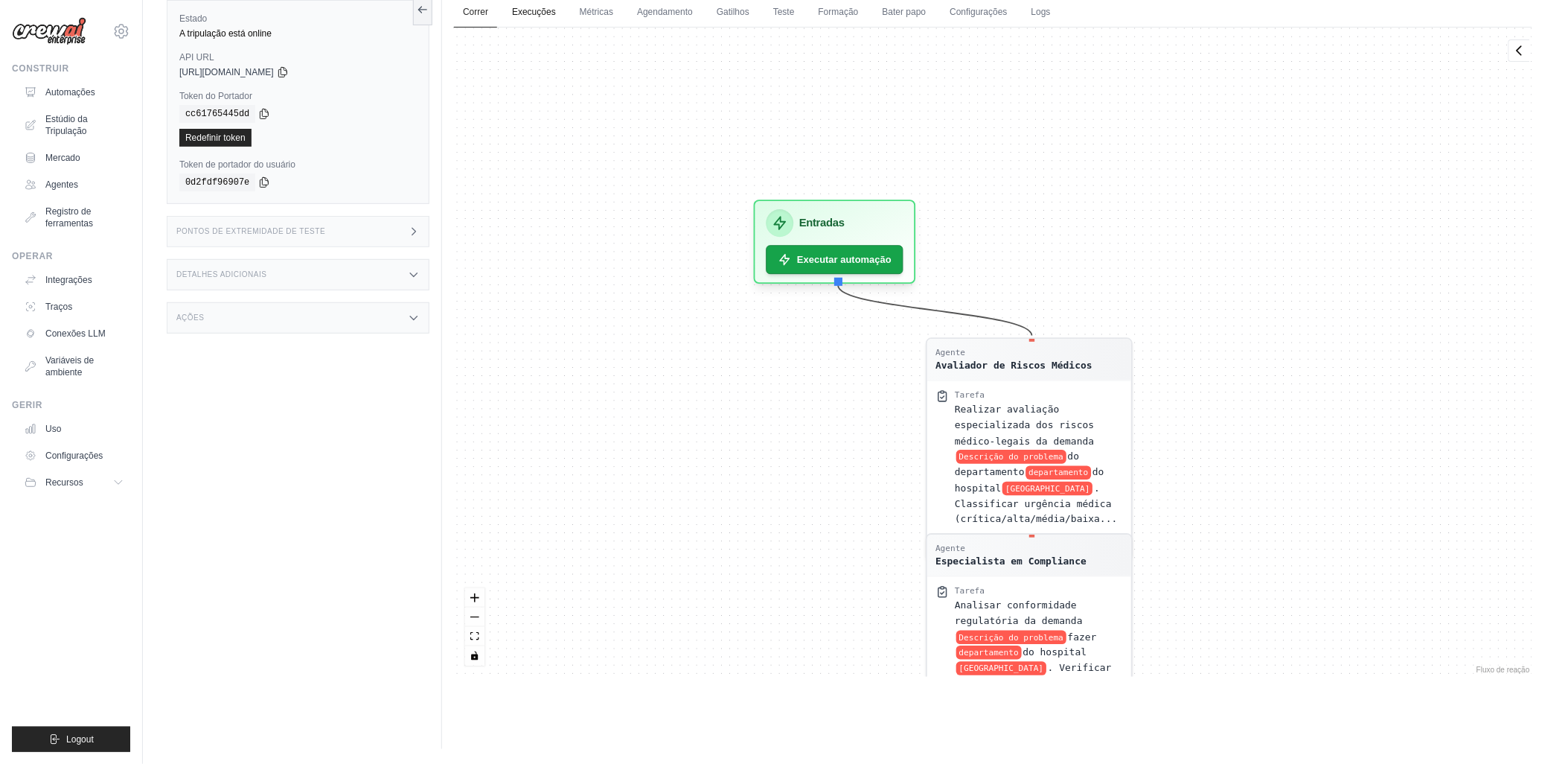
click at [525, 7] on link "Execuções" at bounding box center [534, 13] width 62 height 31
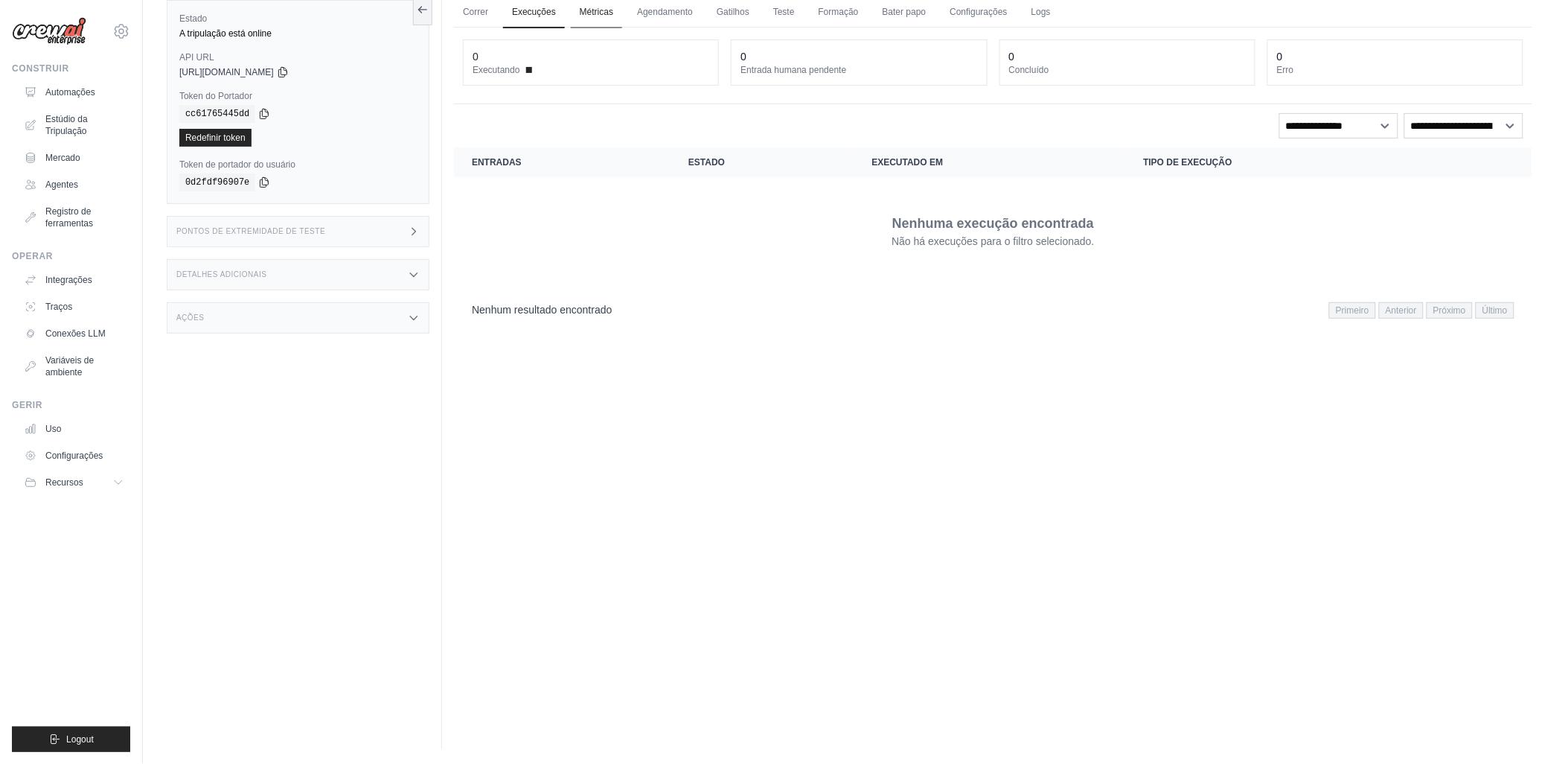
click at [599, 11] on link "Métricas" at bounding box center [596, 13] width 52 height 31
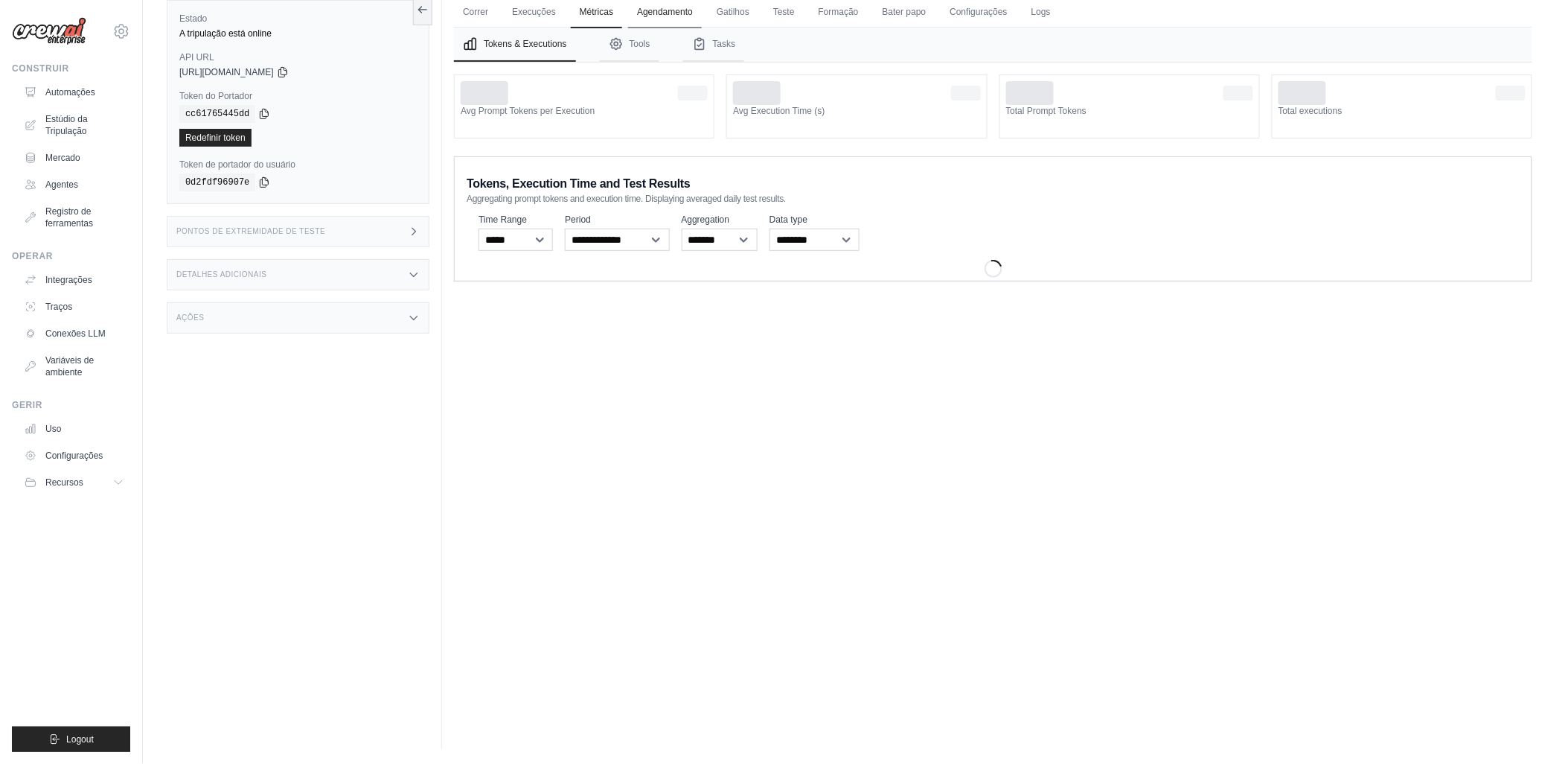
click at [668, 16] on link "Agendamento" at bounding box center [664, 13] width 74 height 31
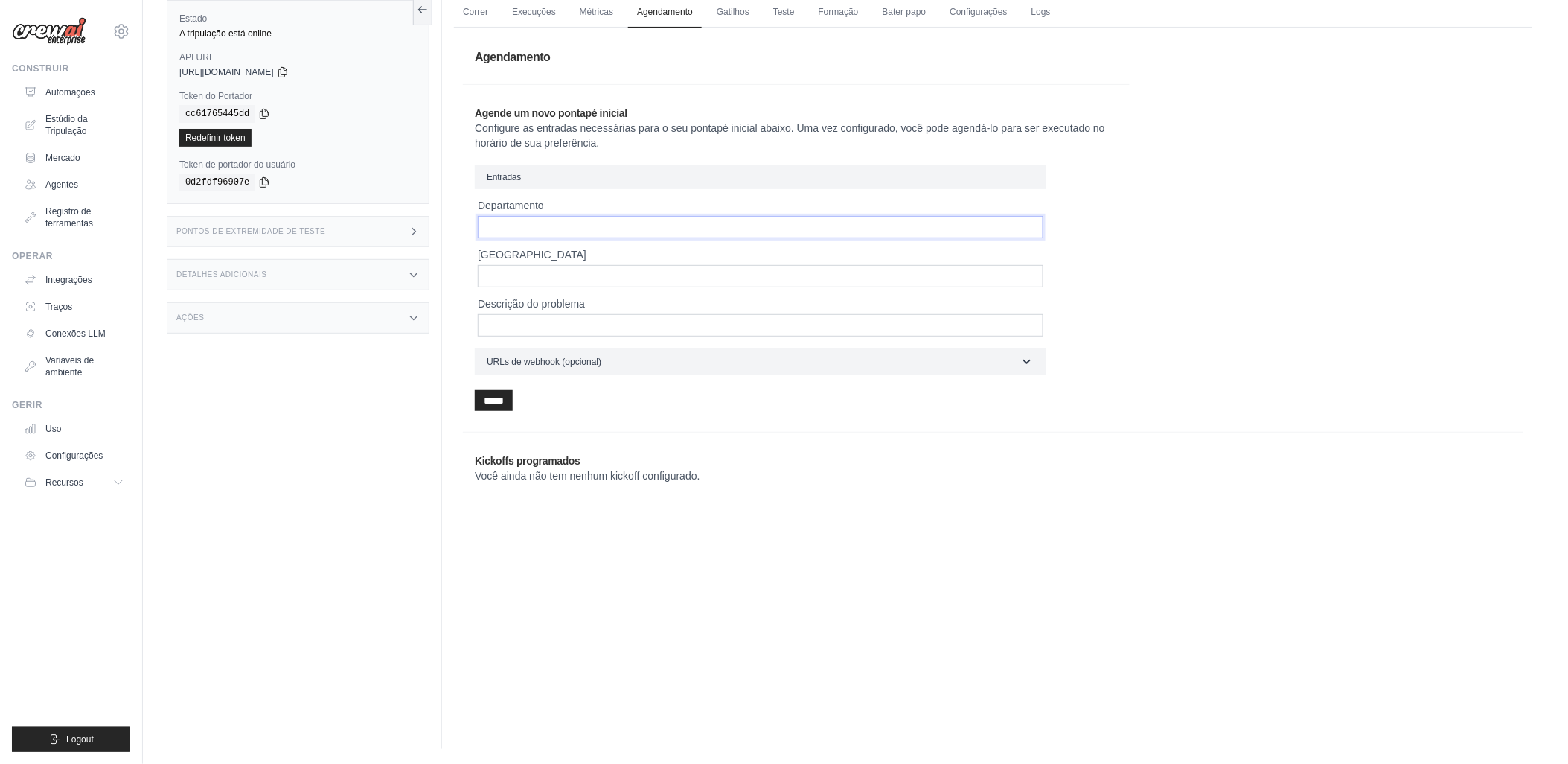
click at [487, 231] on input "Departamento" at bounding box center [760, 227] width 566 height 22
type input "**"
click at [489, 276] on input "Nome do hospital" at bounding box center [760, 276] width 566 height 22
type input "**********"
click at [499, 324] on input "Descrição do problema" at bounding box center [760, 325] width 566 height 22
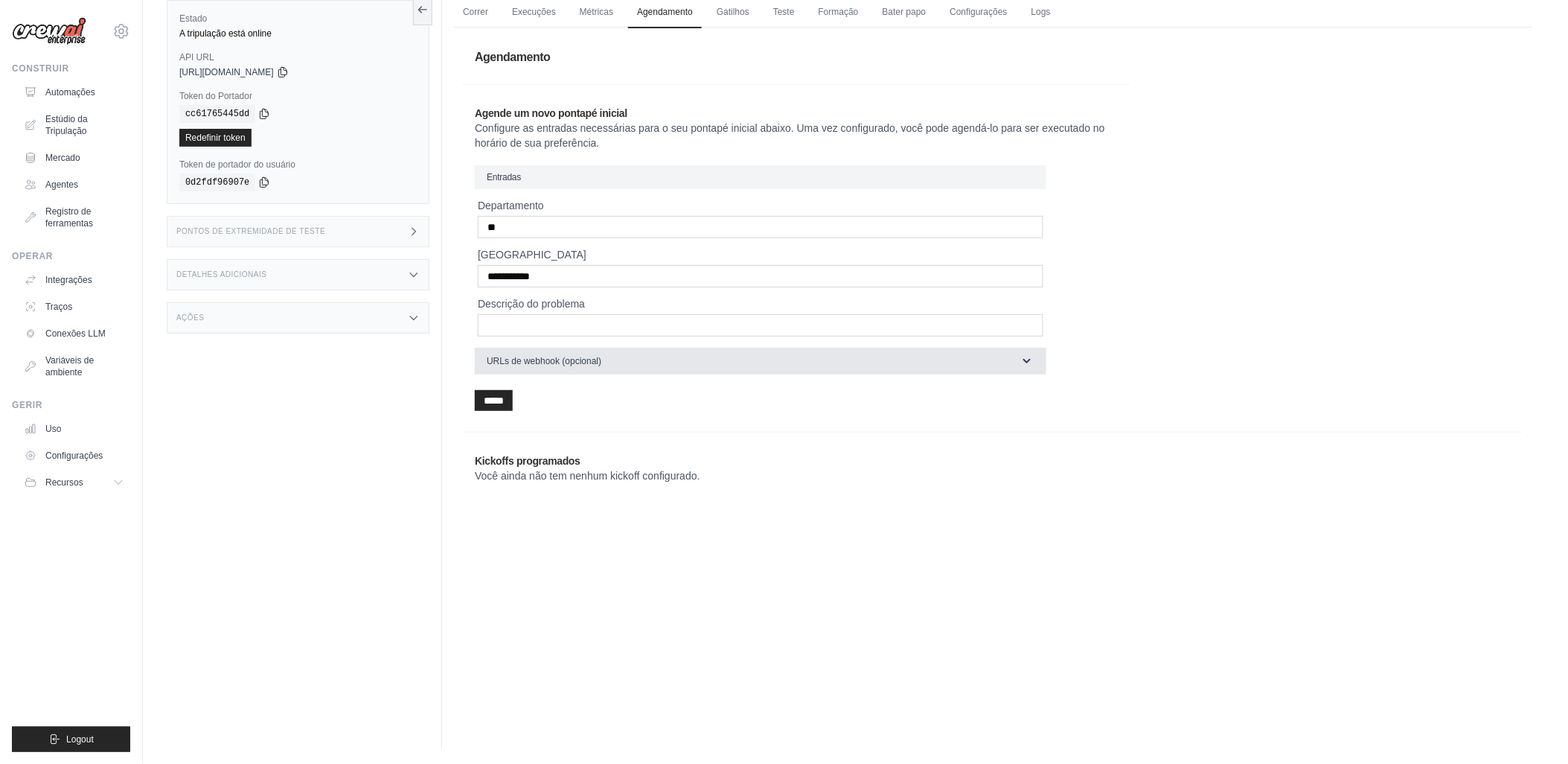
click at [608, 366] on button "URLs de webhook (opcional)" at bounding box center [760, 361] width 572 height 27
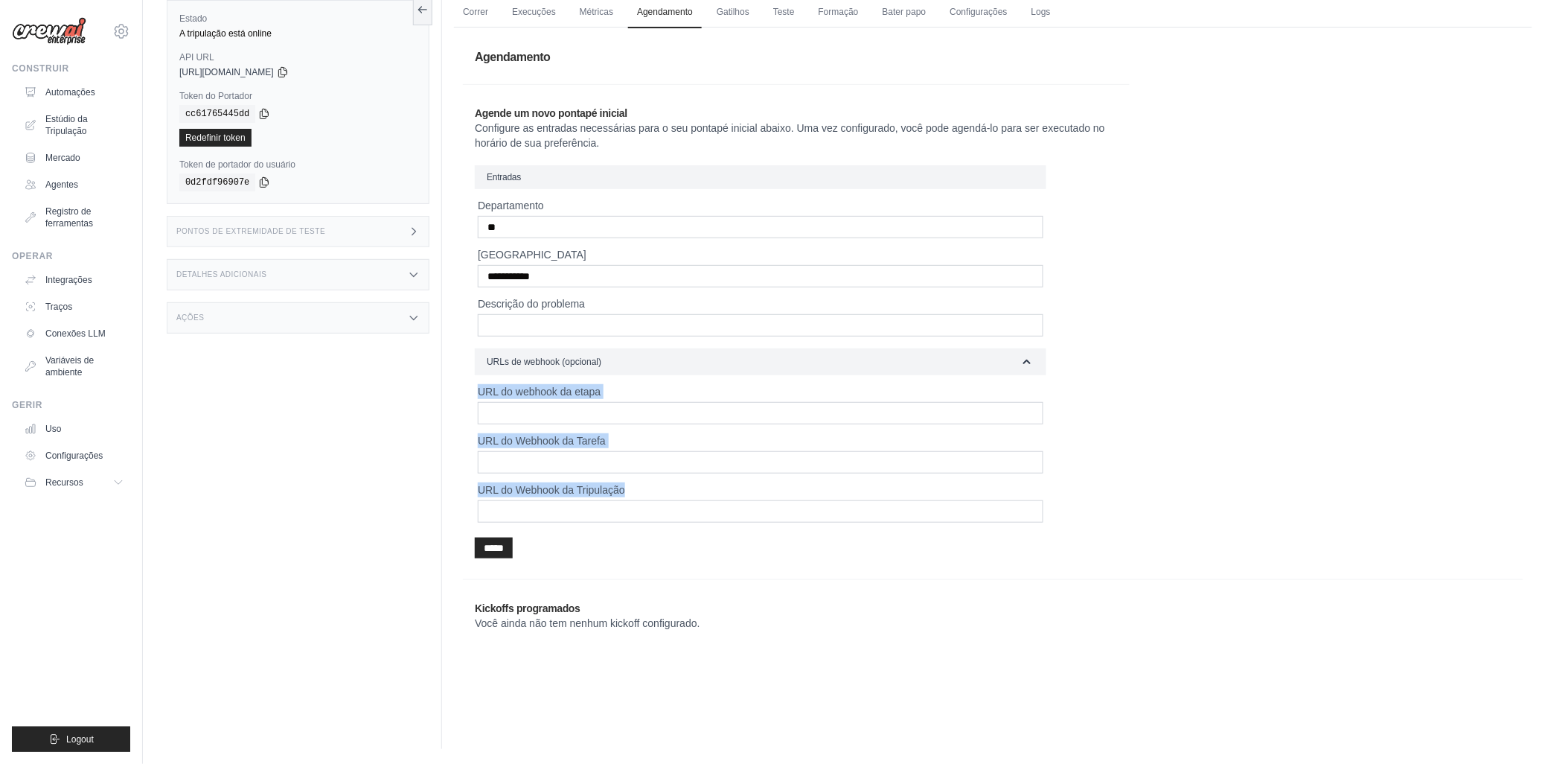
drag, startPoint x: 466, startPoint y: 387, endPoint x: 700, endPoint y: 522, distance: 270.1
click at [700, 522] on div "**********" at bounding box center [796, 331] width 667 height 476
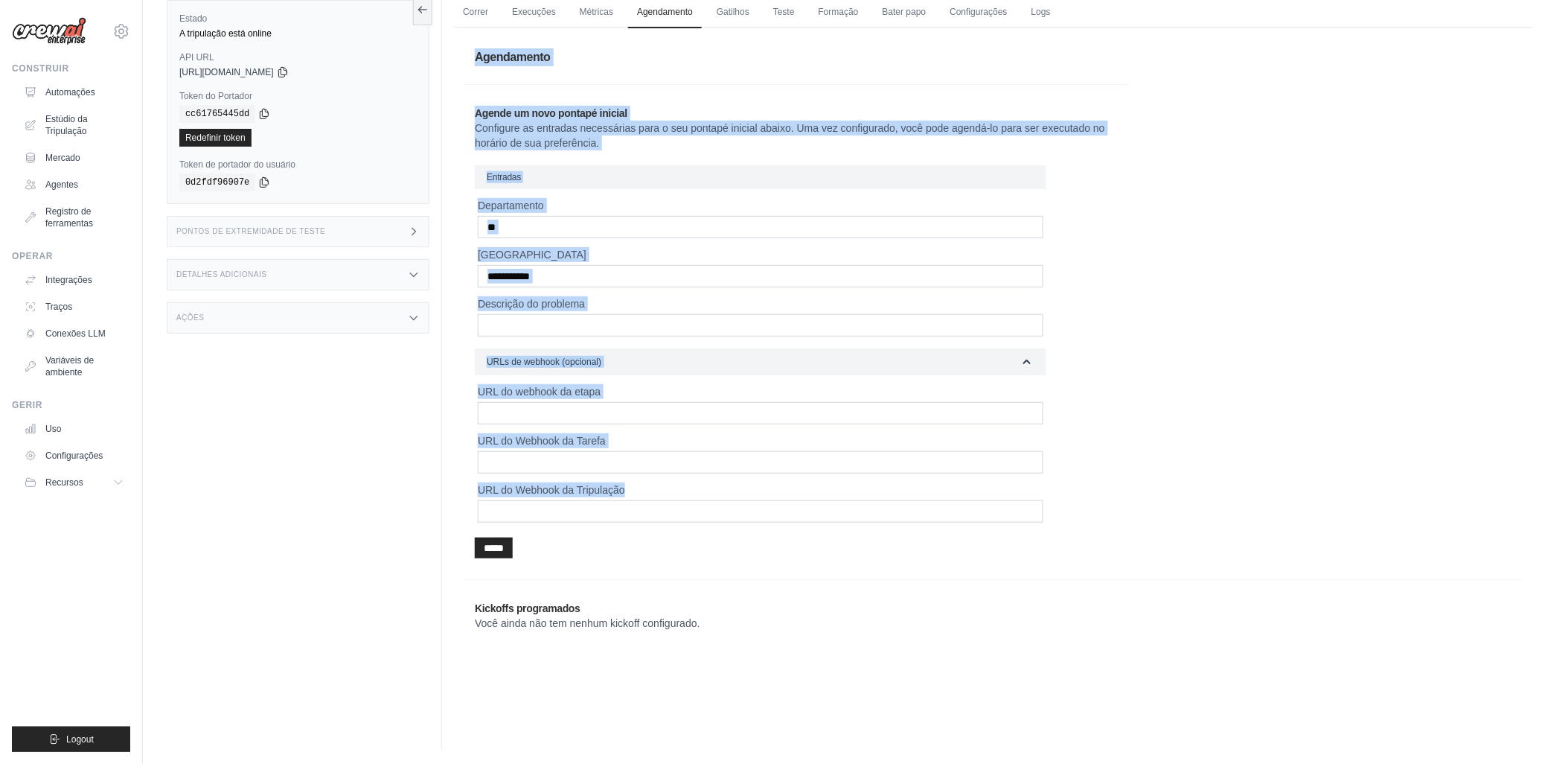
drag, startPoint x: 472, startPoint y: 51, endPoint x: 674, endPoint y: 543, distance: 531.9
click at [674, 543] on div "**********" at bounding box center [993, 344] width 1061 height 614
copy div "Agendamento Agende um novo pontapé inicial Configure as entradas necessárias pa…"
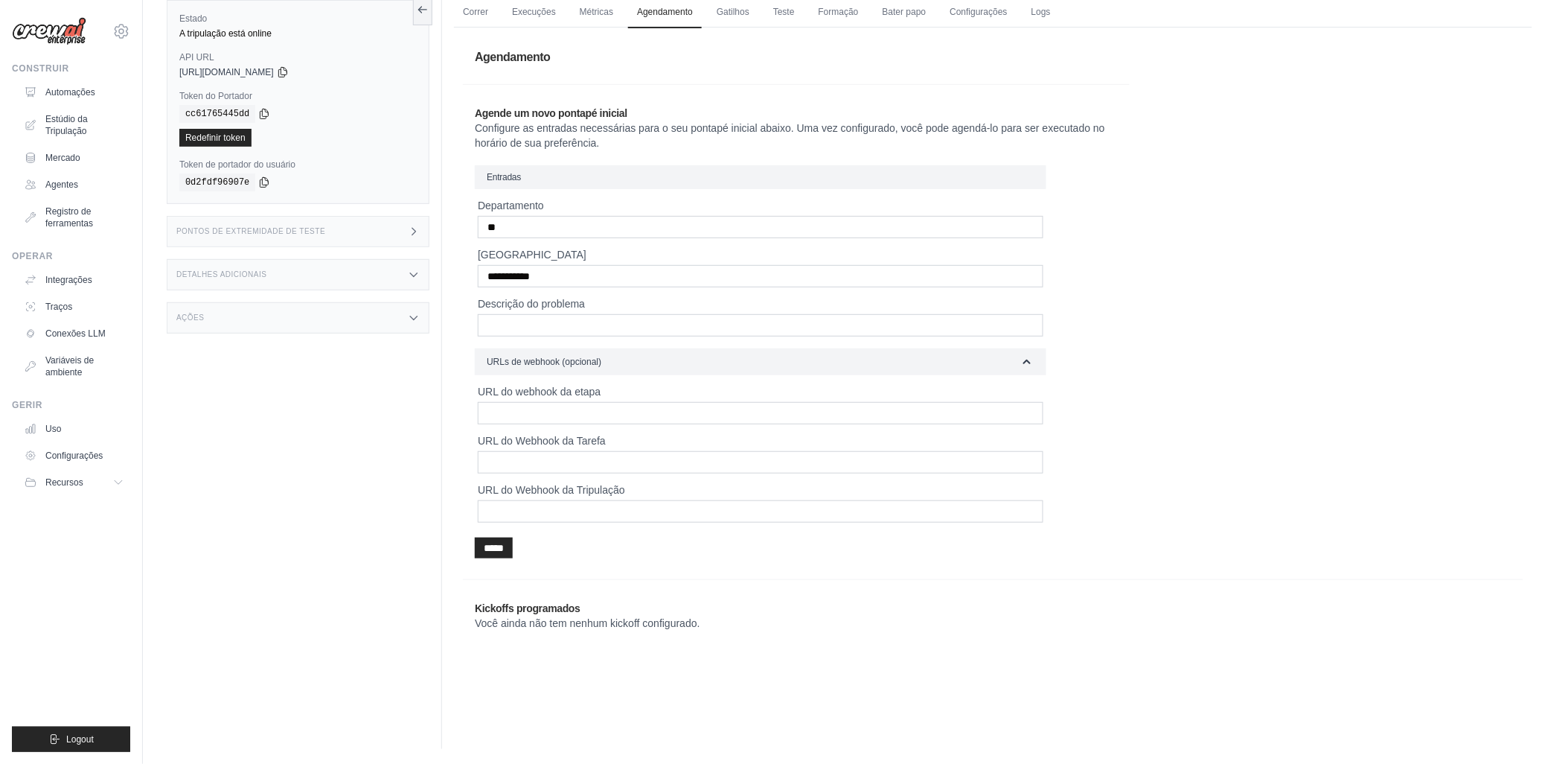
click at [366, 447] on div "Estado A tripulação está online API URL Copiado https://hospital-help-desk-sist…" at bounding box center [304, 367] width 275 height 764
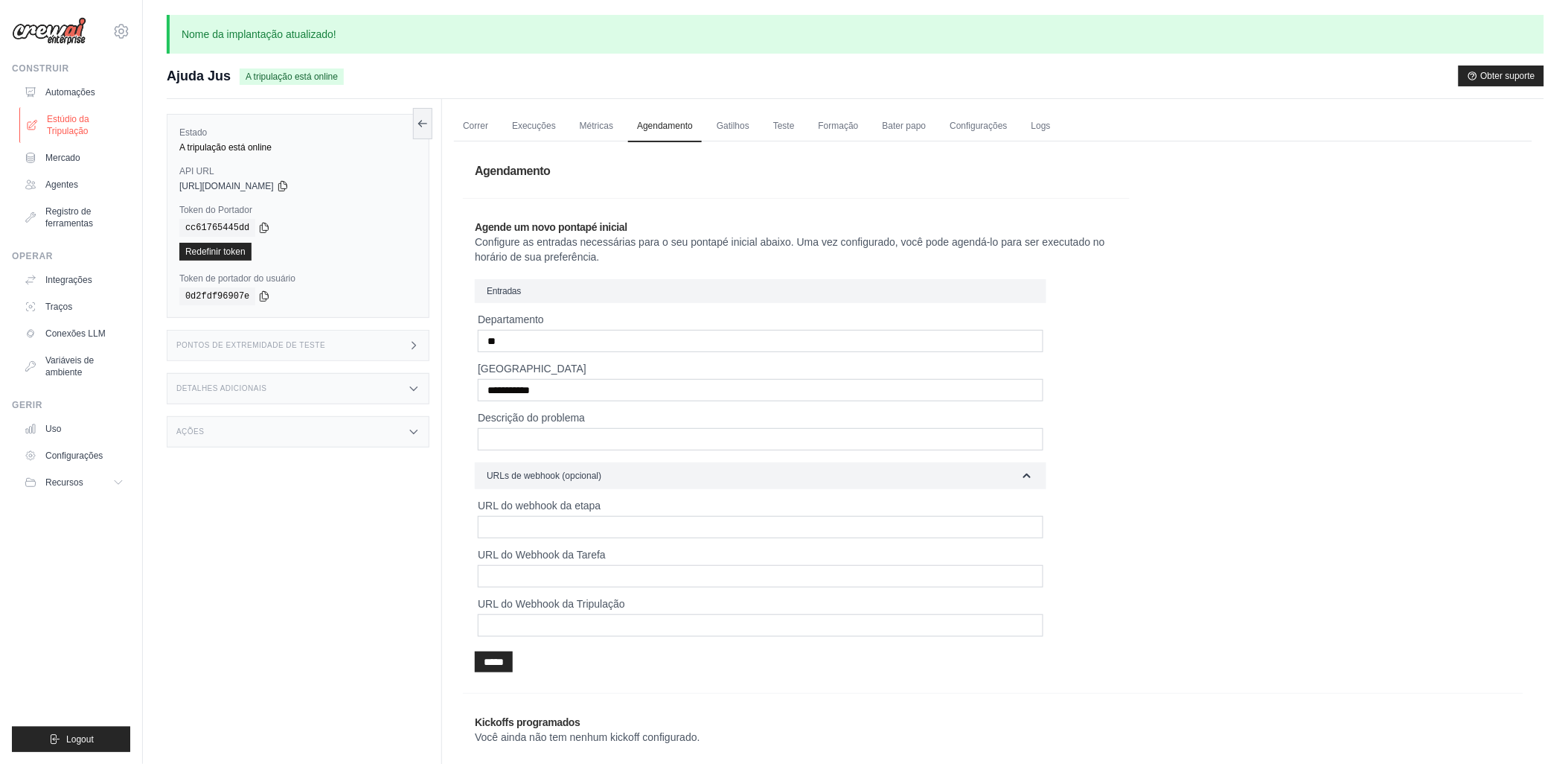
click at [66, 125] on font "Estúdio da Tripulação" at bounding box center [87, 125] width 79 height 24
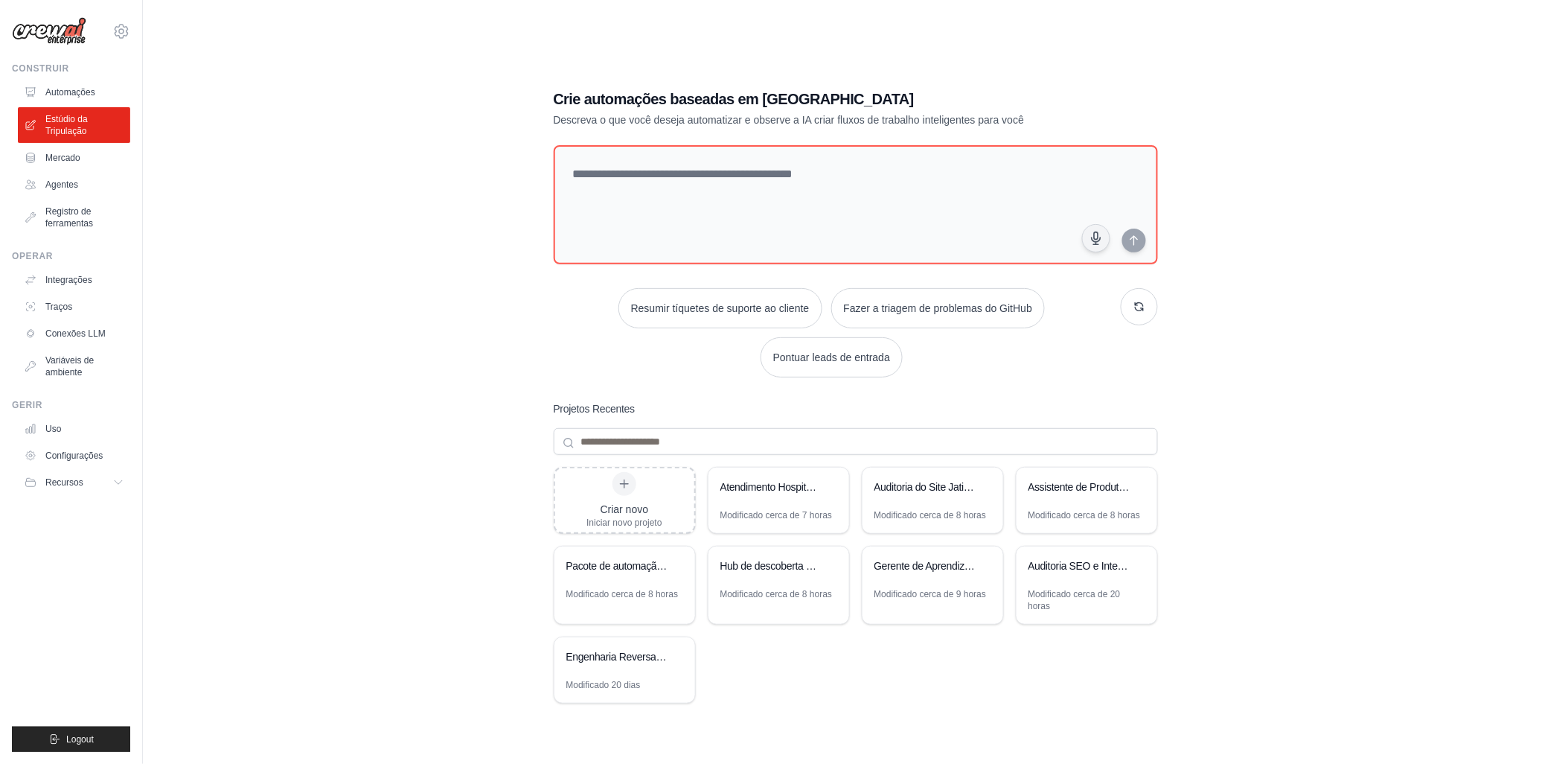
scroll to position [30, 0]
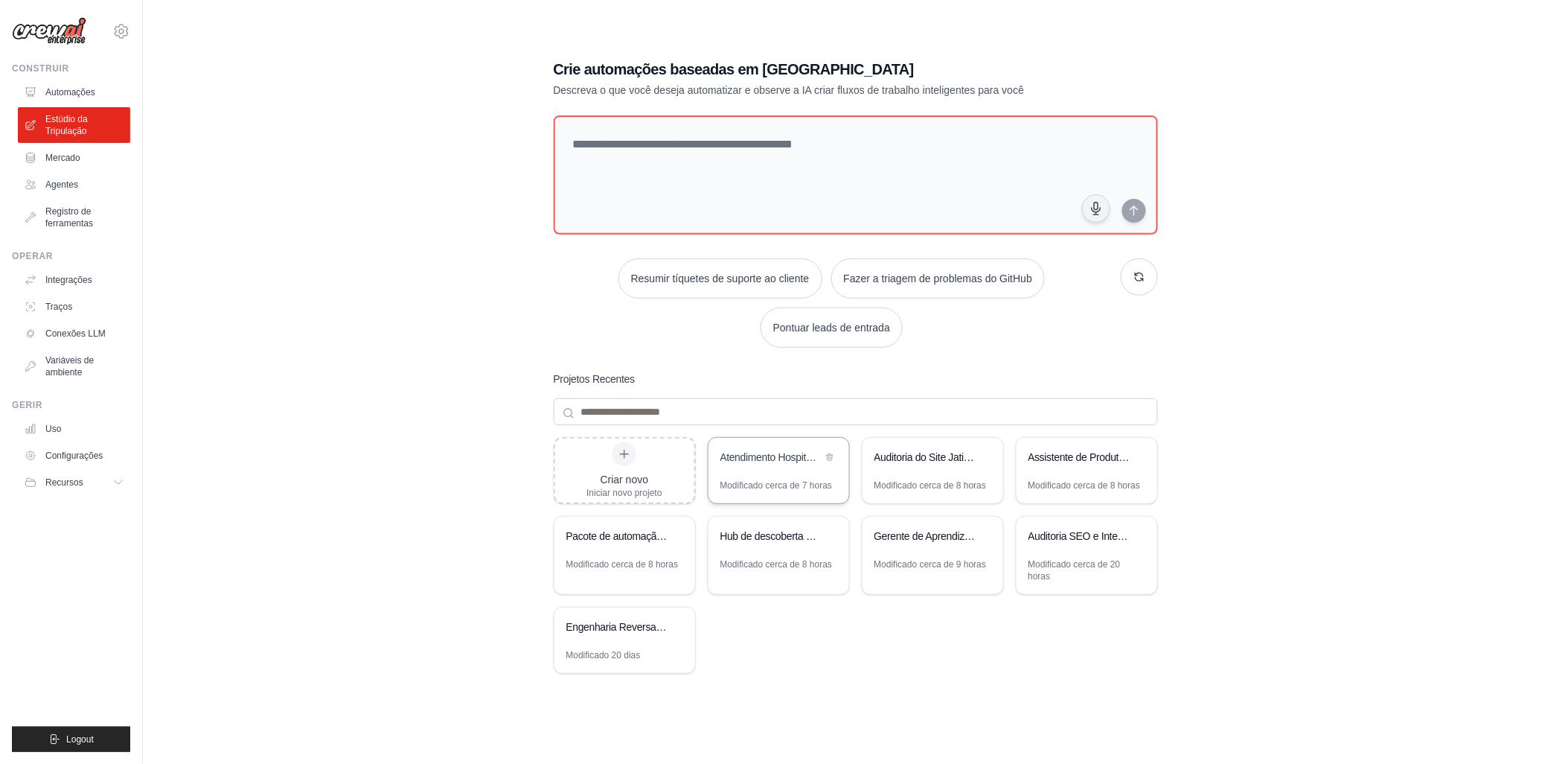
click at [756, 481] on div "Modificado cerca de 7 horas" at bounding box center [777, 485] width 112 height 12
click at [938, 473] on div "Auditoria do Site Jati Arte & Inteligência CrewAI" at bounding box center [933, 458] width 141 height 42
click at [1055, 469] on div "Assistente de Produtividade Pessoal" at bounding box center [1087, 458] width 141 height 42
click at [611, 542] on div "Pacote de automação de mídia social" at bounding box center [617, 536] width 102 height 15
click at [764, 555] on div "Hub de descoberta e curadoria de conteúdo" at bounding box center [779, 537] width 141 height 42
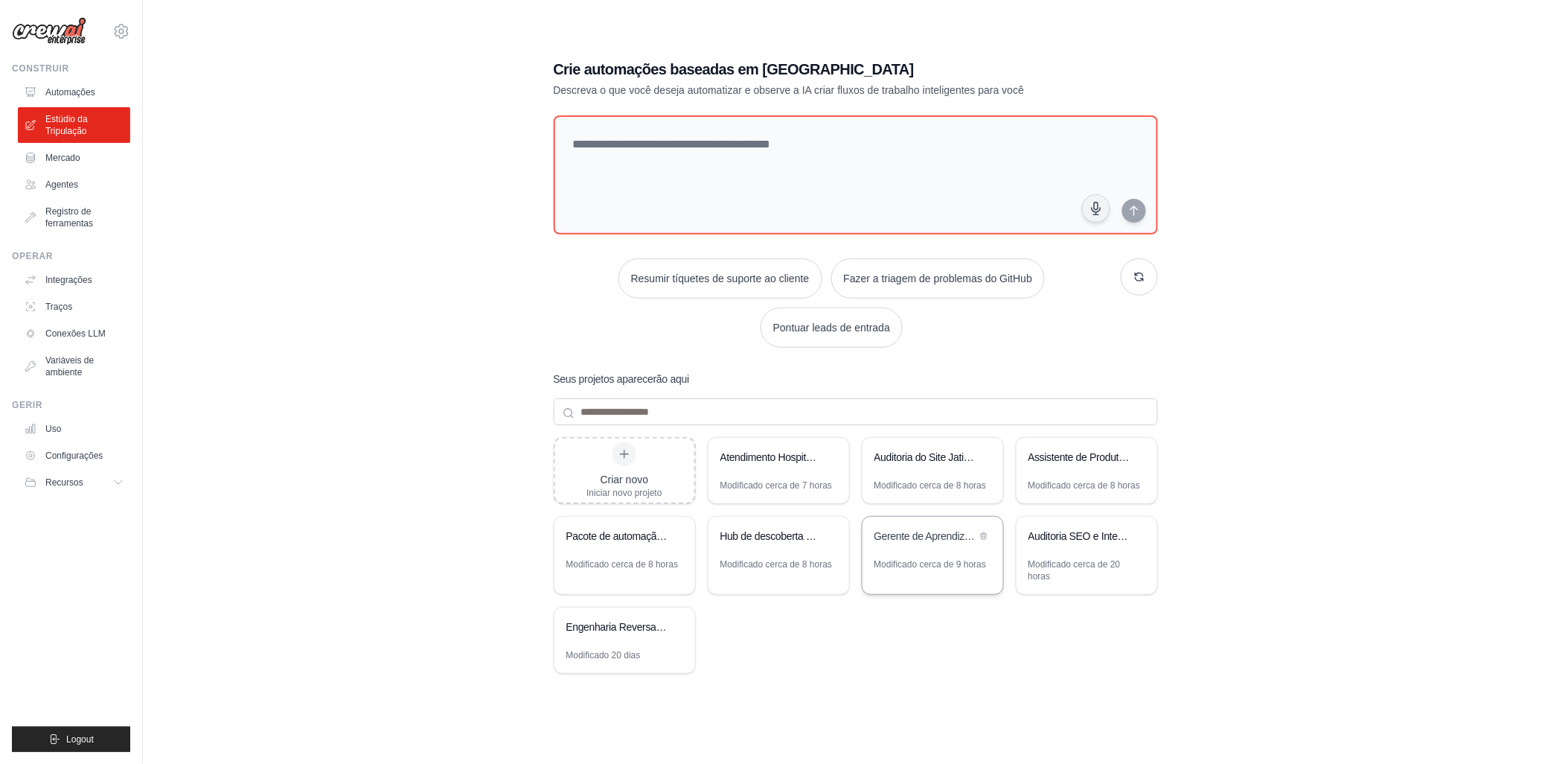
click at [889, 542] on div "Gerente de Aprendizagem Pessoal" at bounding box center [925, 536] width 102 height 15
click at [1092, 546] on div "Auditoria SEO e Inteligência de Conteúdo - Jati Arte" at bounding box center [1079, 537] width 102 height 18
click at [789, 479] on div "Modificado cerca de 7 horas" at bounding box center [777, 485] width 112 height 12
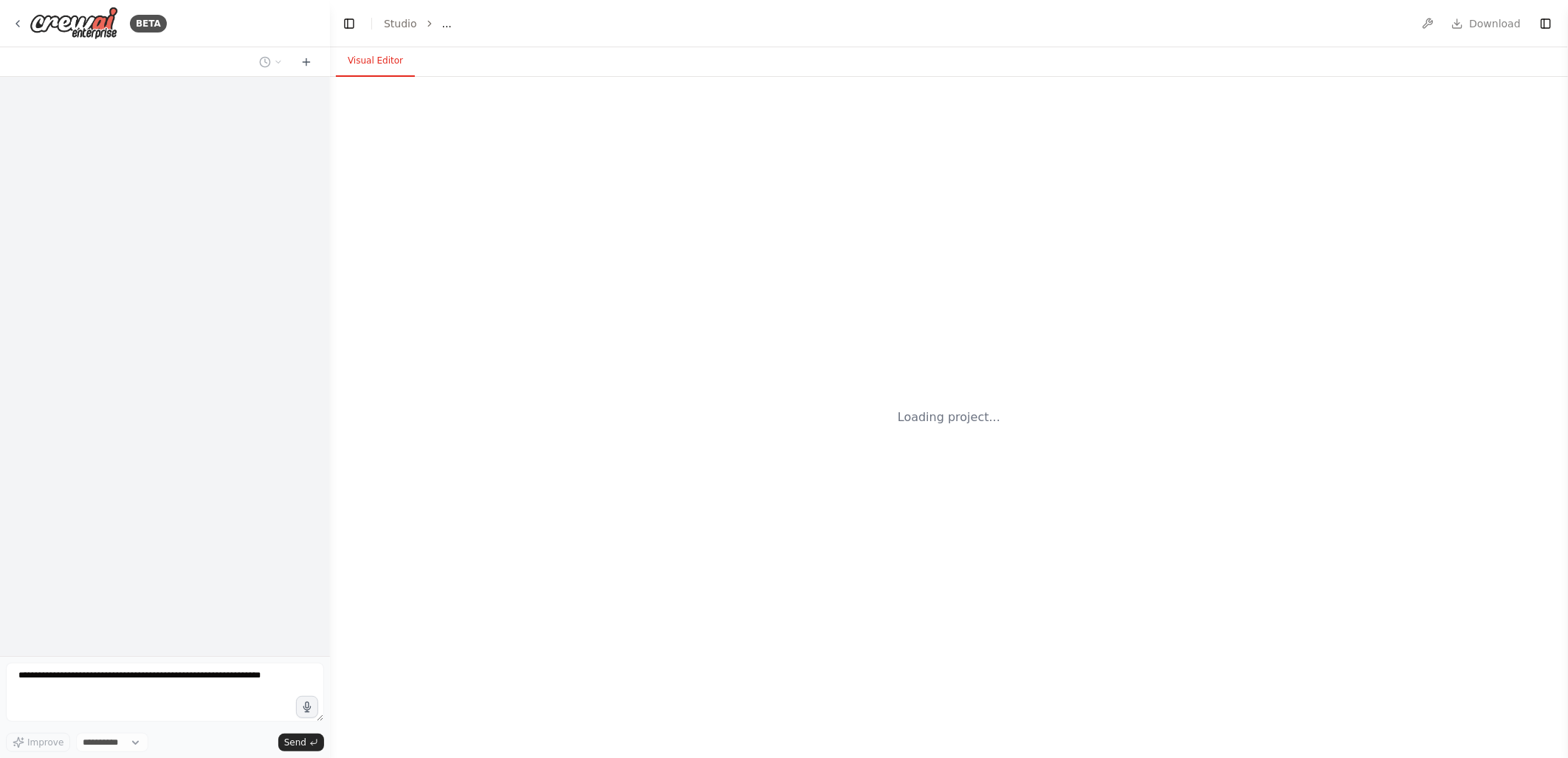
select select "****"
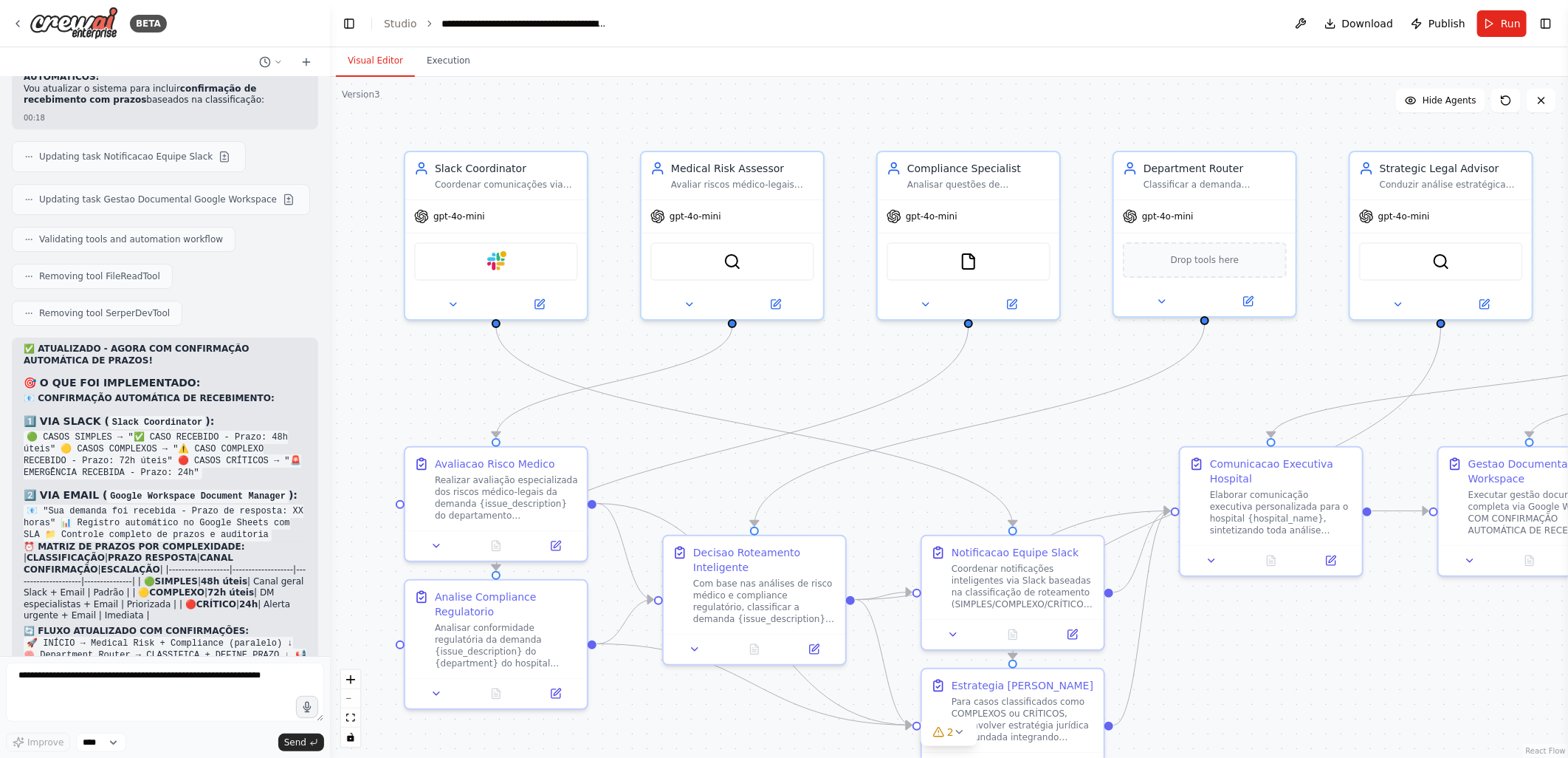
scroll to position [13585, 0]
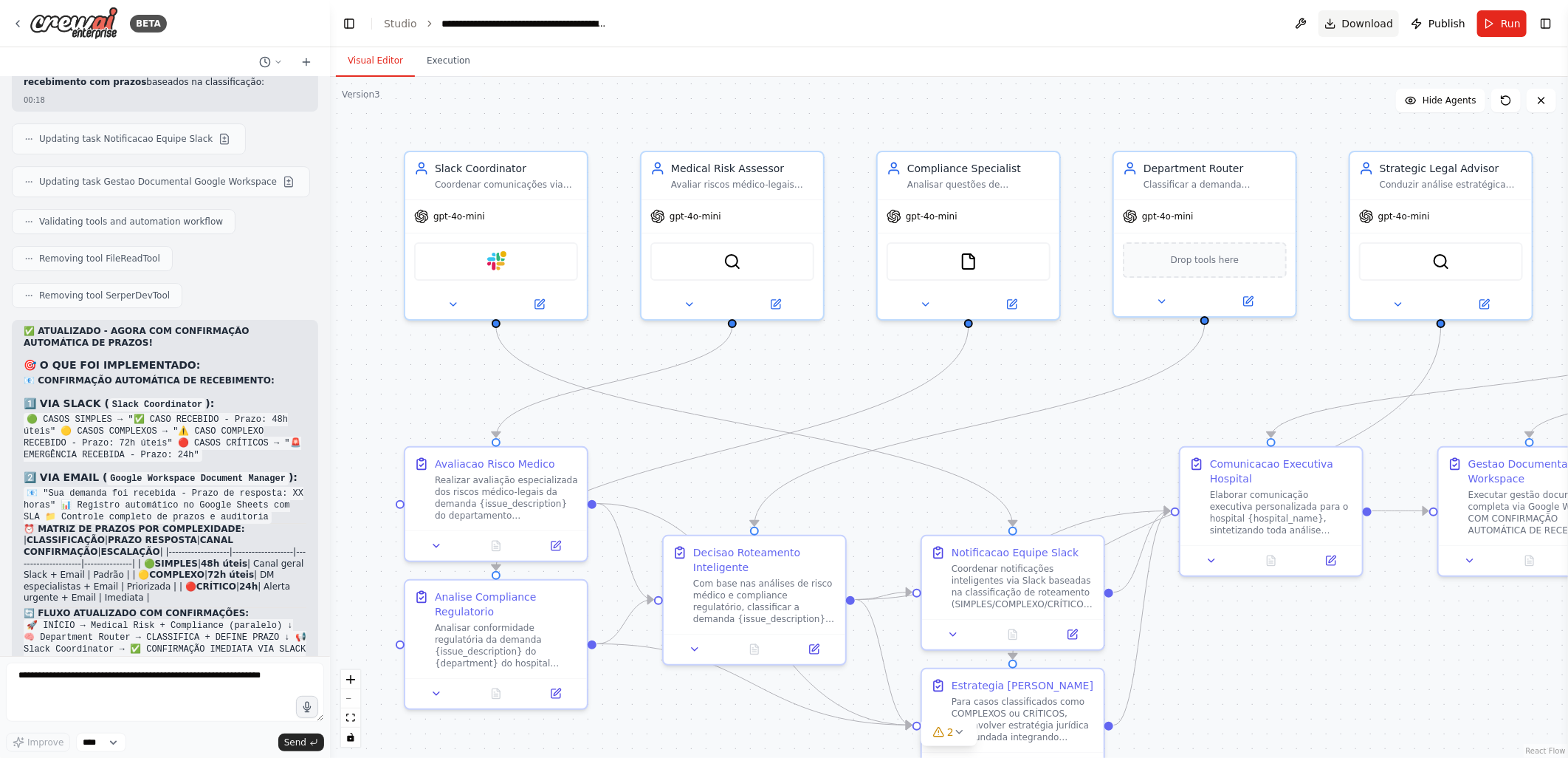
click at [1366, 22] on span "Download" at bounding box center [1368, 24] width 52 height 15
click at [18, 24] on icon at bounding box center [18, 24] width 3 height 6
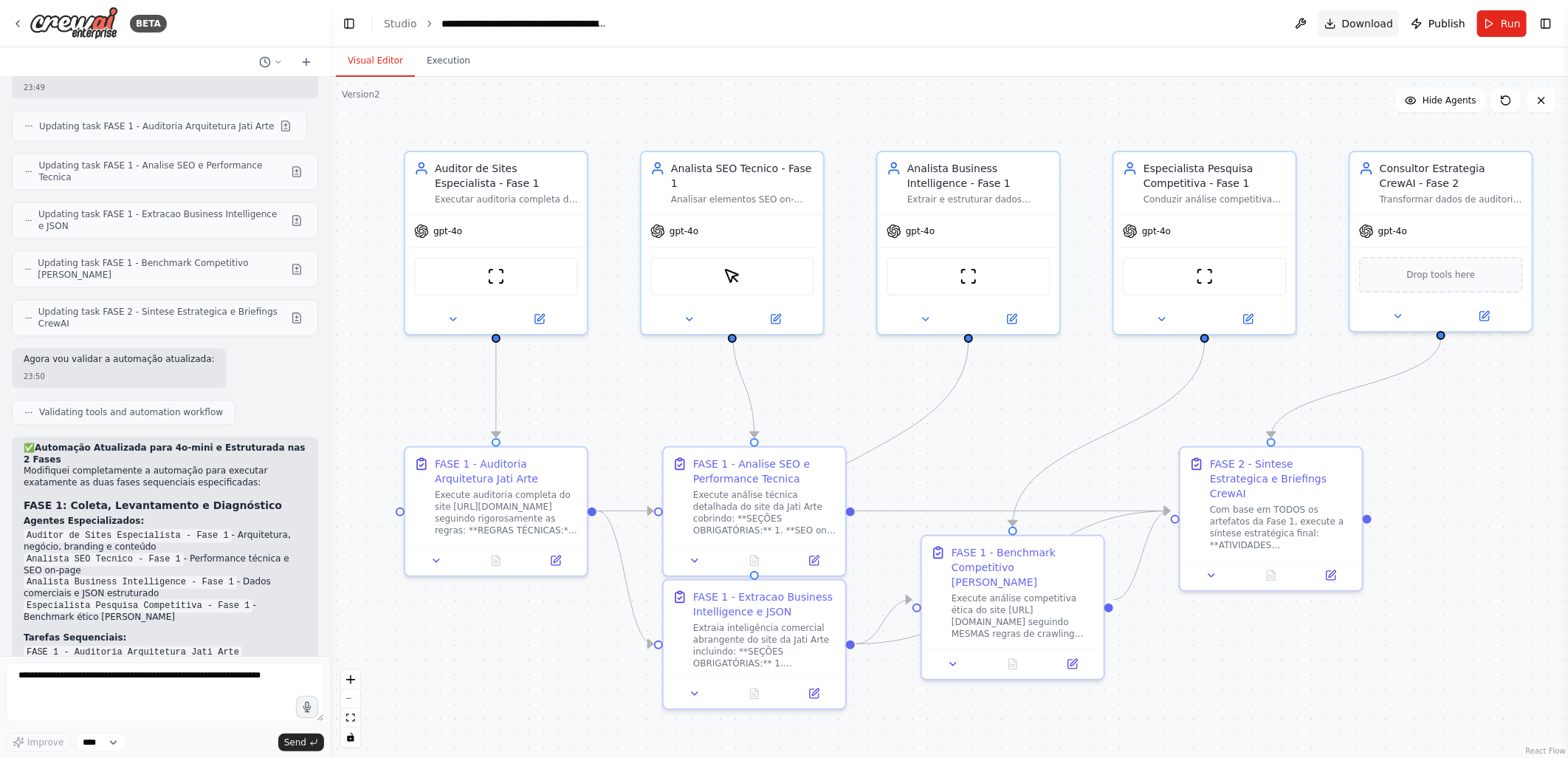
scroll to position [5288, 0]
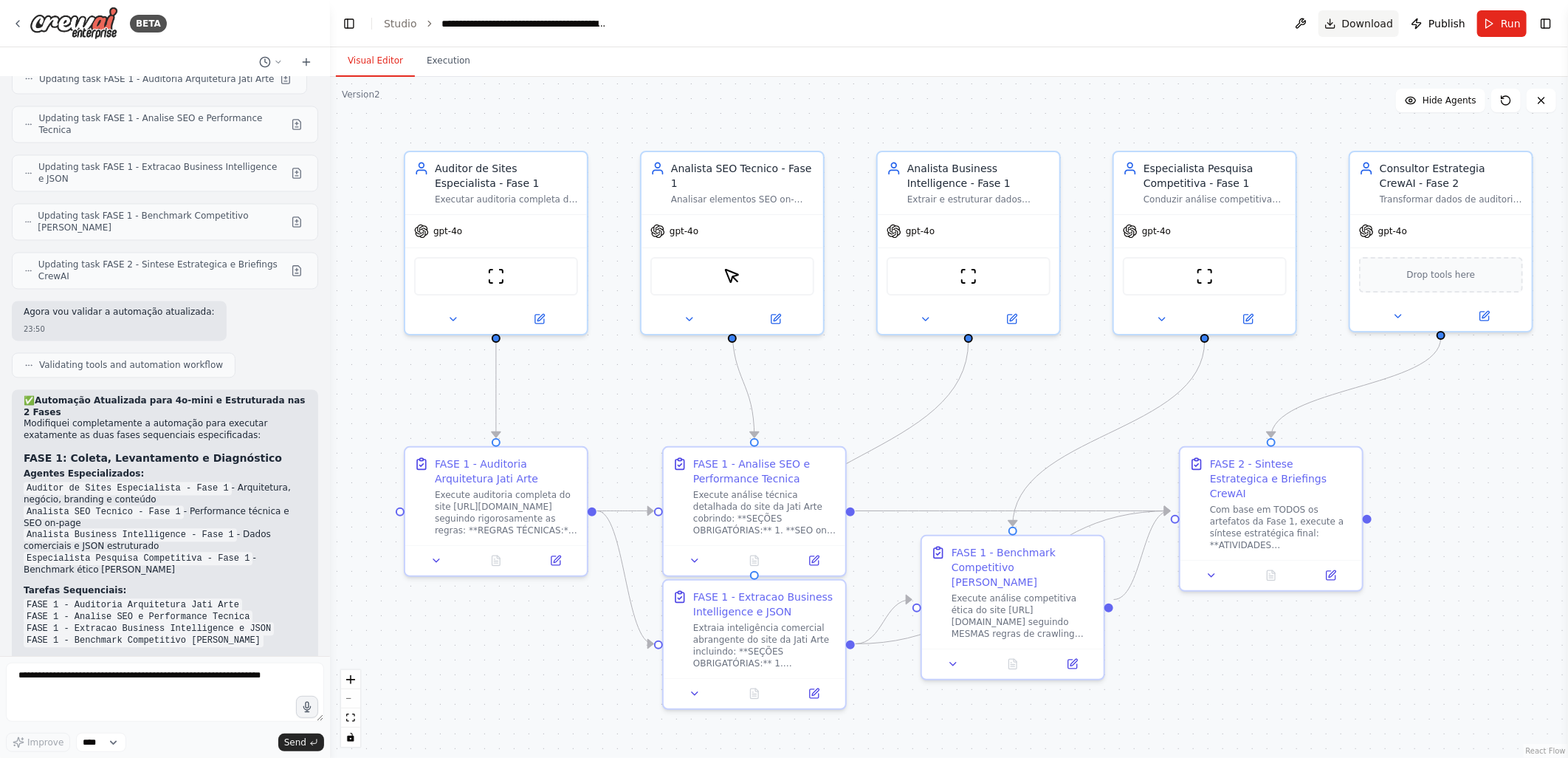
click at [1376, 21] on span "Download" at bounding box center [1368, 24] width 52 height 15
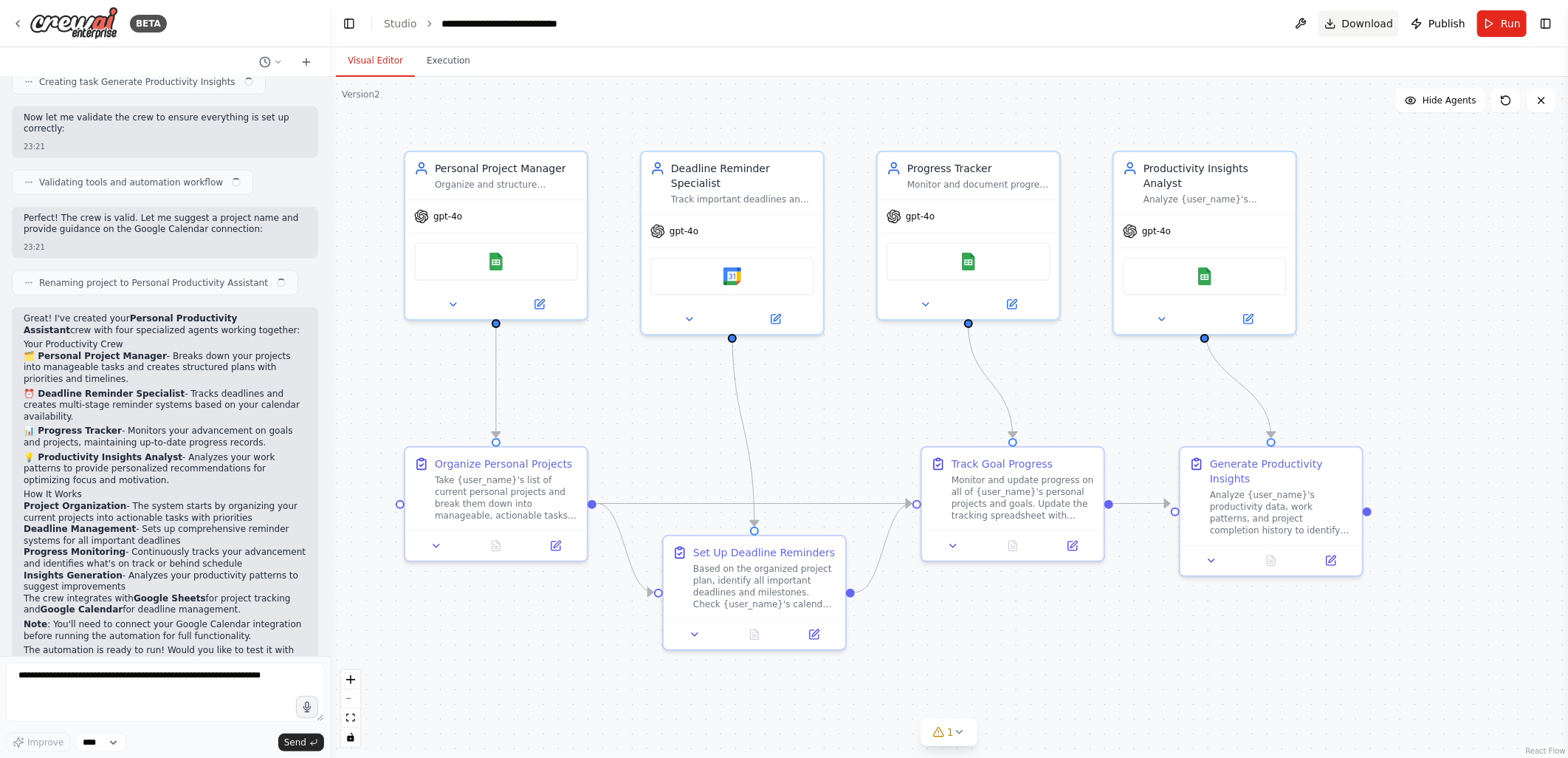
click at [1366, 25] on span "Download" at bounding box center [1368, 24] width 52 height 15
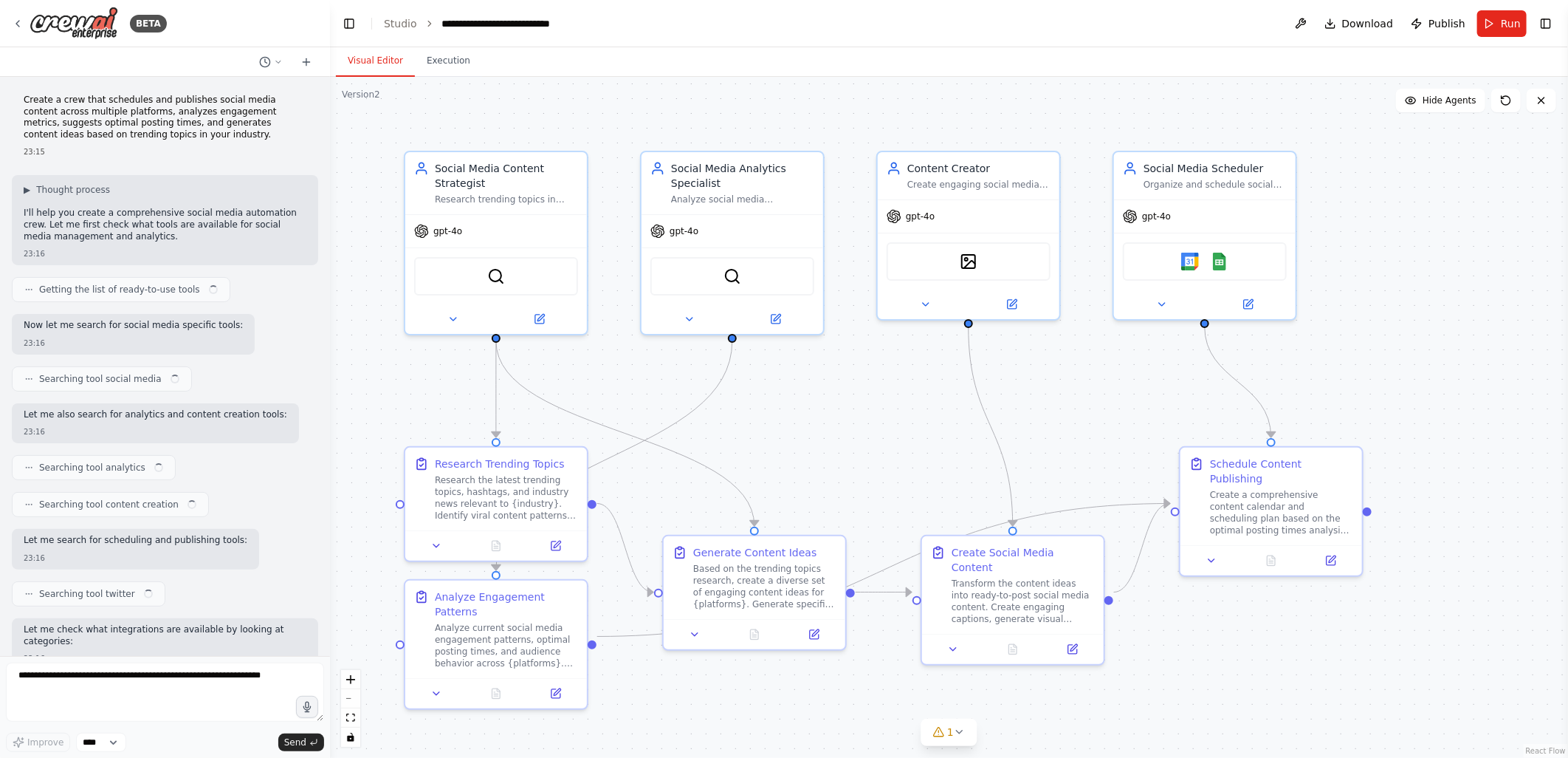
scroll to position [1571, 0]
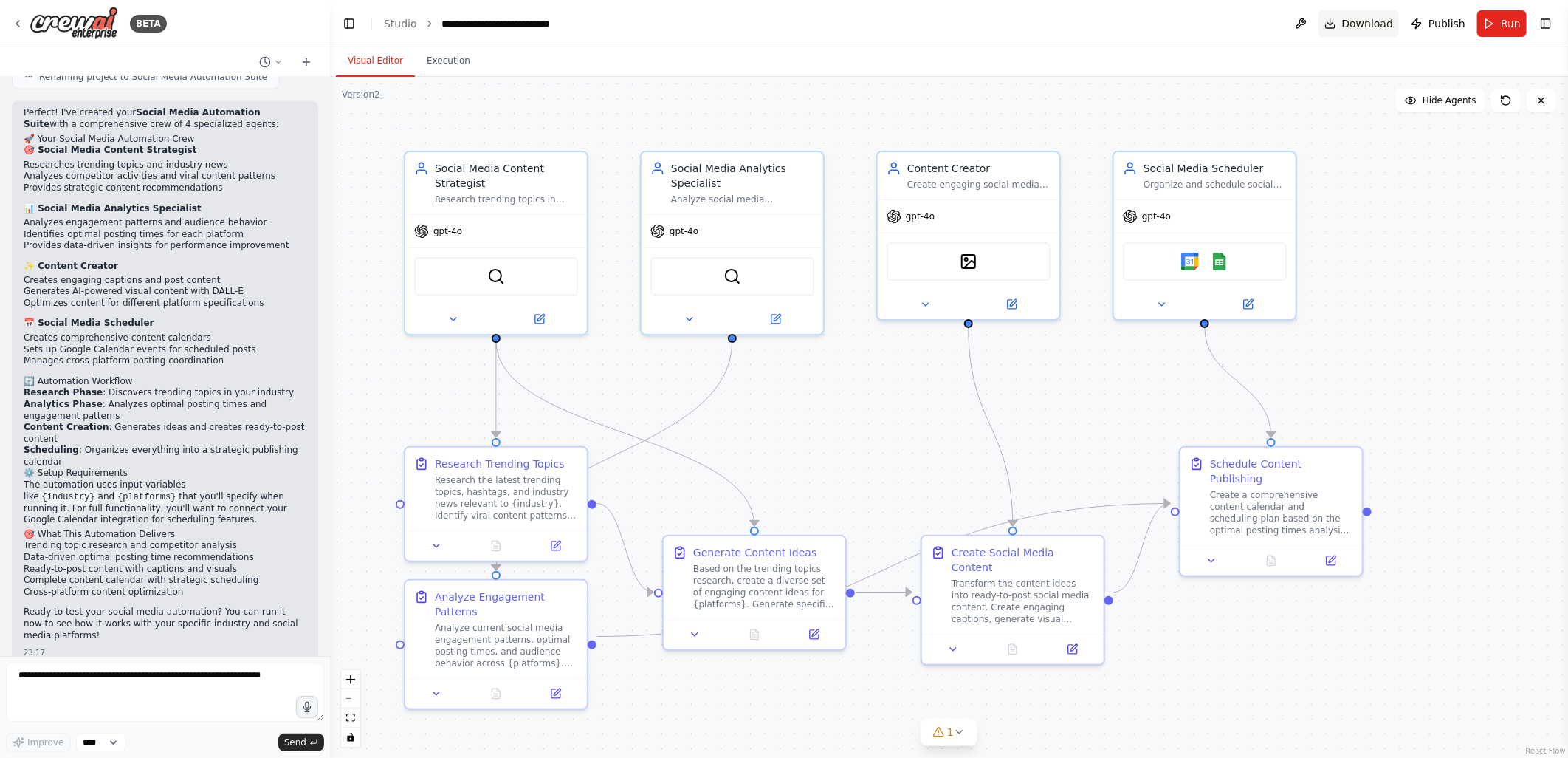
click at [1366, 18] on span "Download" at bounding box center [1368, 24] width 52 height 15
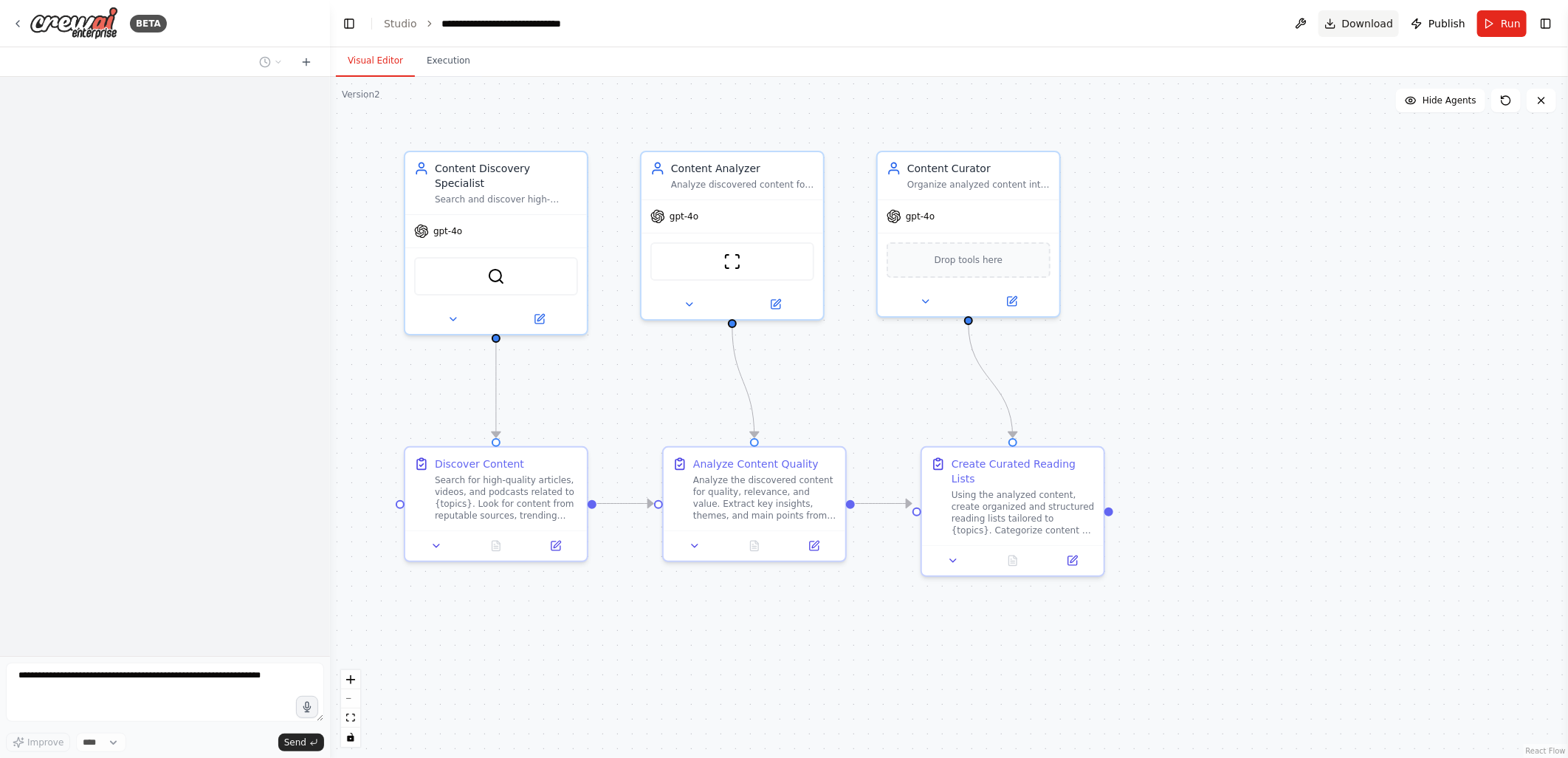
scroll to position [653, 0]
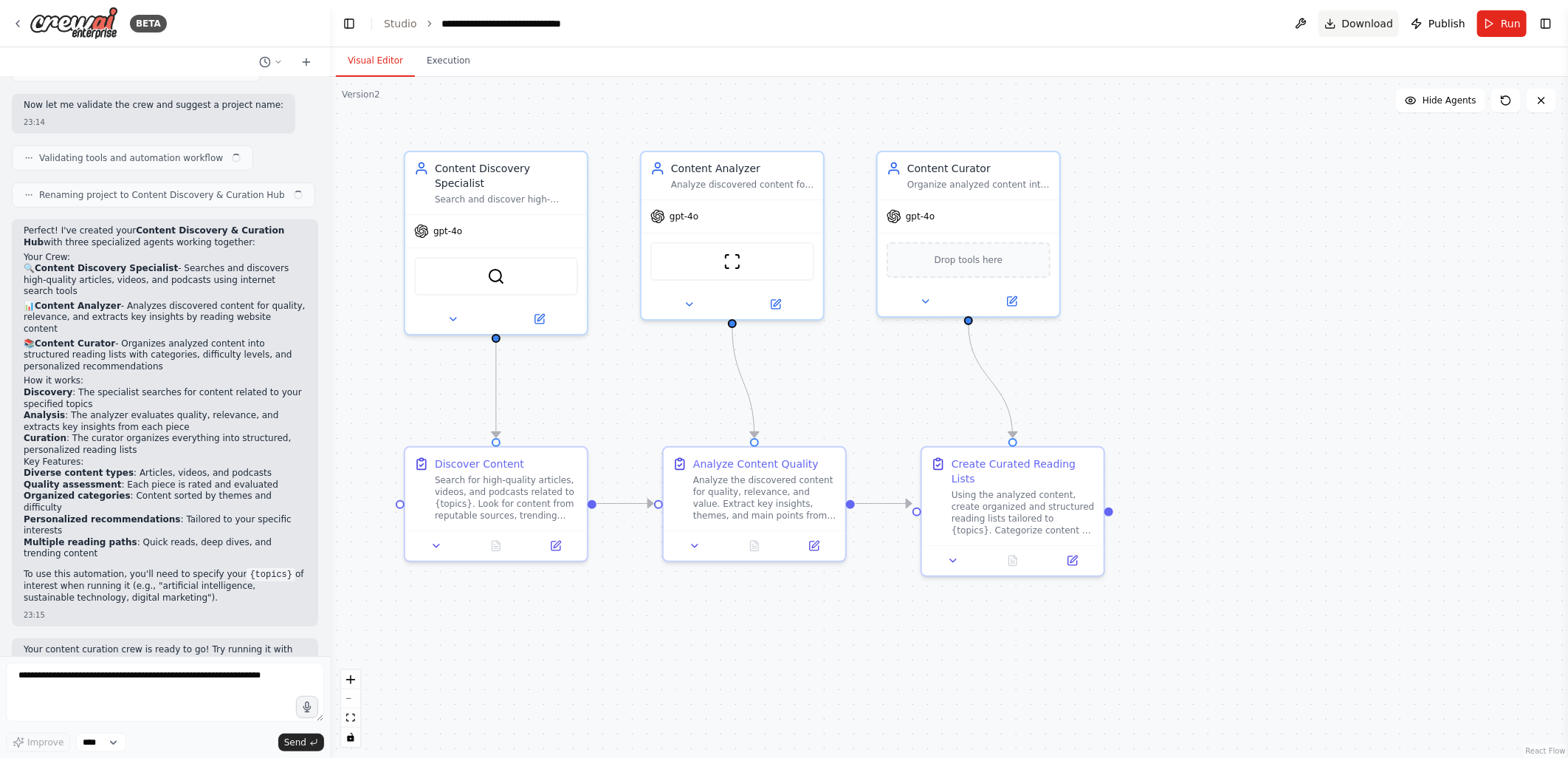
click at [1367, 24] on span "Download" at bounding box center [1368, 24] width 52 height 15
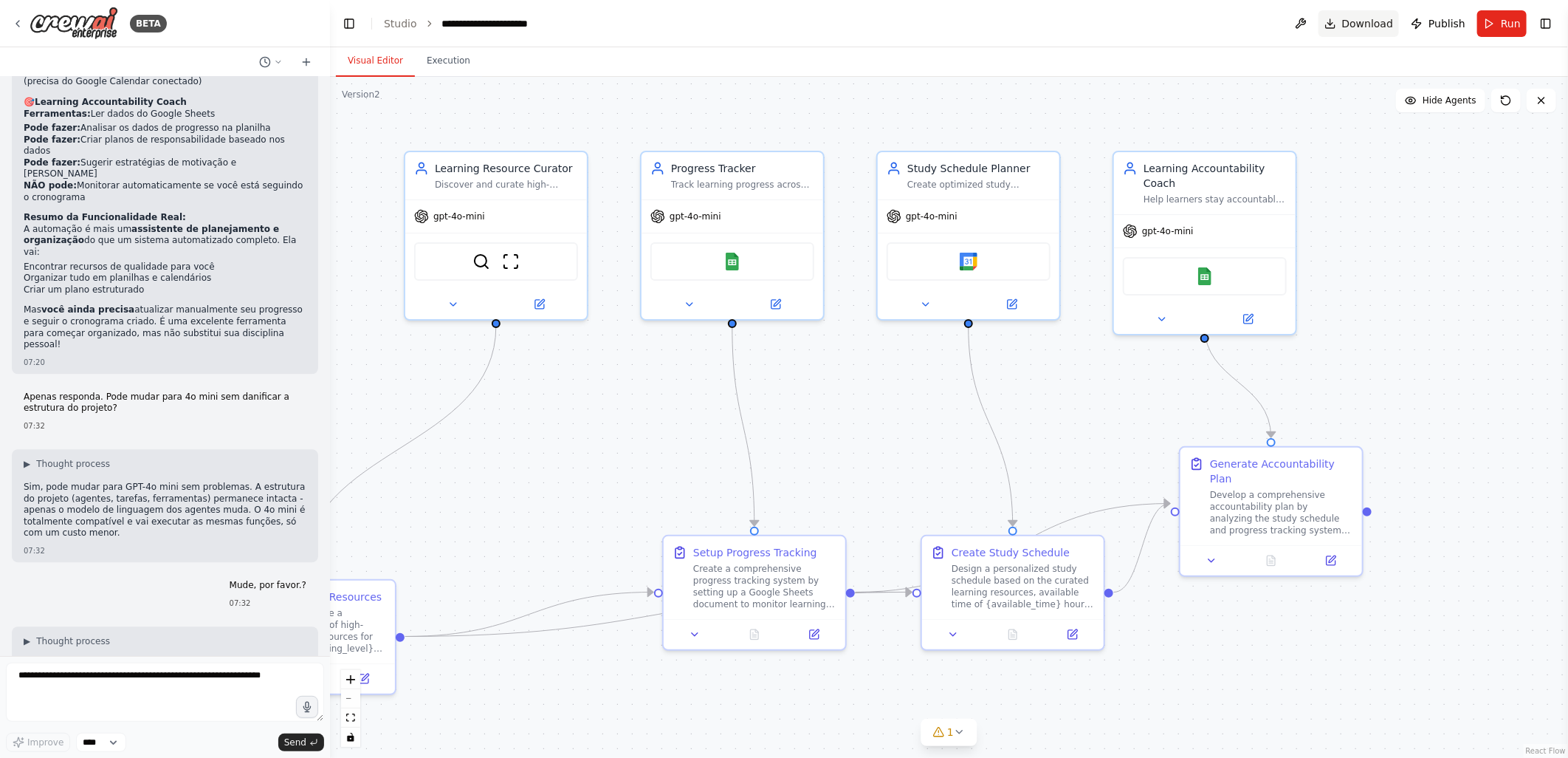
click at [1366, 22] on span "Download" at bounding box center [1368, 24] width 52 height 15
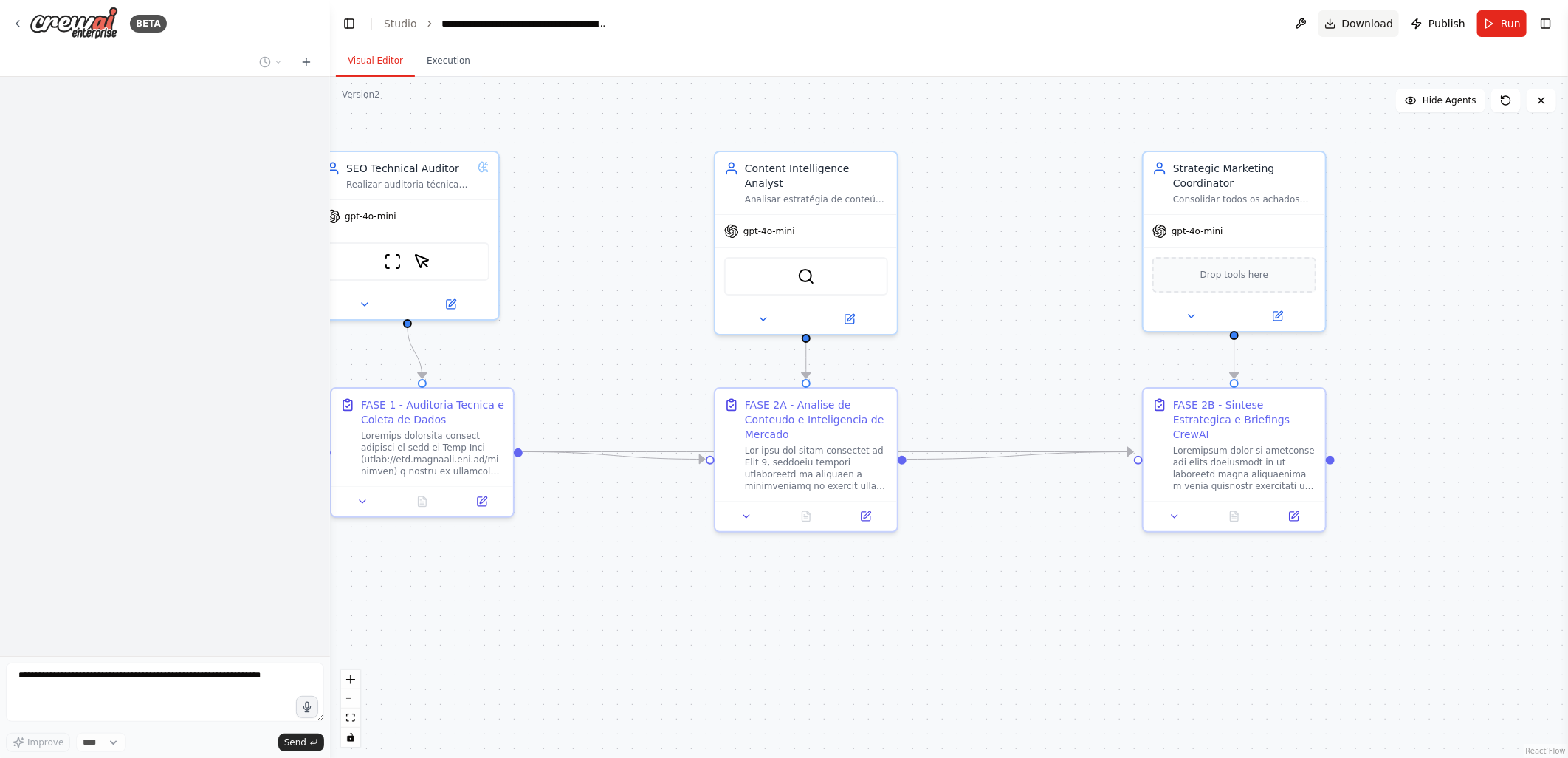
click at [1363, 20] on span "Download" at bounding box center [1368, 24] width 52 height 15
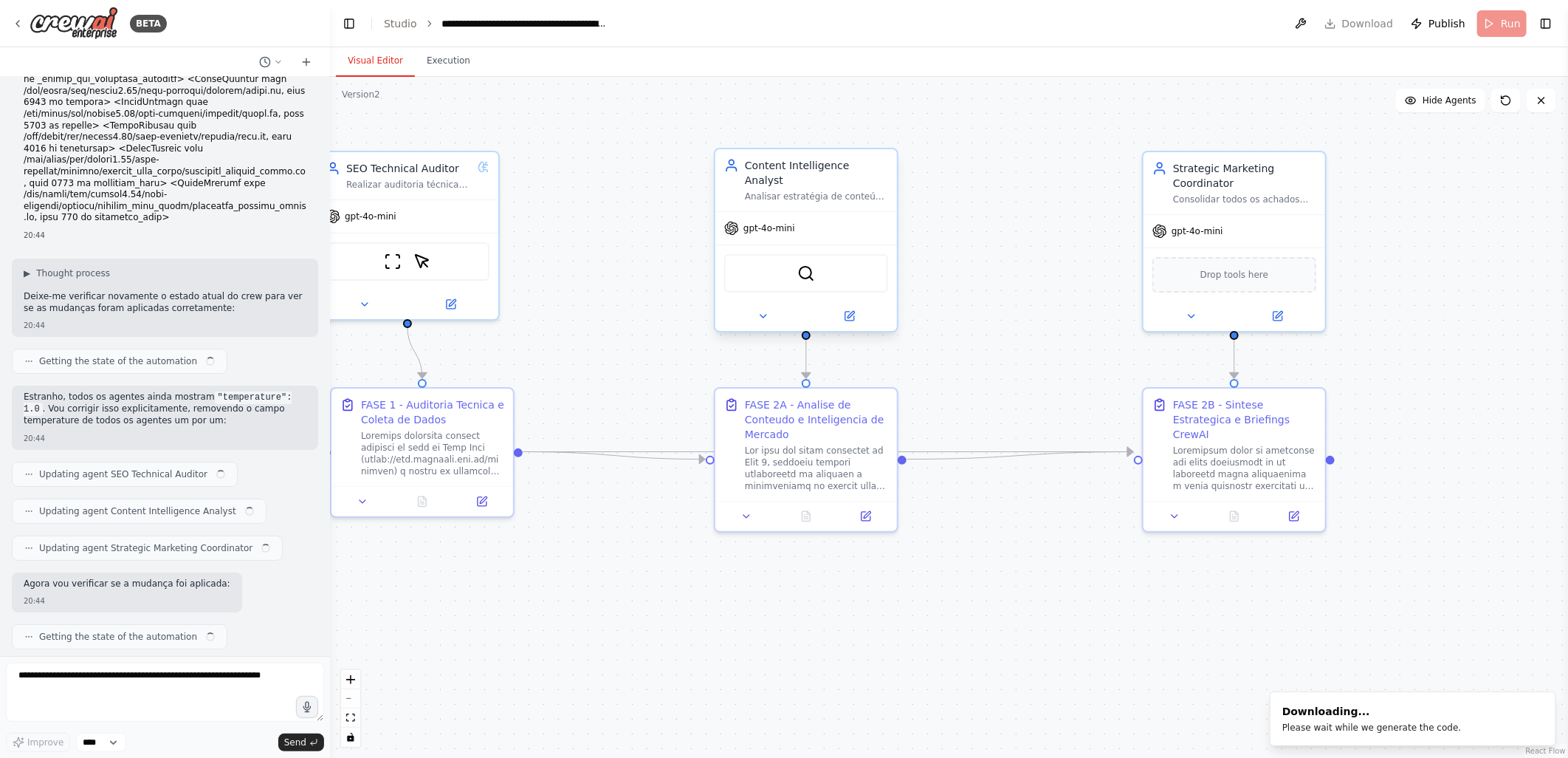
scroll to position [10401, 0]
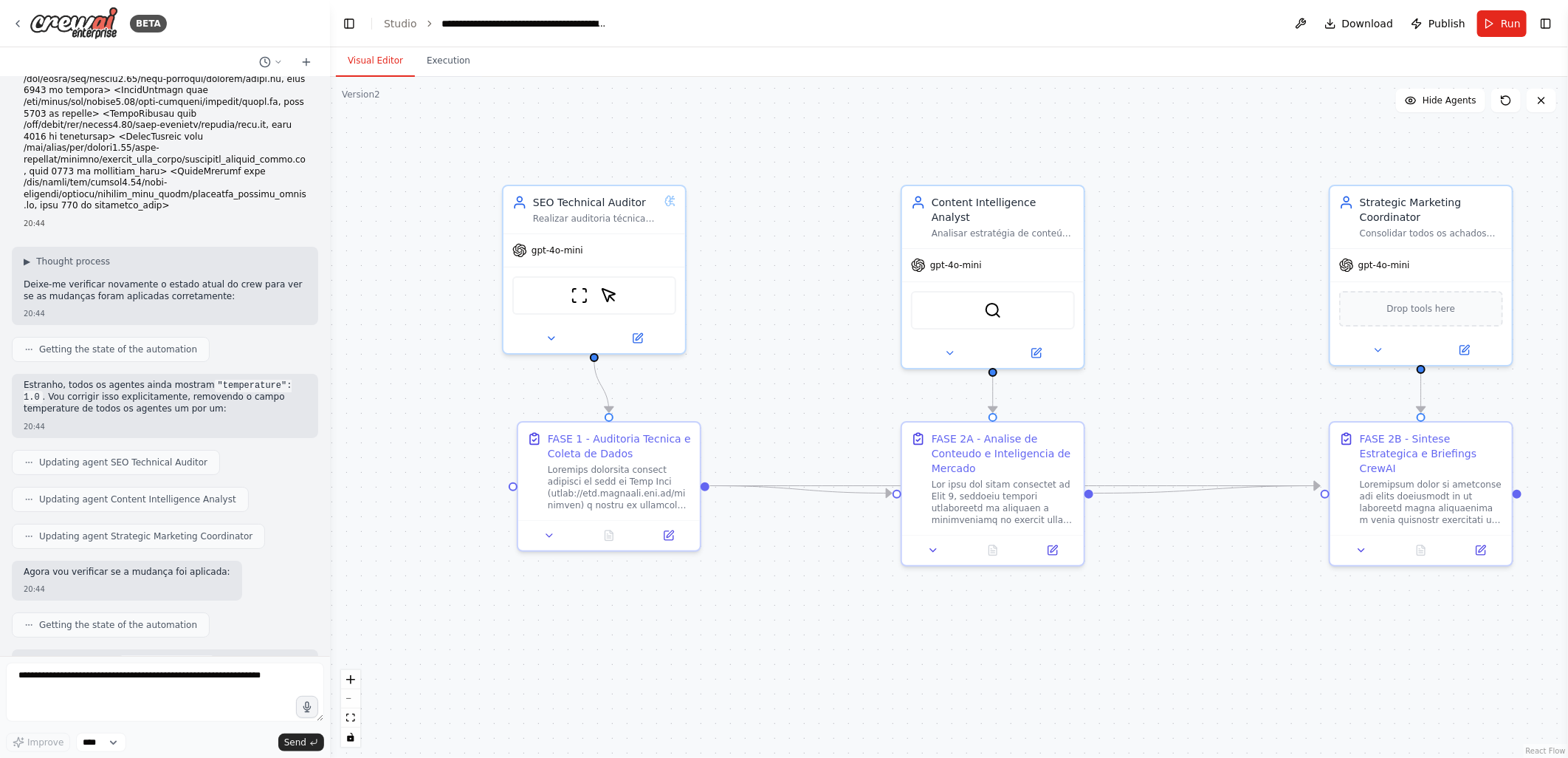
drag, startPoint x: 687, startPoint y: 203, endPoint x: 782, endPoint y: 219, distance: 96.3
click at [782, 219] on div ".deletable-edge-delete-btn { width: 20px; height: 20px; border: 0px solid #ffff…" at bounding box center [949, 418] width 1238 height 681
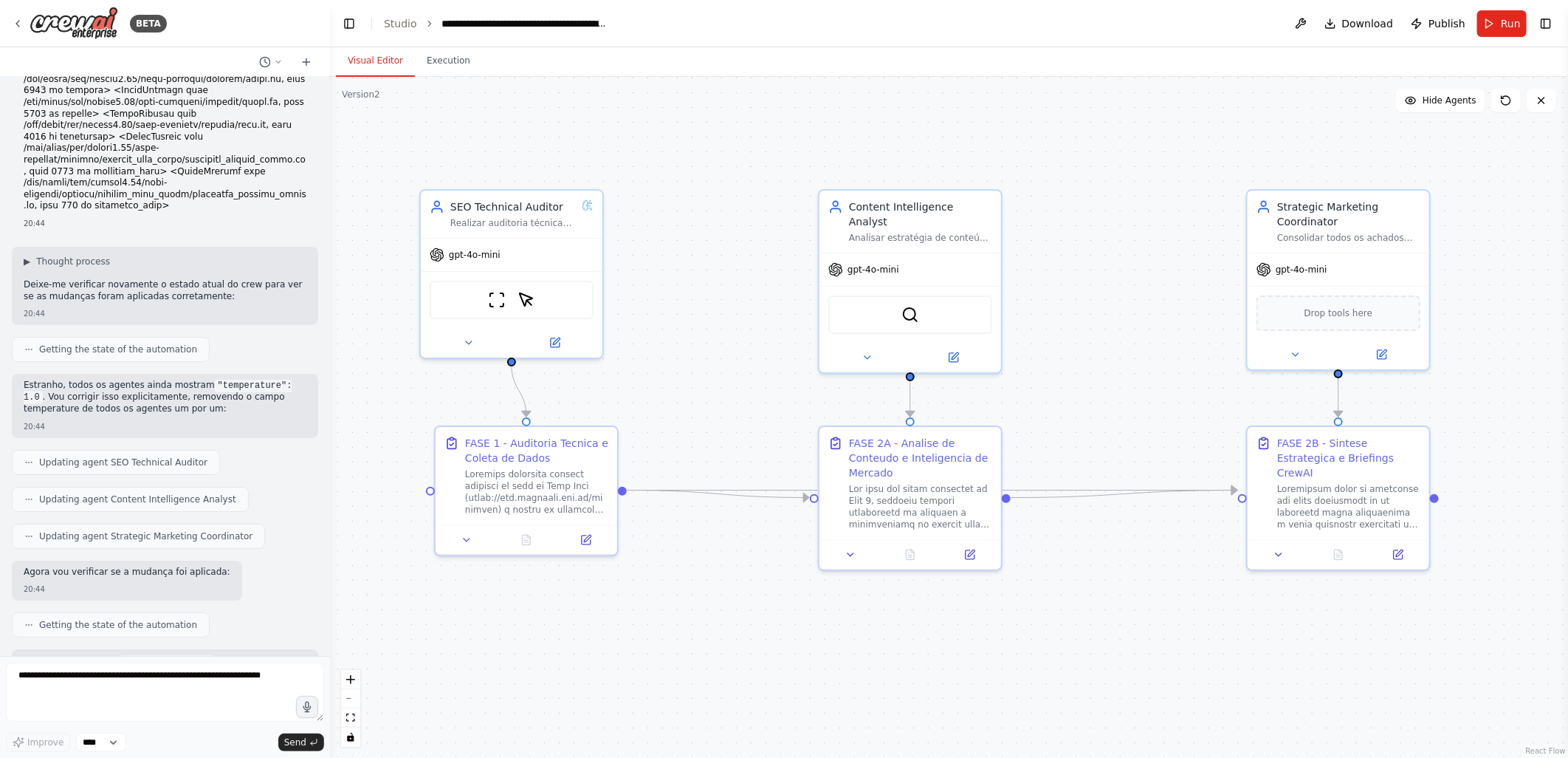
drag, startPoint x: 782, startPoint y: 219, endPoint x: 700, endPoint y: 223, distance: 82.1
click at [700, 223] on div ".deletable-edge-delete-btn { width: 20px; height: 20px; border: 0px solid #ffff…" at bounding box center [949, 418] width 1238 height 681
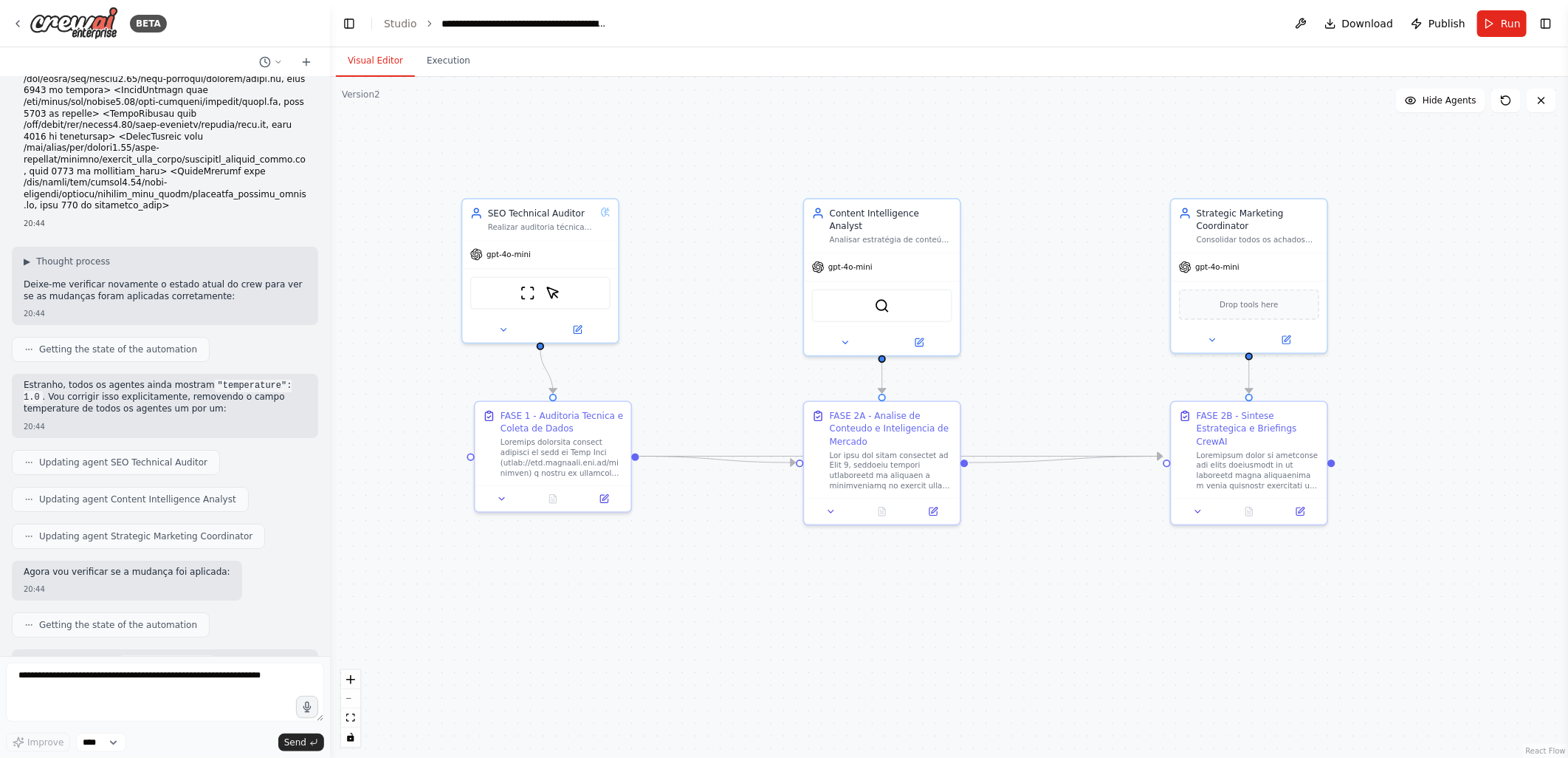
drag, startPoint x: 744, startPoint y: 203, endPoint x: 737, endPoint y: 207, distance: 8.1
click at [737, 207] on div ".deletable-edge-delete-btn { width: 20px; height: 20px; border: 0px solid #ffff…" at bounding box center [949, 418] width 1238 height 681
click at [16, 22] on icon at bounding box center [18, 24] width 3 height 6
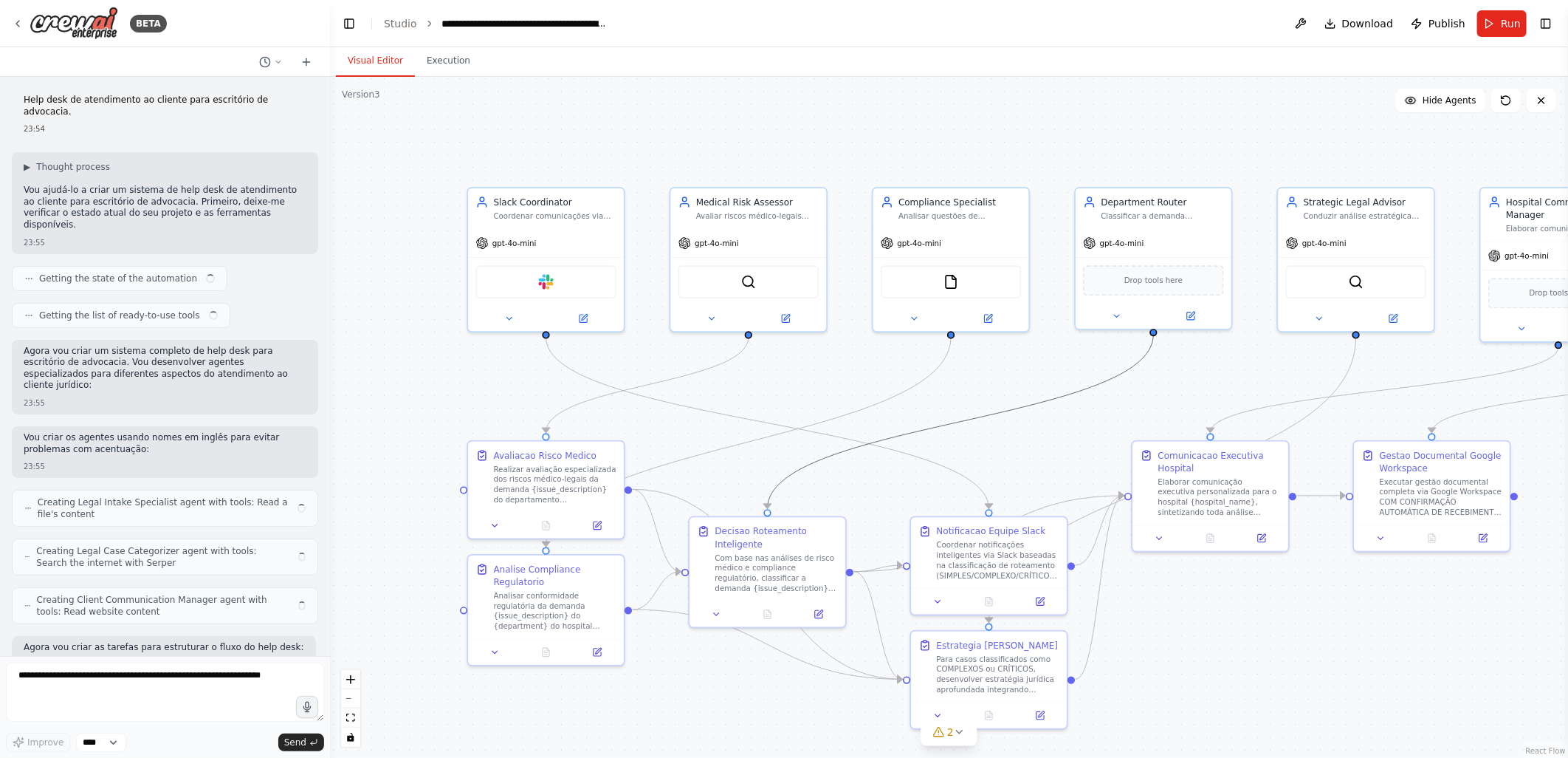
click at [404, 123] on div ".deletable-edge-delete-btn { width: 20px; height: 20px; border: 0px solid #ffff…" at bounding box center [404, 123] width 0 height 0
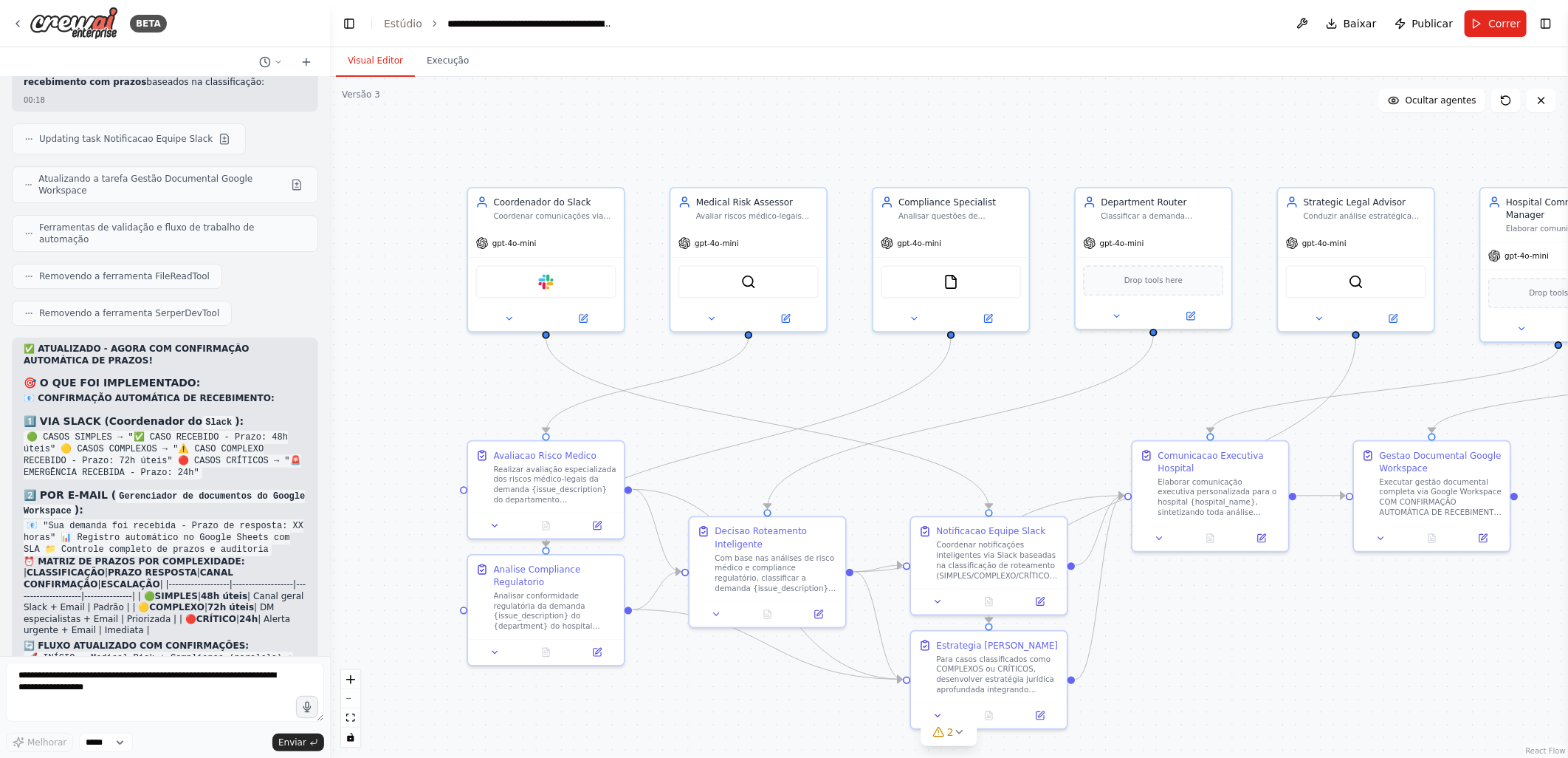
scroll to position [13591, 0]
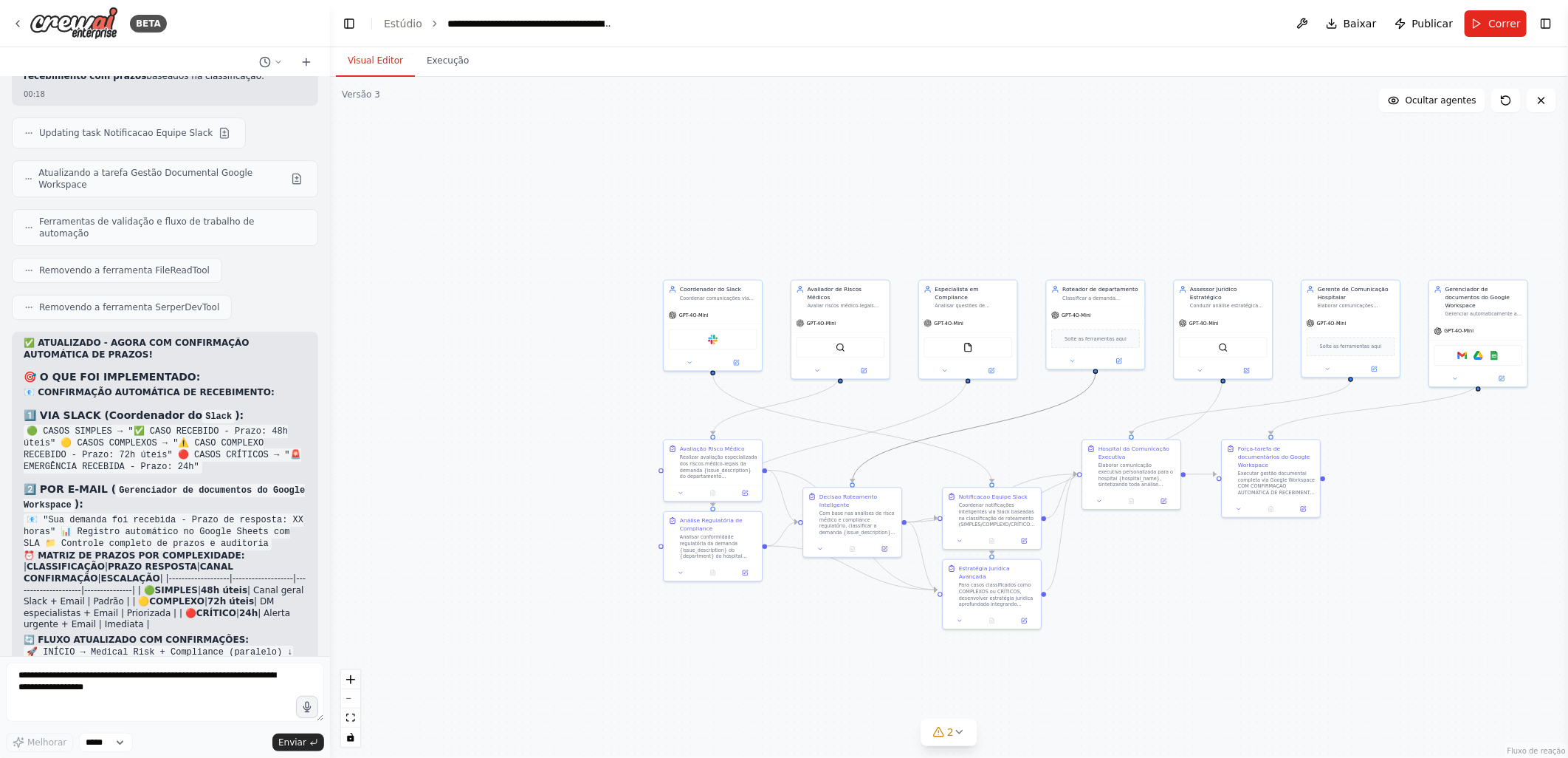
drag, startPoint x: 1015, startPoint y: 422, endPoint x: 916, endPoint y: 372, distance: 110.9
click at [916, 372] on div ".deletable-edge-delete-btn { width: 20px; height: 20px; border: 0px solid #ffff…" at bounding box center [949, 418] width 1238 height 681
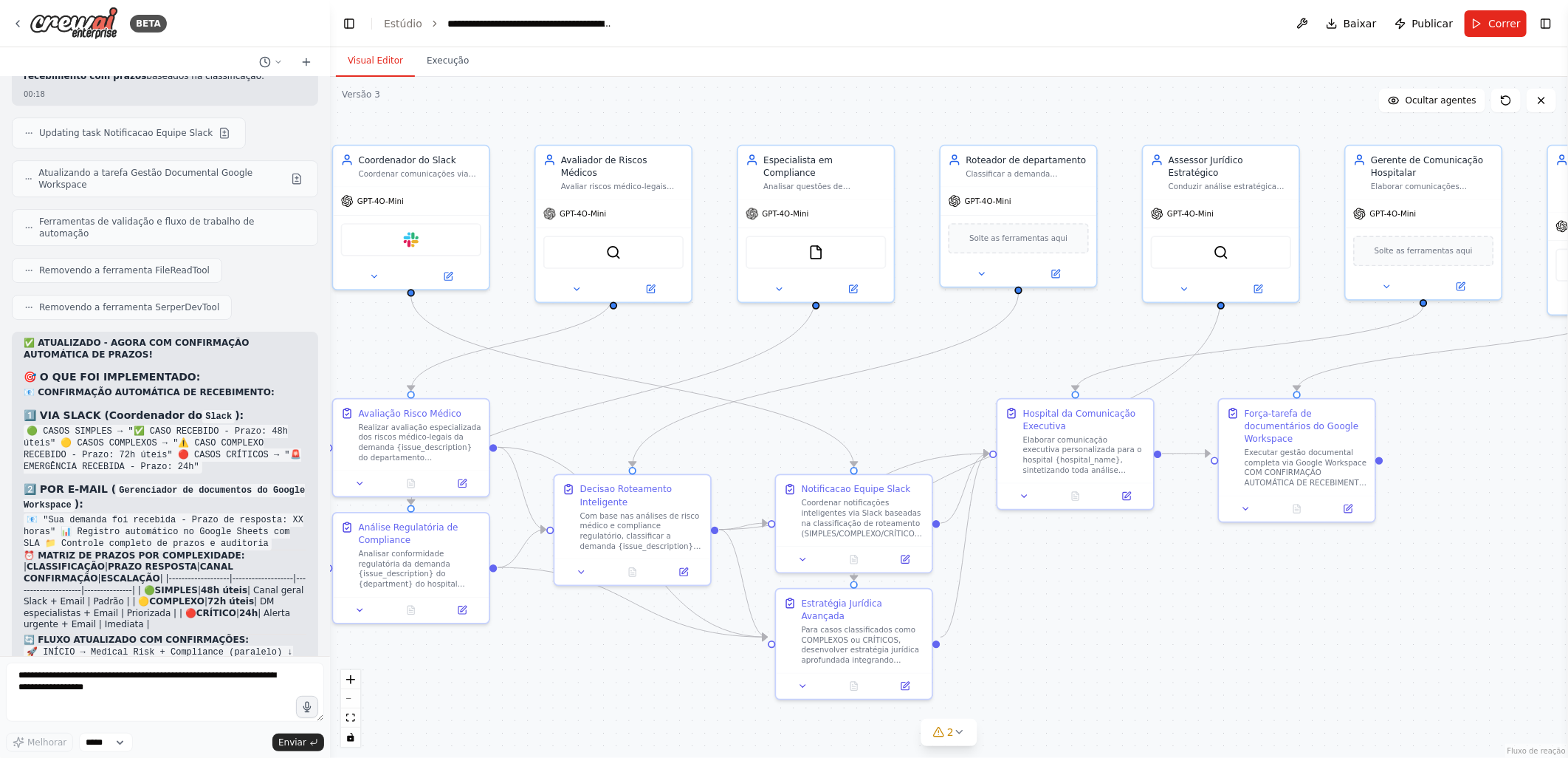
drag, startPoint x: 998, startPoint y: 418, endPoint x: 845, endPoint y: 341, distance: 171.3
click at [845, 341] on div ".deletable-edge-delete-btn { width: 20px; height: 20px; border: 0px solid #ffff…" at bounding box center [949, 418] width 1238 height 681
click at [17, 22] on icon at bounding box center [18, 24] width 3 height 6
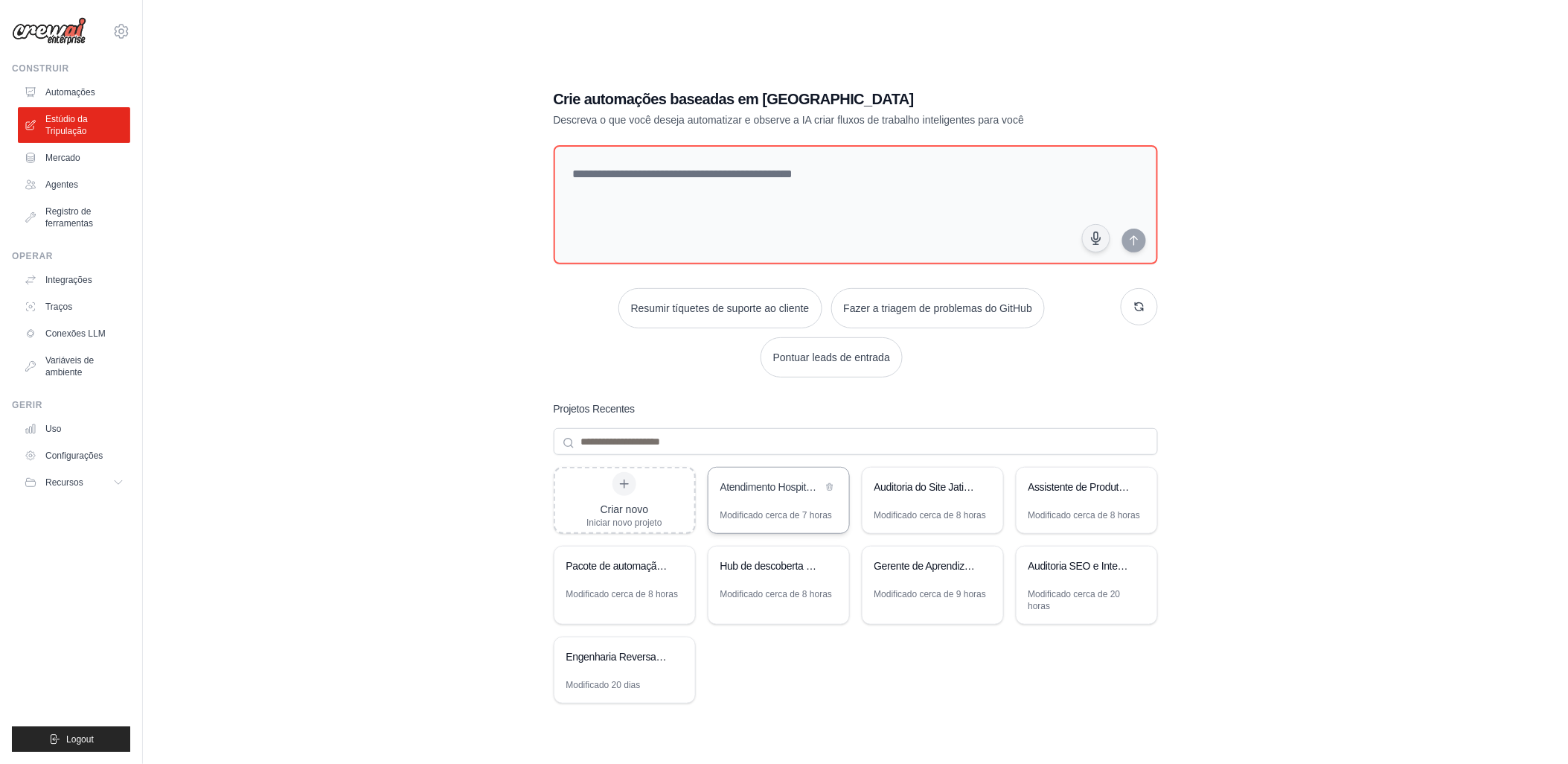
click at [726, 503] on div "Atendimento Hospitalar - Sistema Hibrido Inteligente" at bounding box center [779, 488] width 141 height 42
click at [61, 87] on font "Automações" at bounding box center [72, 93] width 50 height 12
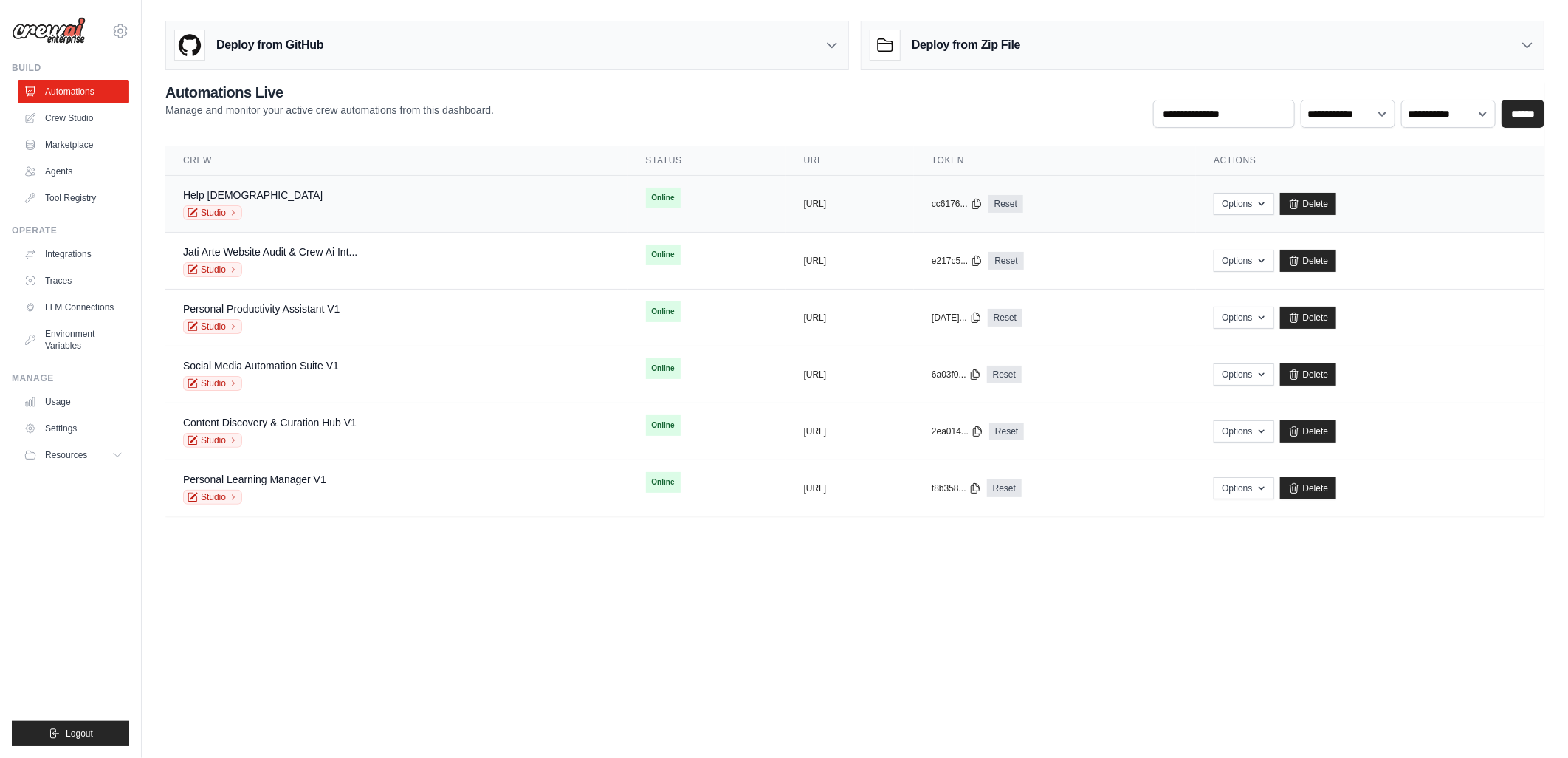
click at [646, 197] on span "Online" at bounding box center [663, 198] width 35 height 21
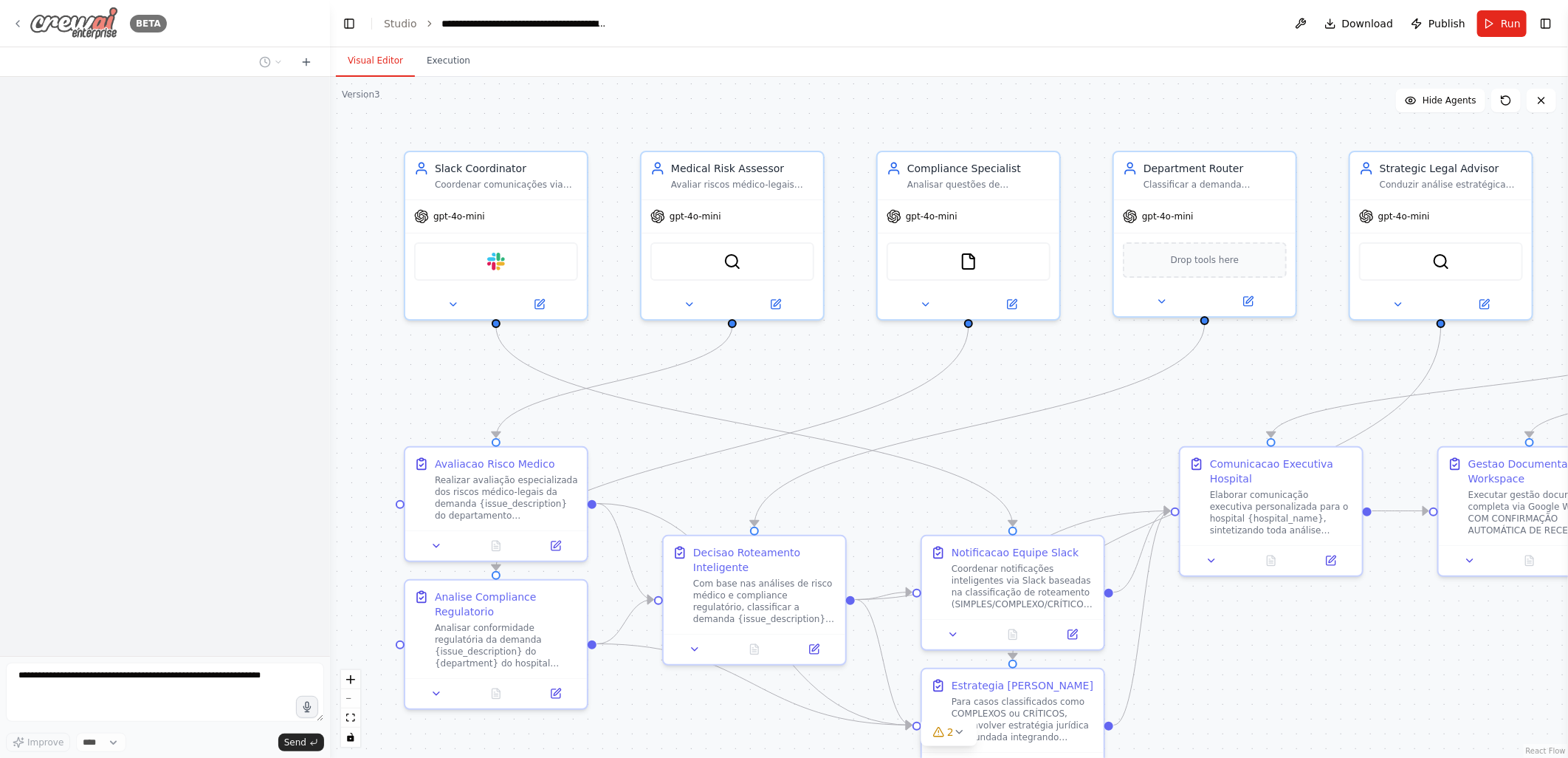
click at [13, 24] on icon at bounding box center [18, 24] width 12 height 12
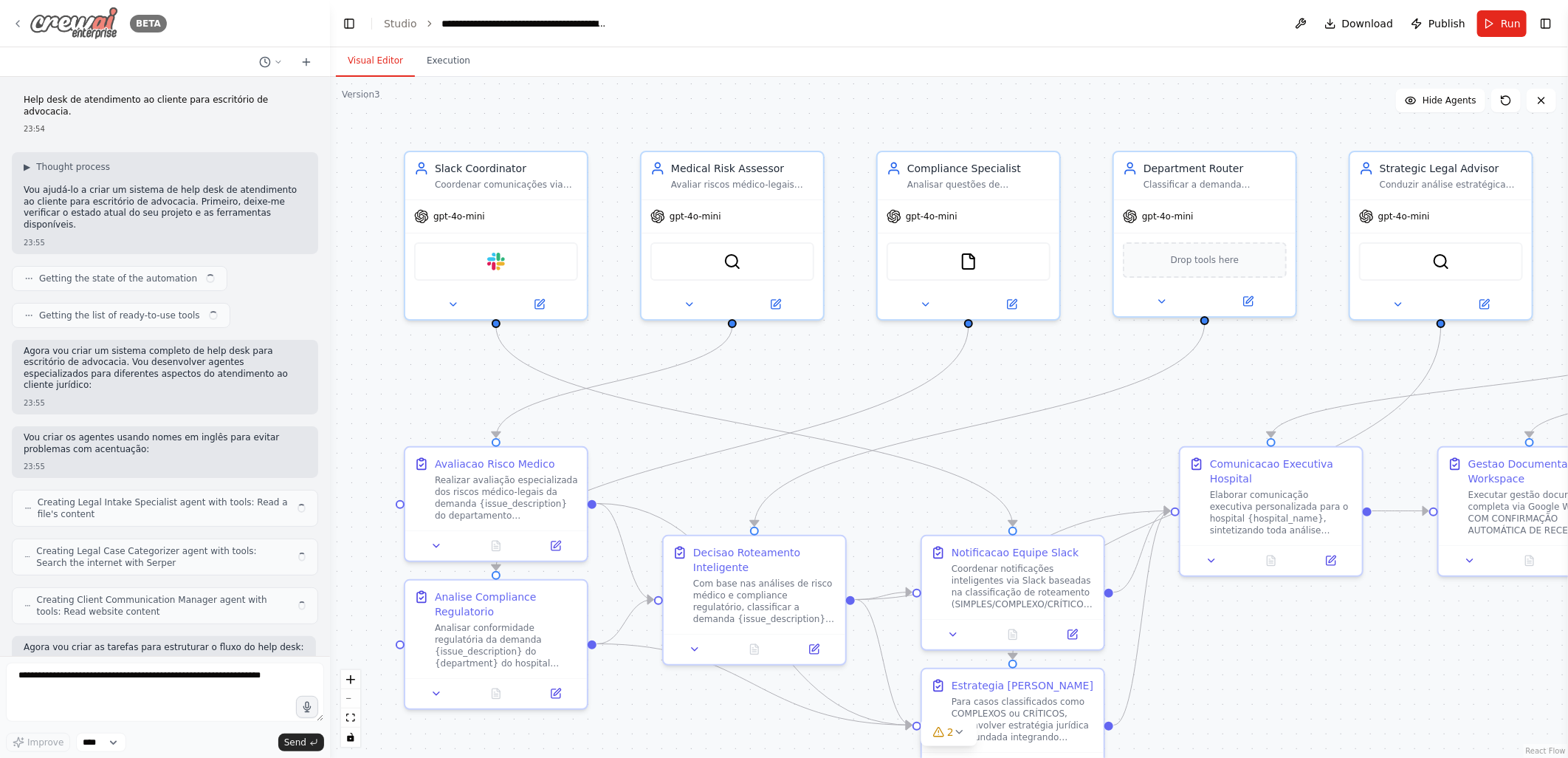
scroll to position [13568, 0]
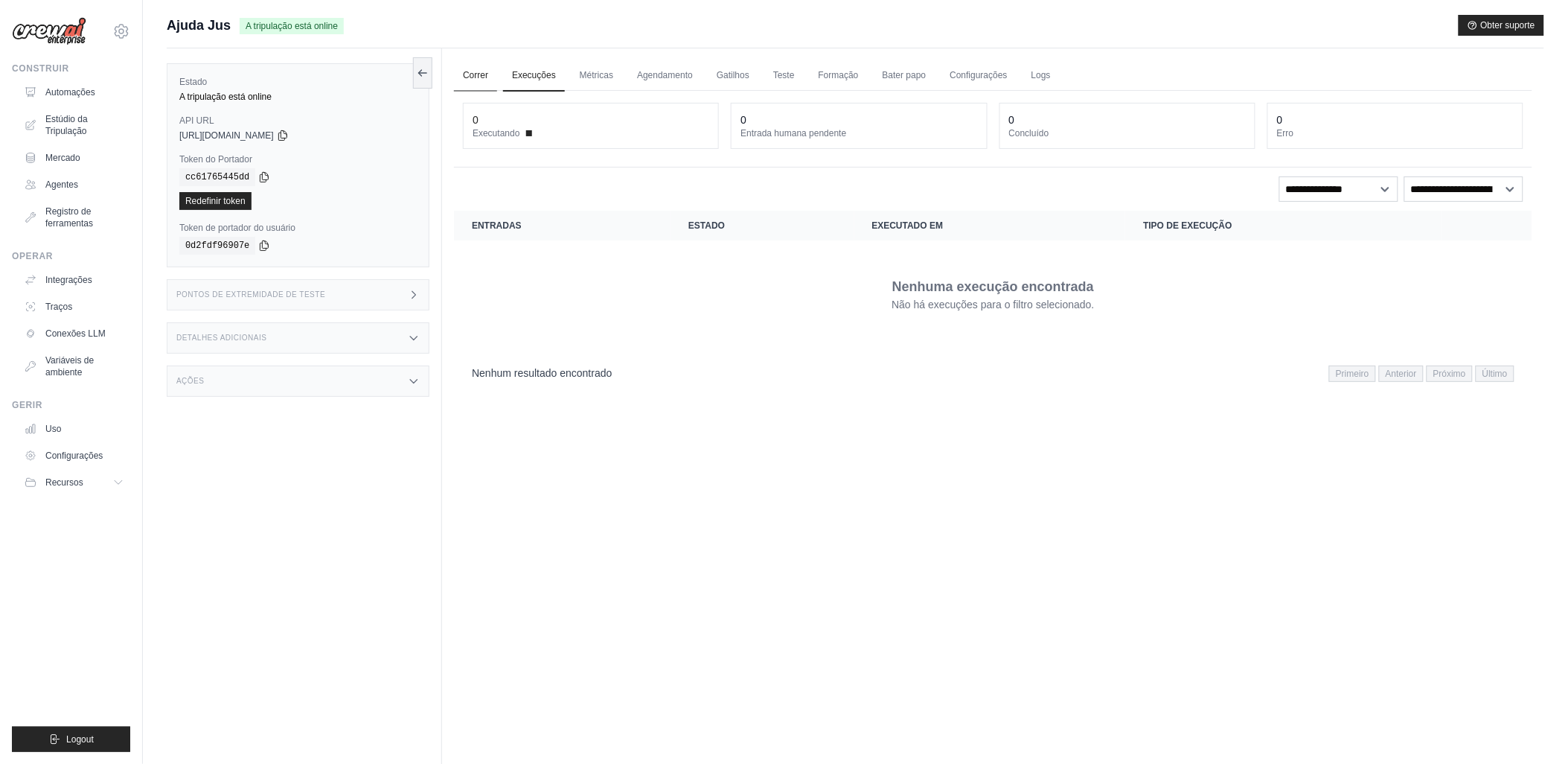
click at [470, 70] on link "Correr" at bounding box center [475, 76] width 43 height 31
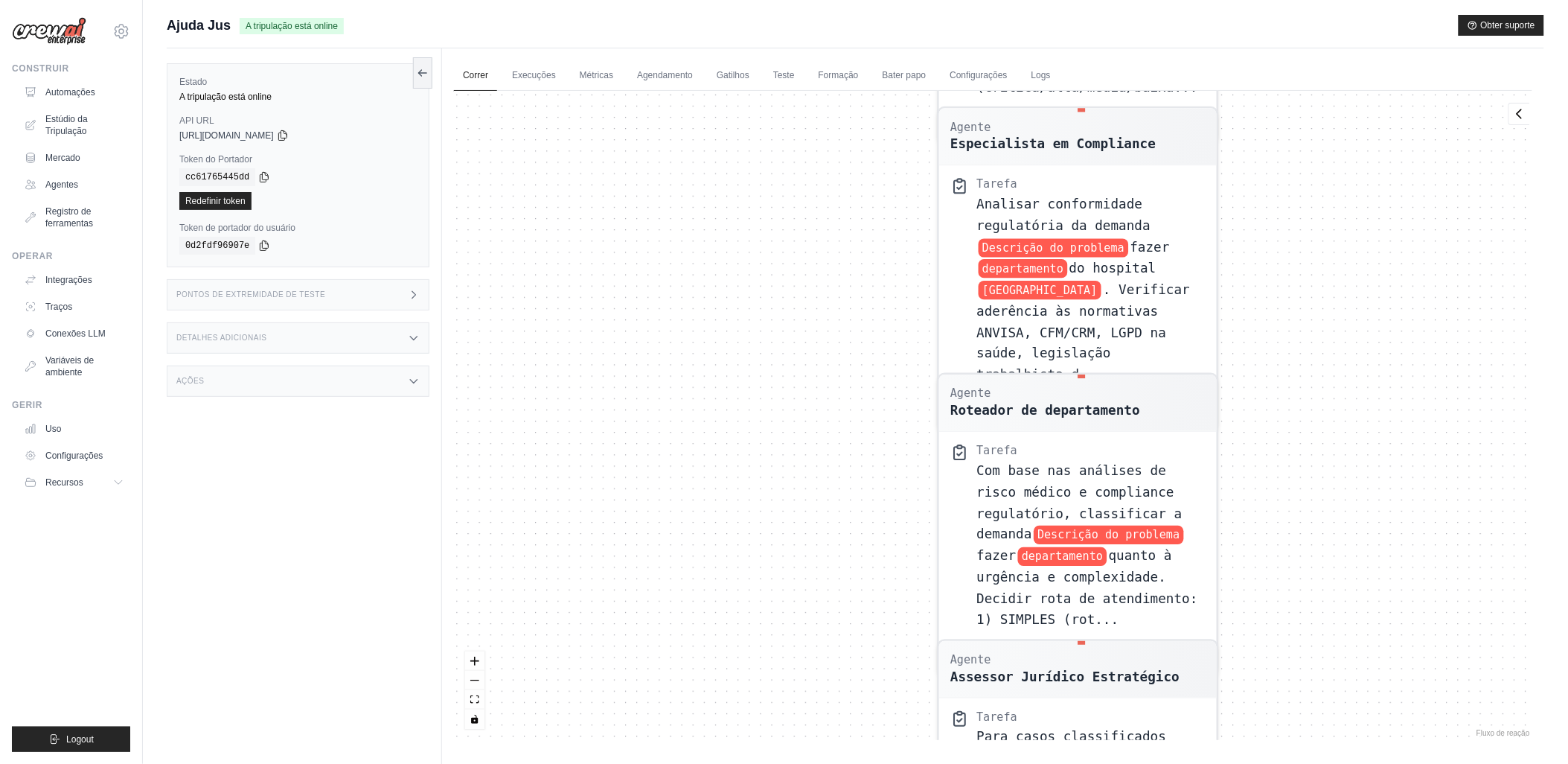
drag, startPoint x: 863, startPoint y: 179, endPoint x: 863, endPoint y: 203, distance: 24.0
click at [863, 203] on div "Agente Avaliador de Riscos Médicos Tarefa Realizar avaliação especializada dos …" at bounding box center [993, 415] width 1078 height 649
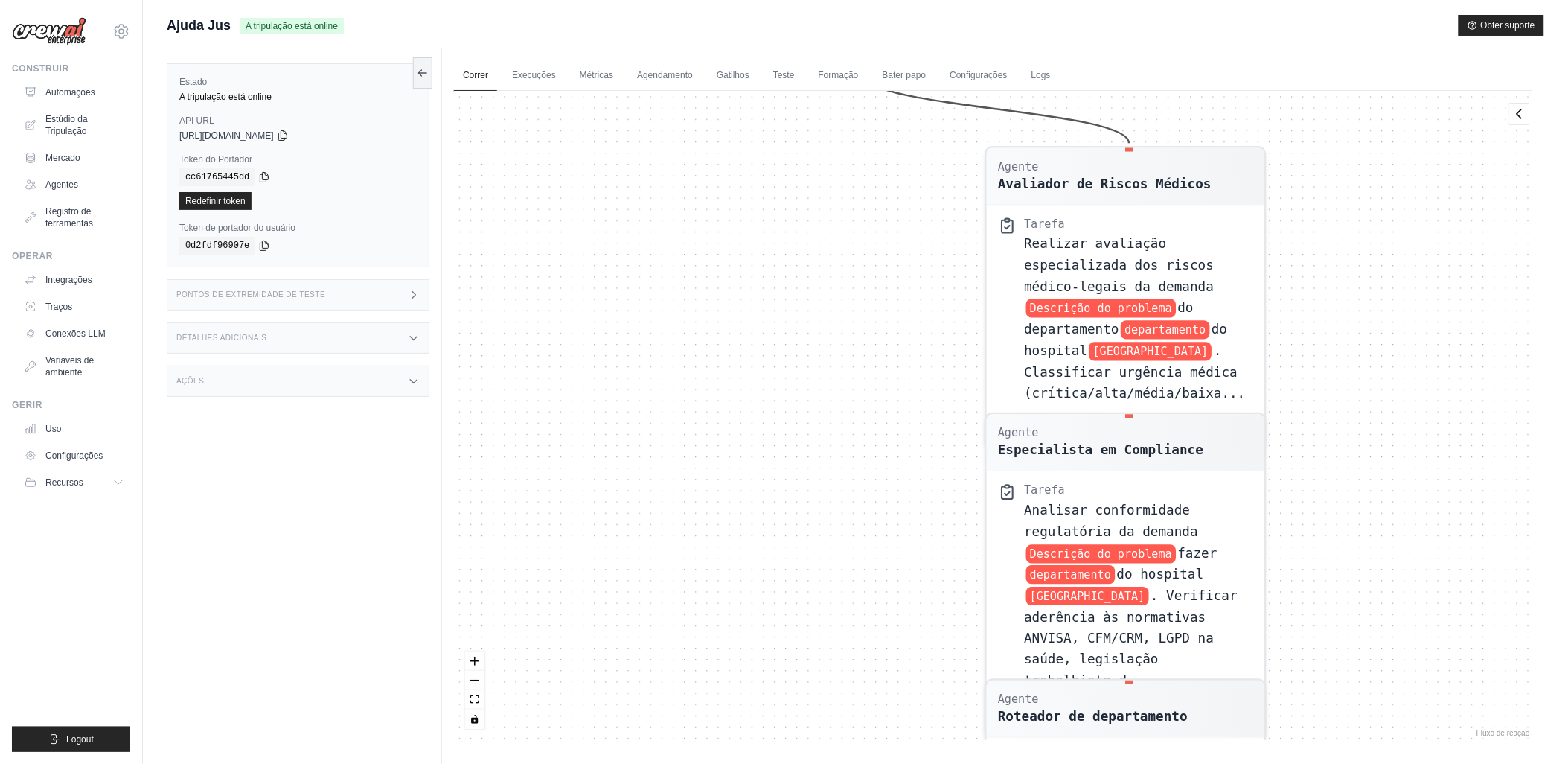
drag, startPoint x: 871, startPoint y: 221, endPoint x: 919, endPoint y: 527, distance: 309.7
click at [919, 527] on div "Agente Avaliador de Riscos Médicos Tarefa Realizar avaliação especializada dos …" at bounding box center [993, 415] width 1078 height 649
click at [539, 69] on link "Execuções" at bounding box center [534, 76] width 62 height 31
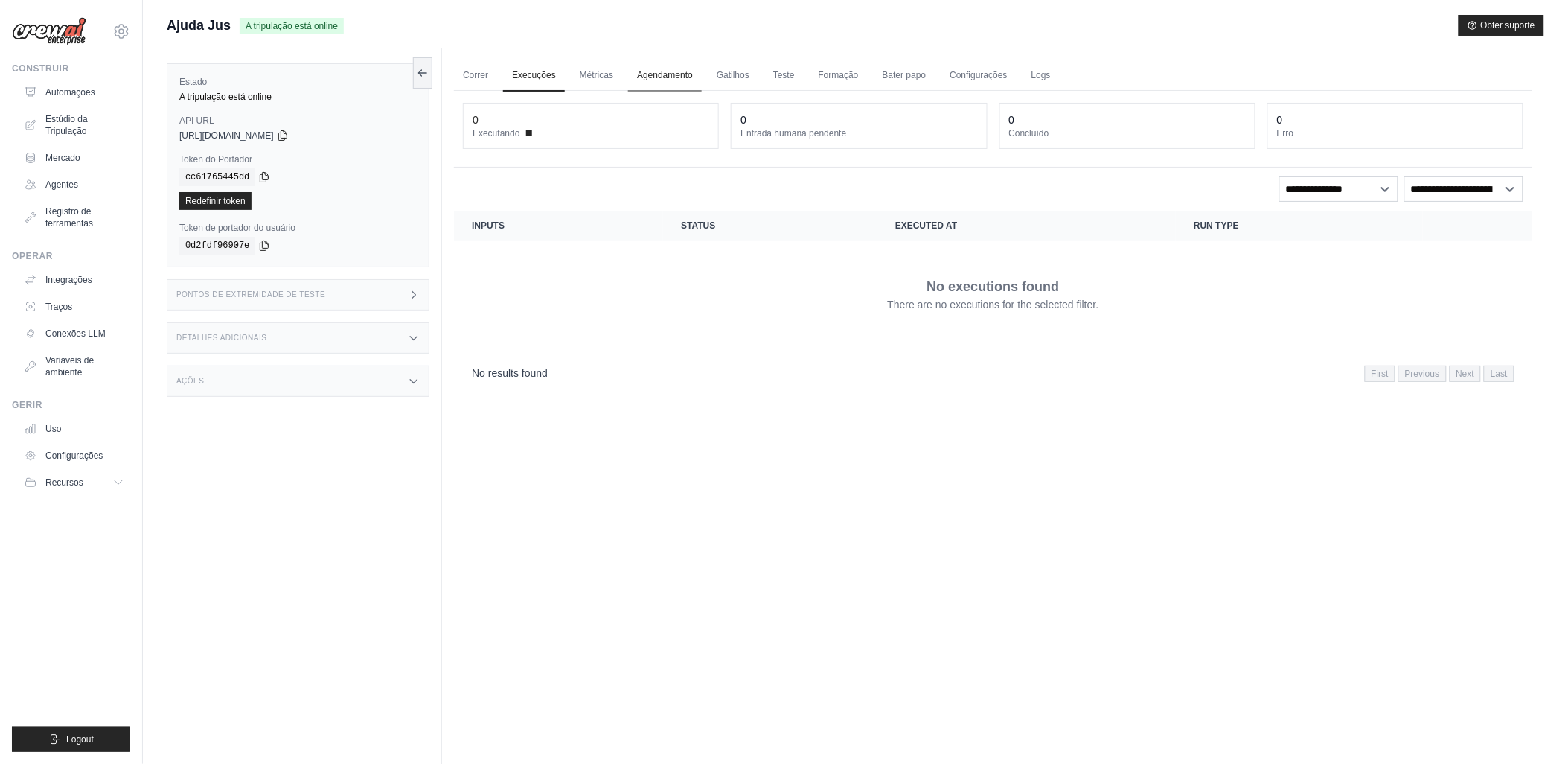
click at [659, 77] on link "Agendamento" at bounding box center [664, 76] width 74 height 31
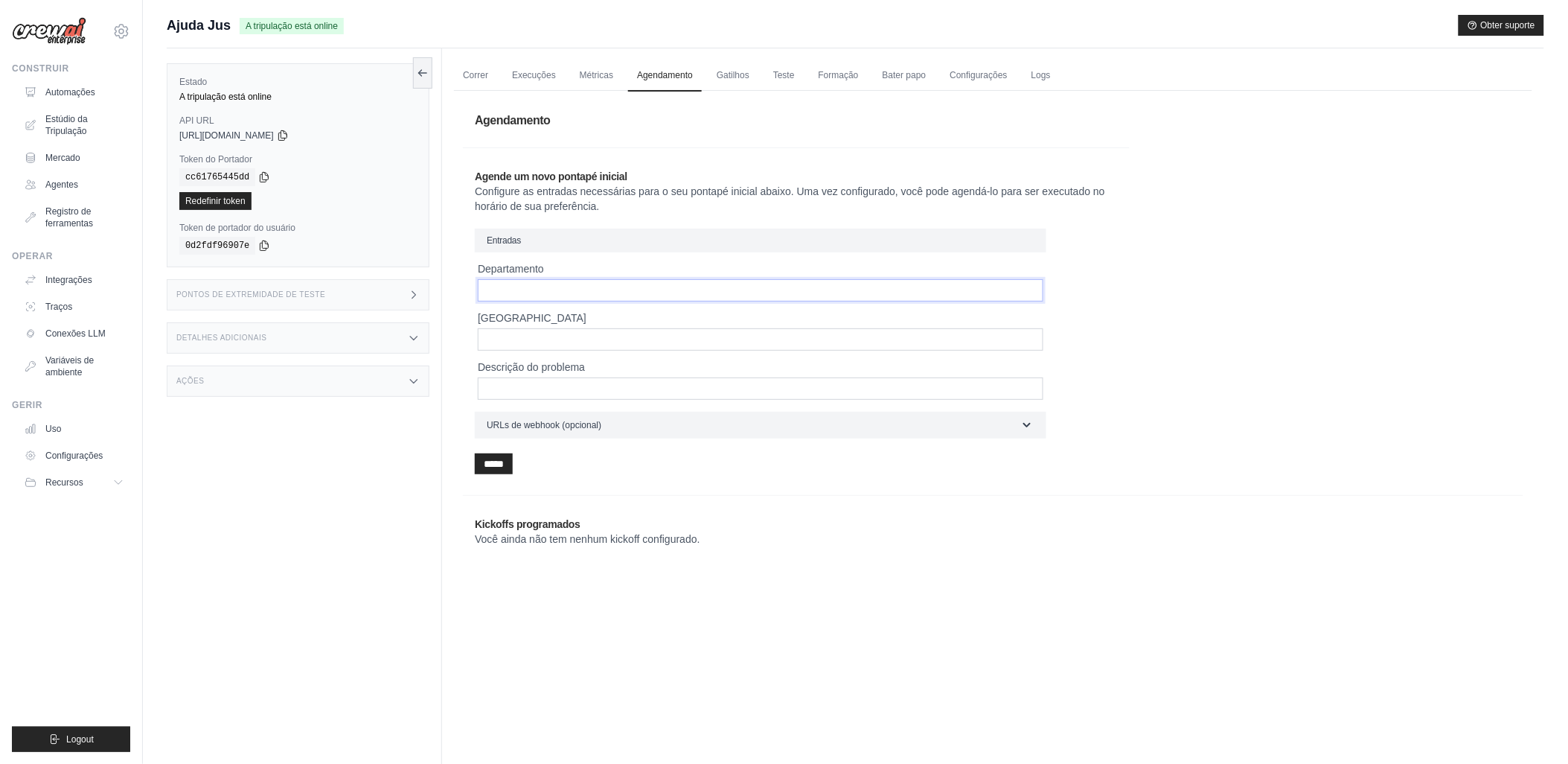
click at [527, 289] on input "Departamento" at bounding box center [760, 290] width 566 height 22
type input "**"
click at [508, 336] on input "Nome do hospital" at bounding box center [760, 339] width 566 height 22
type input "**********"
click at [497, 384] on input "Descrição do problema" at bounding box center [760, 389] width 566 height 22
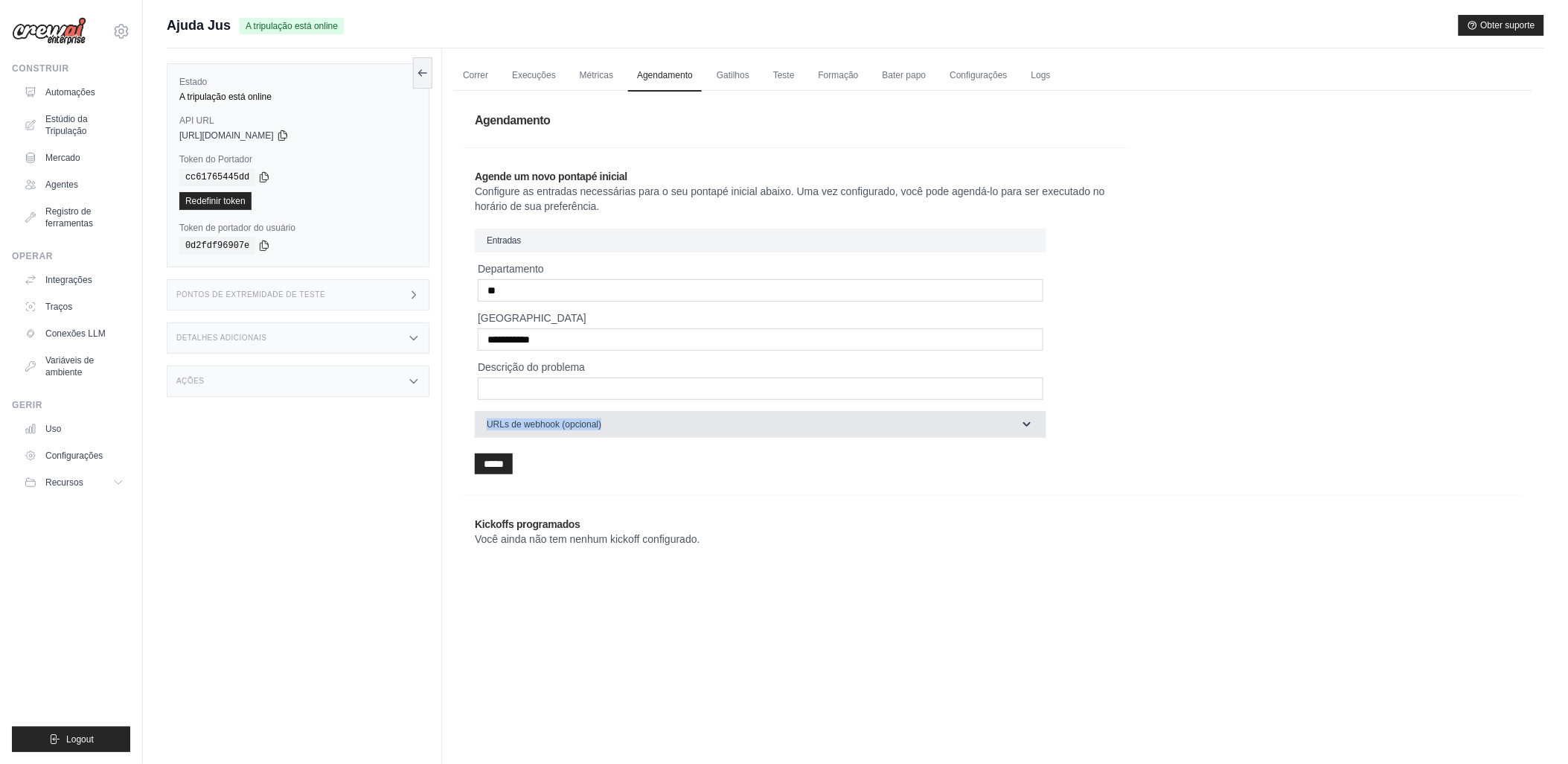
drag, startPoint x: 456, startPoint y: 421, endPoint x: 640, endPoint y: 422, distance: 184.0
click at [640, 422] on div "**********" at bounding box center [993, 333] width 1078 height 485
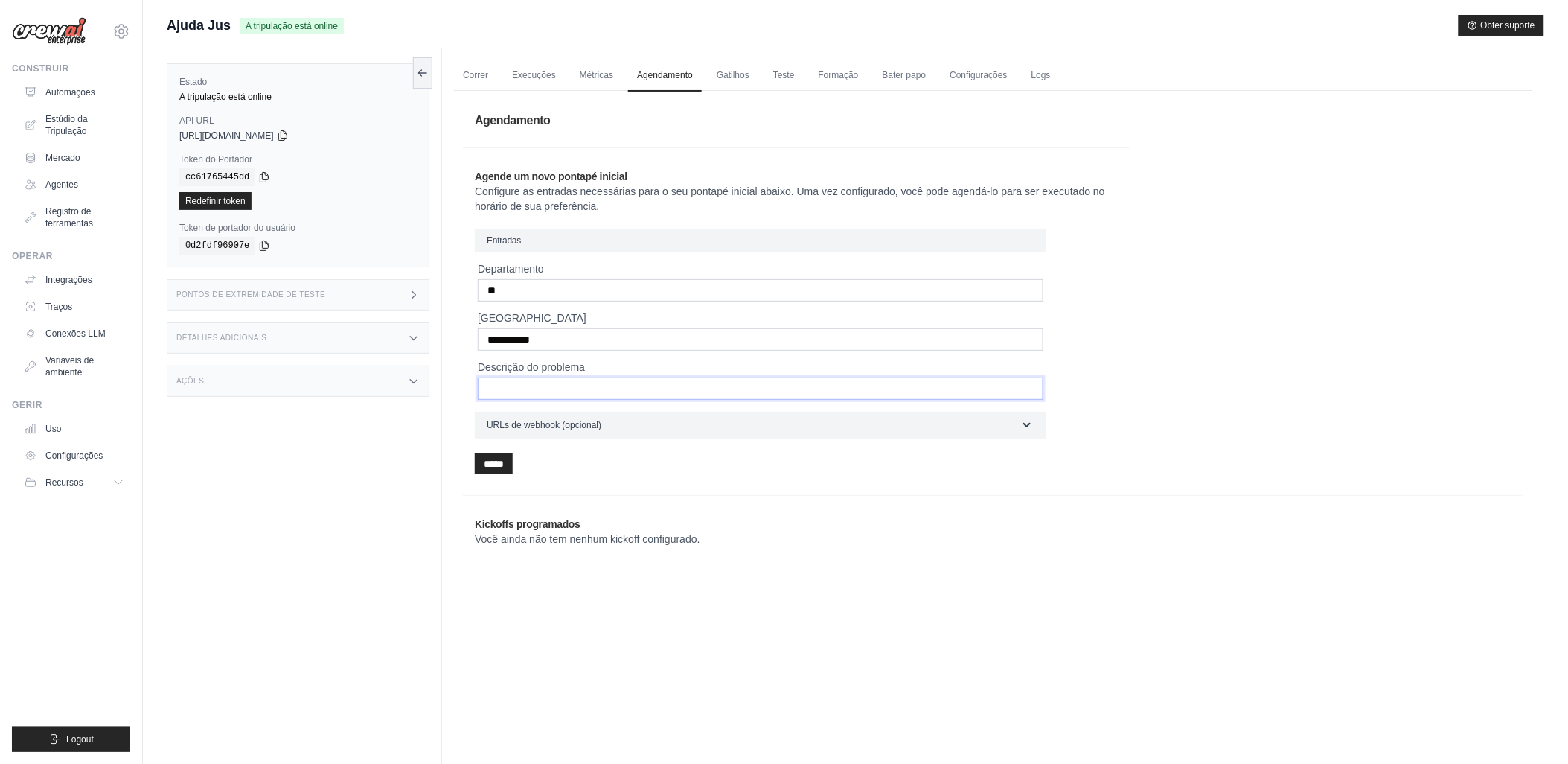
click at [517, 391] on input "Descrição do problema" at bounding box center [760, 389] width 566 height 22
click at [489, 461] on input "******" at bounding box center [493, 463] width 38 height 21
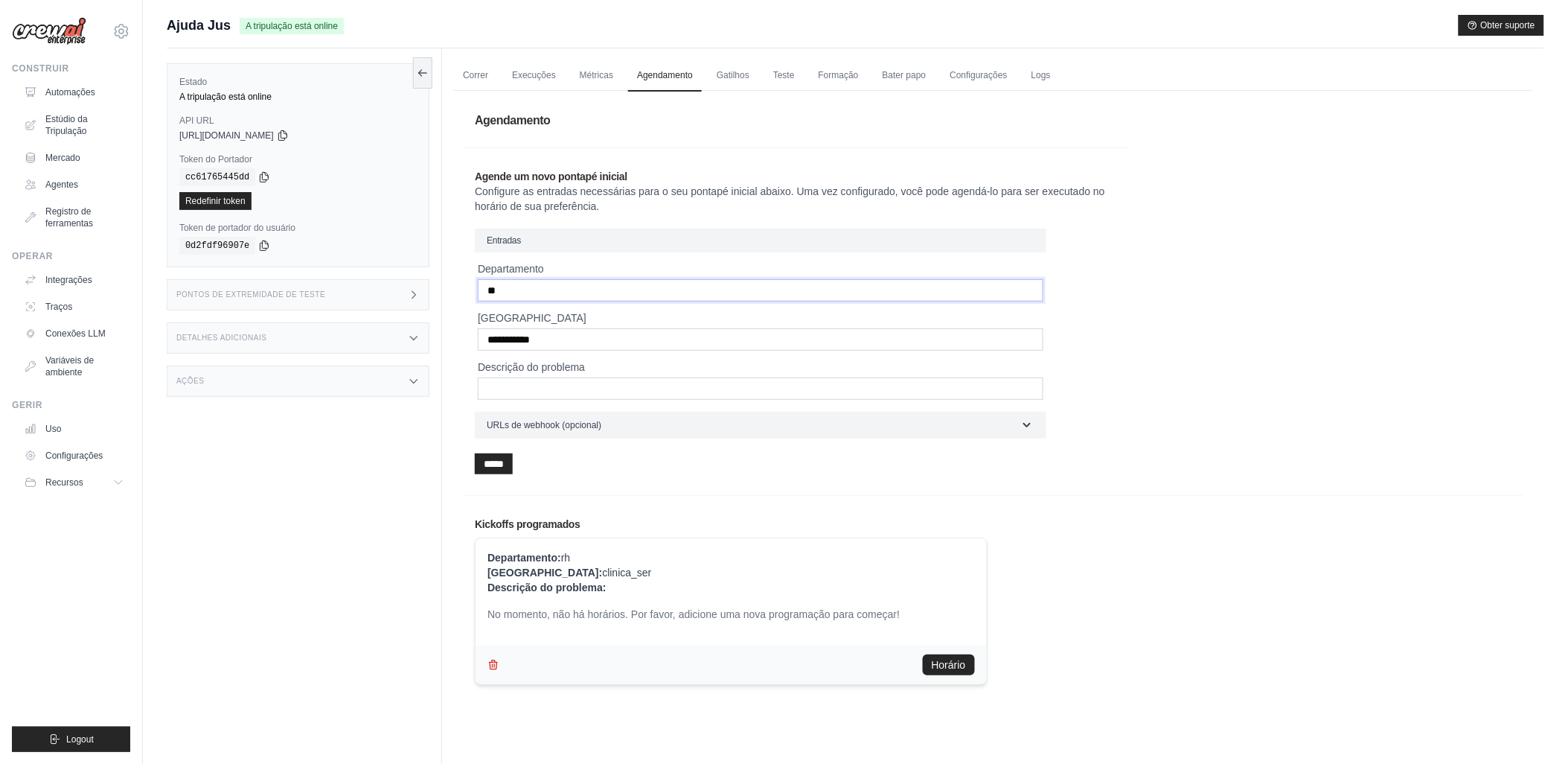
click at [490, 288] on input "**" at bounding box center [760, 290] width 566 height 22
type input "**********"
click at [496, 332] on input "**********" at bounding box center [760, 339] width 566 height 22
type input "**********"
click at [490, 461] on input "******" at bounding box center [493, 463] width 38 height 21
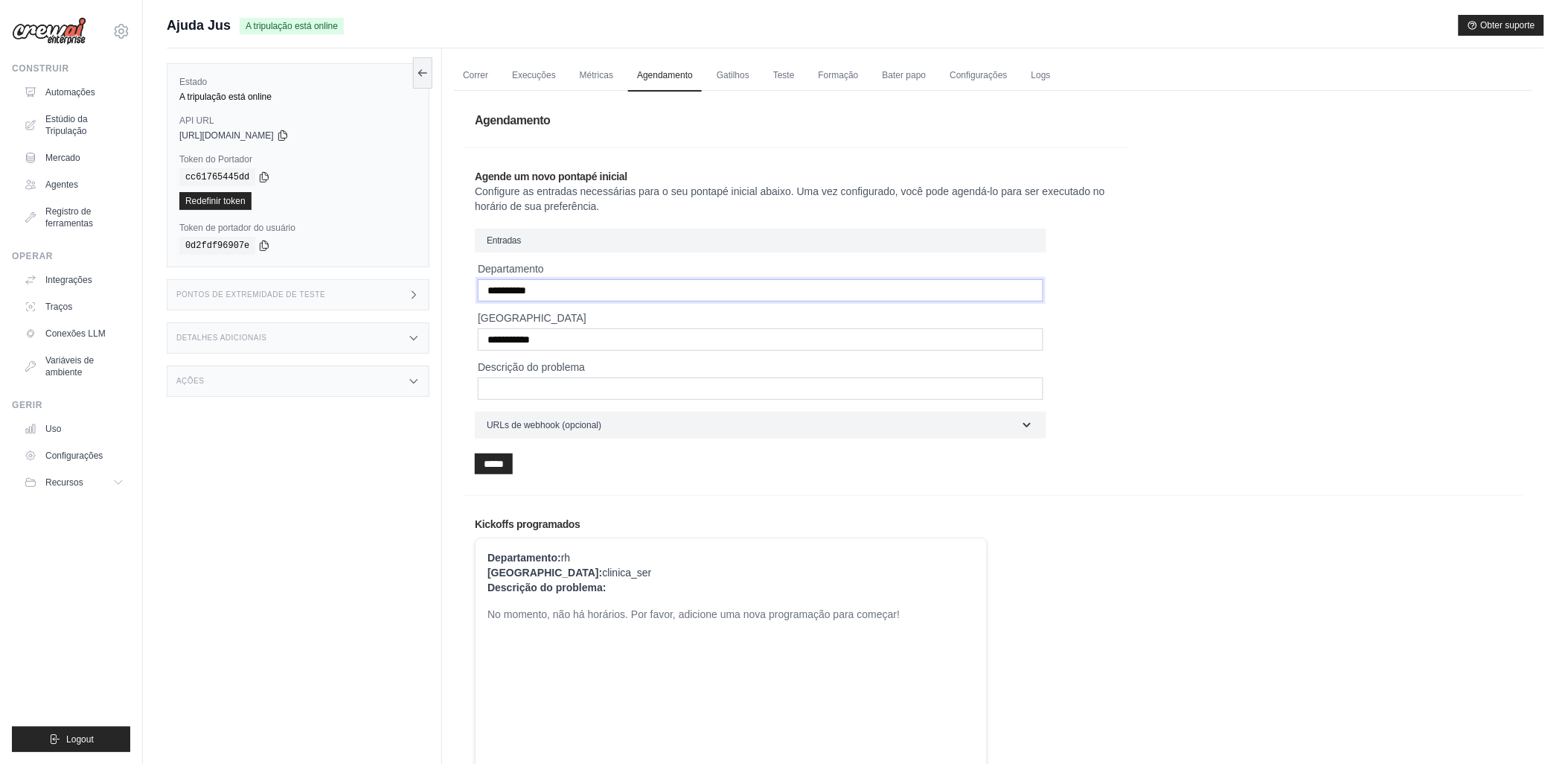
click at [507, 294] on input "**********" at bounding box center [760, 290] width 566 height 22
type input "***"
click at [507, 330] on input "**********" at bounding box center [760, 339] width 566 height 22
type input "**********"
click at [491, 458] on input "******" at bounding box center [493, 463] width 38 height 21
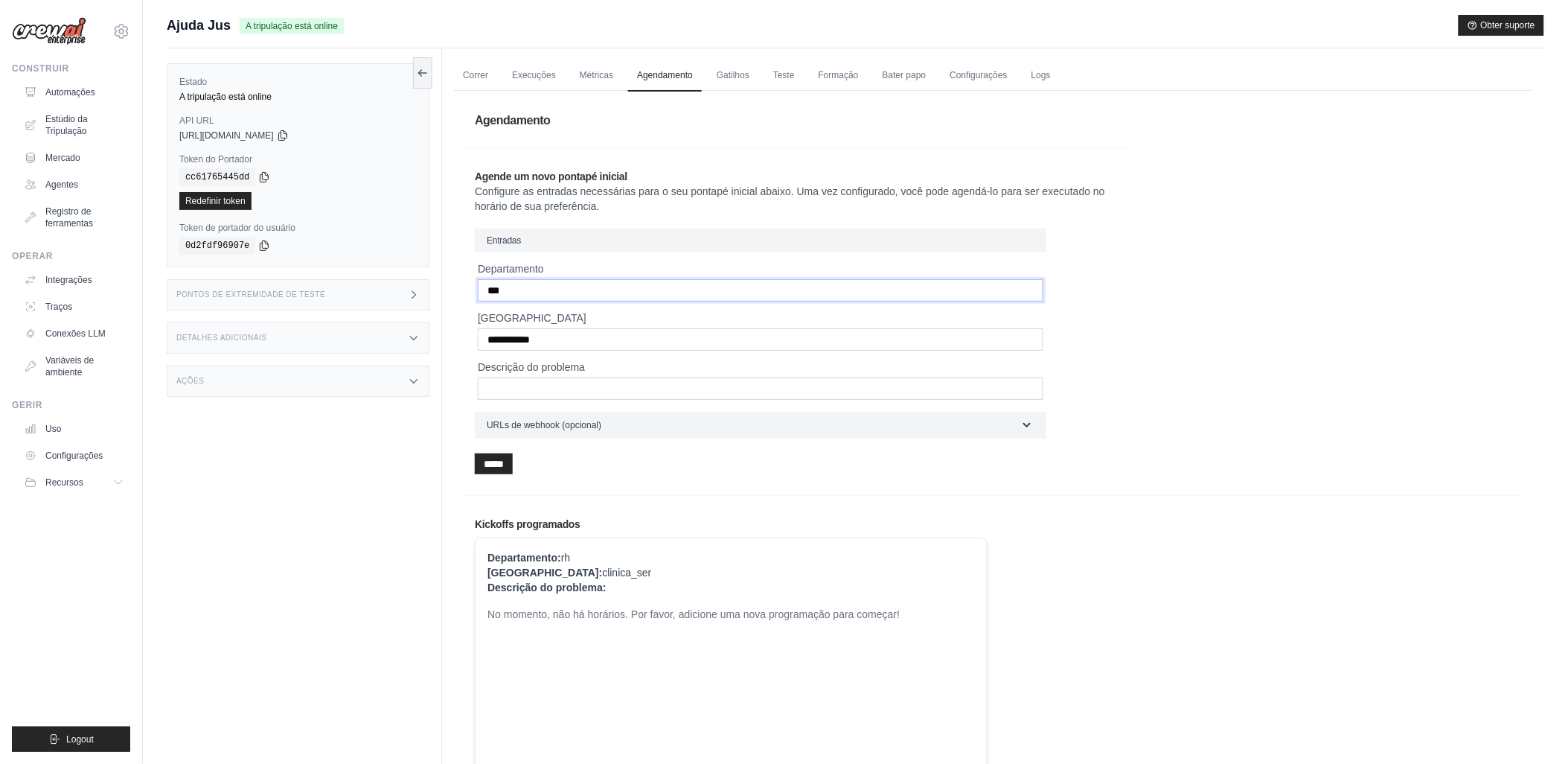
click at [503, 295] on input "***" at bounding box center [760, 290] width 566 height 22
type input "**"
click at [500, 335] on input "**********" at bounding box center [760, 339] width 566 height 22
type input "**********"
drag, startPoint x: 504, startPoint y: 287, endPoint x: 485, endPoint y: 287, distance: 19.0
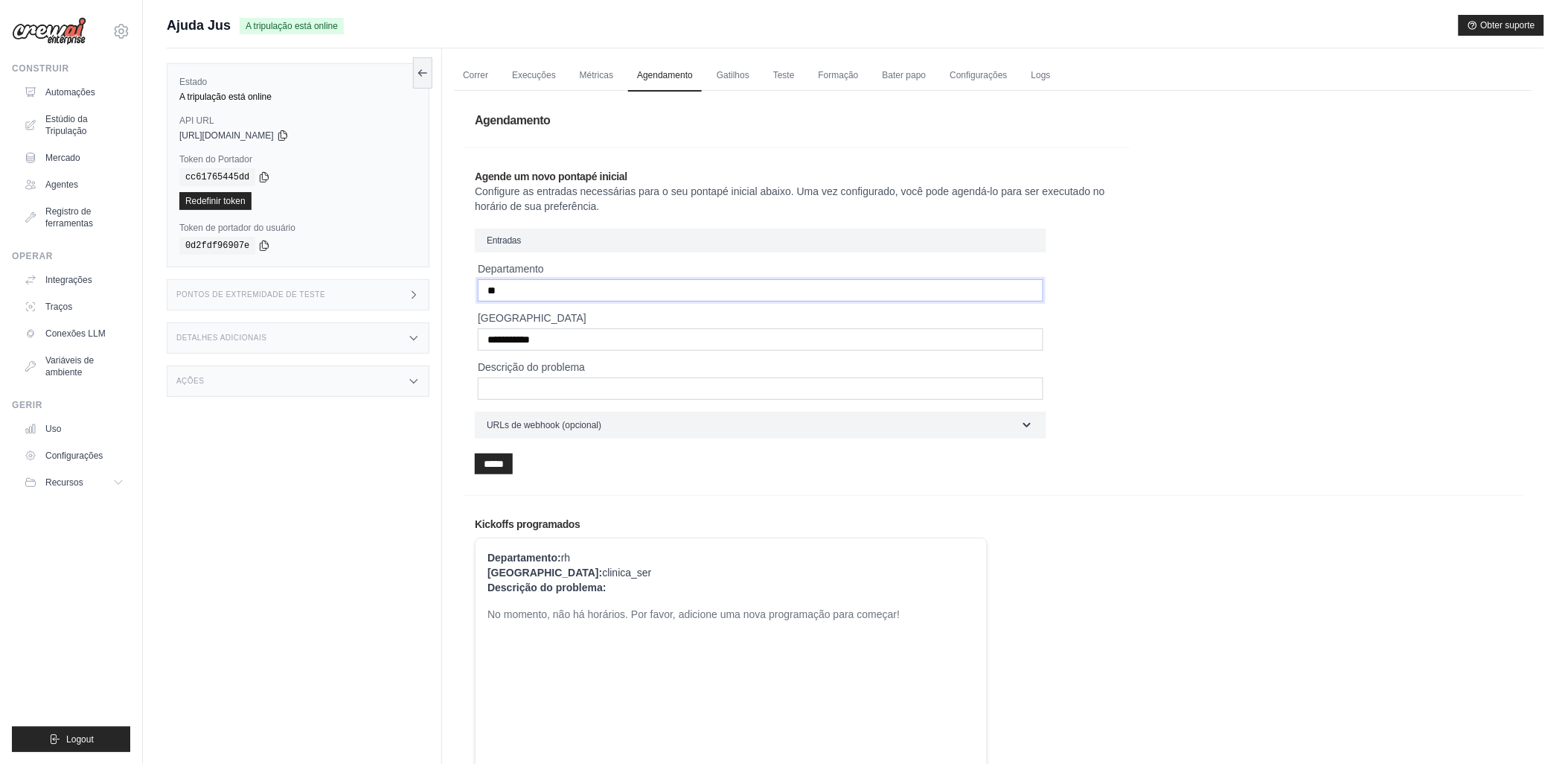
click at [485, 287] on input "**" at bounding box center [760, 290] width 566 height 22
click at [493, 289] on input "**" at bounding box center [760, 290] width 566 height 22
type input "***"
click at [486, 458] on input "******" at bounding box center [493, 463] width 38 height 21
click at [733, 73] on link "Gatilhos" at bounding box center [733, 76] width 51 height 31
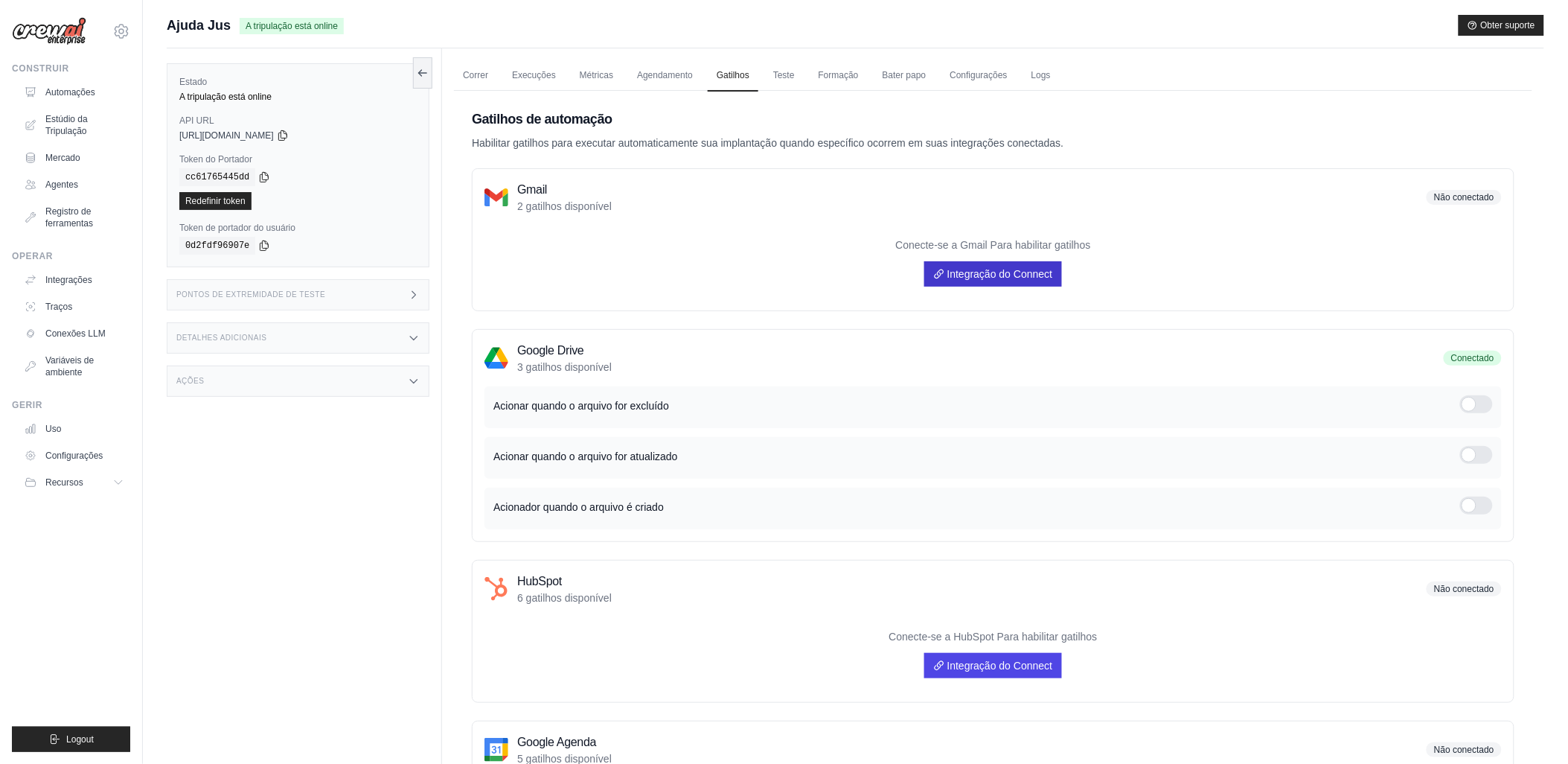
click at [983, 270] on font "Integração do Connect" at bounding box center [1000, 274] width 105 height 12
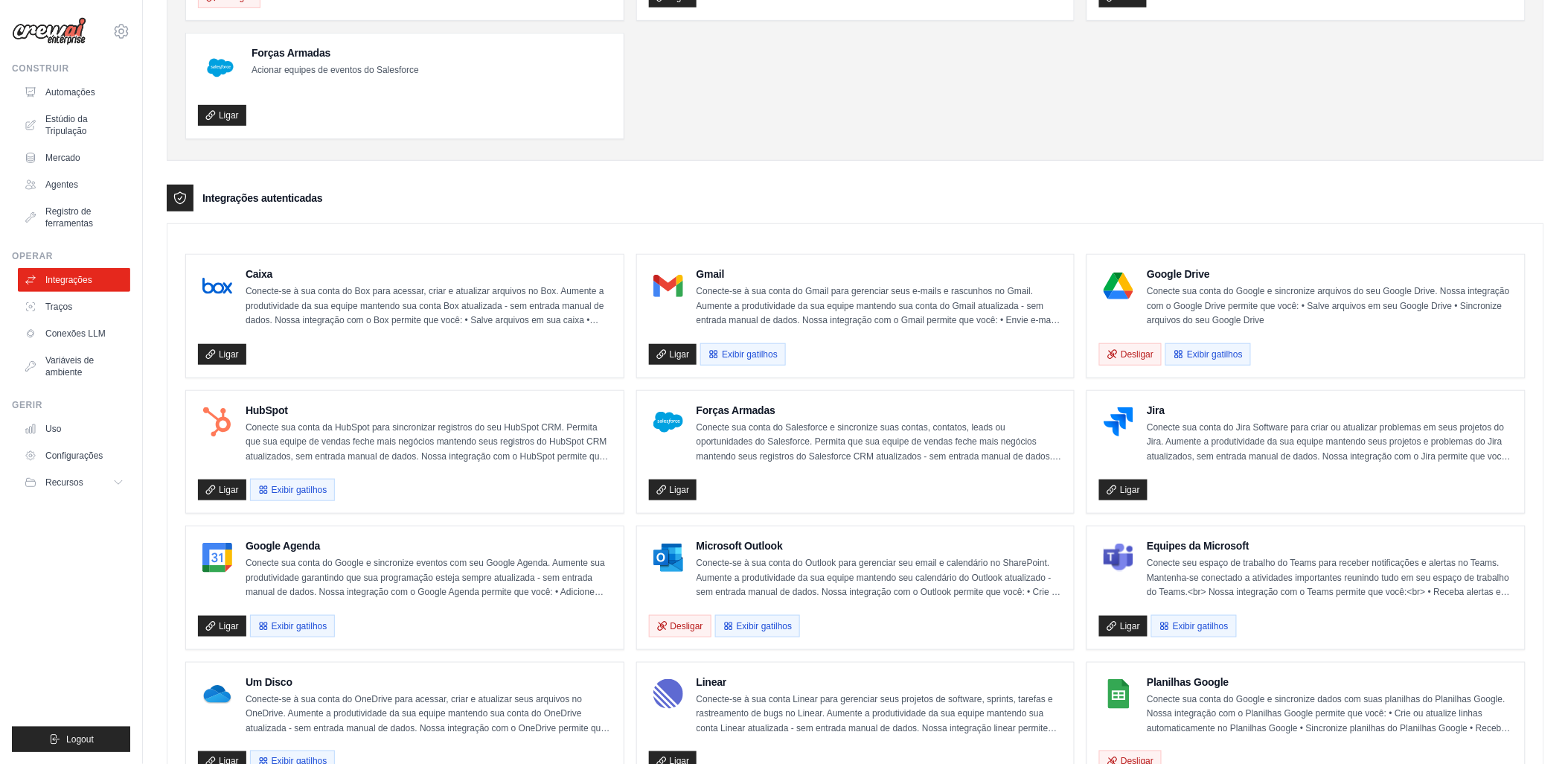
scroll to position [330, 0]
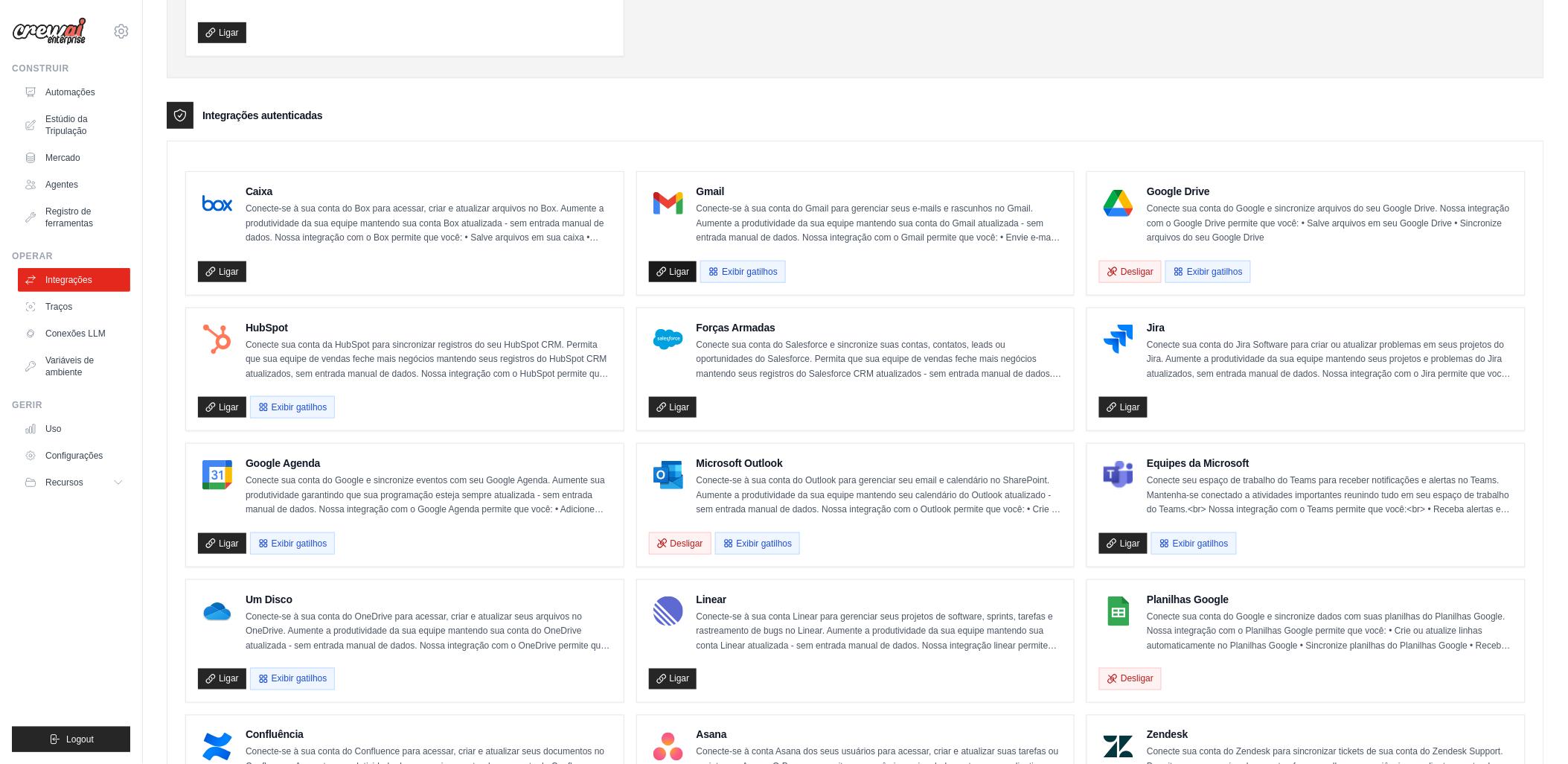
click at [672, 268] on font "Ligar" at bounding box center [679, 271] width 20 height 12
click at [221, 545] on font "Ligar" at bounding box center [229, 543] width 20 height 12
click at [740, 275] on font "Exibir gatilhos" at bounding box center [750, 271] width 56 height 12
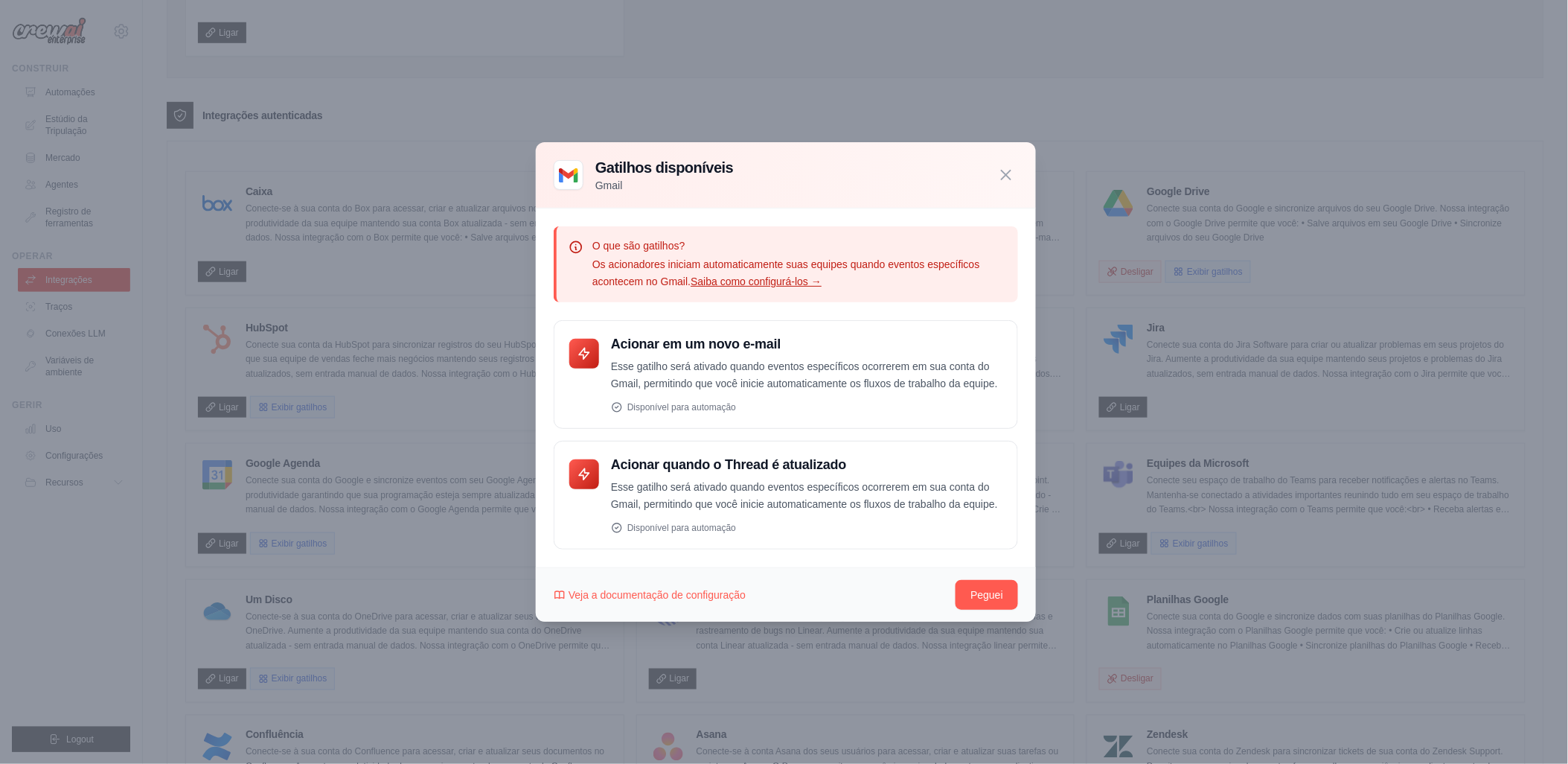
click at [742, 280] on link "Saiba como configurá-los →" at bounding box center [756, 281] width 131 height 12
click at [1014, 167] on icon "button" at bounding box center [1006, 174] width 18 height 18
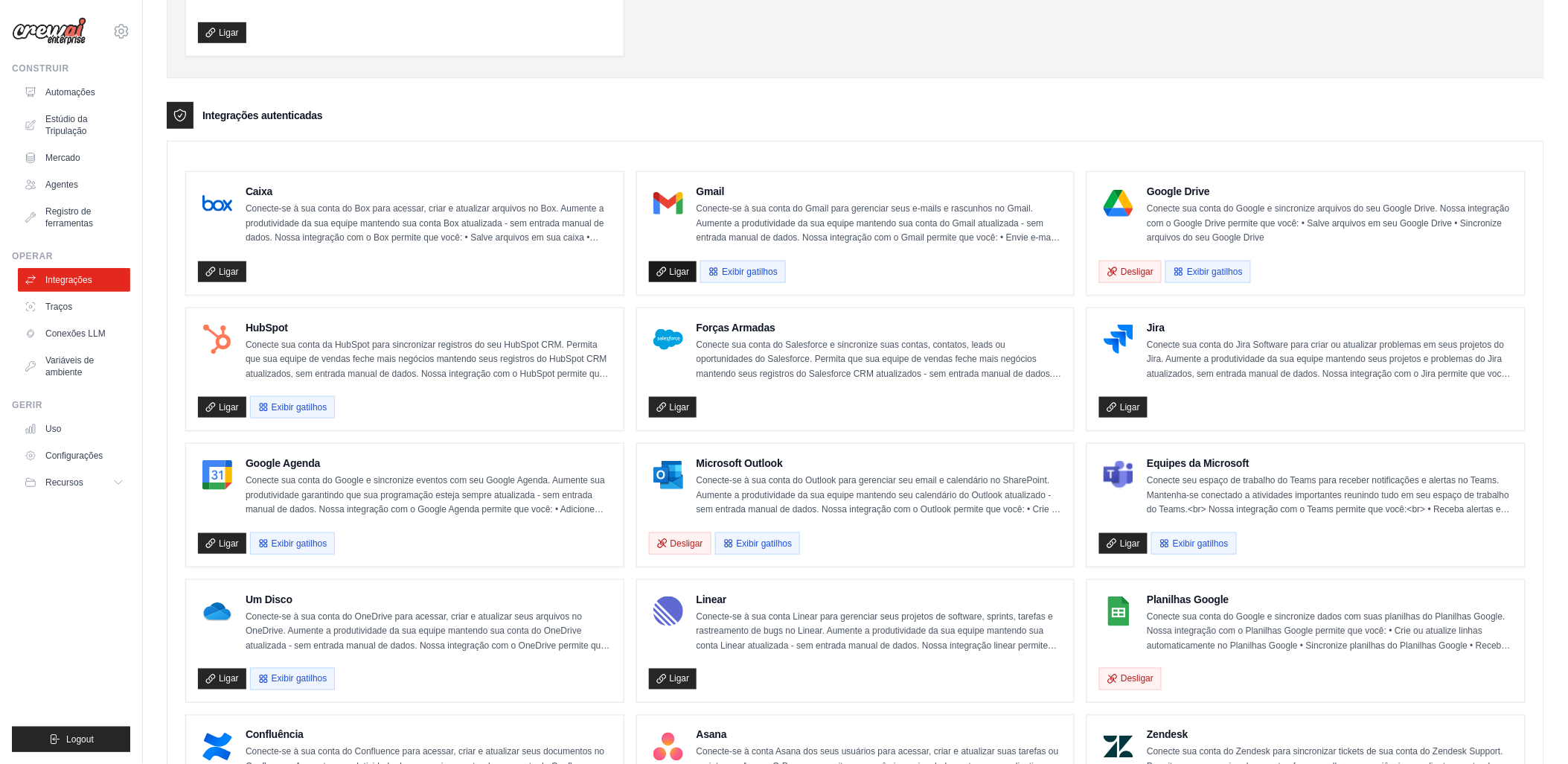
click at [666, 273] on icon at bounding box center [661, 271] width 10 height 10
